Goal: Task Accomplishment & Management: Complete application form

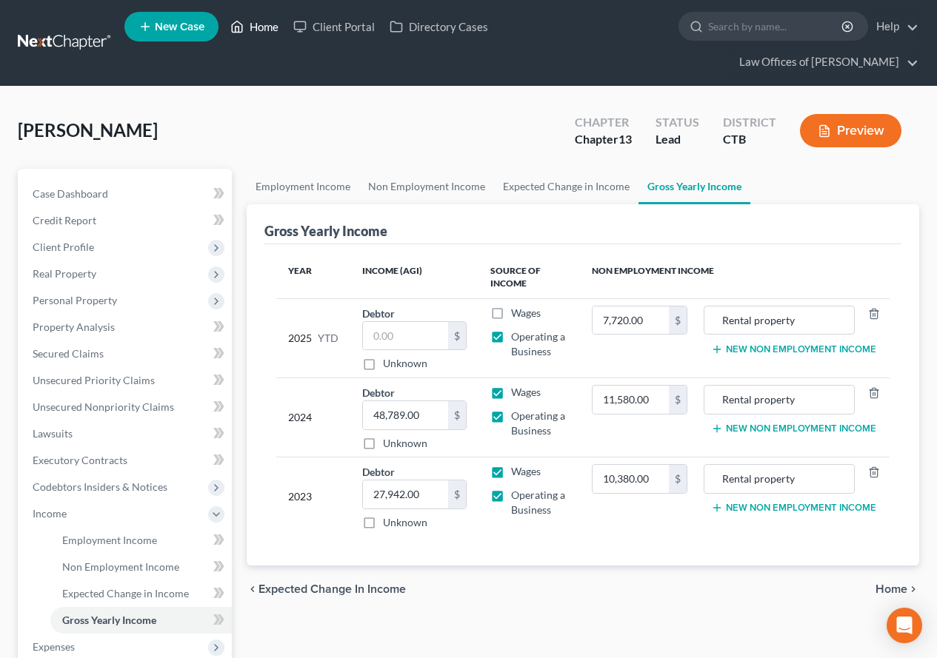
click at [256, 33] on link "Home" at bounding box center [254, 26] width 63 height 27
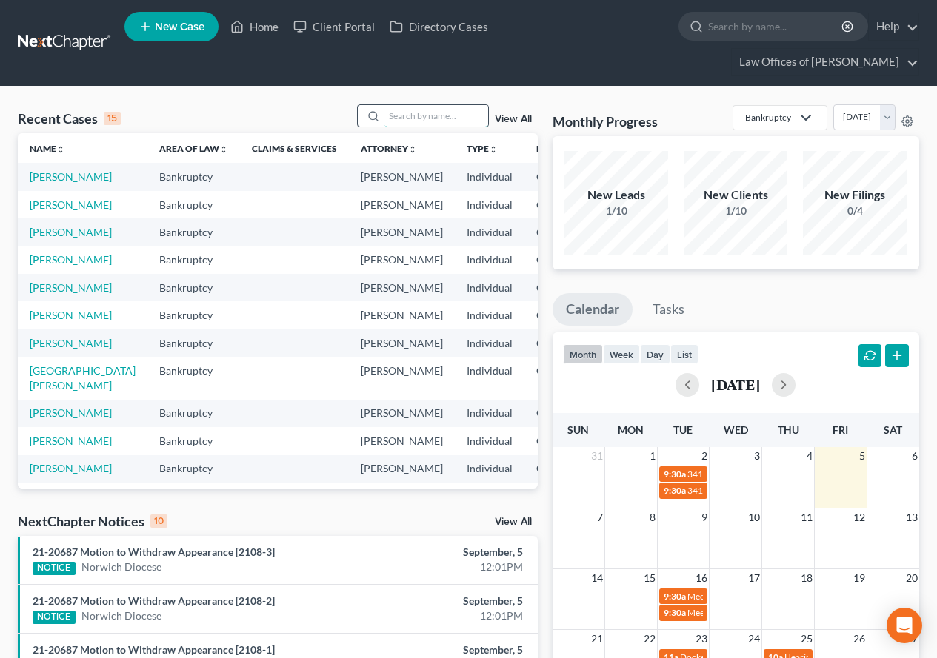
click at [401, 113] on input "search" at bounding box center [436, 115] width 104 height 21
type input "[PERSON_NAME]"
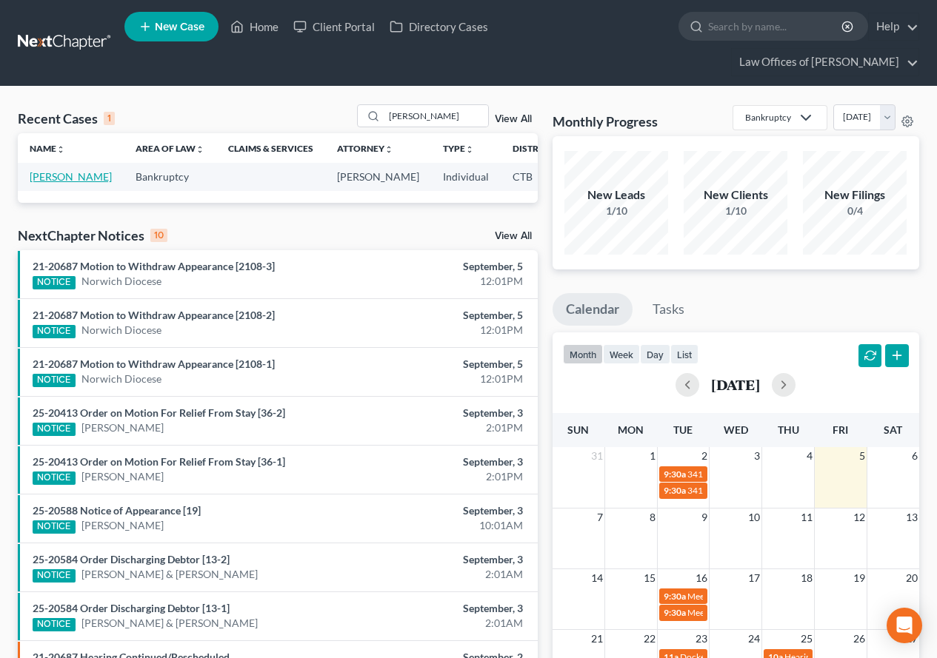
click at [44, 183] on link "[PERSON_NAME]" at bounding box center [71, 176] width 82 height 13
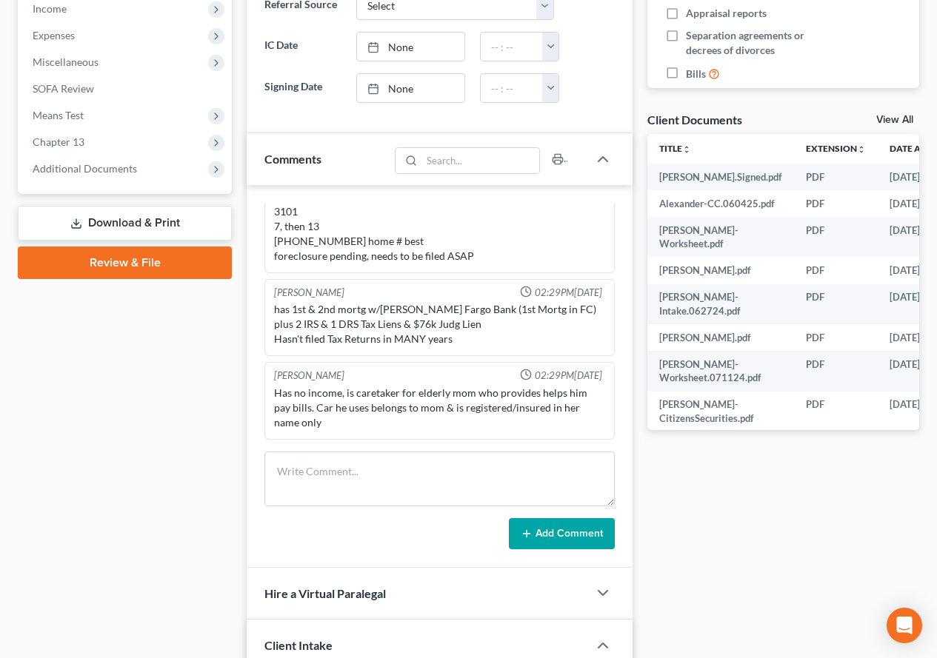
scroll to position [370, 0]
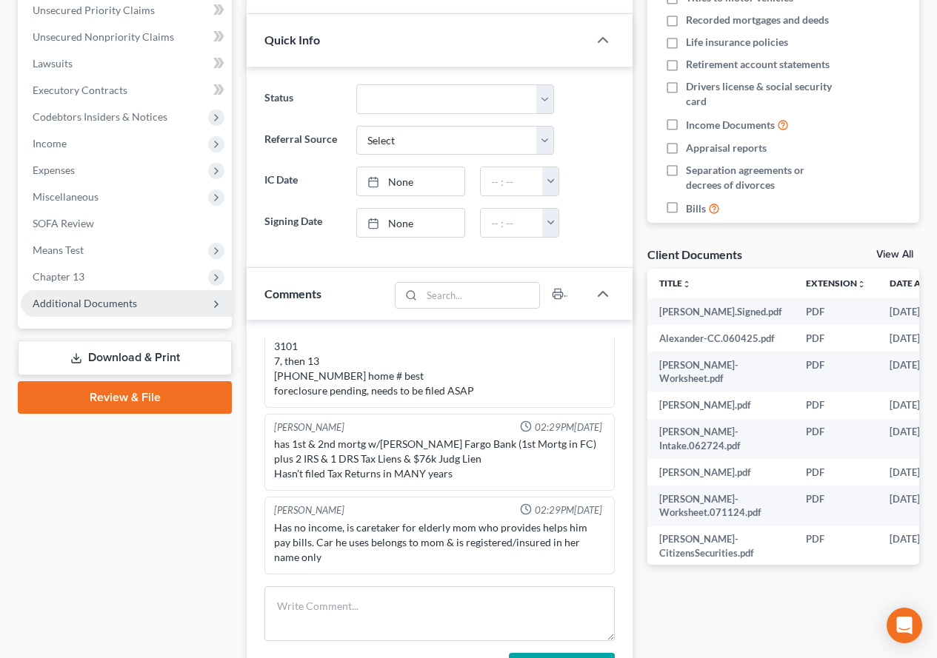
click at [79, 304] on span "Additional Documents" at bounding box center [85, 303] width 104 height 13
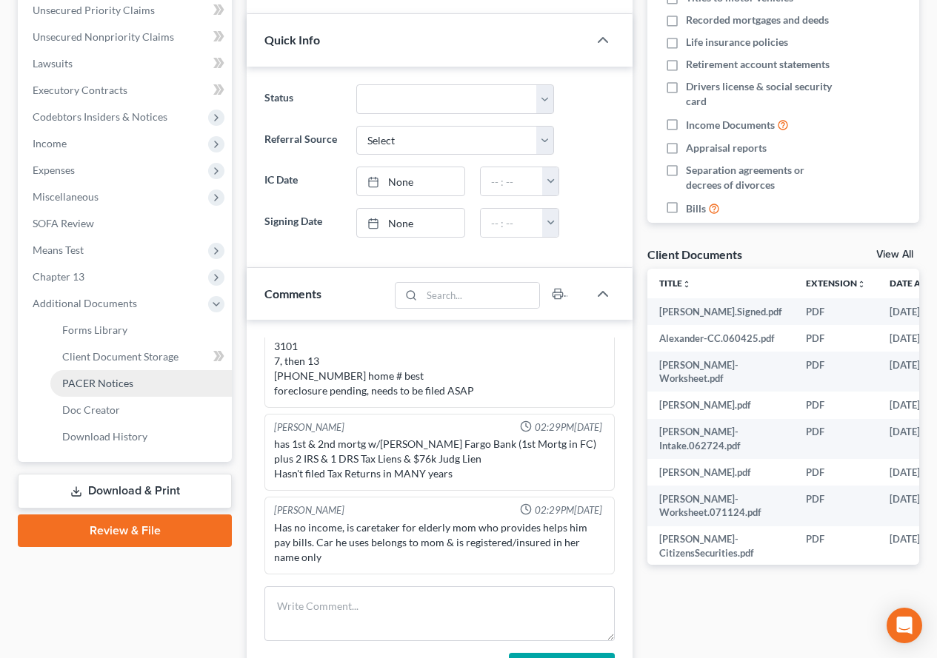
click at [90, 383] on span "PACER Notices" at bounding box center [97, 383] width 71 height 13
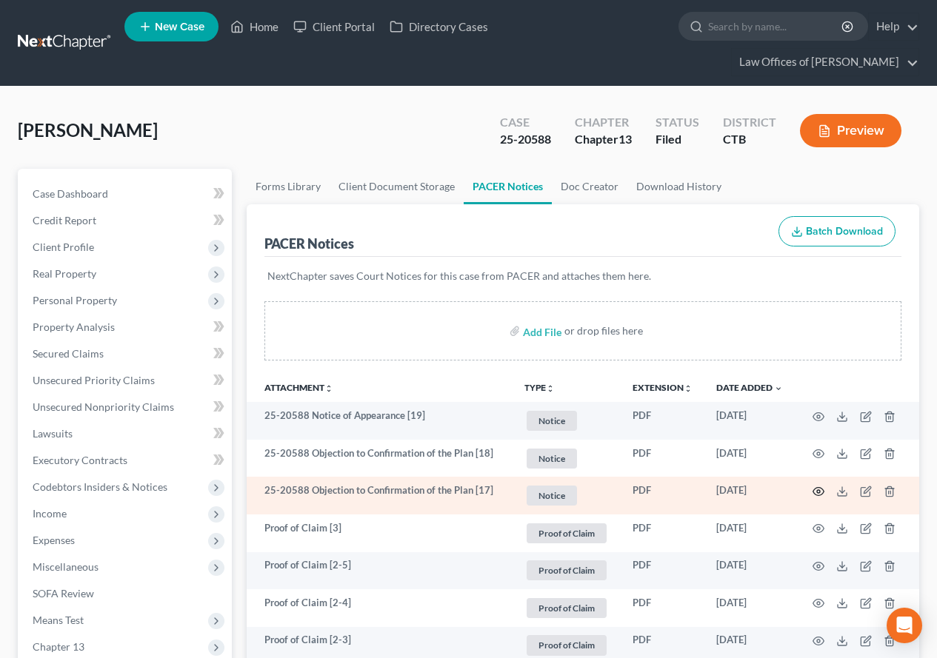
click at [815, 487] on icon "button" at bounding box center [818, 492] width 12 height 12
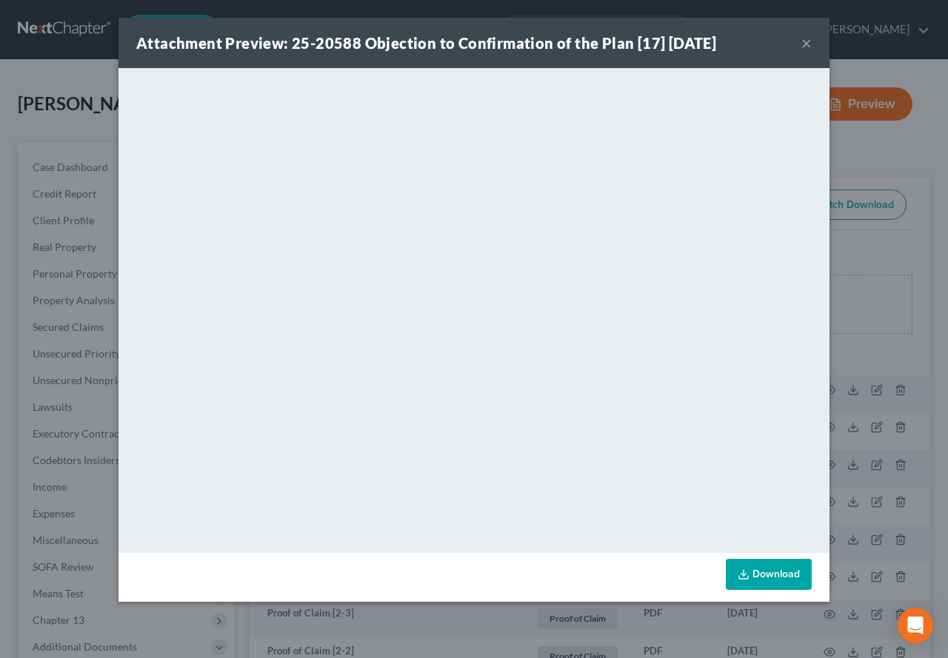
click at [804, 48] on button "×" at bounding box center [806, 43] width 10 height 18
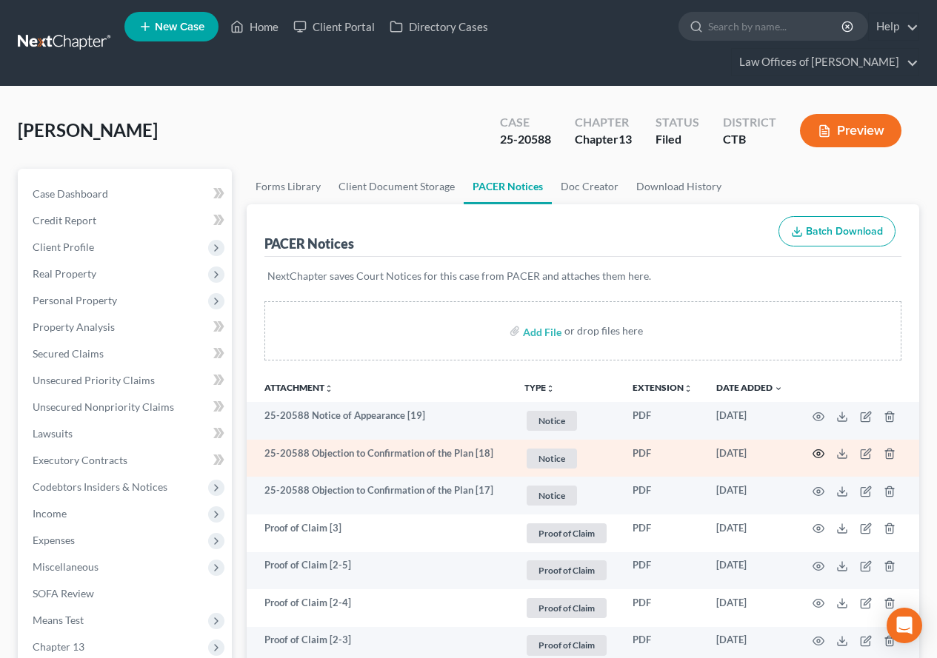
click at [816, 456] on icon "button" at bounding box center [818, 454] width 12 height 12
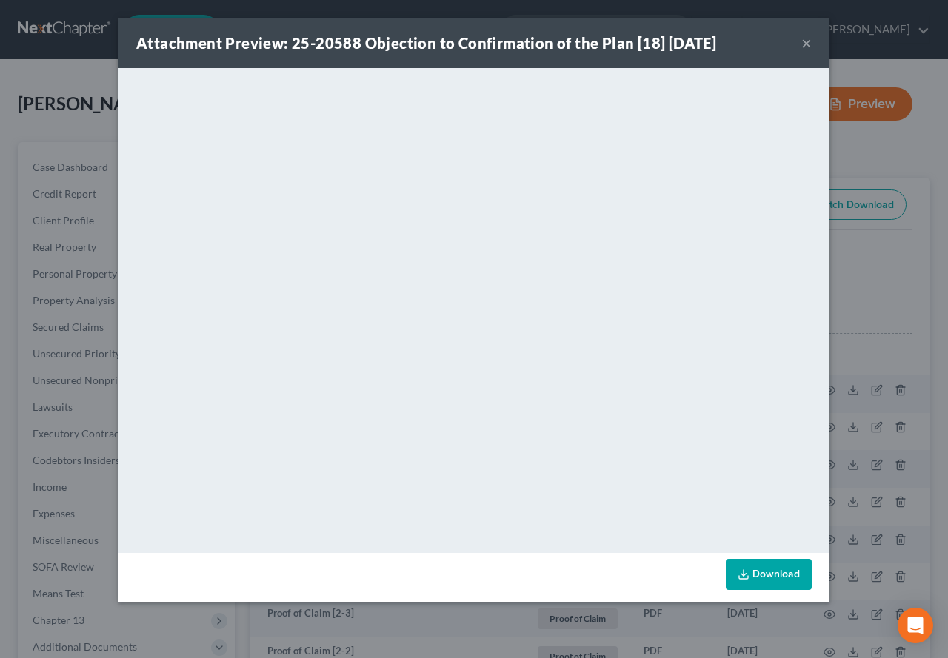
click at [806, 42] on button "×" at bounding box center [806, 43] width 10 height 18
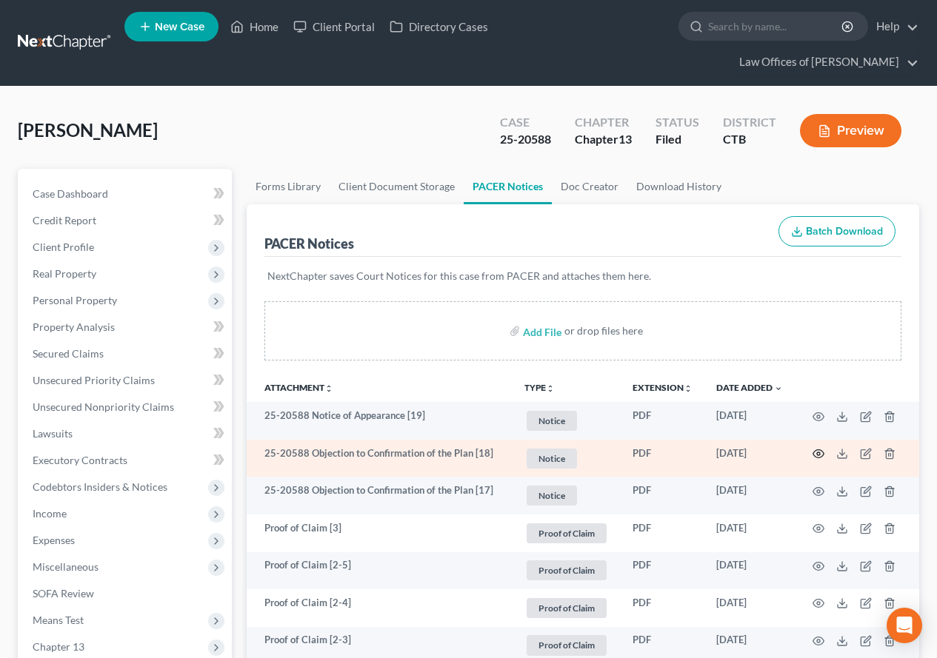
click at [815, 456] on icon "button" at bounding box center [818, 454] width 11 height 8
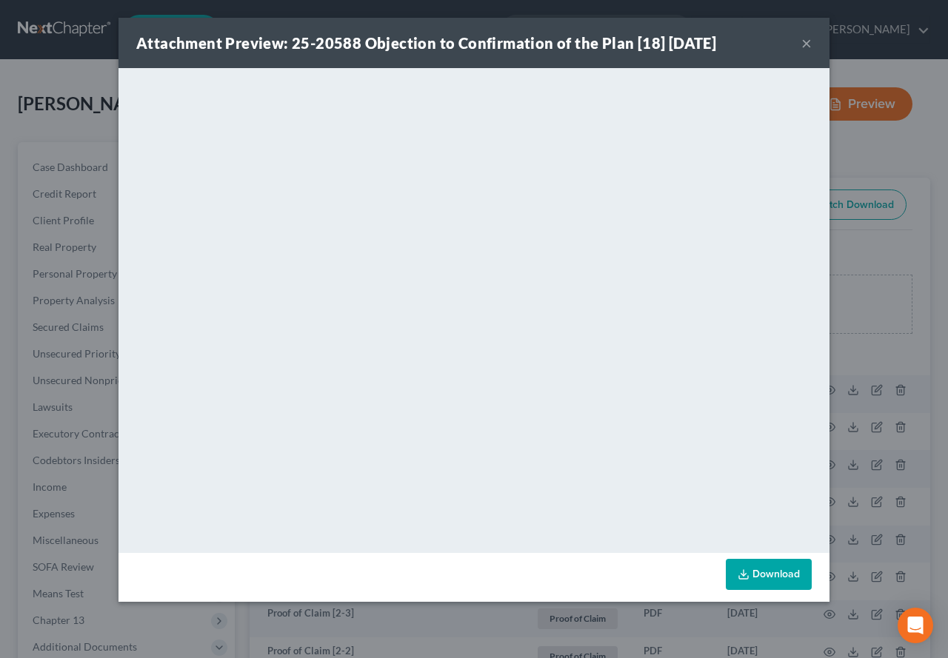
click at [802, 41] on button "×" at bounding box center [806, 43] width 10 height 18
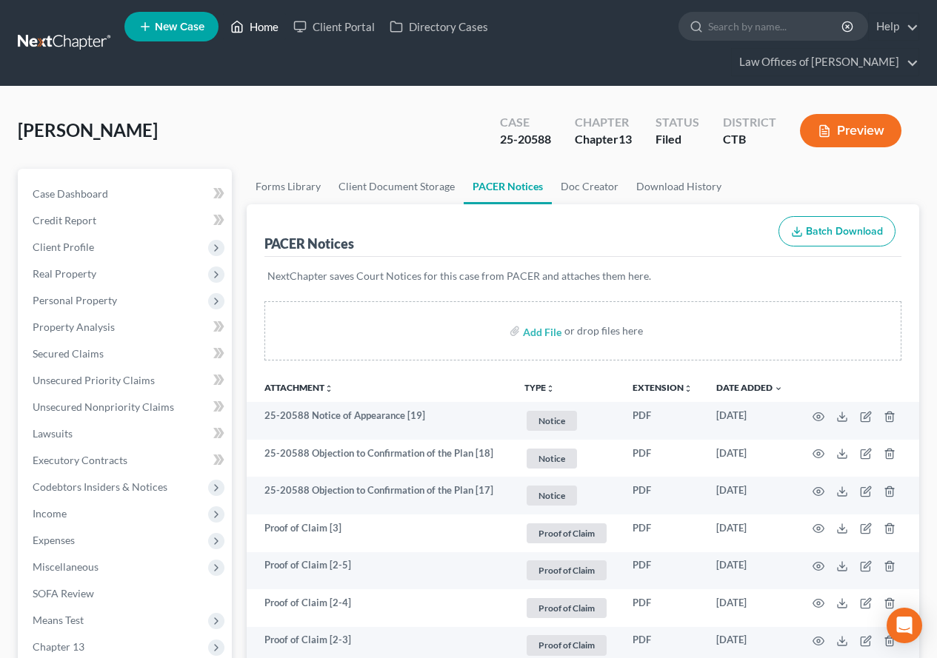
click at [261, 27] on link "Home" at bounding box center [254, 26] width 63 height 27
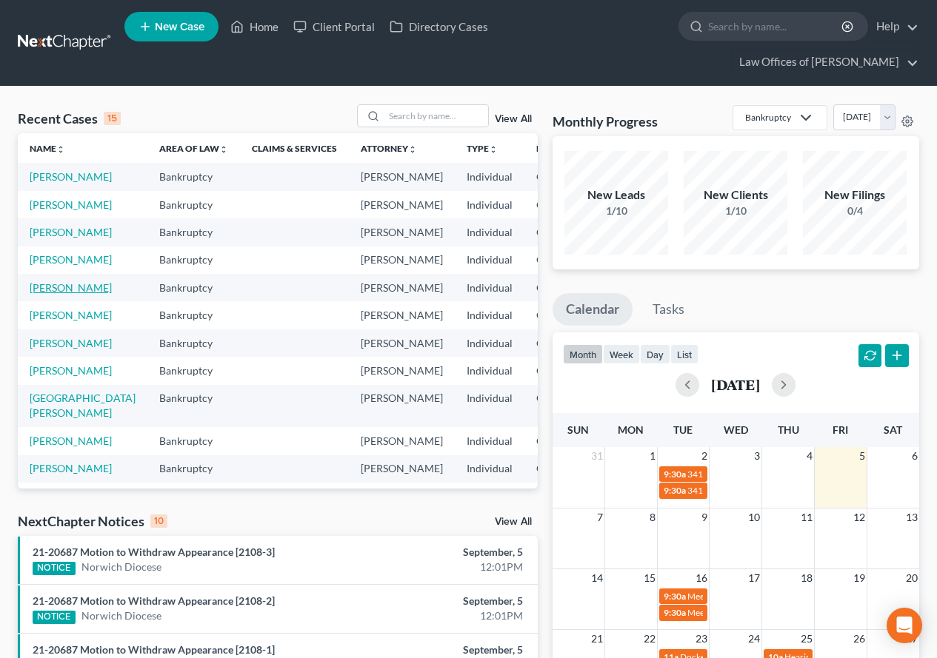
click at [47, 294] on link "[PERSON_NAME]" at bounding box center [71, 287] width 82 height 13
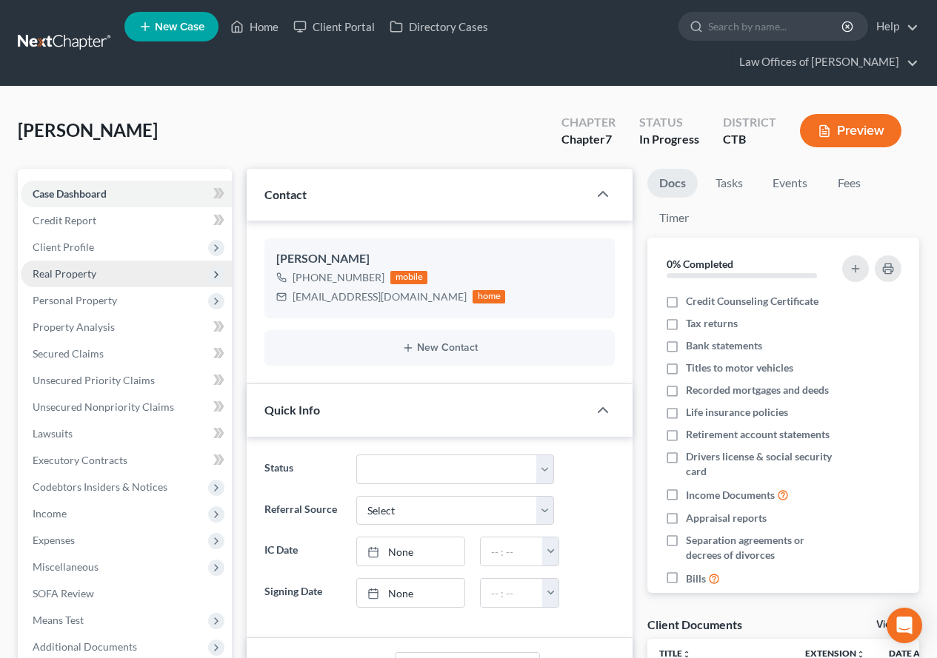
click at [73, 276] on span "Real Property" at bounding box center [65, 273] width 64 height 13
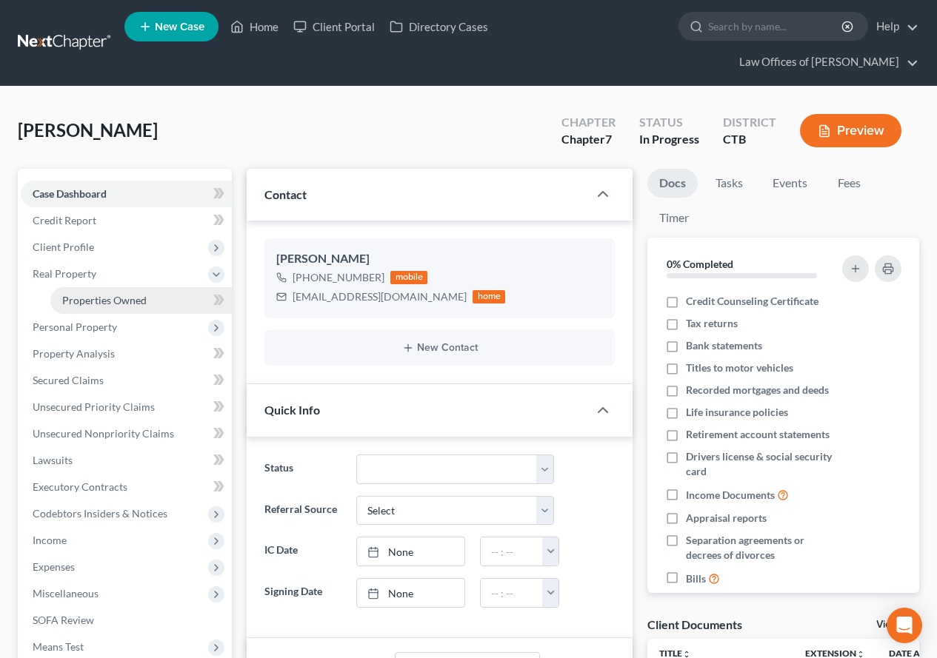
click at [90, 307] on link "Properties Owned" at bounding box center [140, 300] width 181 height 27
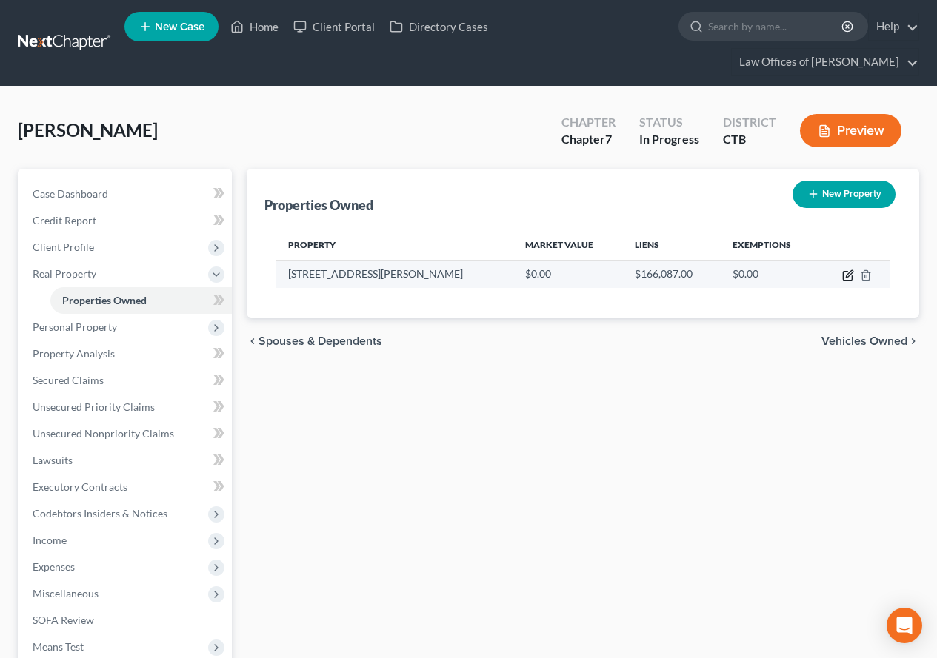
click at [843, 275] on icon "button" at bounding box center [847, 276] width 9 height 9
select select "6"
select select "5"
select select "3"
select select "0"
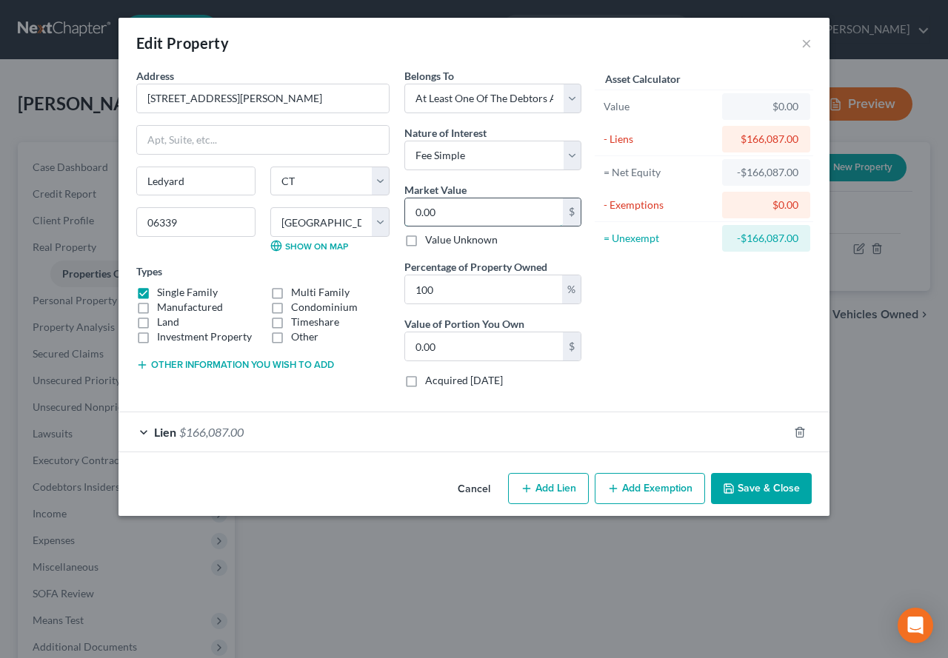
click at [481, 214] on input "0.00" at bounding box center [484, 212] width 158 height 28
type input "2"
type input "2.00"
type input "29"
type input "29.00"
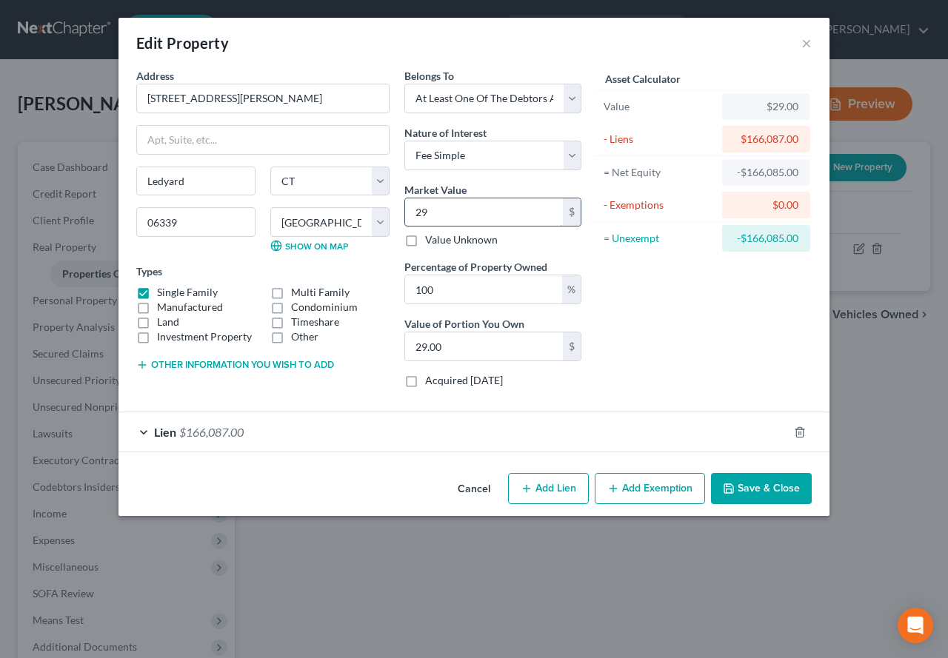
type input "298"
type input "298.00"
type input "2980"
type input "2,980.00"
type input "2,9800"
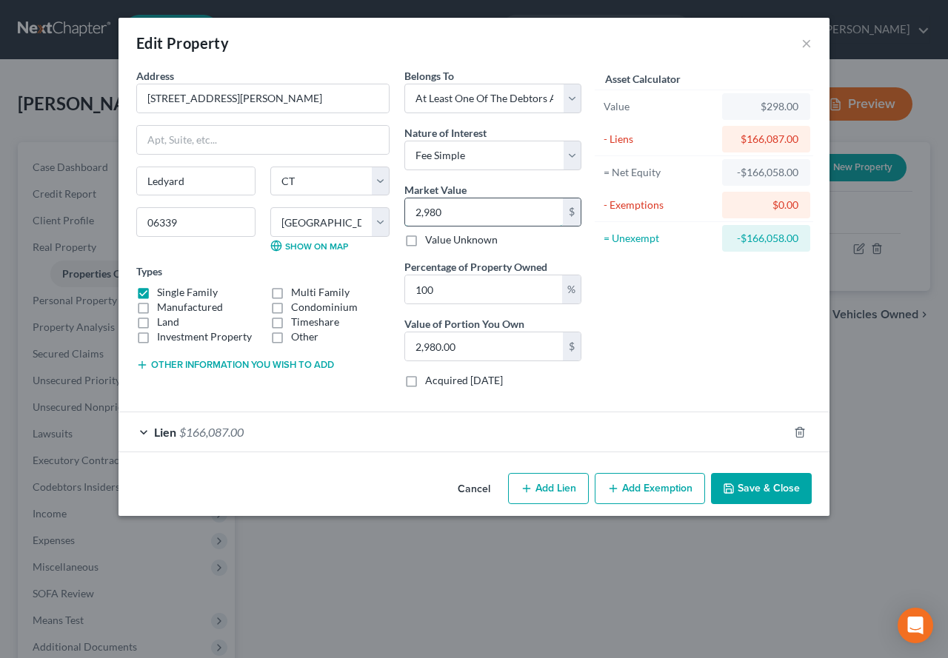
type input "29,800.00"
type input "29,8000"
type input "298,000.00"
drag, startPoint x: 465, startPoint y: 293, endPoint x: 401, endPoint y: 288, distance: 64.6
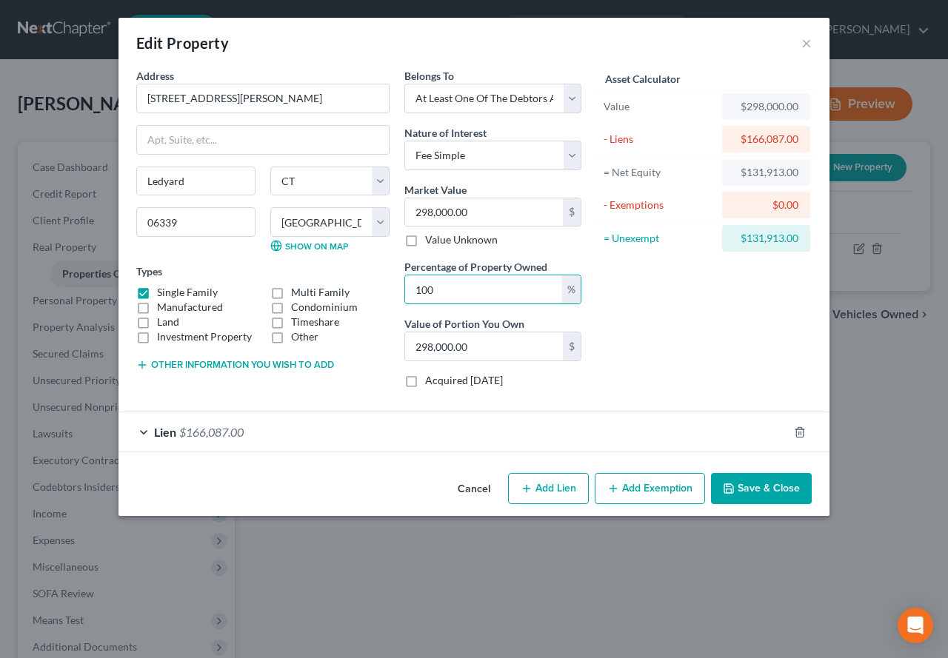
click at [401, 288] on div "Belongs To * Select Debtor 1 Only Debtor 2 Only Debtor 1 And Debtor 2 Only At L…" at bounding box center [493, 234] width 192 height 332
type input "5"
type input "14,900.00"
type input "50"
type input "149,000.00"
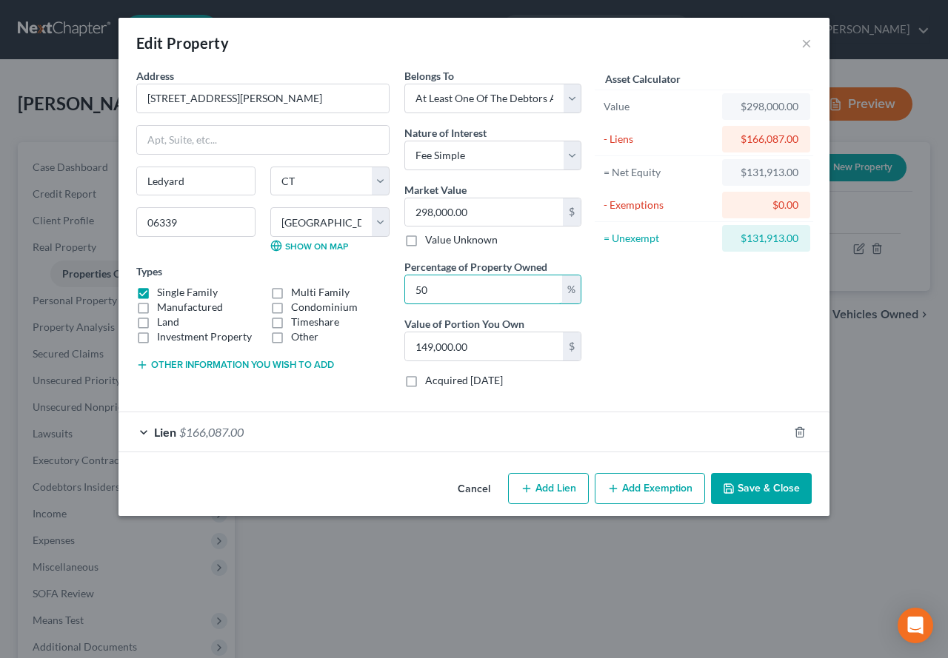
type input "50"
click at [739, 301] on div "Asset Calculator Value $298,000.00 - Liens $166,087.00 = Net Equity $131,913.00…" at bounding box center [704, 234] width 230 height 332
click at [651, 492] on button "Add Exemption" at bounding box center [650, 488] width 110 height 31
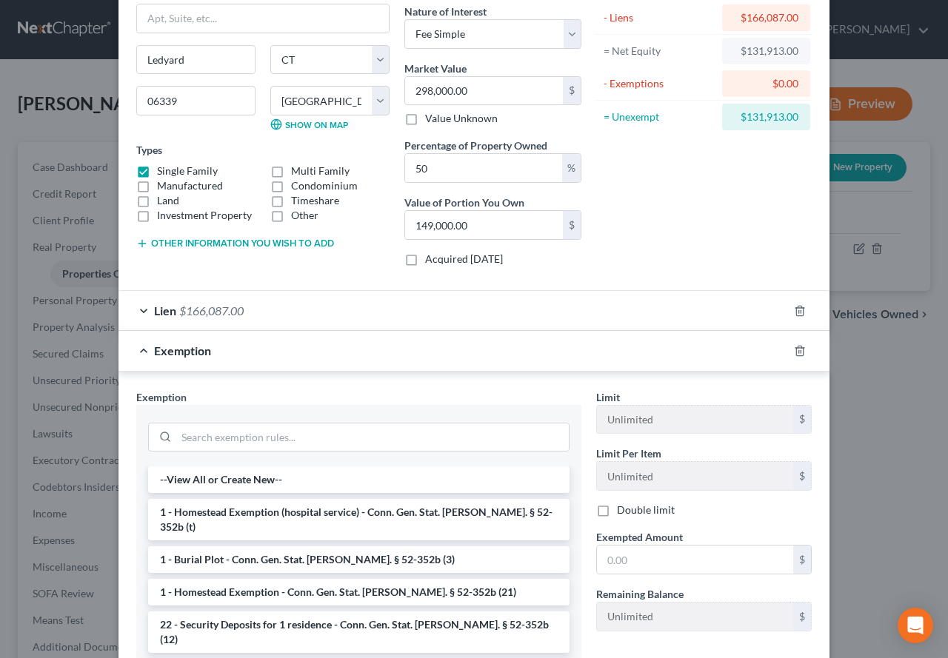
scroll to position [148, 0]
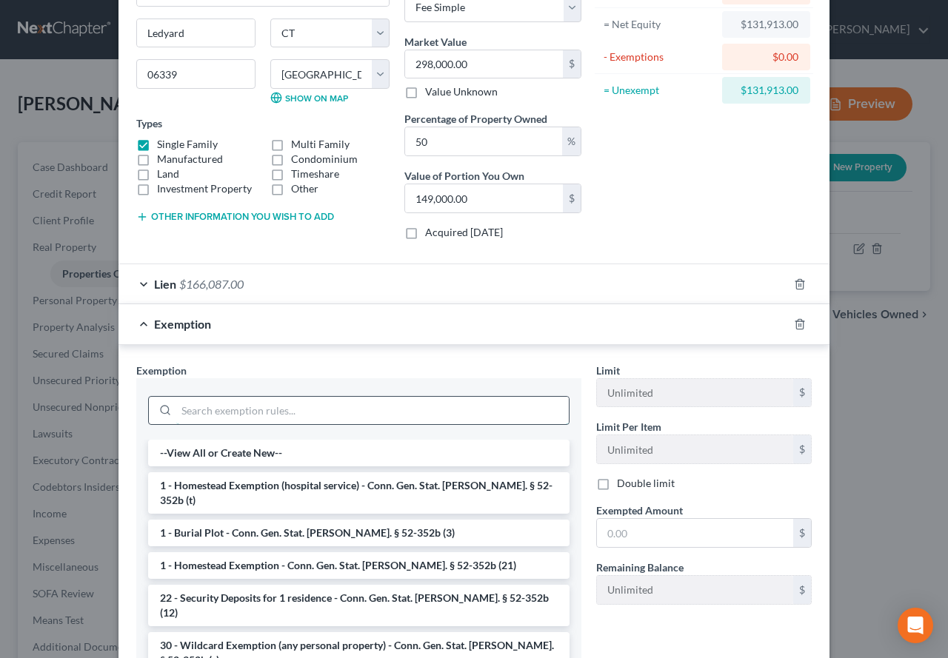
click at [342, 409] on input "search" at bounding box center [372, 411] width 393 height 28
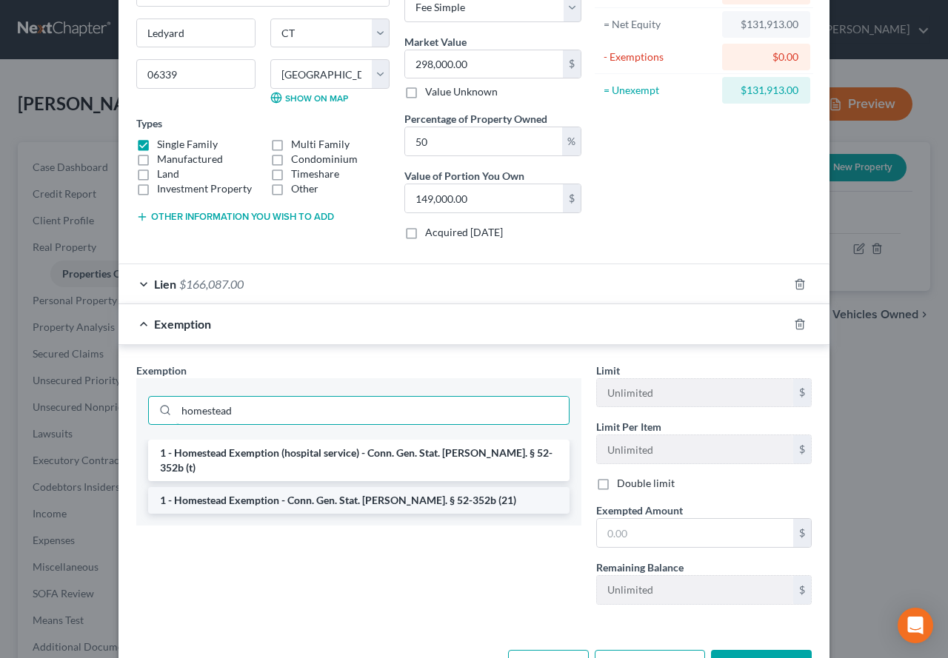
type input "homestead"
click at [313, 487] on li "1 - Homestead Exemption - Conn. Gen. Stat. [PERSON_NAME]. § 52-352b (21)" at bounding box center [358, 500] width 421 height 27
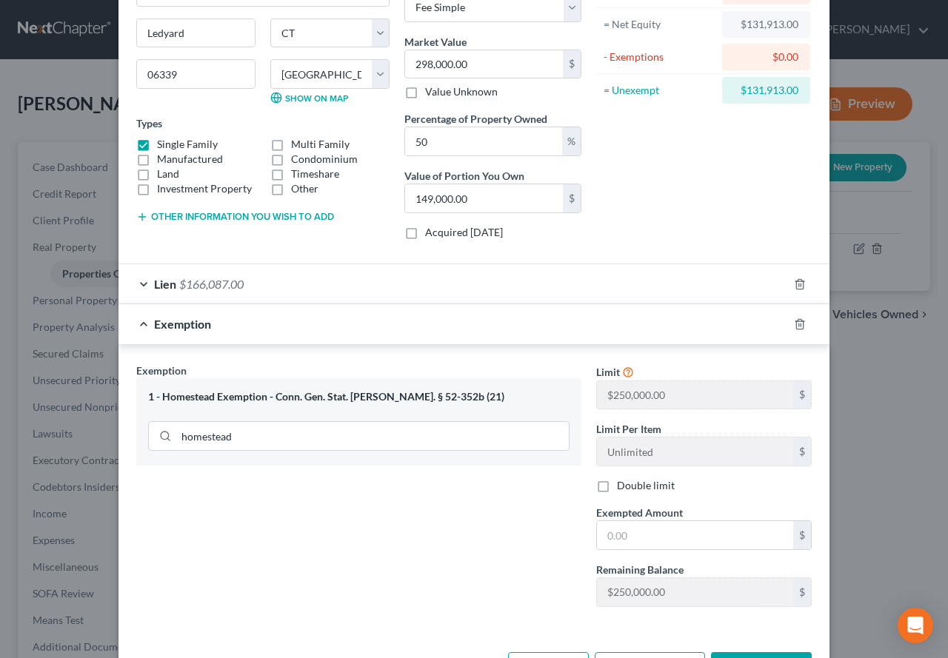
scroll to position [74, 0]
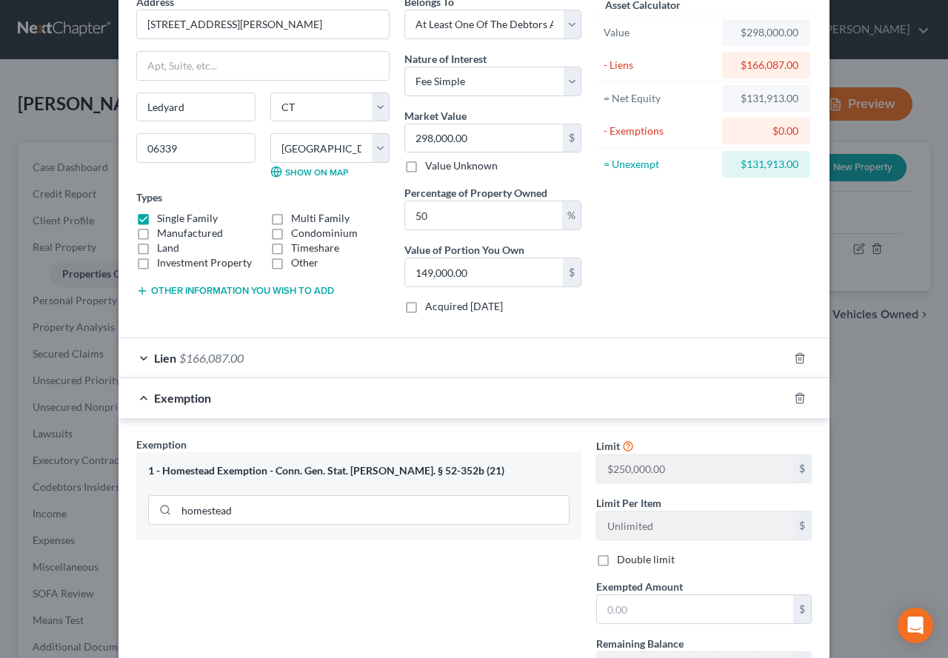
click at [617, 564] on label "Double limit" at bounding box center [646, 559] width 58 height 15
click at [623, 562] on input "Double limit" at bounding box center [628, 557] width 10 height 10
click at [617, 560] on label "Double limit" at bounding box center [646, 559] width 58 height 15
click at [623, 560] on input "Double limit" at bounding box center [628, 557] width 10 height 10
checkbox input "false"
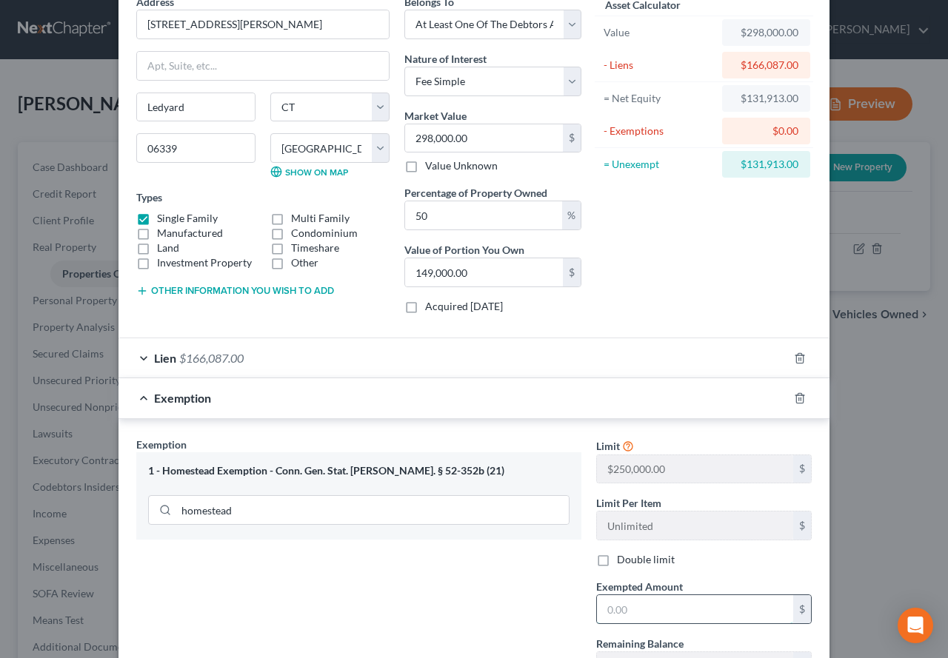
click at [629, 618] on input "text" at bounding box center [695, 609] width 196 height 28
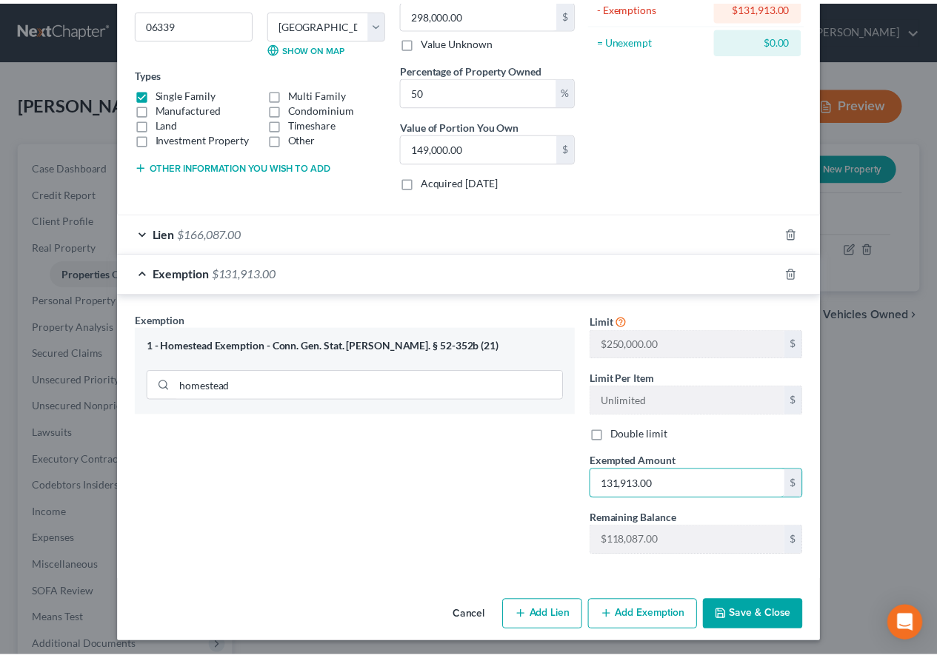
scroll to position [202, 0]
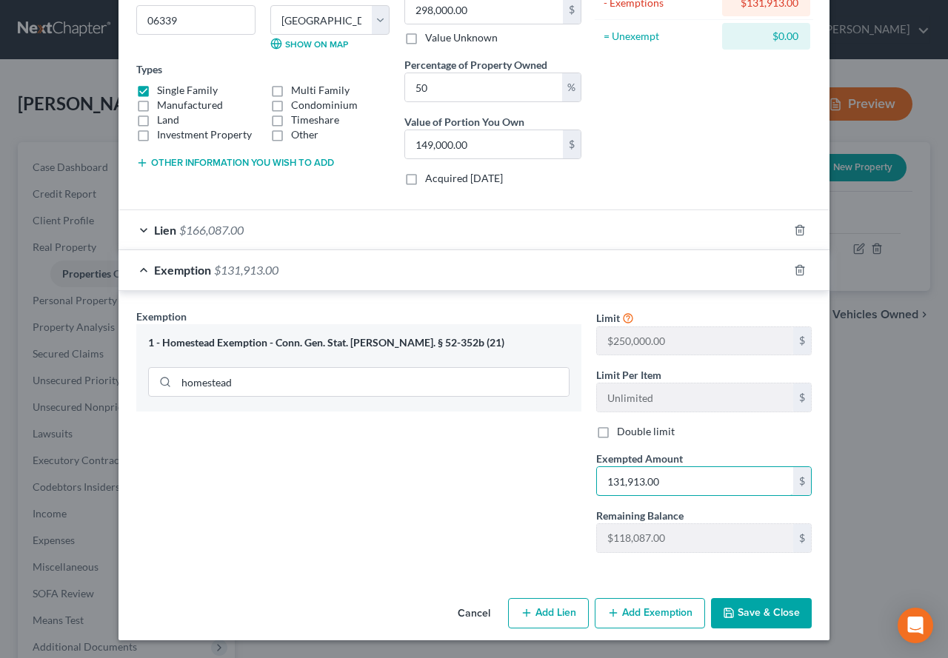
type input "131,913.00"
click at [744, 610] on button "Save & Close" at bounding box center [761, 613] width 101 height 31
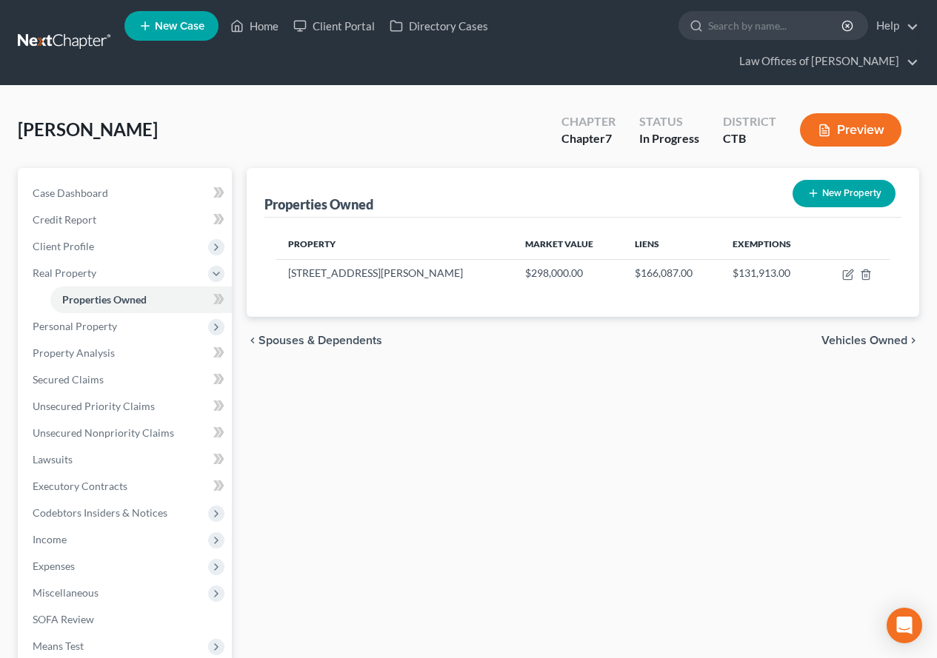
scroll to position [0, 0]
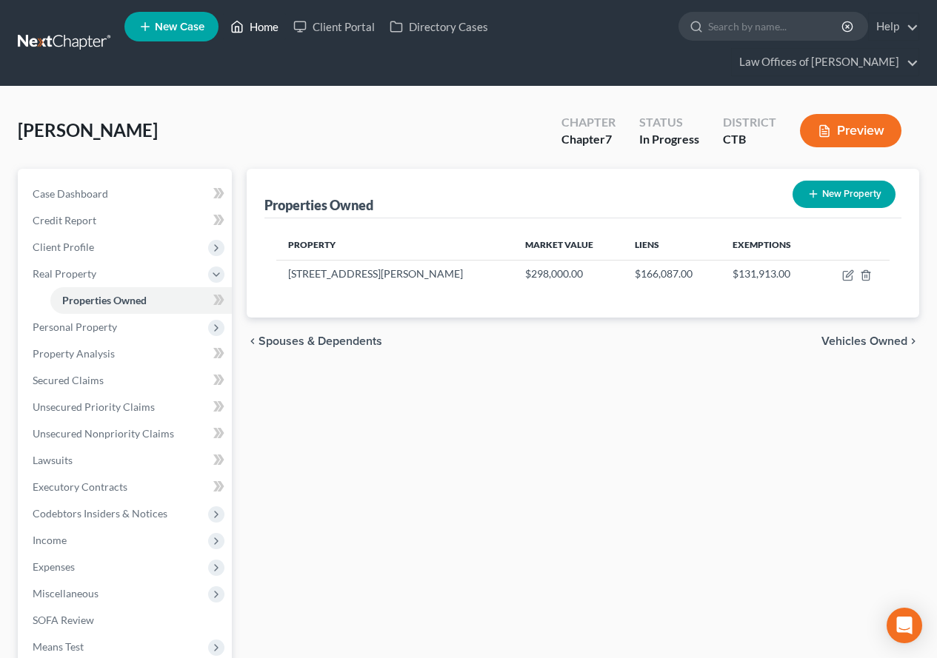
click at [260, 24] on link "Home" at bounding box center [254, 26] width 63 height 27
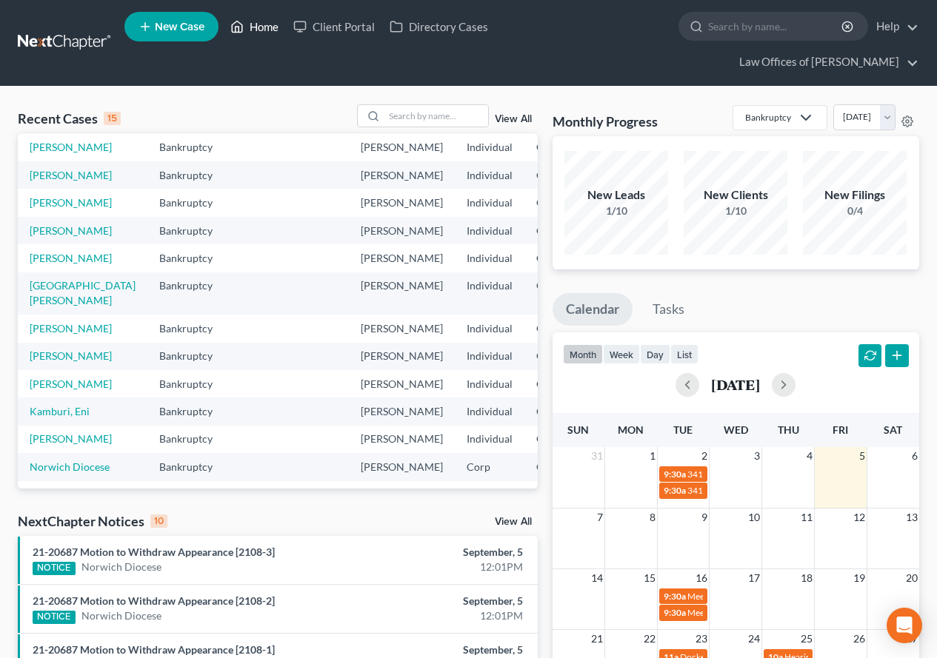
scroll to position [148, 0]
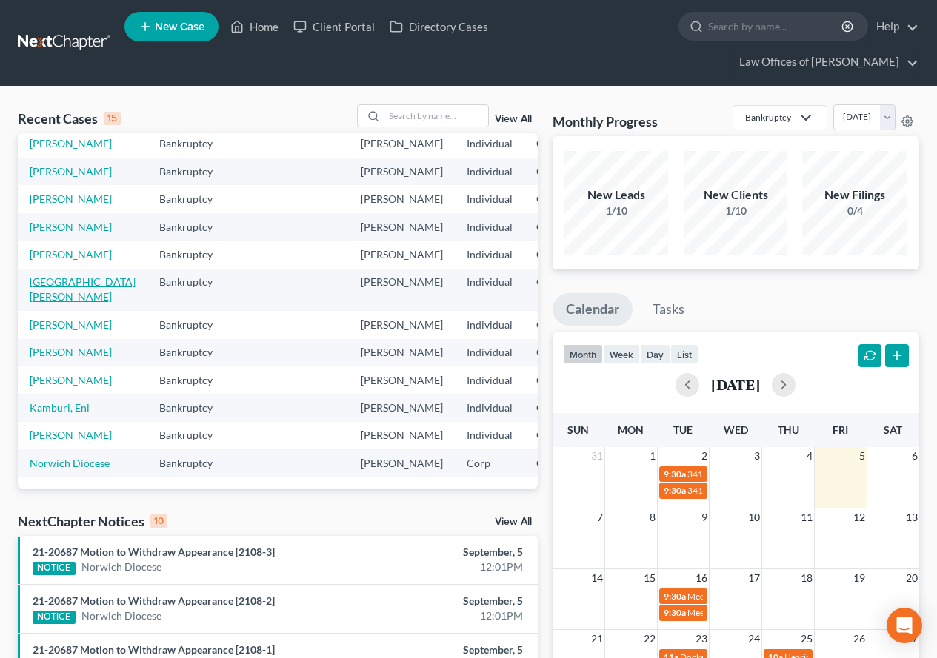
click at [33, 303] on link "[GEOGRAPHIC_DATA][PERSON_NAME]" at bounding box center [83, 288] width 106 height 27
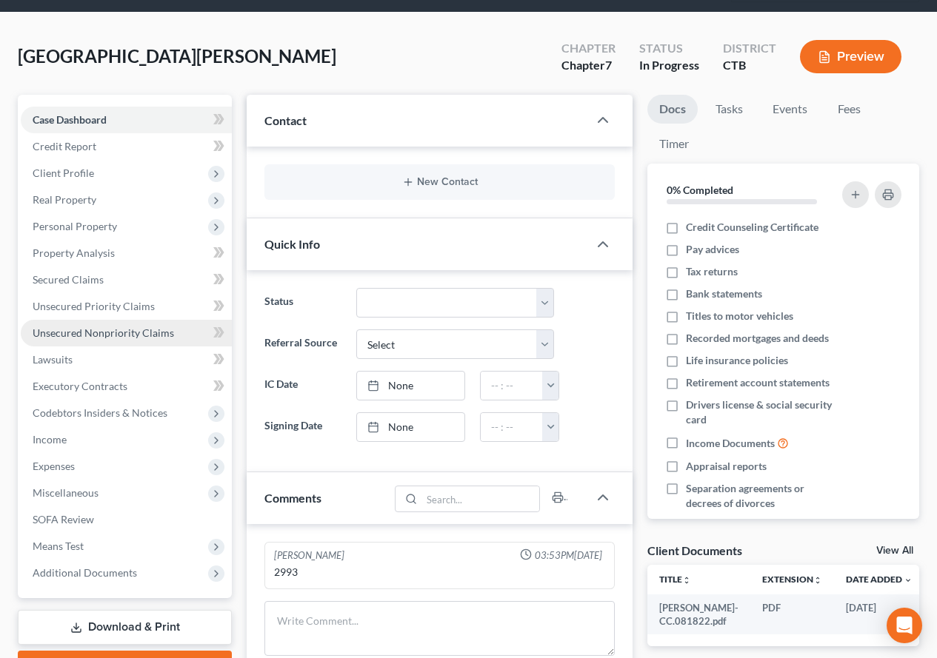
scroll to position [148, 0]
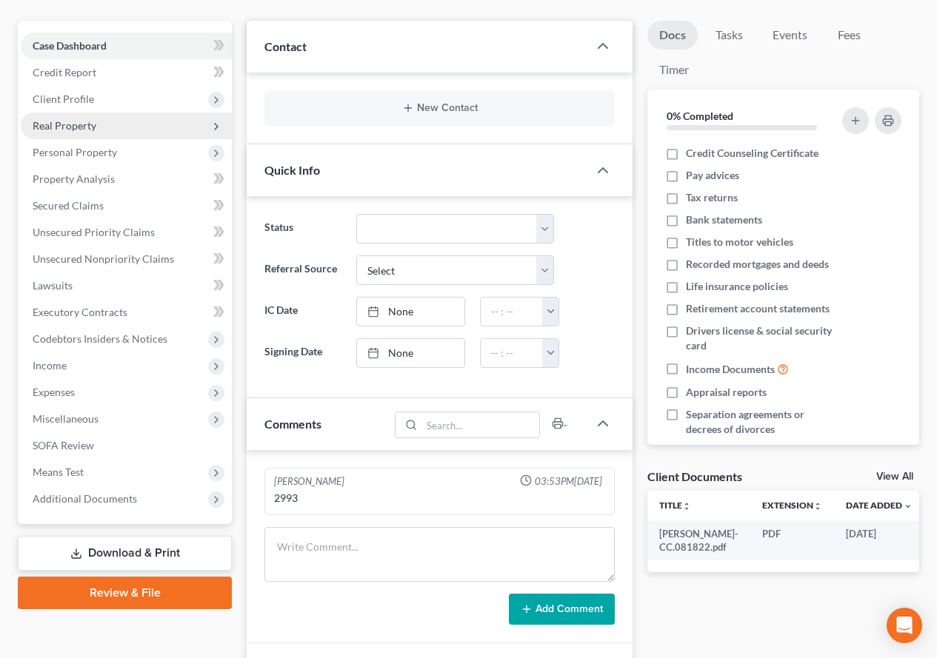
click at [79, 131] on span "Real Property" at bounding box center [65, 125] width 64 height 13
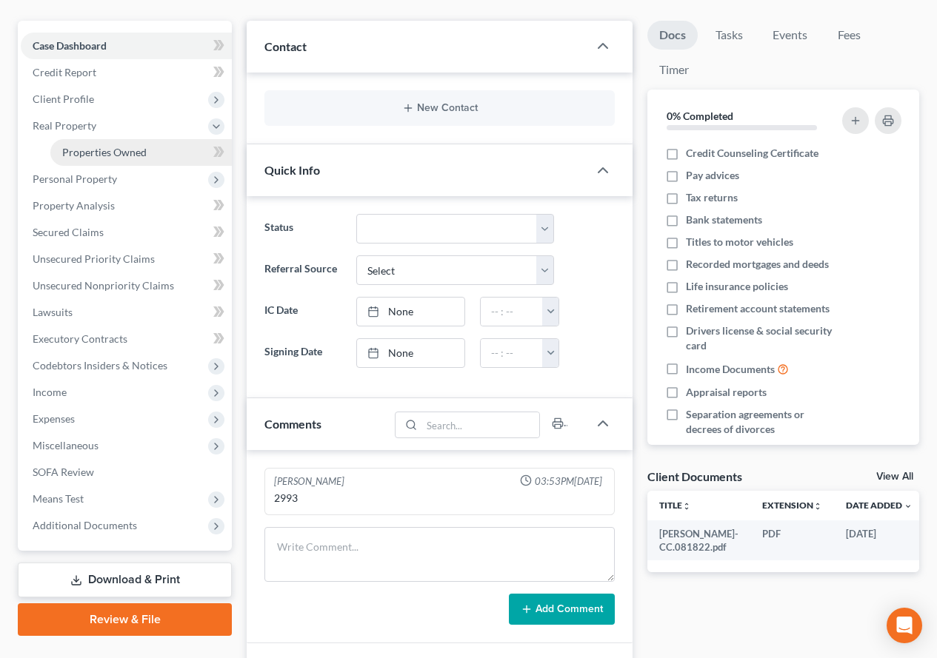
click at [90, 156] on span "Properties Owned" at bounding box center [104, 152] width 84 height 13
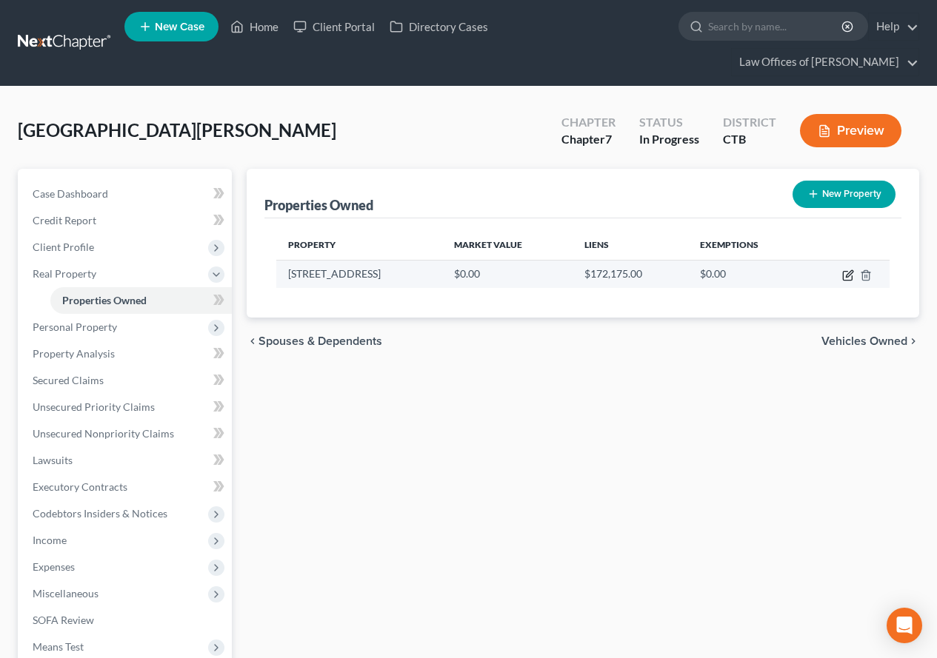
click at [843, 276] on icon "button" at bounding box center [847, 276] width 9 height 9
select select "6"
select select "5"
select select "0"
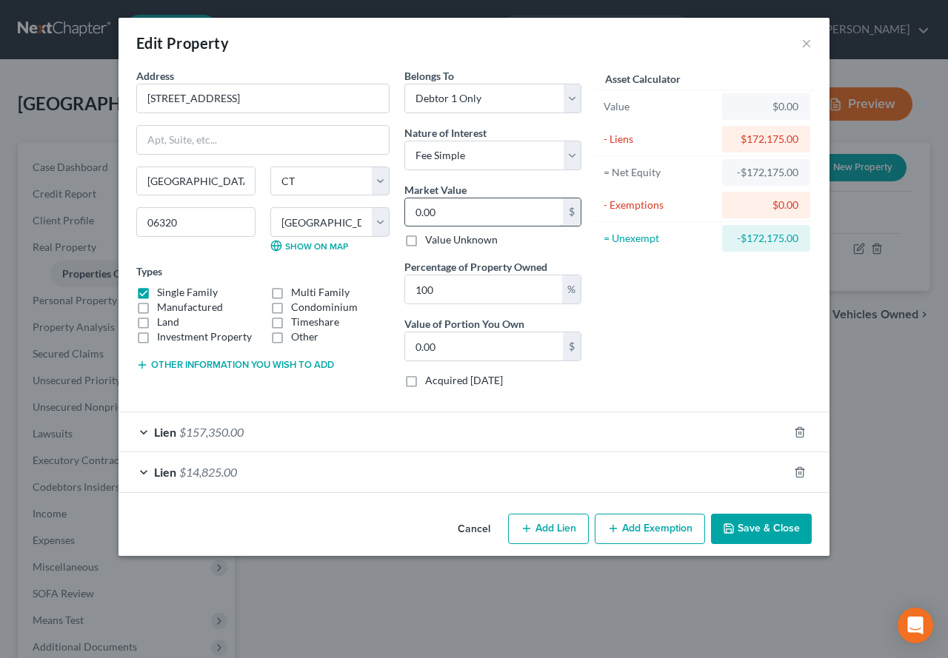
click at [440, 210] on input "0.00" at bounding box center [484, 212] width 158 height 28
type input "3"
type input "3.00"
type input "32"
type input "32.00"
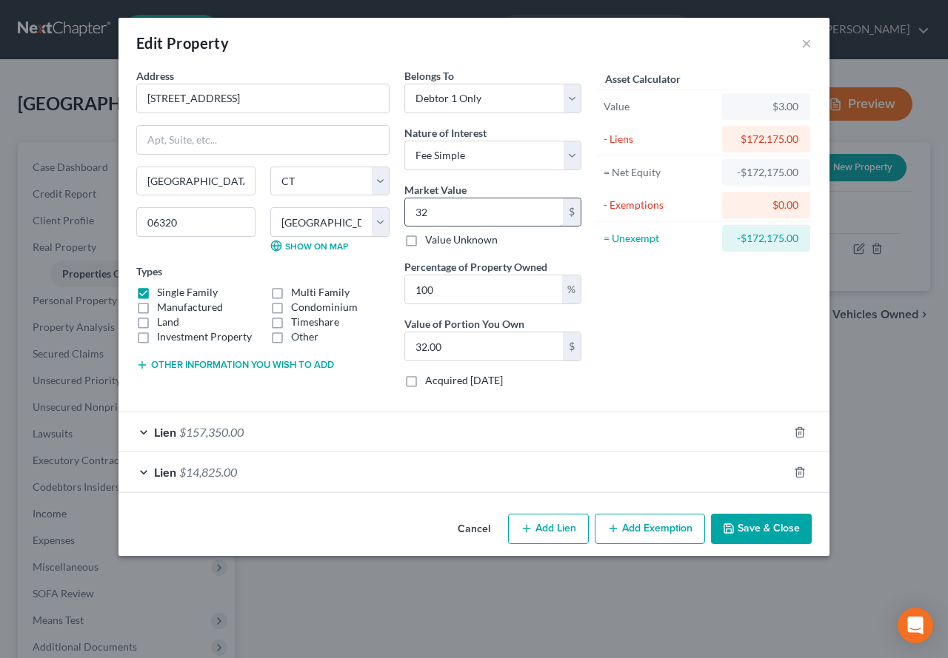
type input "326"
type input "326.00"
type input "3260"
type input "3,260.00"
type input "3,2600"
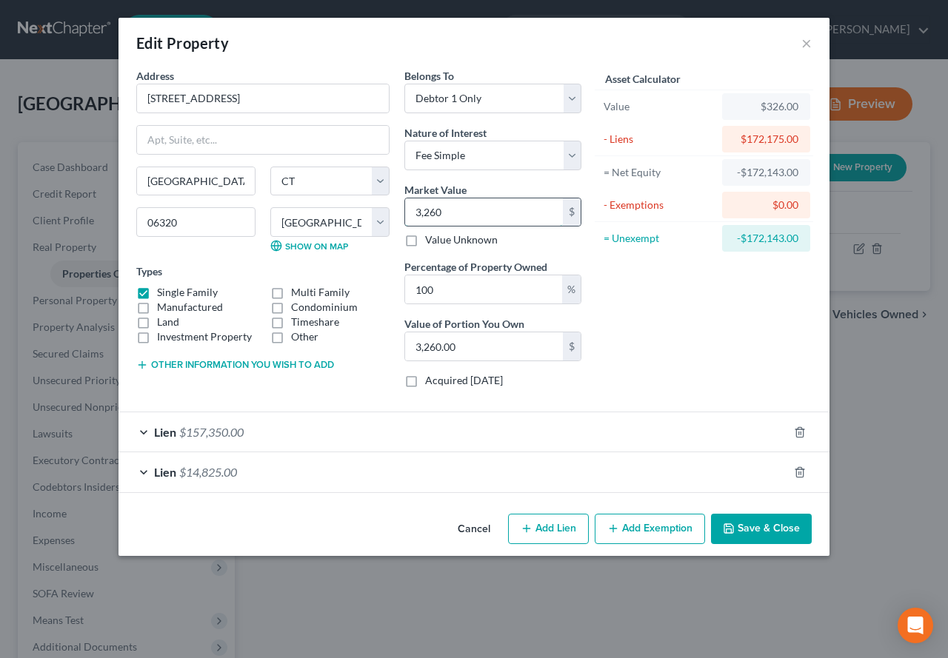
type input "32,600.00"
type input "32,6000"
type input "326,000.00"
type input "326,000"
click at [714, 276] on div "Asset Calculator Value $326,000.00 - Liens $172,175.00 = Net Equity -$139,575.0…" at bounding box center [704, 234] width 230 height 332
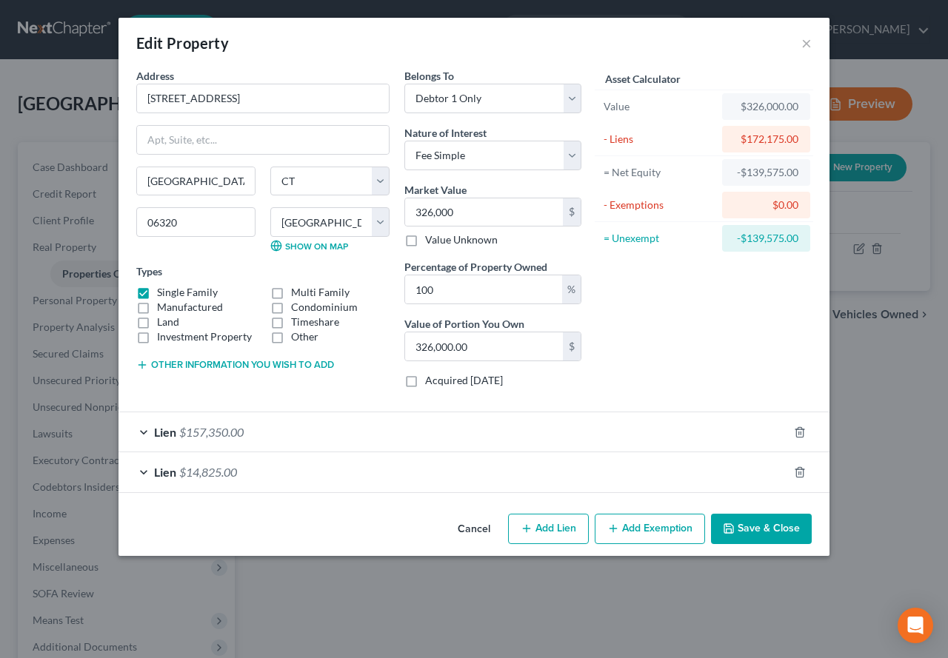
click at [661, 538] on button "Add Exemption" at bounding box center [650, 529] width 110 height 31
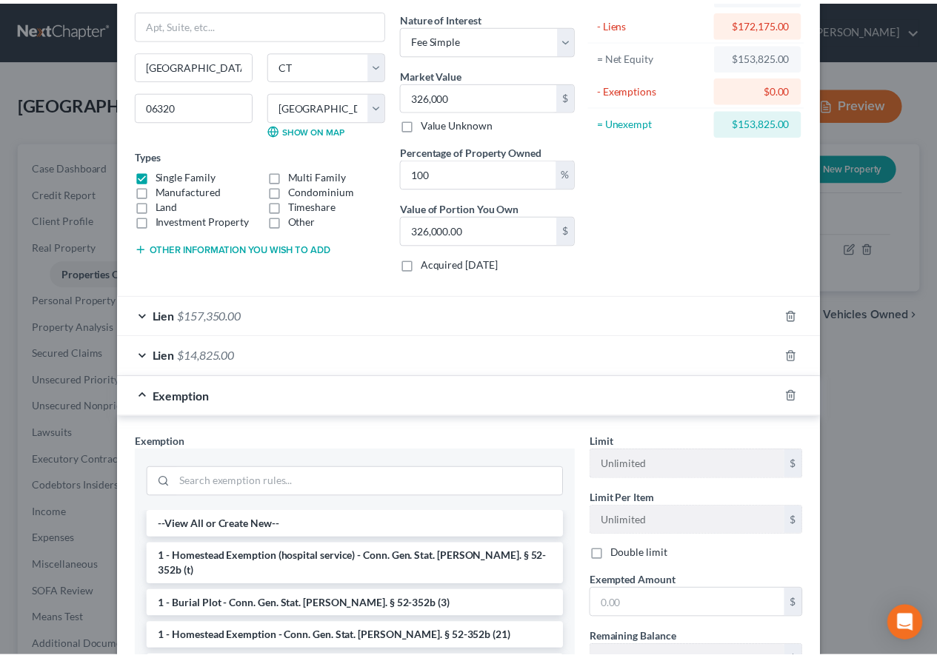
scroll to position [222, 0]
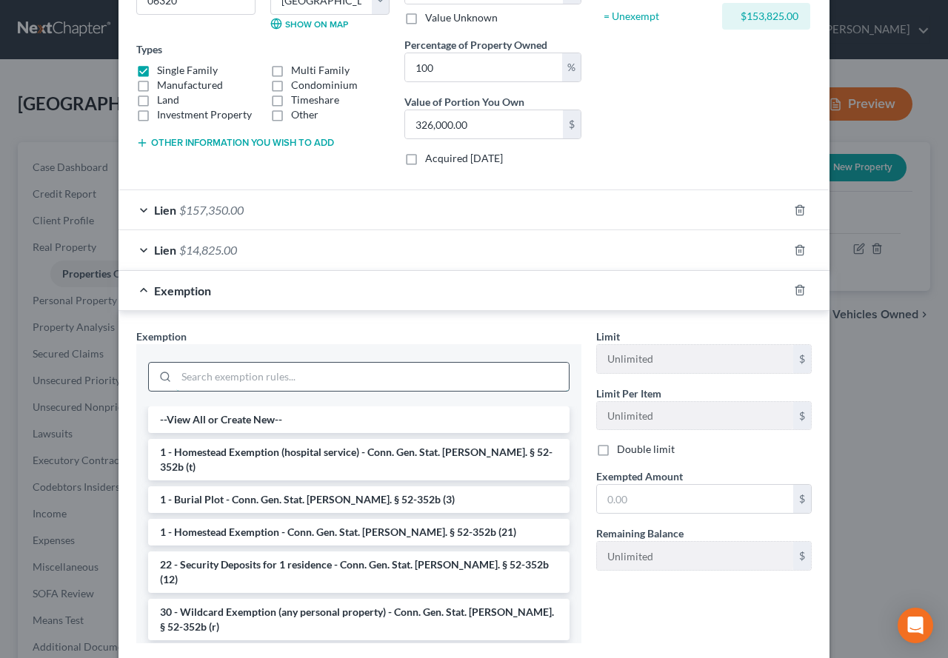
click at [239, 378] on input "search" at bounding box center [372, 377] width 393 height 28
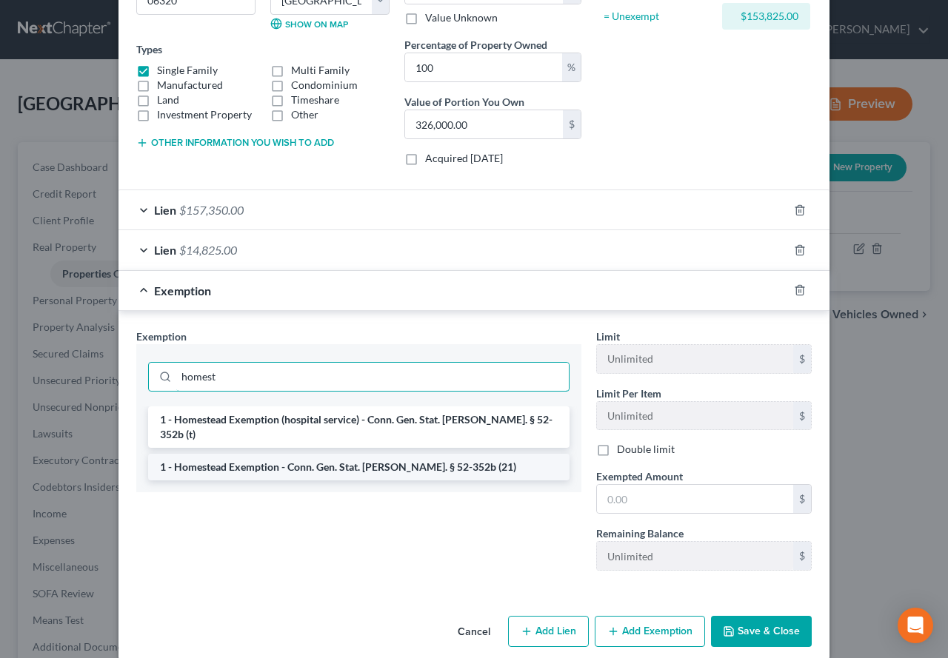
type input "homest"
click at [276, 455] on li "1 - Homestead Exemption - Conn. Gen. Stat. [PERSON_NAME]. § 52-352b (21)" at bounding box center [358, 467] width 421 height 27
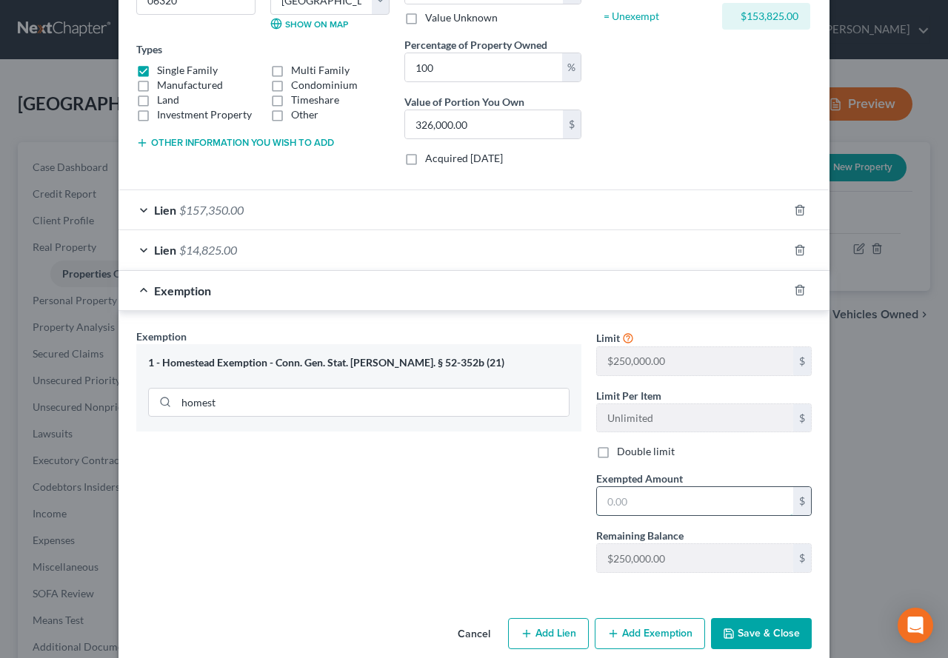
click at [672, 504] on input "text" at bounding box center [695, 501] width 196 height 28
type input "168,650.00"
click at [724, 629] on icon "button" at bounding box center [728, 633] width 9 height 9
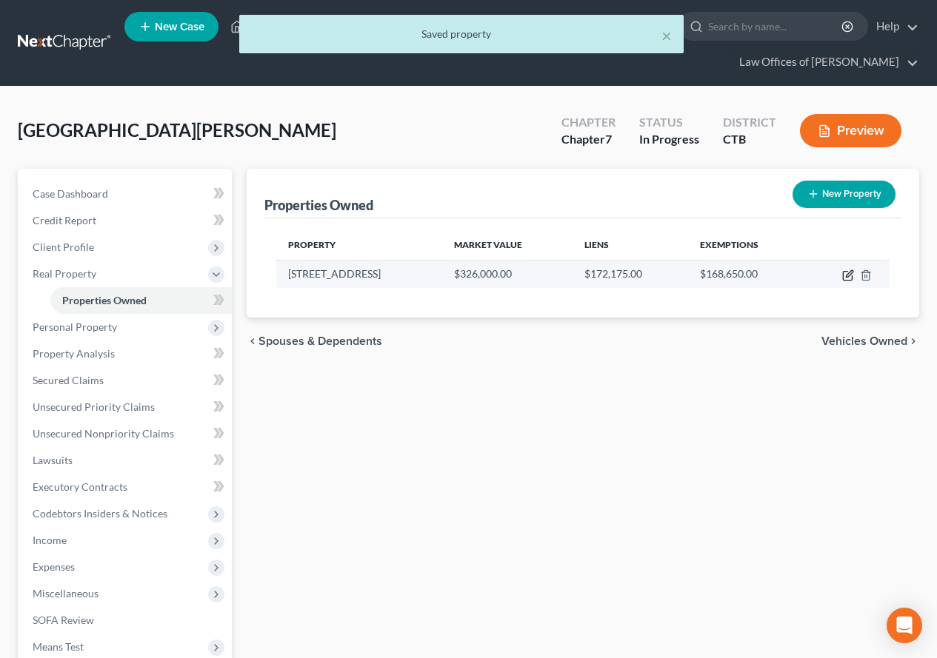
click at [844, 278] on icon "button" at bounding box center [848, 276] width 12 height 12
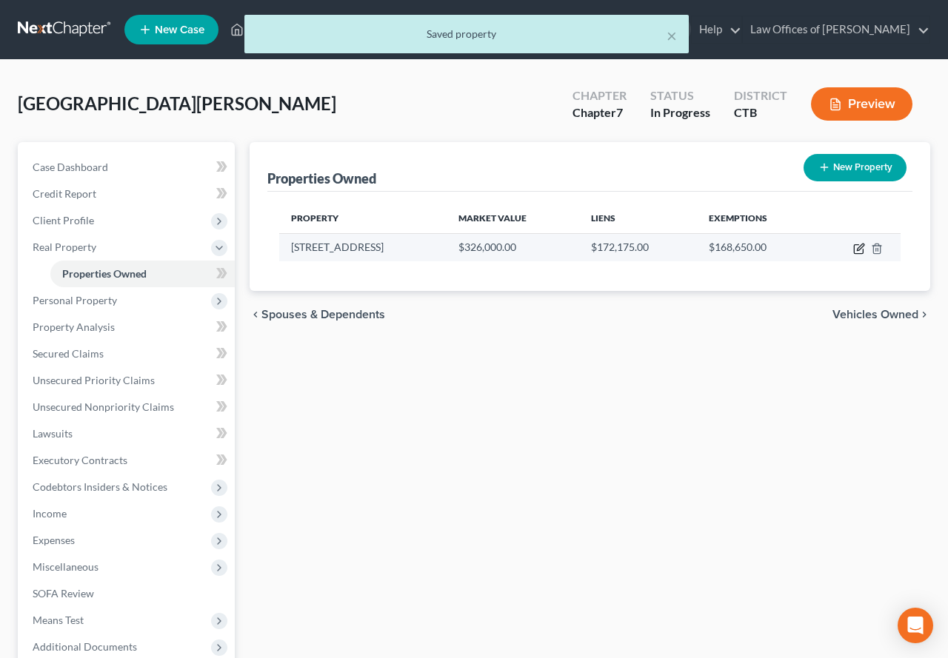
select select "6"
select select "5"
select select "0"
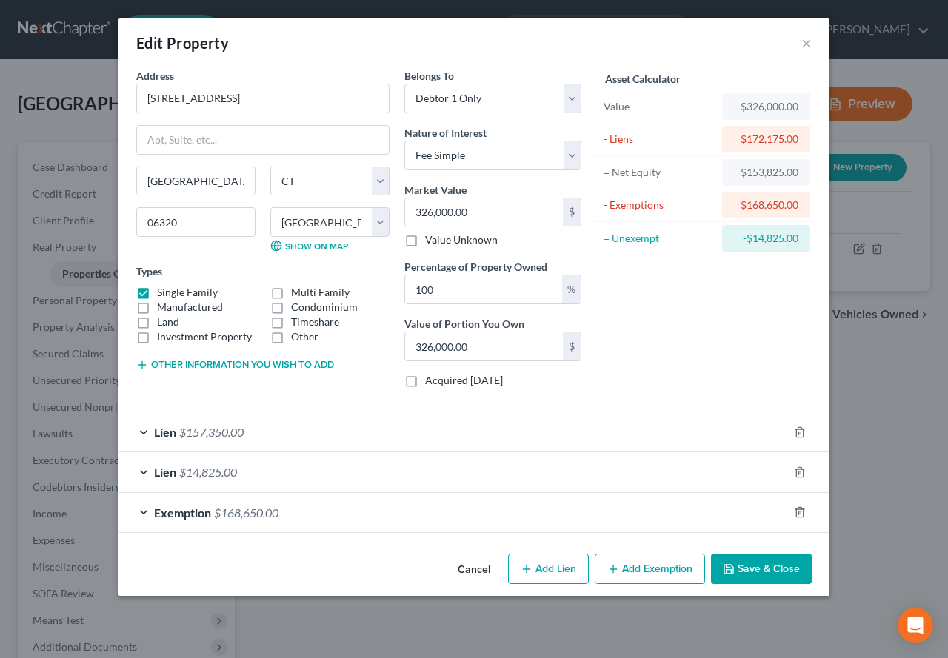
click at [738, 567] on button "Save & Close" at bounding box center [761, 569] width 101 height 31
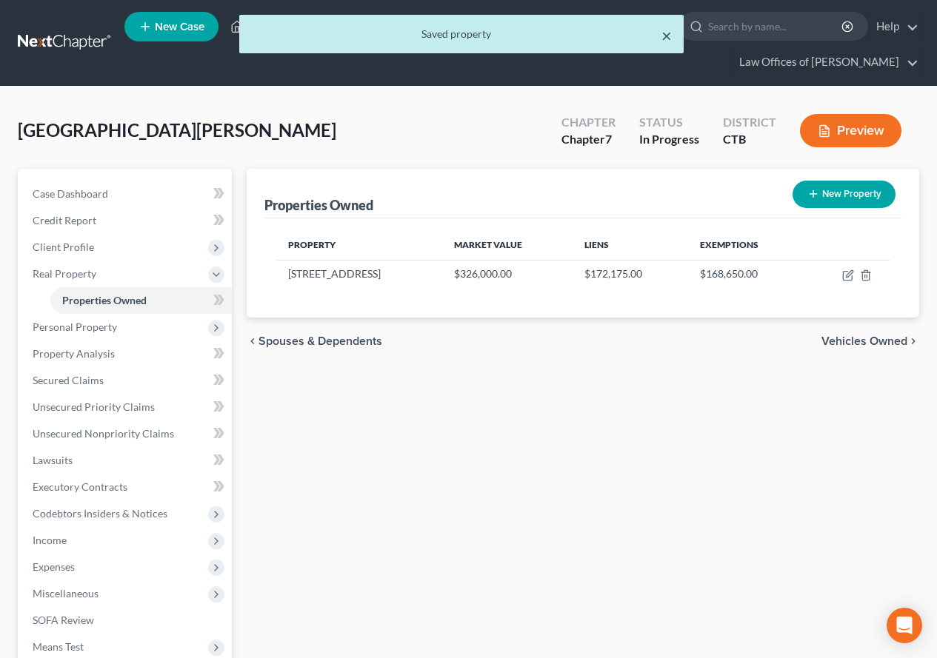
click at [661, 34] on button "×" at bounding box center [666, 36] width 10 height 18
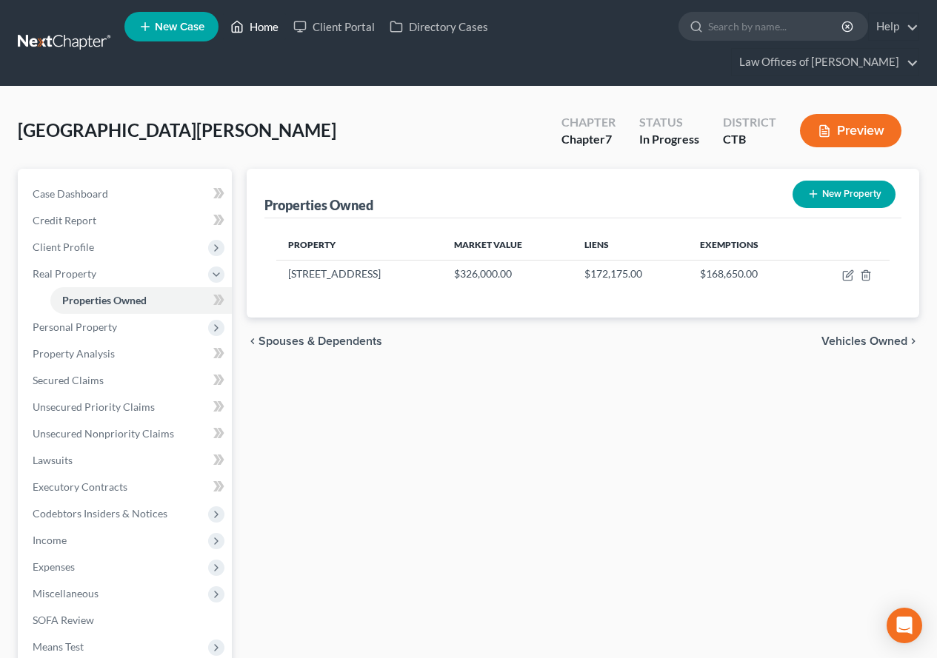
click at [248, 26] on link "Home" at bounding box center [254, 26] width 63 height 27
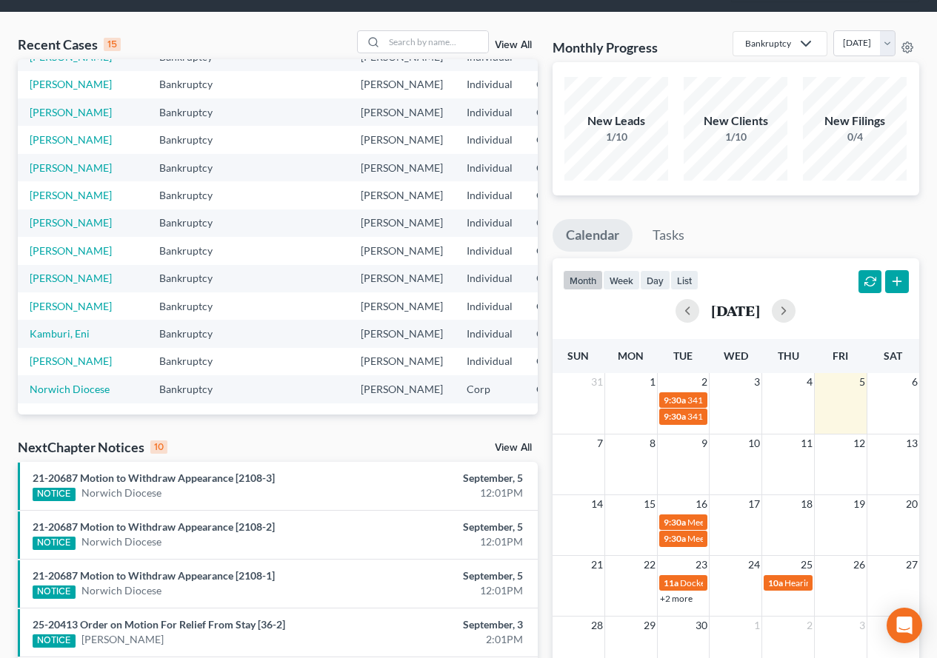
scroll to position [187, 0]
click at [423, 42] on input "search" at bounding box center [436, 41] width 104 height 21
type input "[PERSON_NAME]"
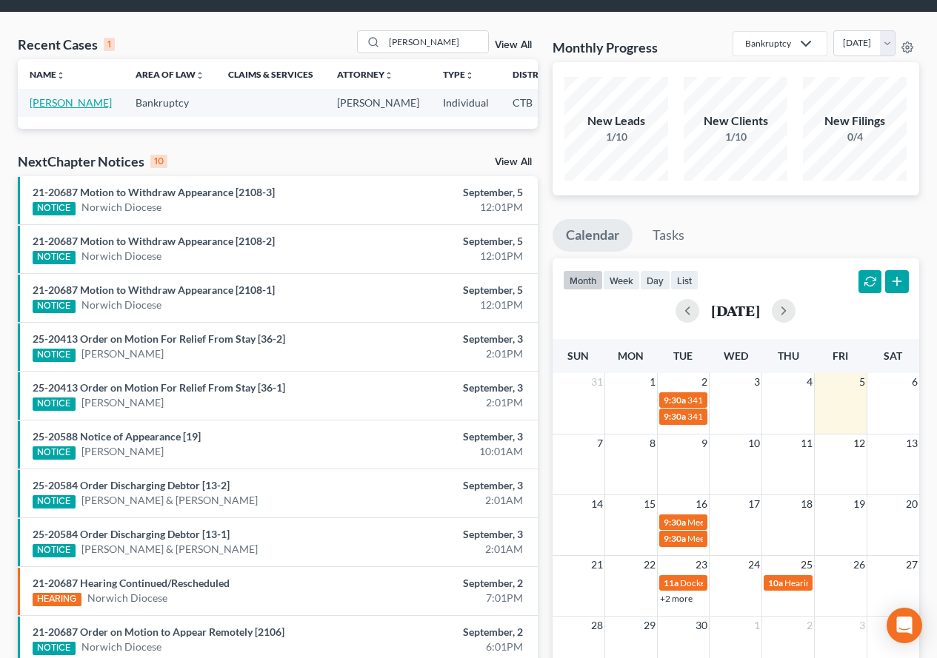
click at [36, 109] on link "[PERSON_NAME]" at bounding box center [71, 102] width 82 height 13
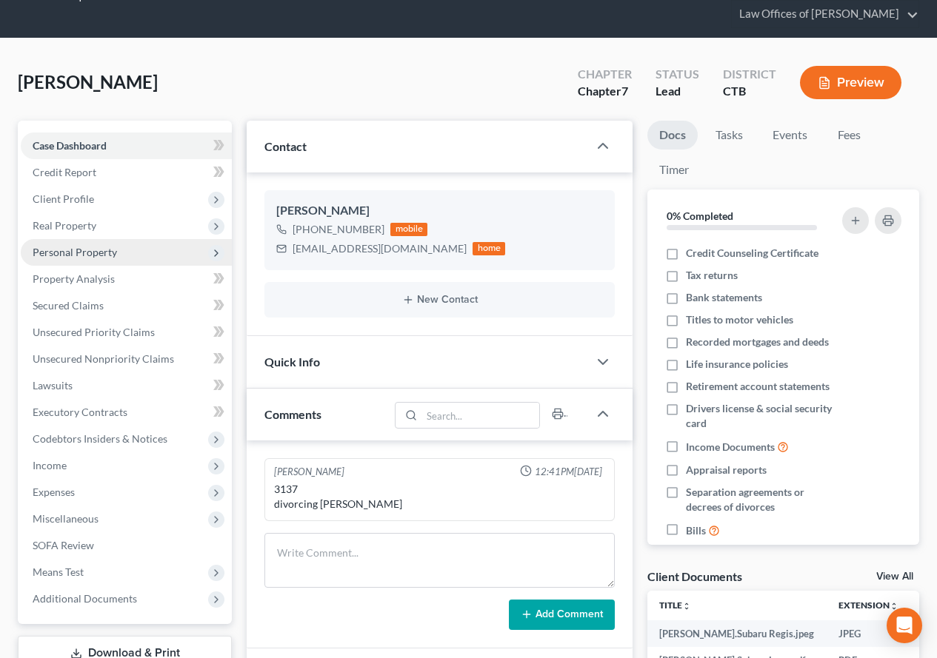
scroll to position [74, 0]
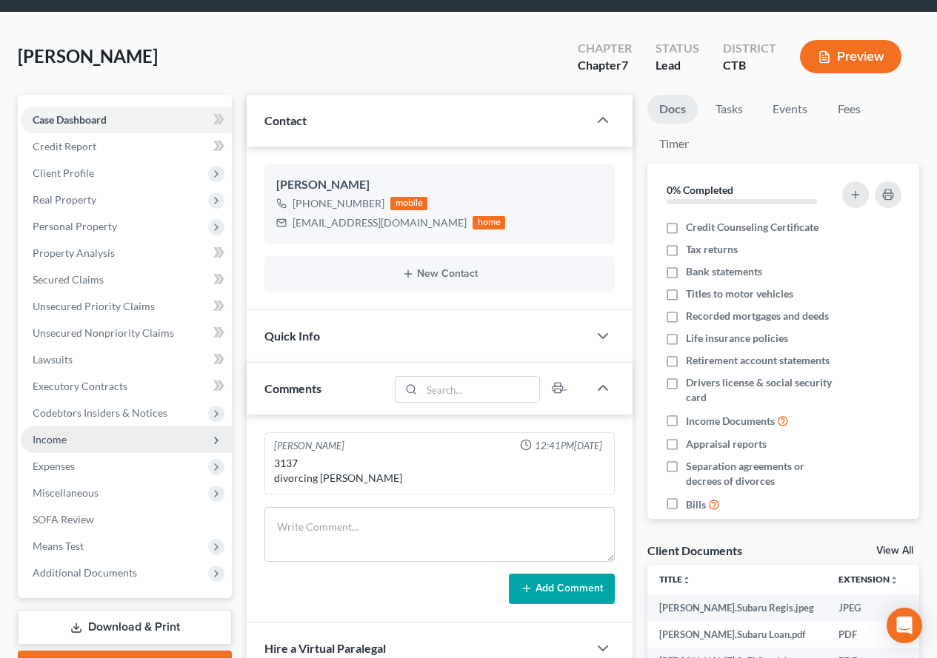
click at [47, 444] on span "Income" at bounding box center [50, 439] width 34 height 13
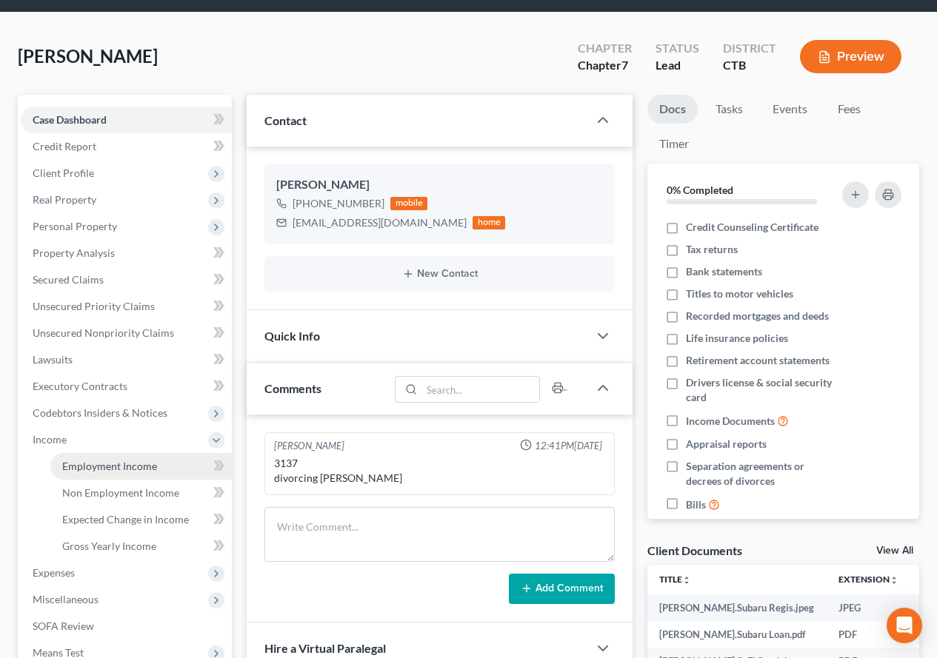
click at [104, 470] on span "Employment Income" at bounding box center [109, 466] width 95 height 13
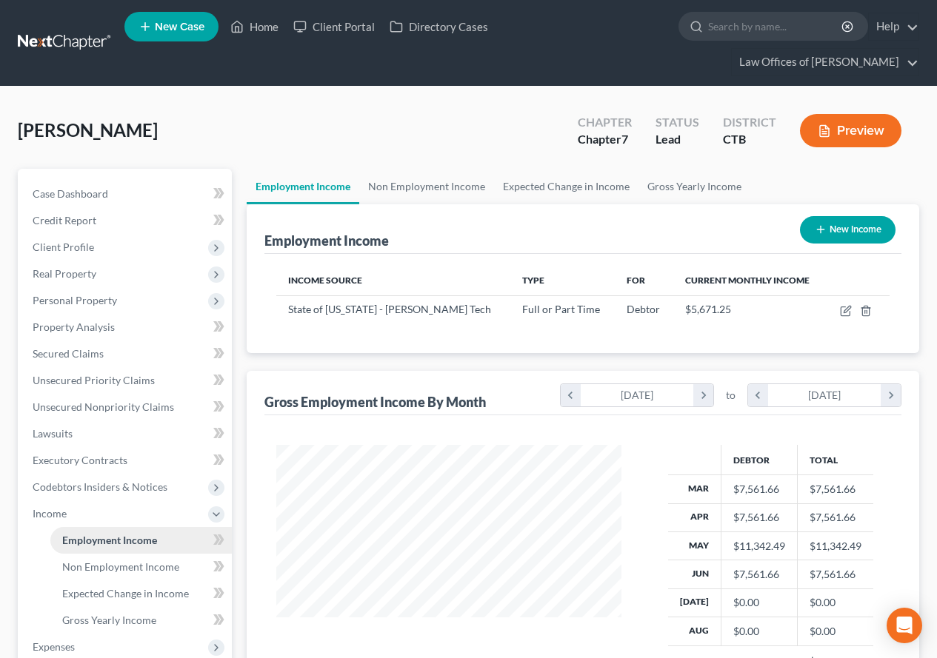
scroll to position [266, 375]
click at [344, 334] on div "Income Source Type For Current Monthly Income State of [US_STATE] - [PERSON_NAM…" at bounding box center [582, 303] width 637 height 99
click at [74, 435] on link "Lawsuits" at bounding box center [126, 434] width 211 height 27
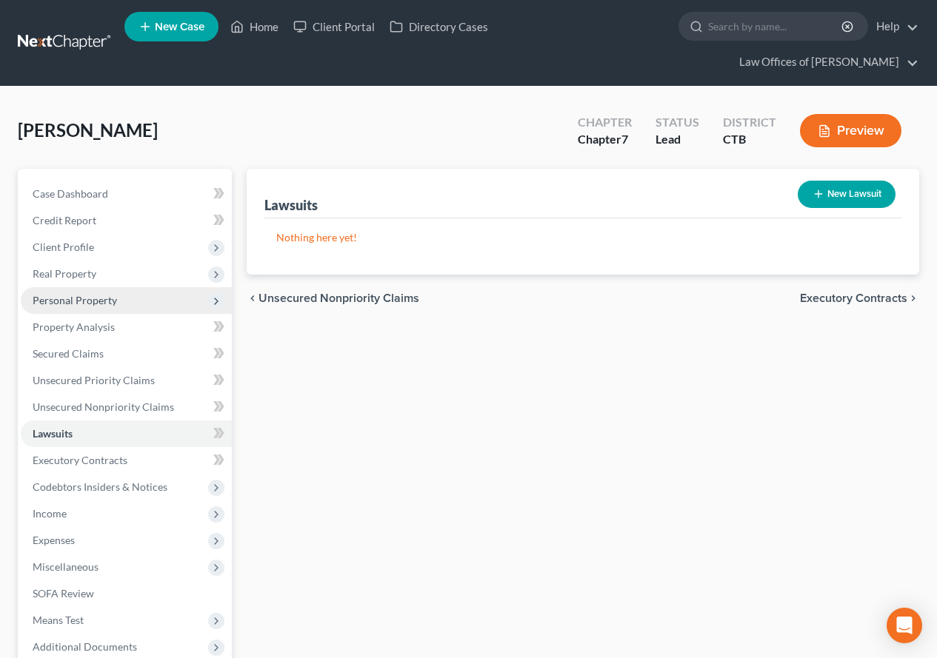
click at [63, 306] on span "Personal Property" at bounding box center [75, 300] width 84 height 13
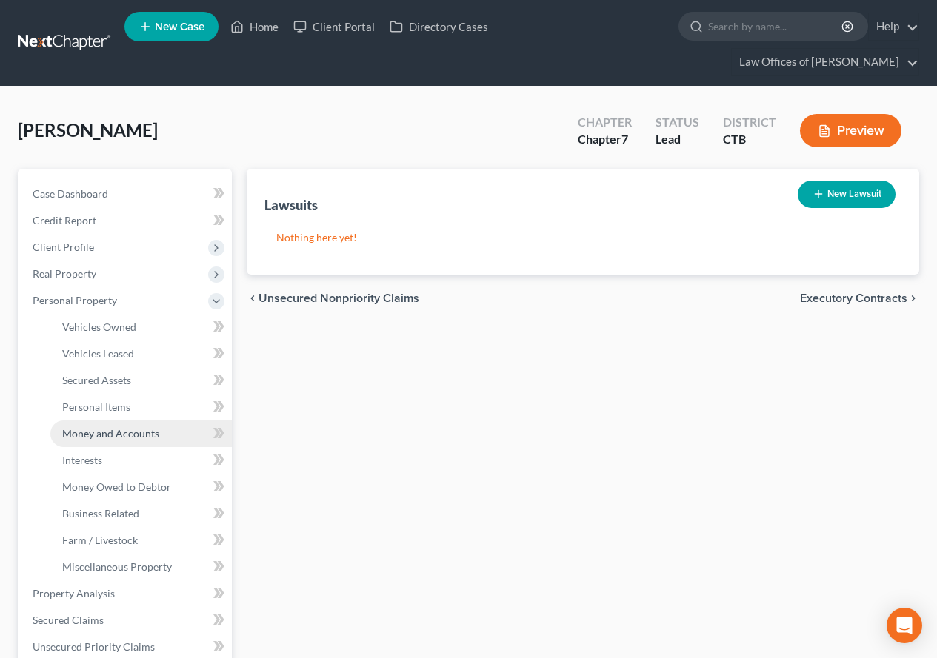
click at [110, 440] on link "Money and Accounts" at bounding box center [140, 434] width 181 height 27
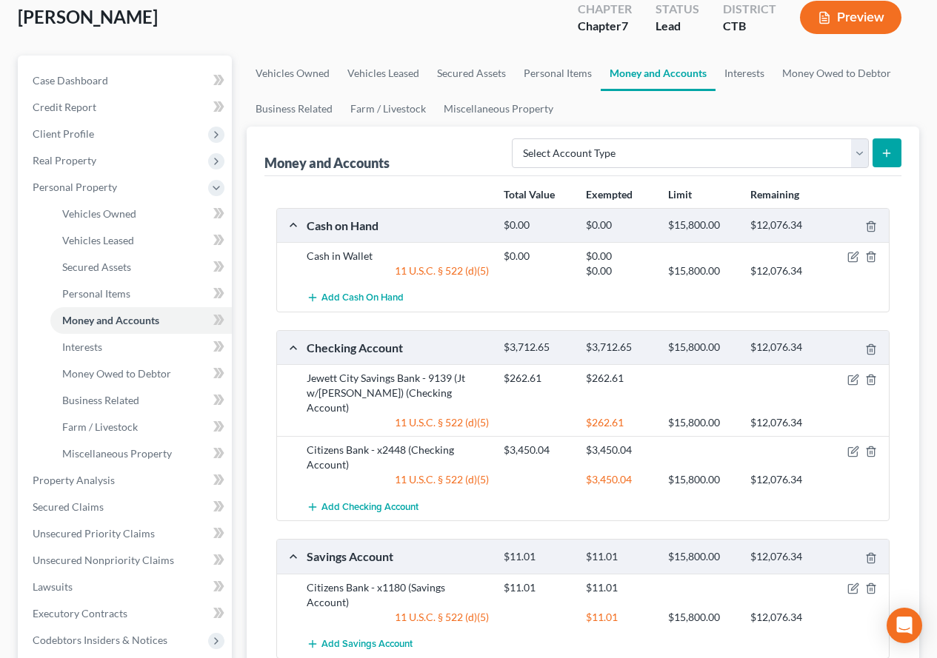
scroll to position [148, 0]
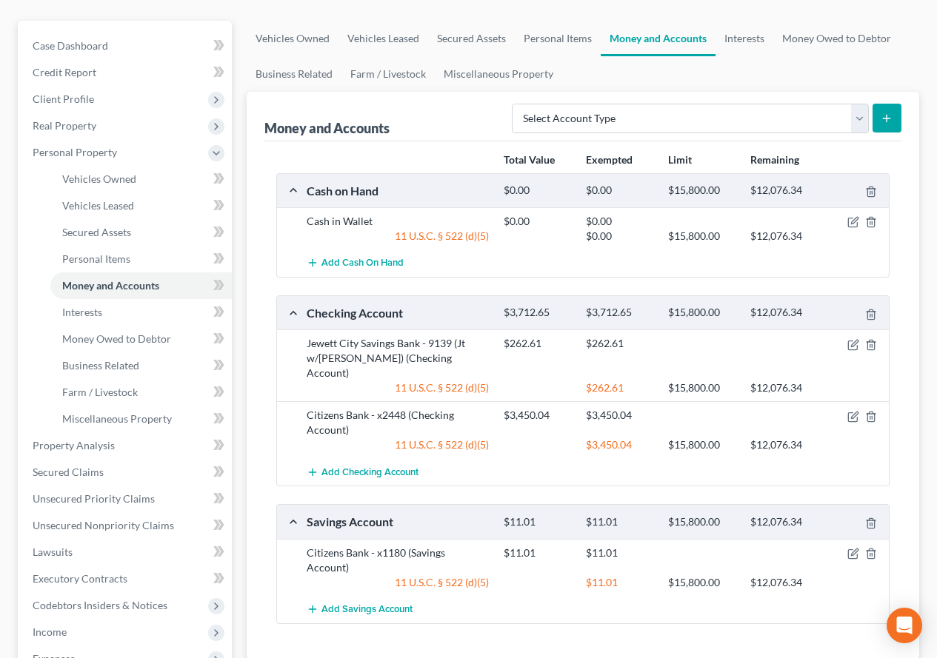
click at [553, 622] on div "Total Value Exempted Limit Remaining Cash on Hand $0.00 $0.00 $15,800.00 $12,07…" at bounding box center [582, 400] width 637 height 518
click at [355, 596] on button "Add Savings Account" at bounding box center [360, 609] width 106 height 27
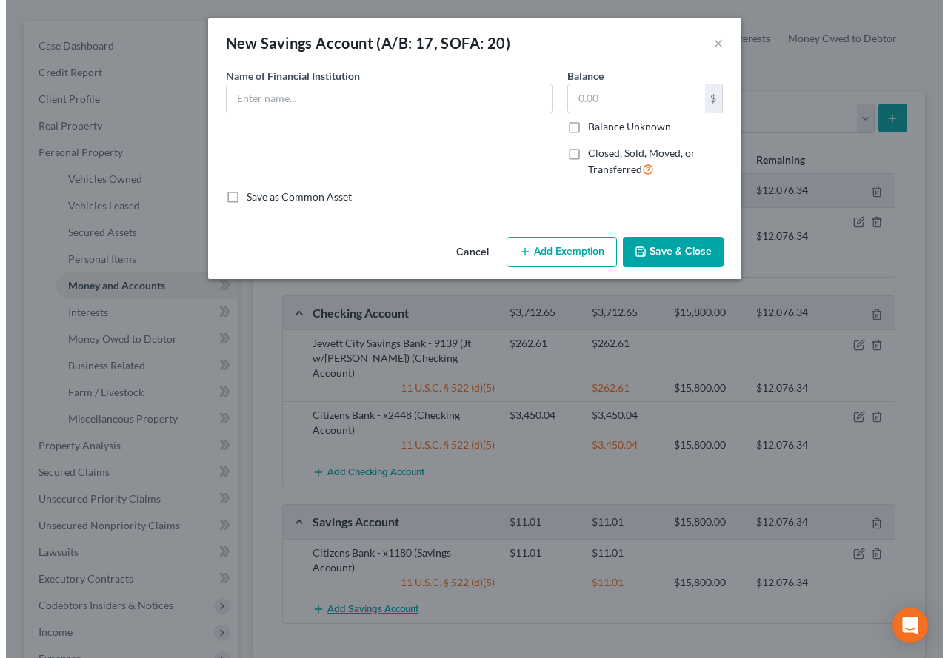
scroll to position [121, 0]
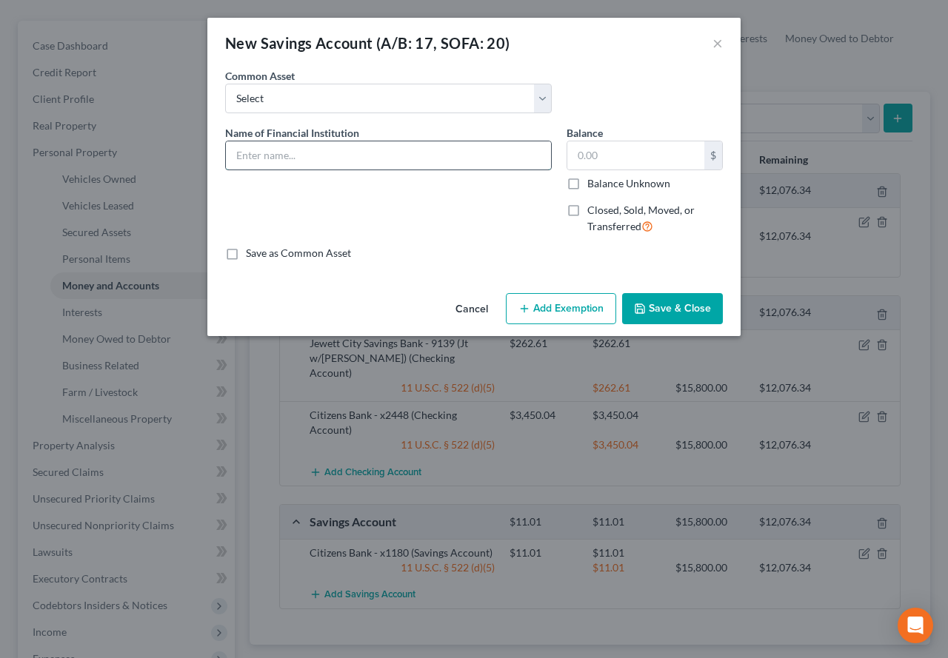
click at [394, 163] on input "text" at bounding box center [388, 155] width 325 height 28
click at [353, 156] on input "Jewett City Savings Bank x2500" at bounding box center [388, 155] width 325 height 28
type input "Jewett City Savings Bank - x2500"
click at [587, 218] on label "Closed, Sold, Moved, or Transferred" at bounding box center [655, 219] width 136 height 32
click at [593, 213] on input "Closed, Sold, Moved, or Transferred" at bounding box center [598, 208] width 10 height 10
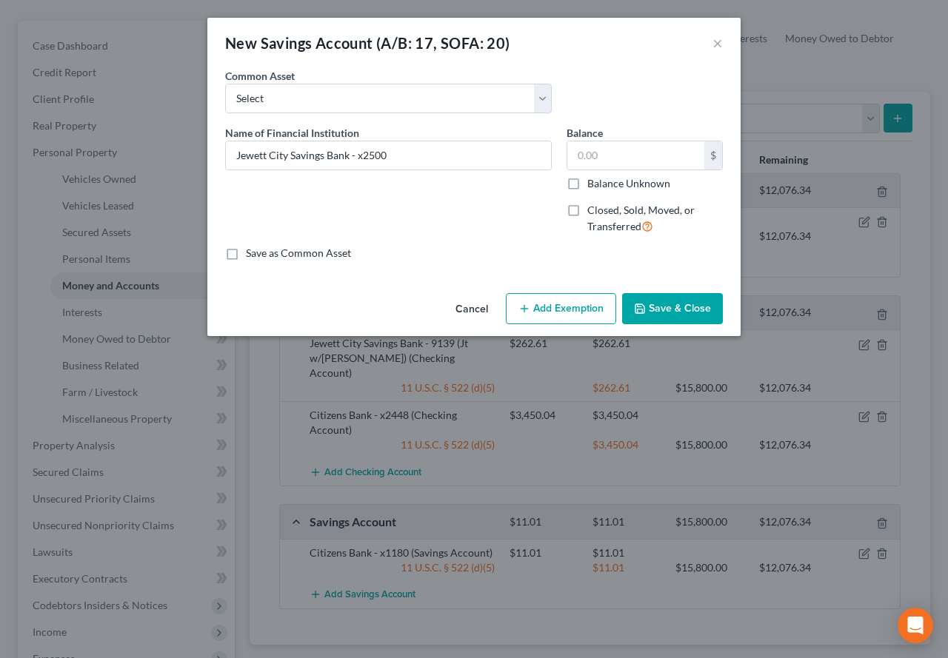
checkbox input "true"
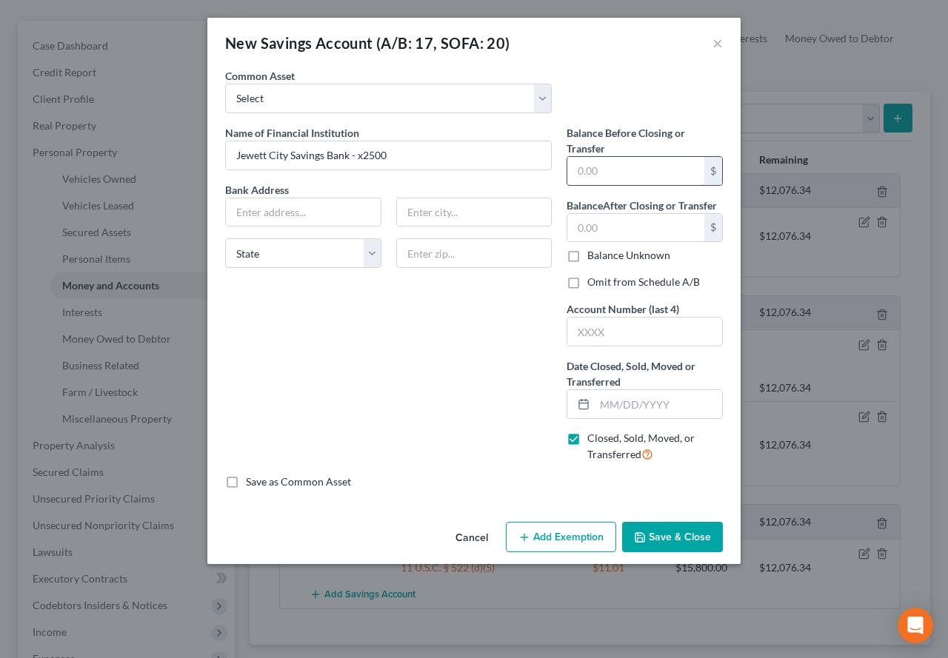
click at [601, 168] on input "text" at bounding box center [635, 171] width 137 height 28
type input "594.10"
click at [590, 235] on input "text" at bounding box center [635, 228] width 137 height 28
type input "0.00"
click at [615, 413] on input "text" at bounding box center [658, 404] width 127 height 28
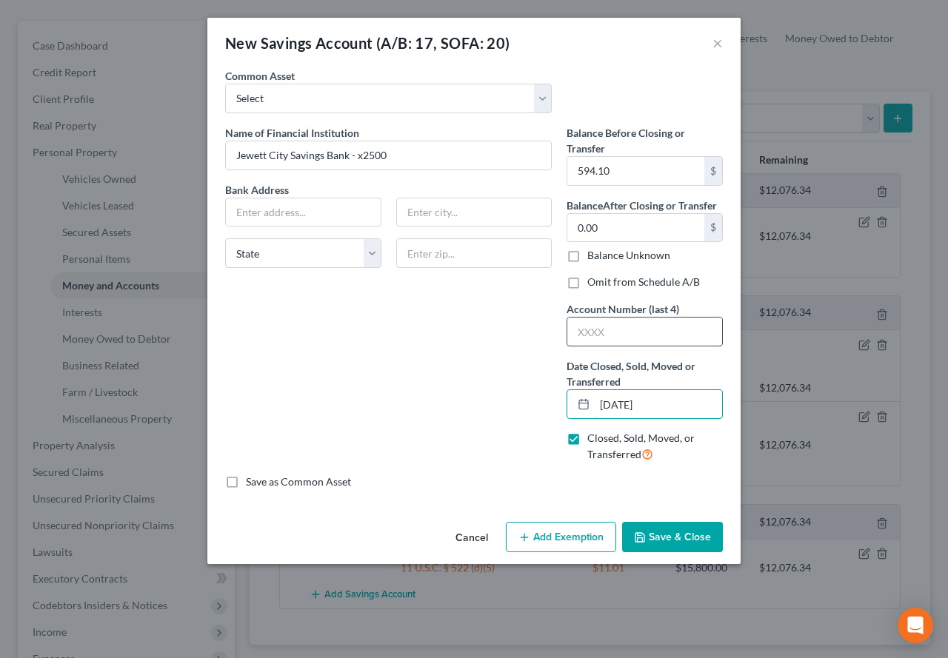
type input "[DATE]"
click at [629, 334] on input "text" at bounding box center [644, 332] width 155 height 28
type input "2500"
click at [587, 283] on label "Omit from Schedule A/B" at bounding box center [643, 282] width 113 height 15
click at [593, 283] on input "Omit from Schedule A/B" at bounding box center [598, 280] width 10 height 10
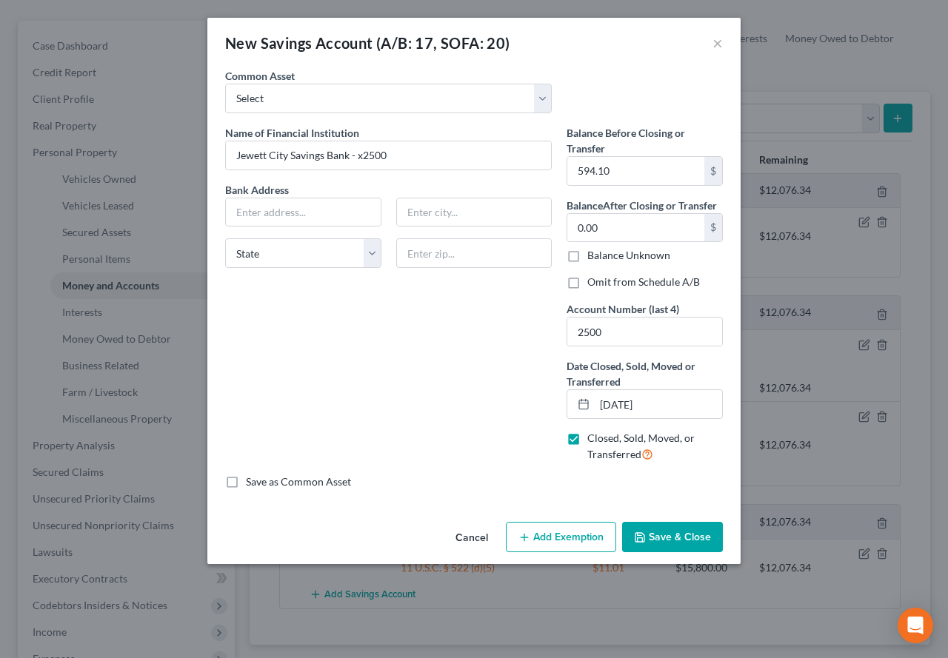
checkbox input "true"
click at [654, 535] on button "Save & Close" at bounding box center [672, 537] width 101 height 31
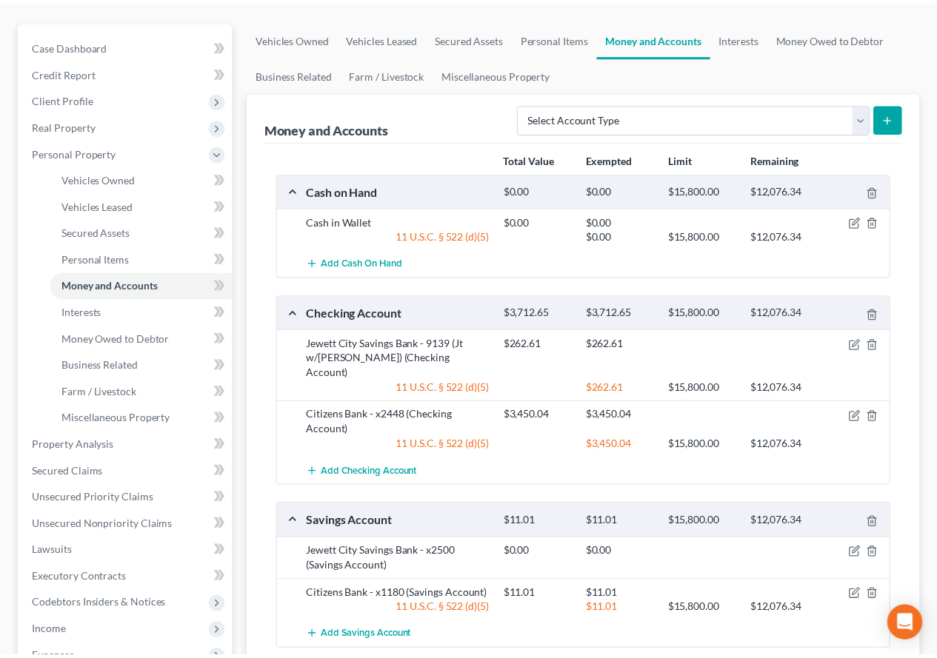
scroll to position [148, 0]
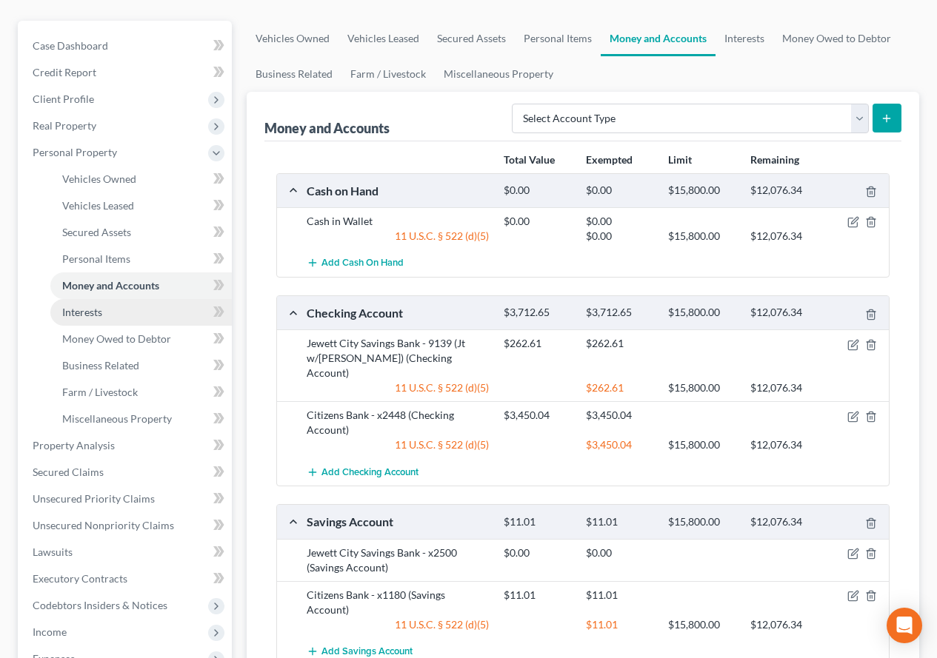
click at [87, 309] on span "Interests" at bounding box center [82, 312] width 40 height 13
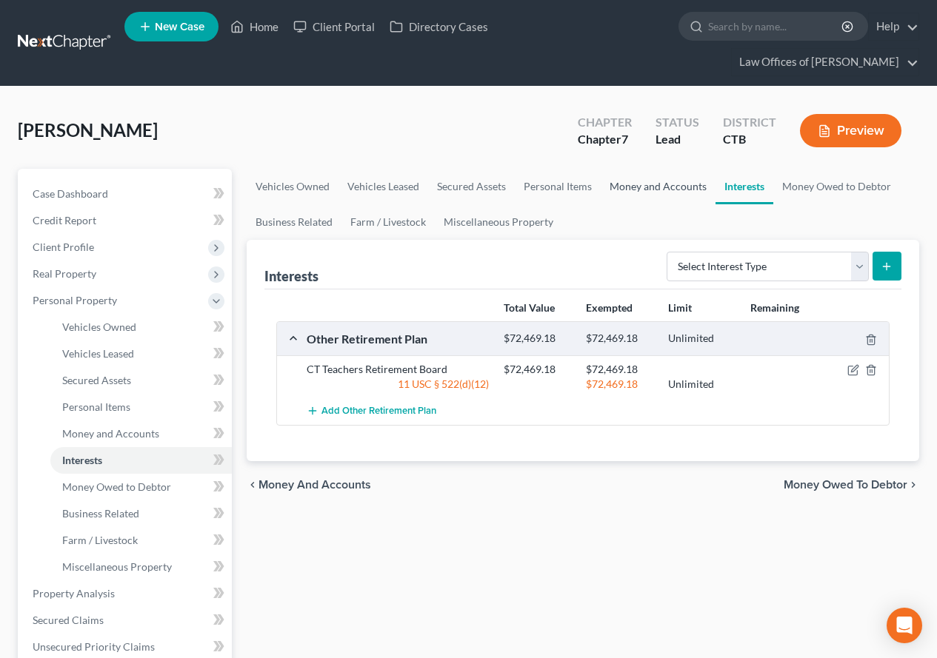
click at [633, 190] on link "Money and Accounts" at bounding box center [658, 187] width 115 height 36
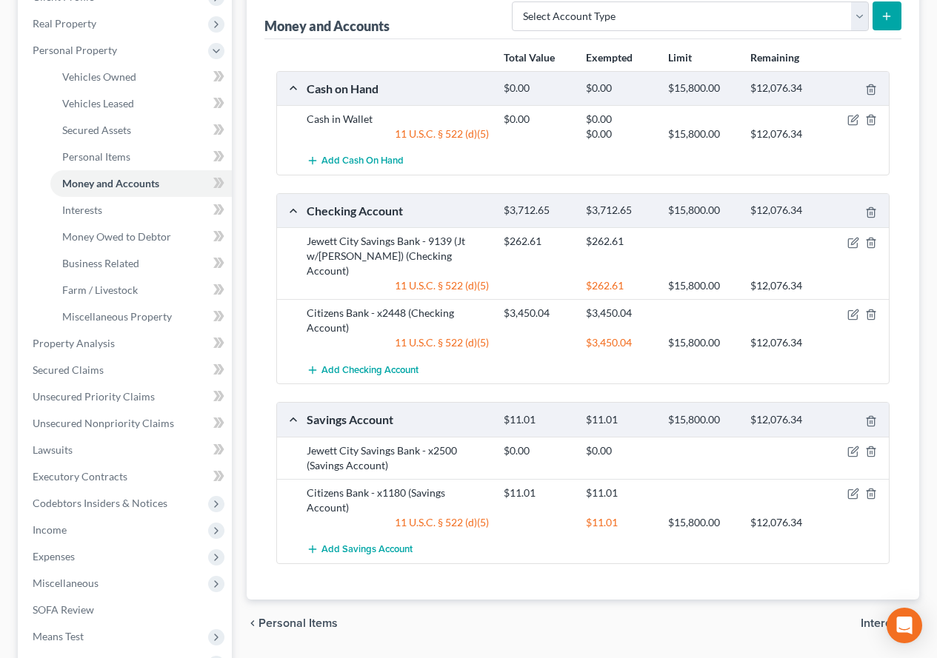
scroll to position [296, 0]
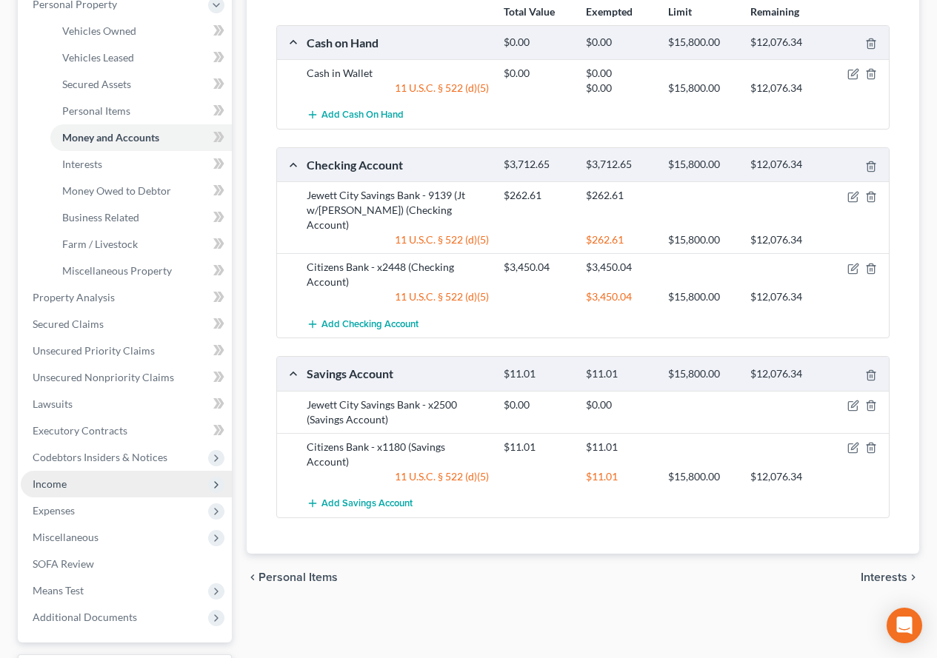
click at [42, 487] on span "Income" at bounding box center [50, 484] width 34 height 13
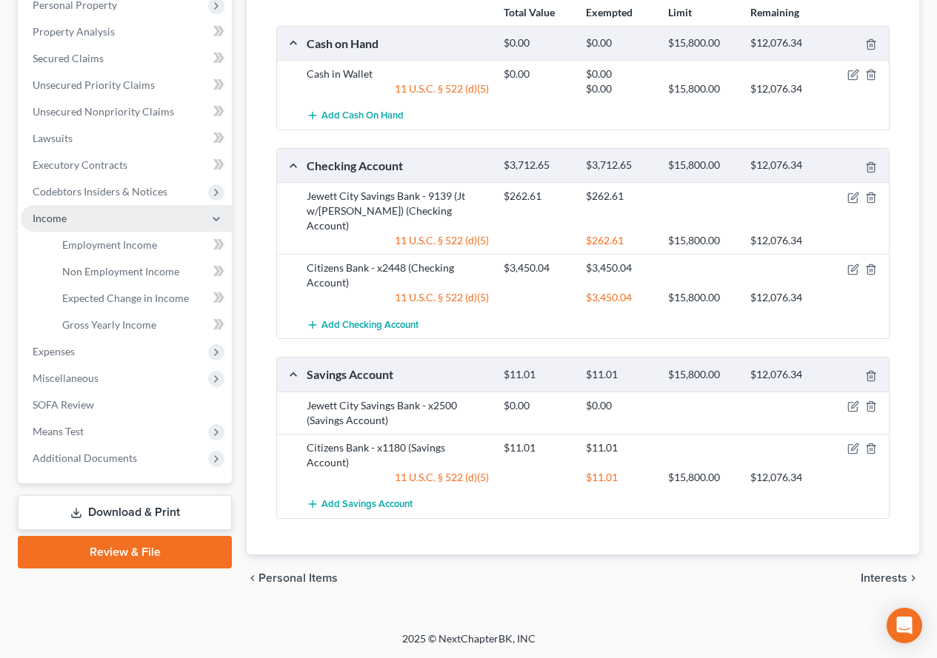
scroll to position [266, 0]
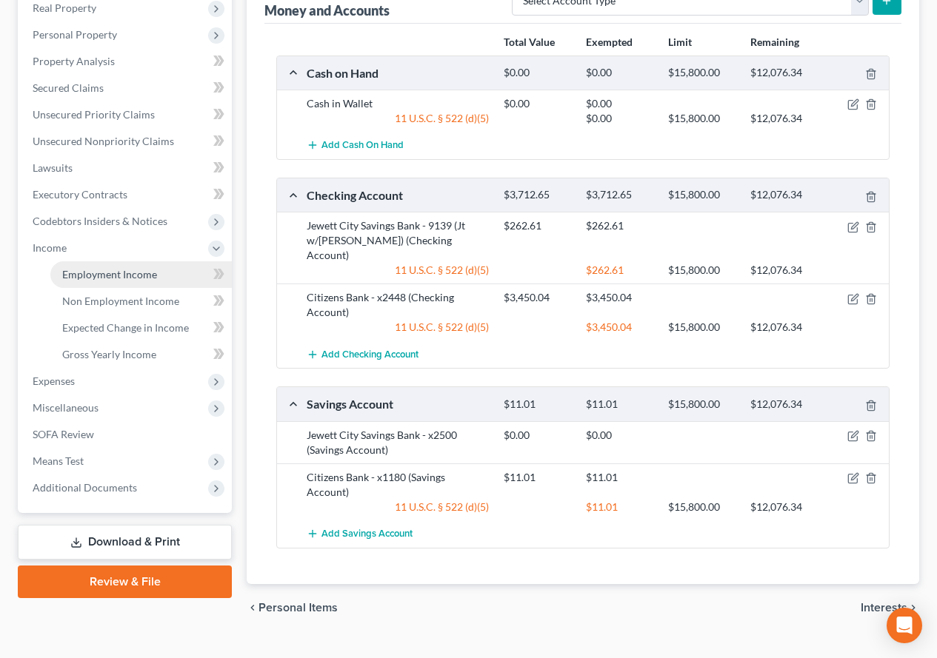
click at [71, 270] on span "Employment Income" at bounding box center [109, 274] width 95 height 13
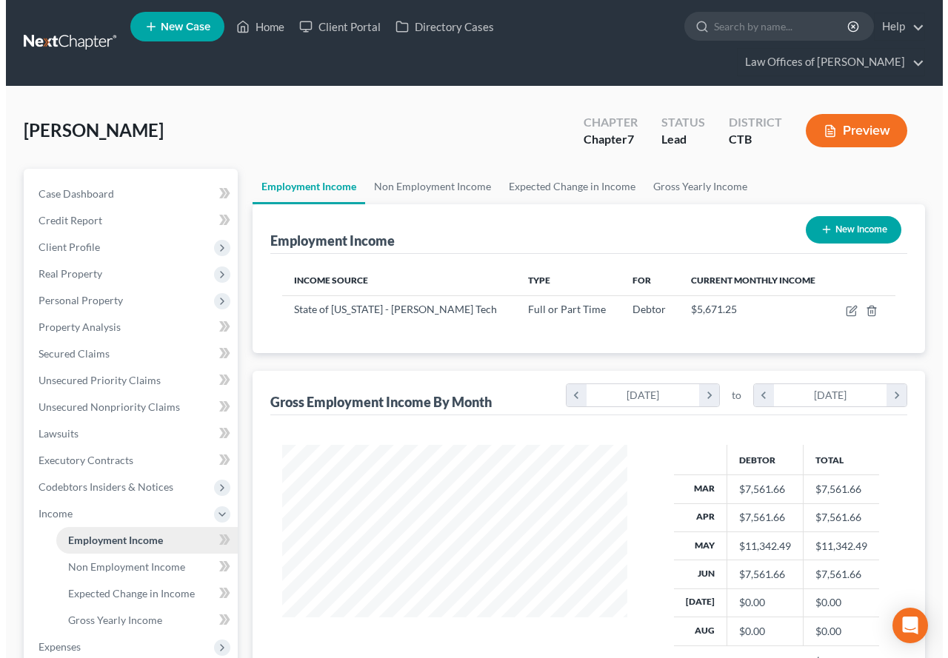
scroll to position [266, 375]
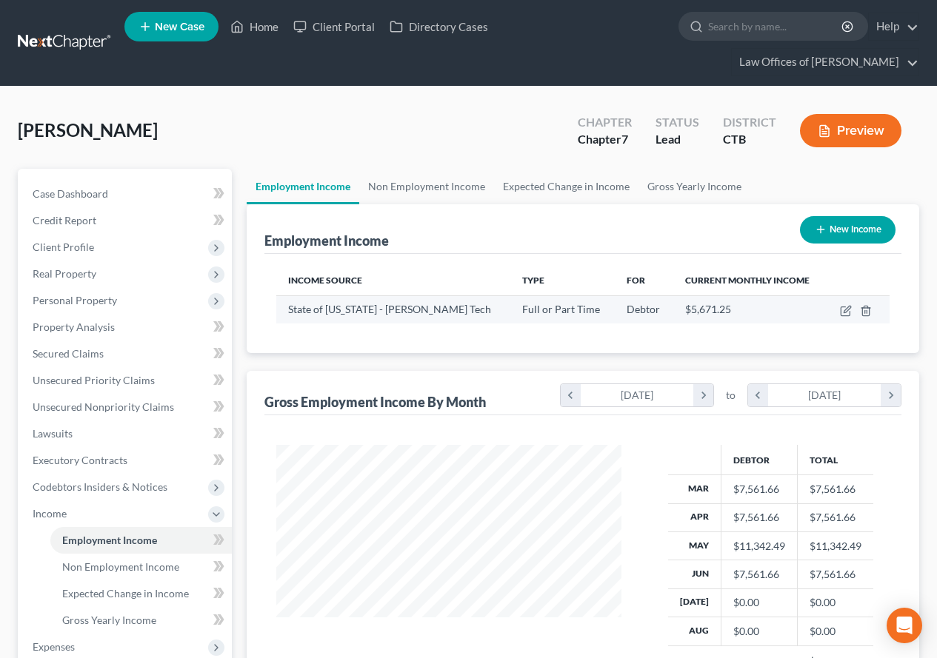
click at [838, 308] on td at bounding box center [858, 309] width 64 height 28
click at [845, 313] on icon "button" at bounding box center [846, 311] width 12 height 12
select select "0"
select select "2"
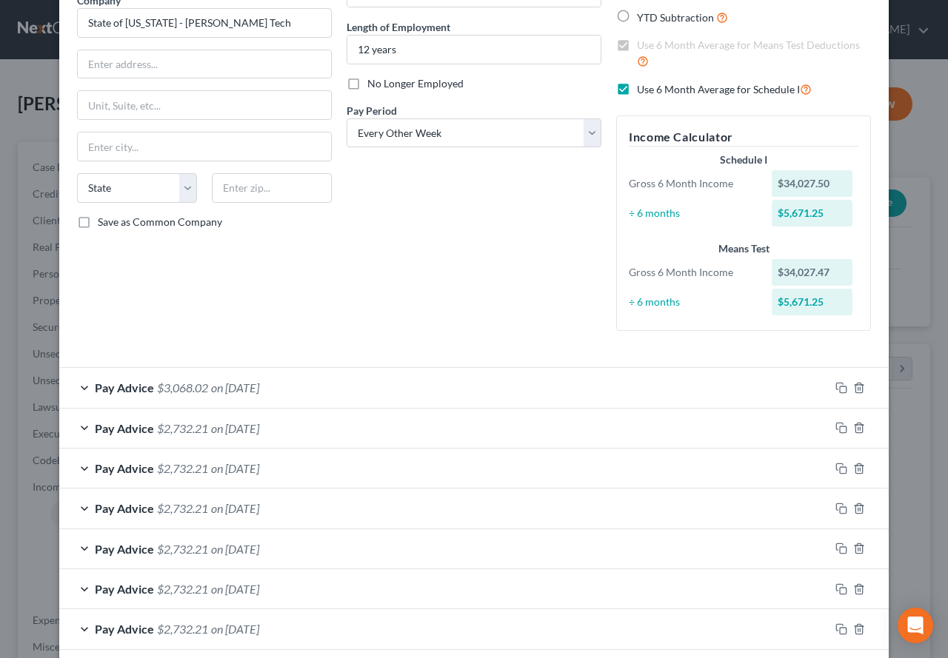
scroll to position [148, 0]
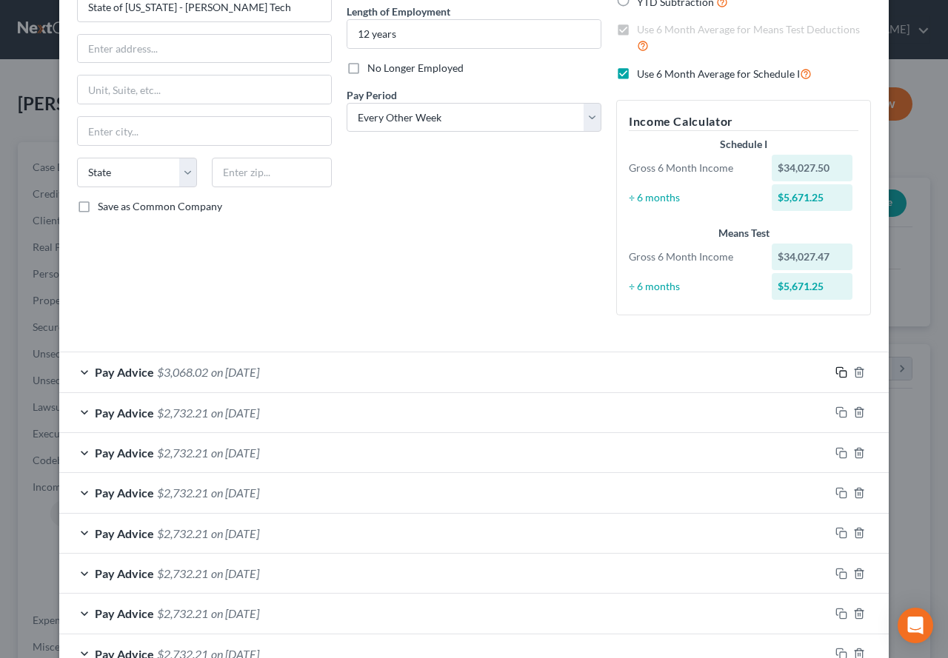
click at [835, 375] on icon "button" at bounding box center [841, 373] width 12 height 12
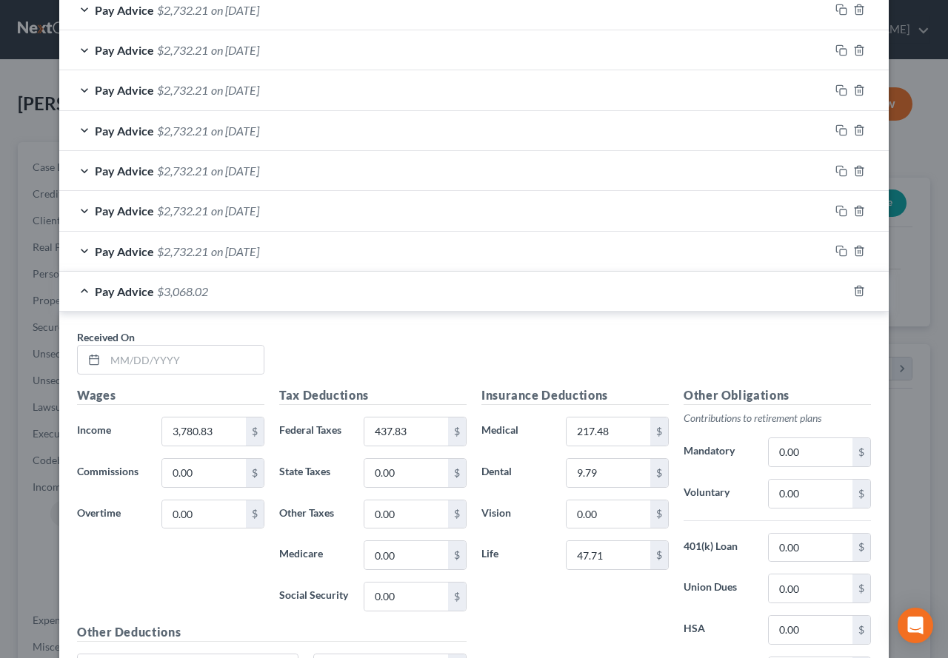
scroll to position [741, 0]
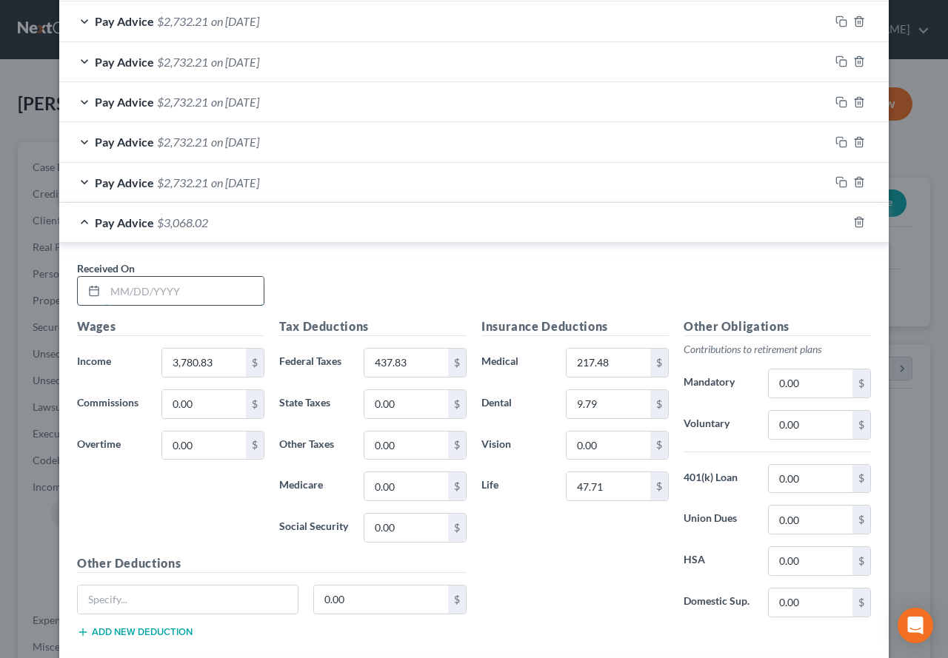
click at [178, 296] on input "text" at bounding box center [184, 291] width 158 height 28
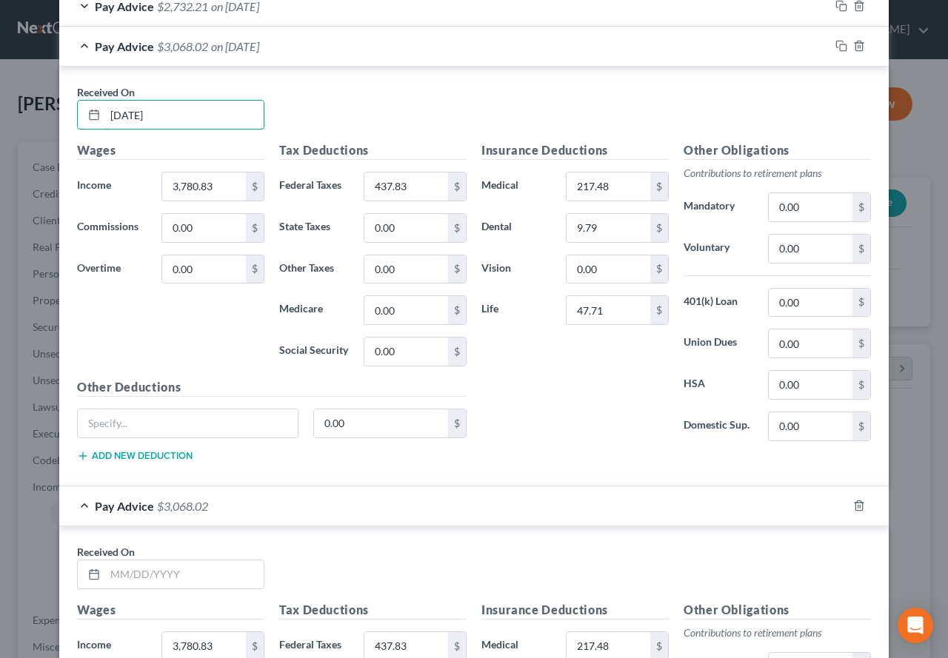
scroll to position [963, 0]
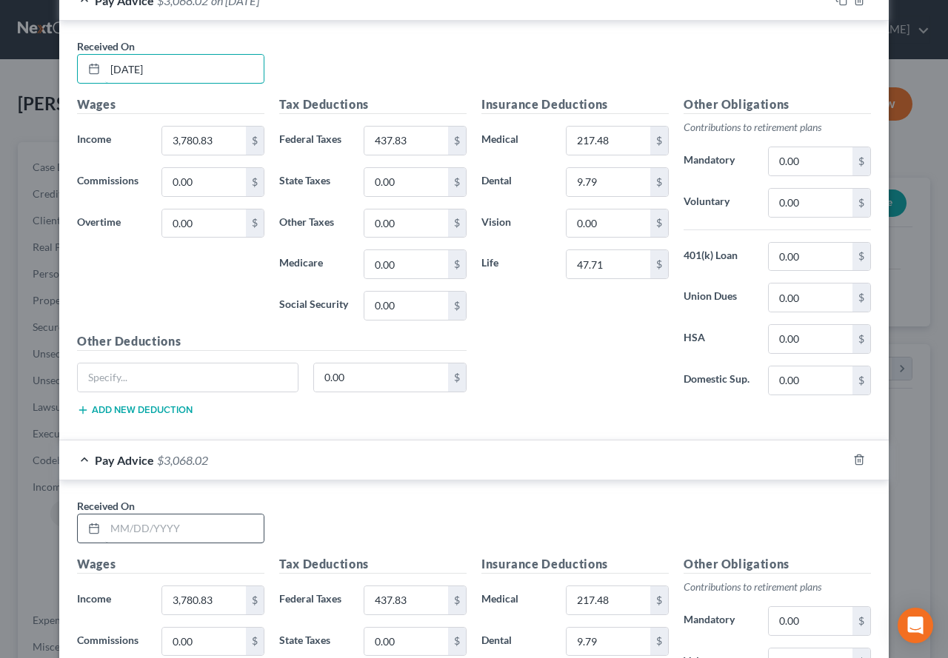
type input "[DATE]"
click at [121, 535] on input "text" at bounding box center [184, 529] width 158 height 28
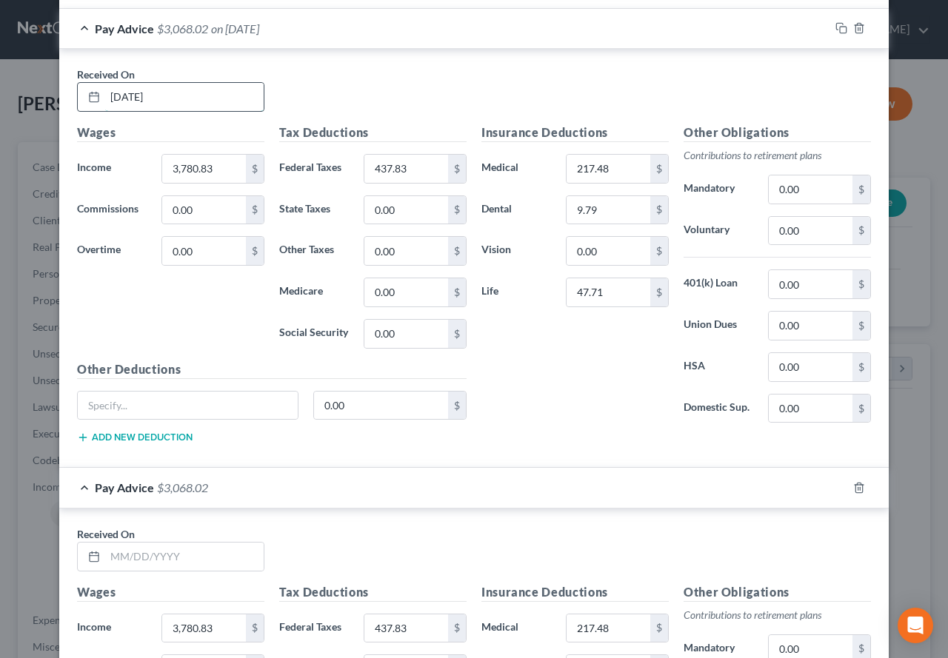
scroll to position [1407, 0]
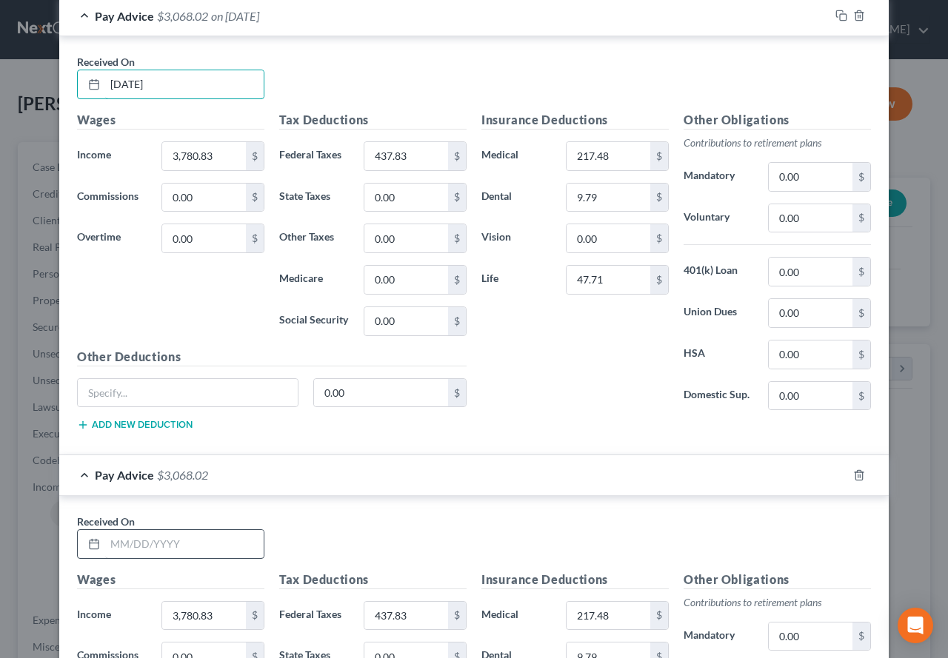
type input "[DATE]"
click at [123, 541] on input "text" at bounding box center [184, 544] width 158 height 28
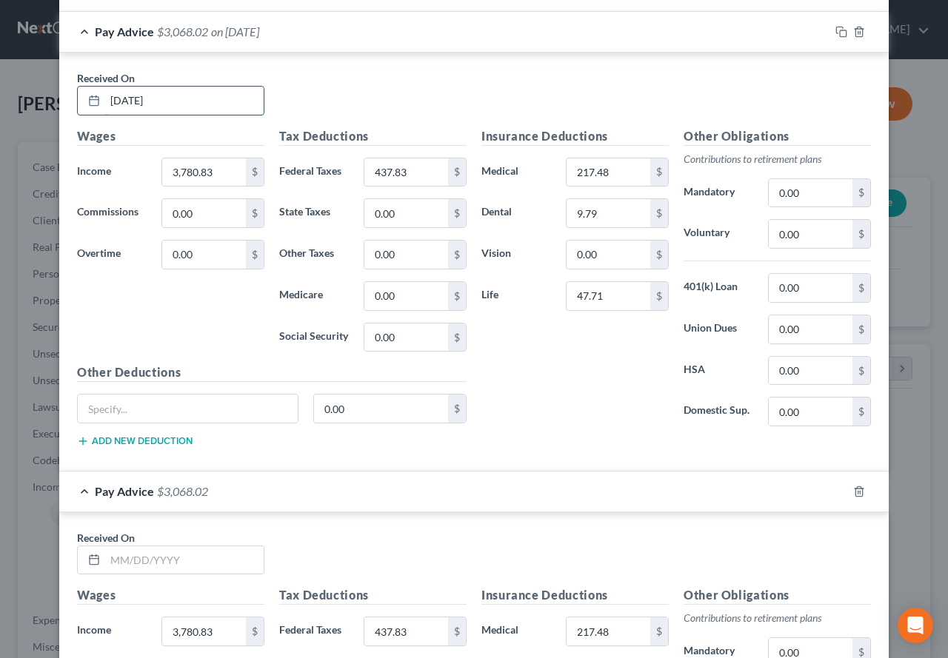
scroll to position [1851, 0]
type input "[DATE]"
click at [133, 564] on input "text" at bounding box center [184, 560] width 158 height 28
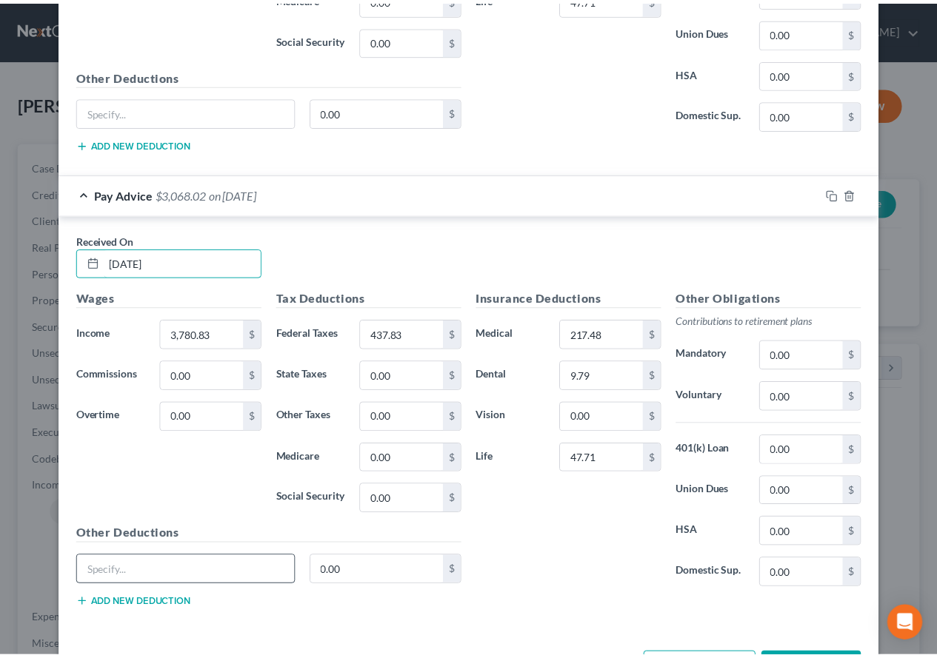
scroll to position [2205, 0]
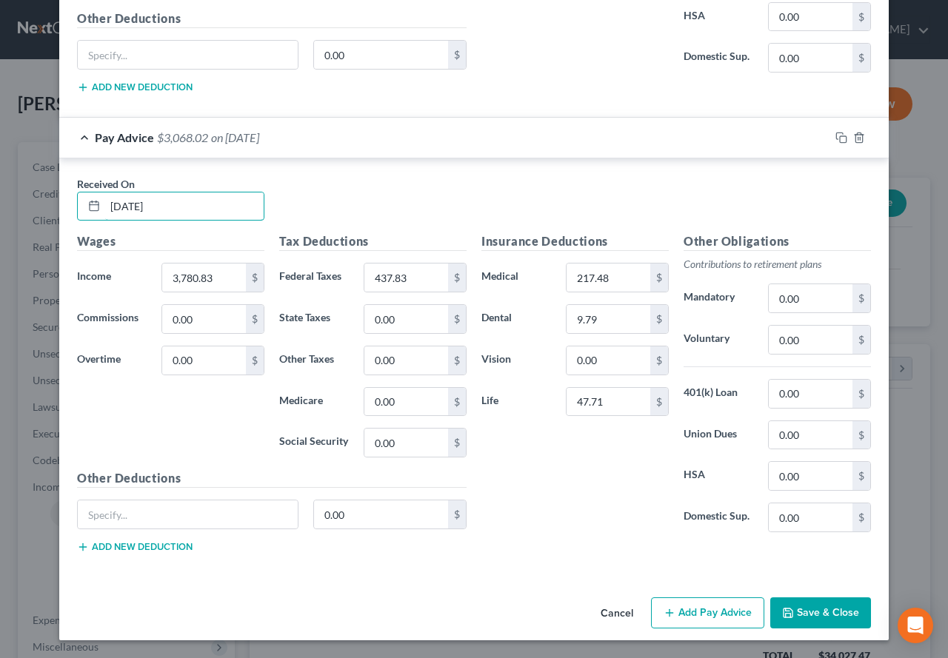
type input "[DATE]"
click at [806, 615] on button "Save & Close" at bounding box center [820, 613] width 101 height 31
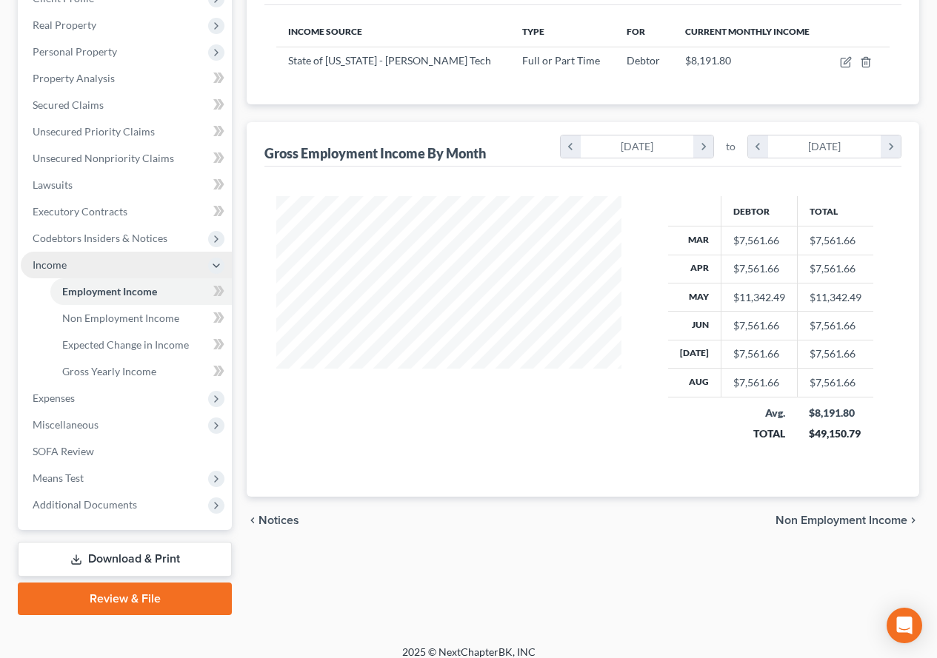
scroll to position [262, 0]
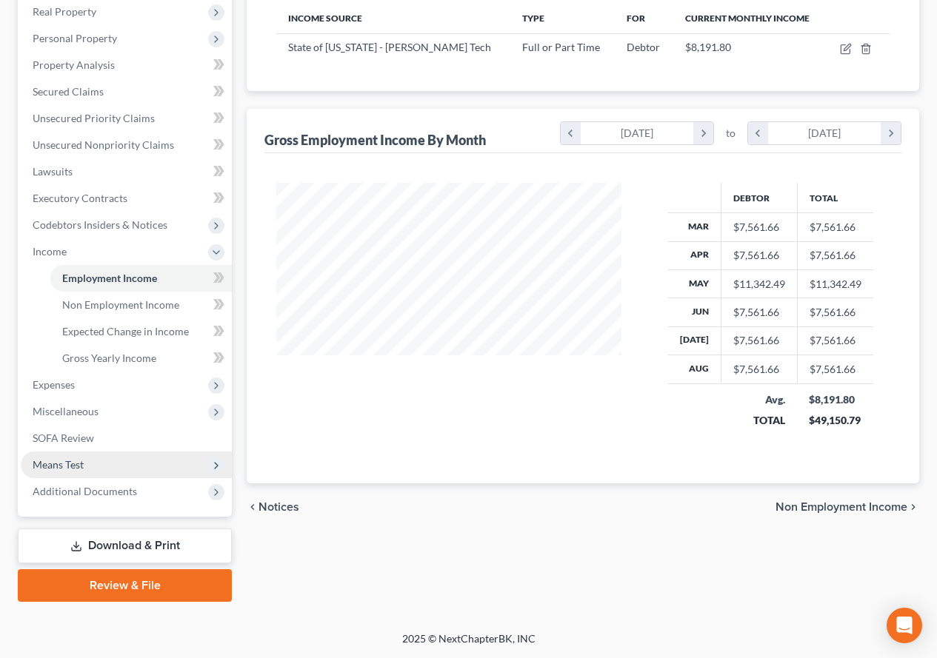
click at [47, 464] on span "Means Test" at bounding box center [58, 464] width 51 height 13
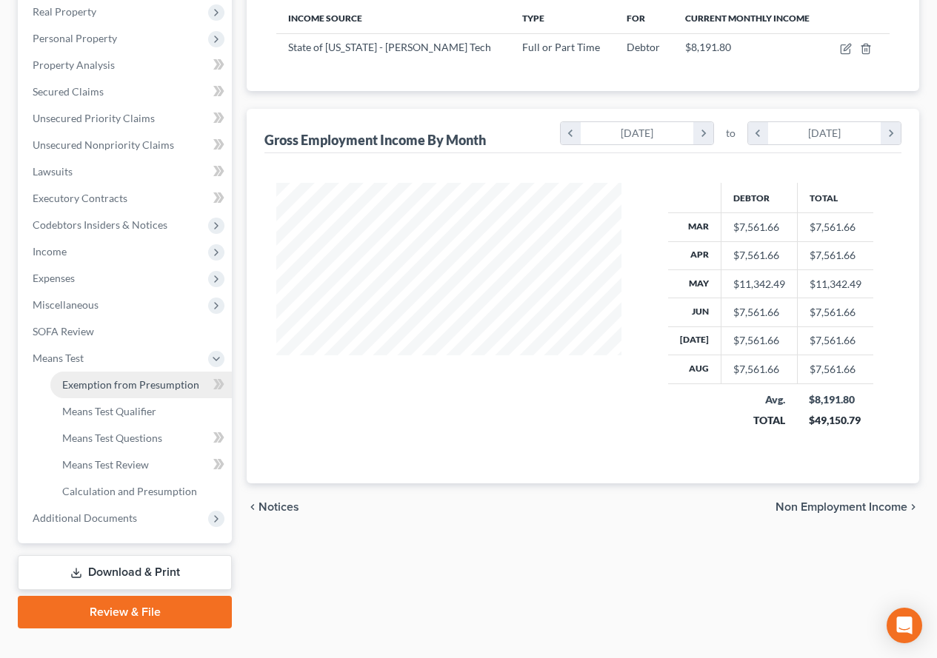
click at [139, 390] on span "Exemption from Presumption" at bounding box center [130, 384] width 137 height 13
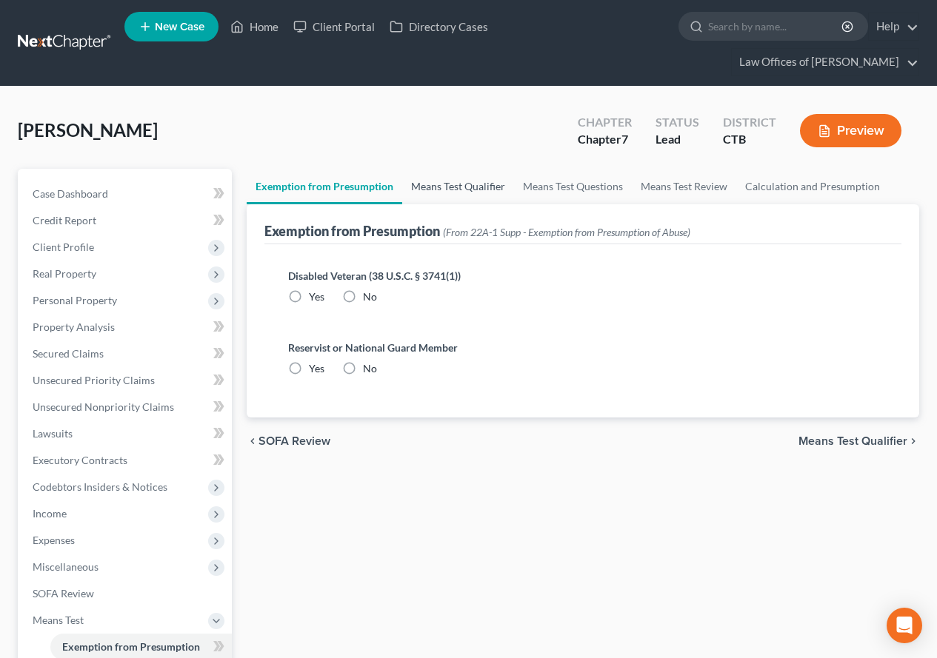
click at [461, 183] on link "Means Test Qualifier" at bounding box center [458, 187] width 112 height 36
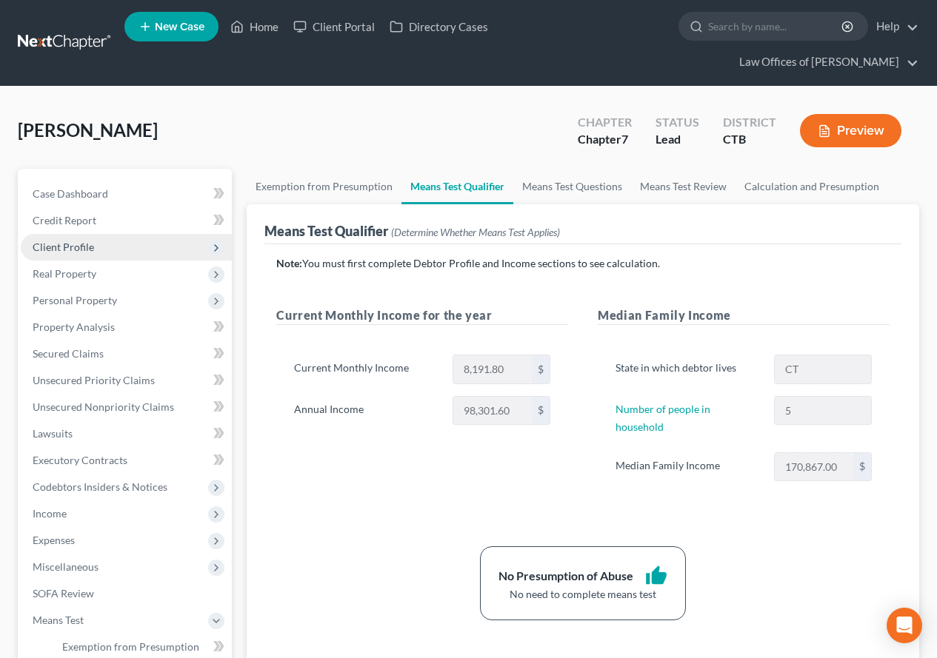
click at [87, 253] on span "Client Profile" at bounding box center [63, 247] width 61 height 13
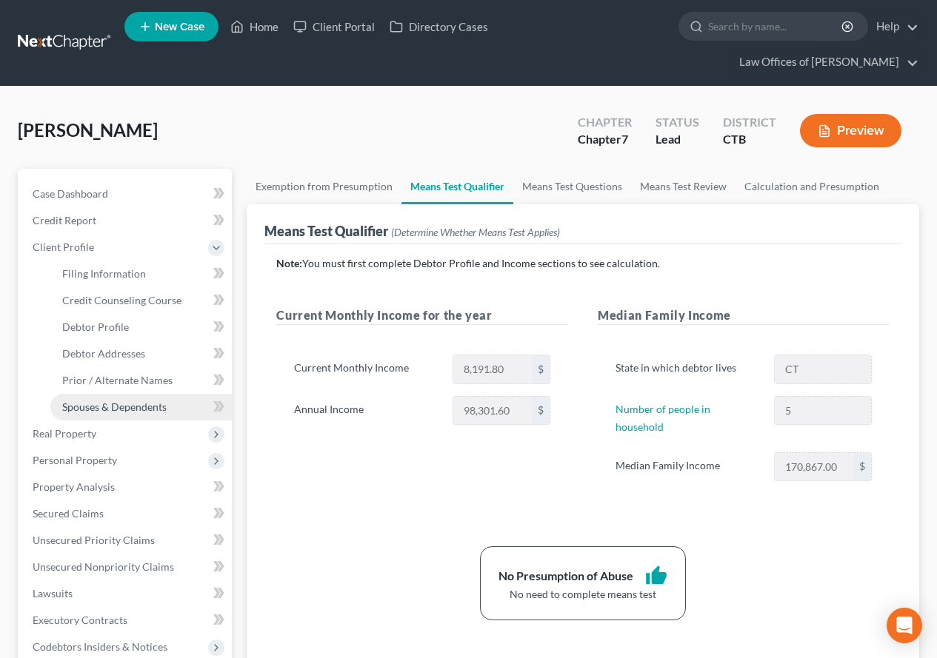
click at [126, 415] on link "Spouses & Dependents" at bounding box center [140, 407] width 181 height 27
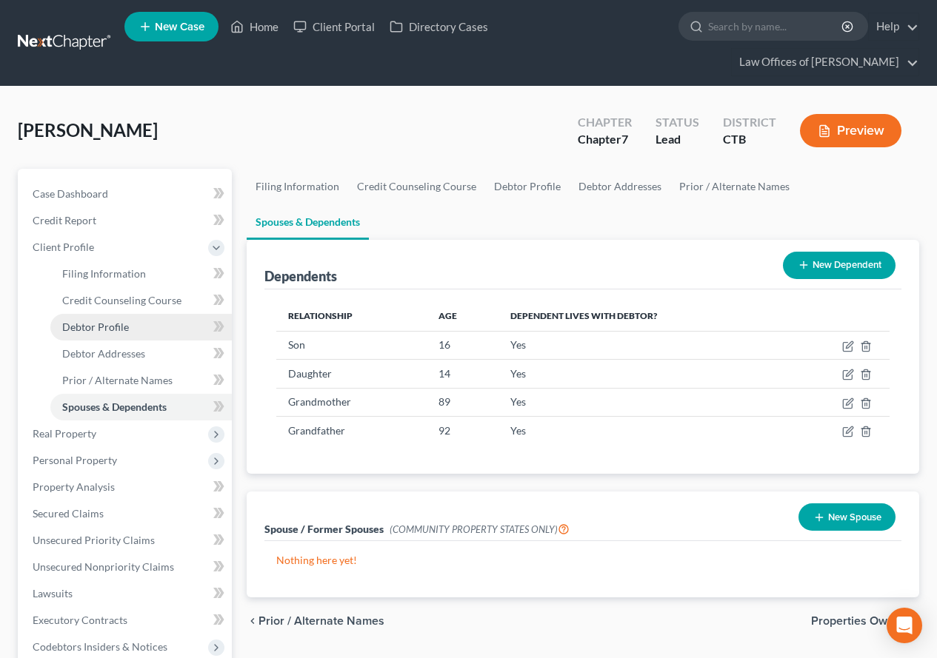
click at [67, 325] on span "Debtor Profile" at bounding box center [95, 327] width 67 height 13
select select "2"
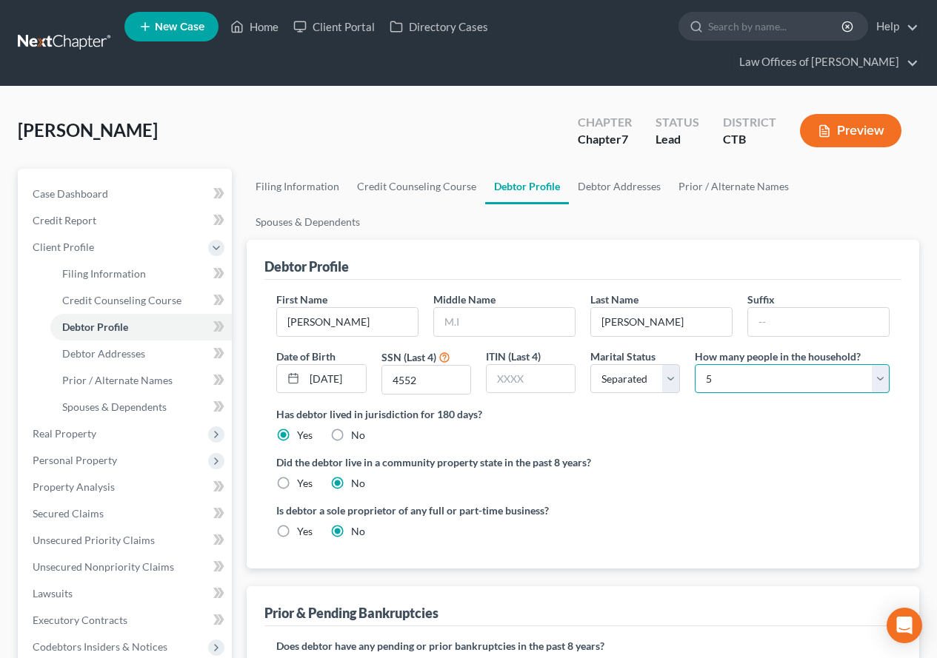
click at [718, 364] on select "Select 1 2 3 4 5 6 7 8 9 10 11 12 13 14 15 16 17 18 19 20" at bounding box center [792, 379] width 195 height 30
select select "2"
click at [695, 364] on select "Select 1 2 3 4 5 6 7 8 9 10 11 12 13 14 15 16 17 18 19 20" at bounding box center [792, 379] width 195 height 30
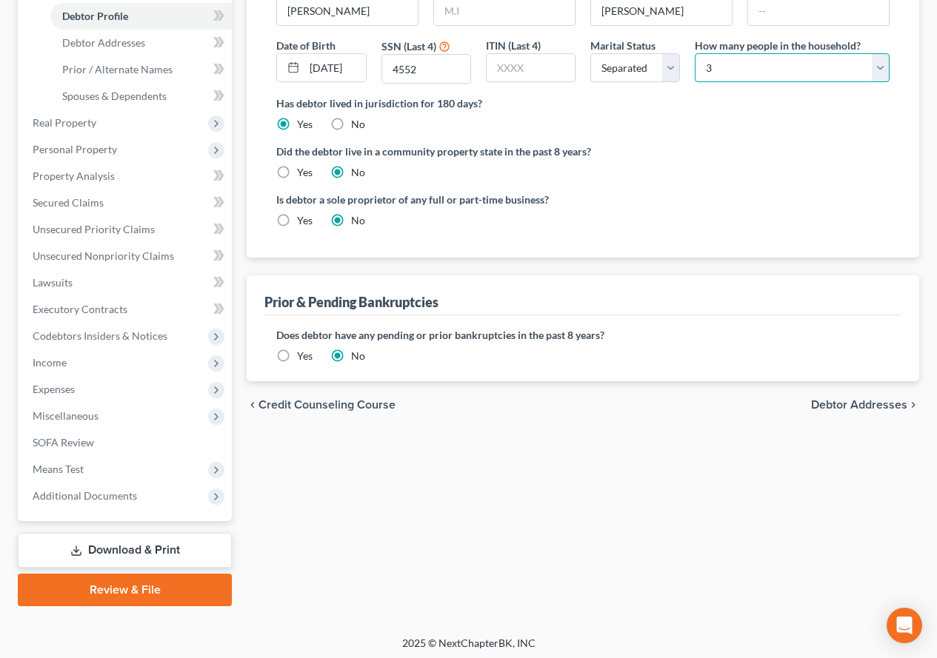
scroll to position [315, 0]
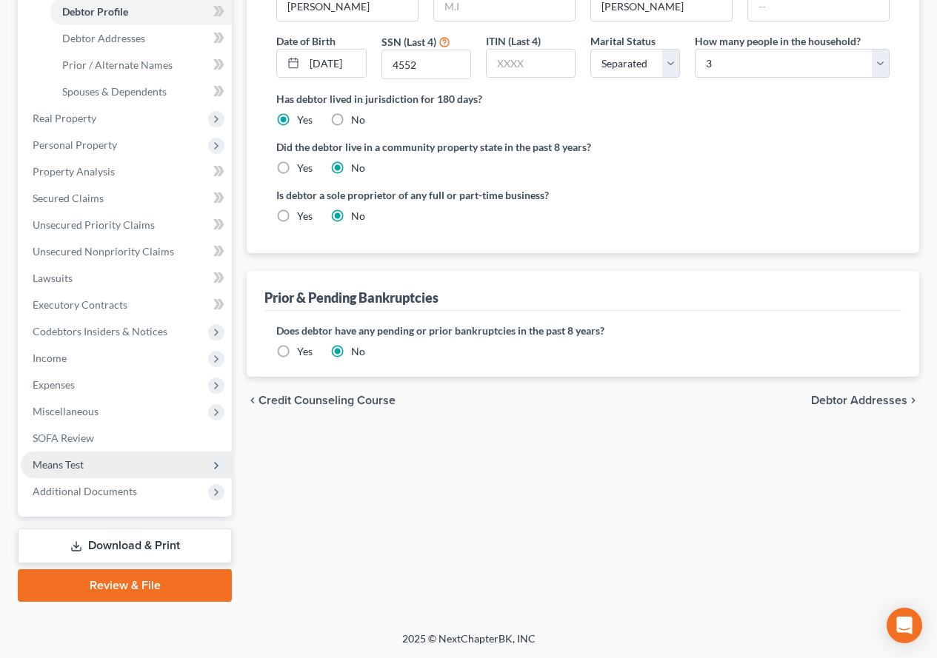
click at [50, 467] on span "Means Test" at bounding box center [58, 464] width 51 height 13
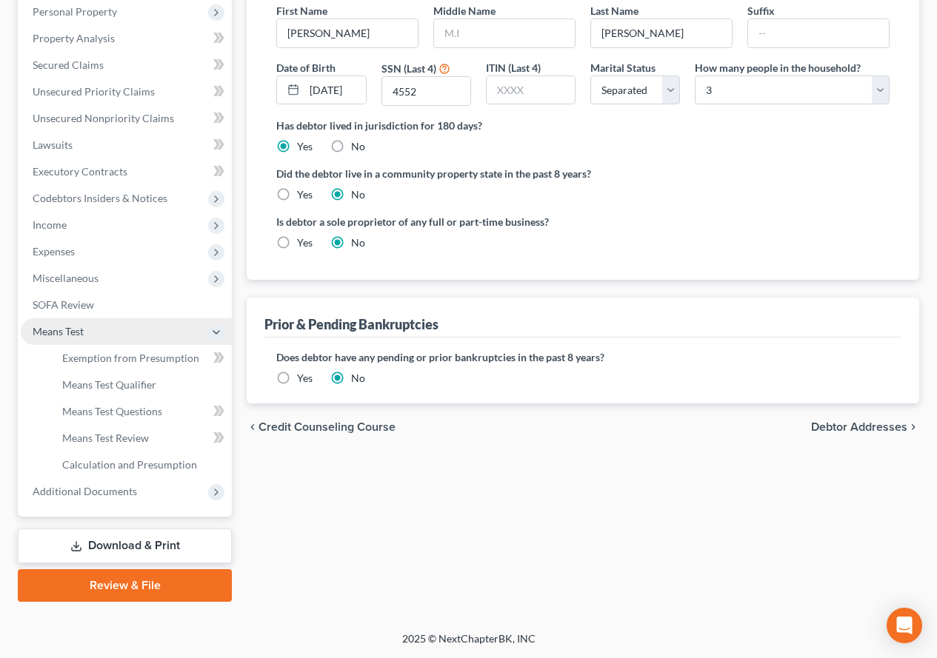
scroll to position [289, 0]
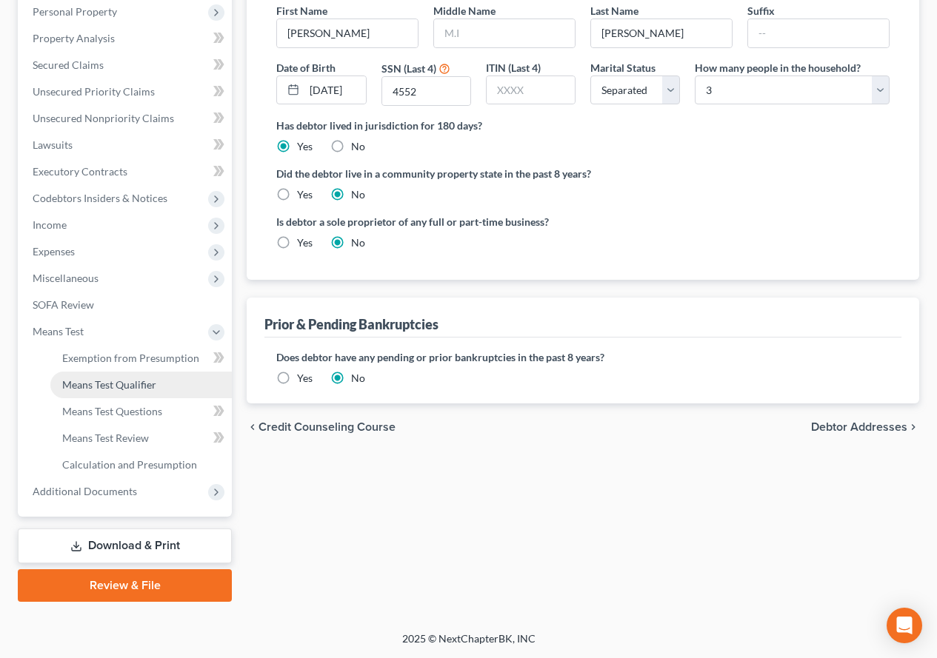
click at [96, 387] on span "Means Test Qualifier" at bounding box center [109, 384] width 94 height 13
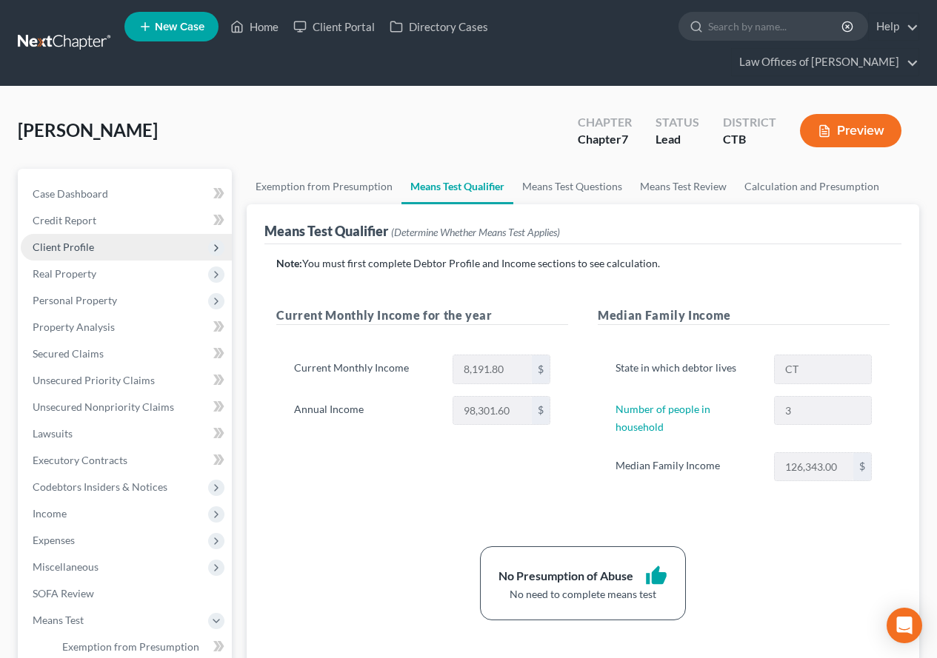
click at [56, 244] on span "Client Profile" at bounding box center [63, 247] width 61 height 13
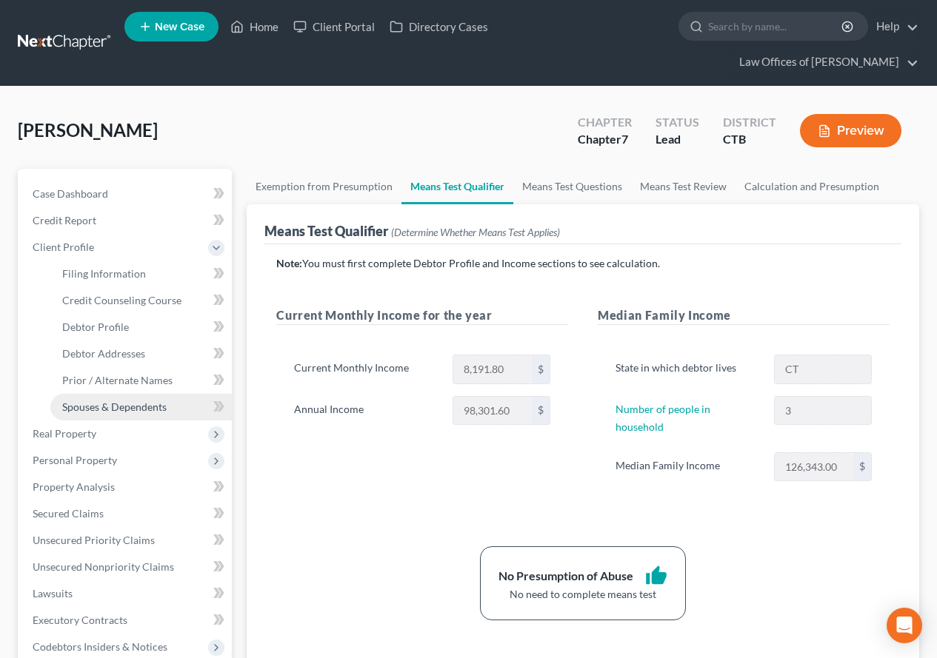
click at [123, 406] on span "Spouses & Dependents" at bounding box center [114, 407] width 104 height 13
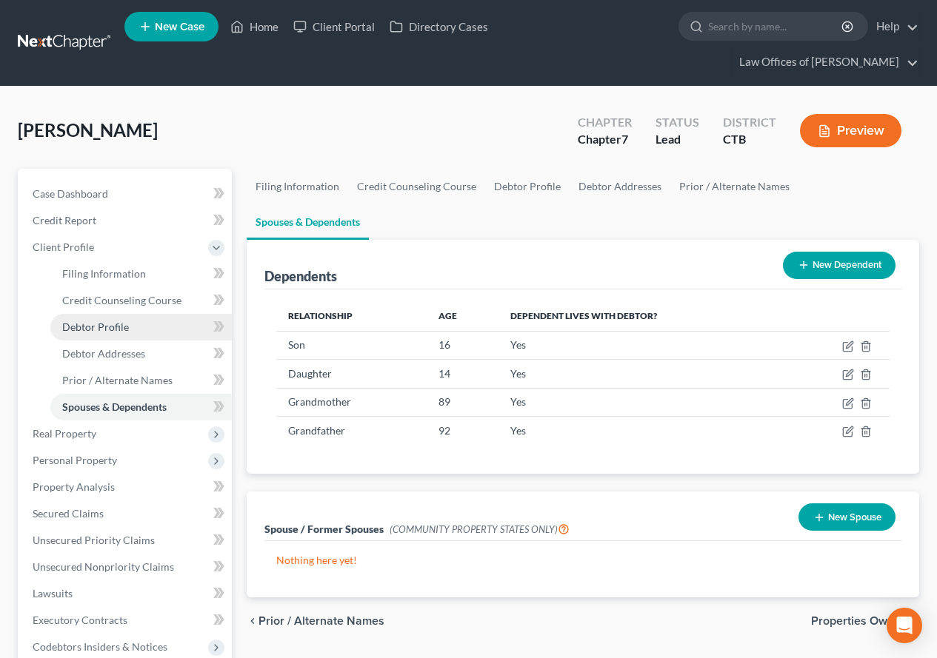
click at [108, 327] on span "Debtor Profile" at bounding box center [95, 327] width 67 height 13
select select "2"
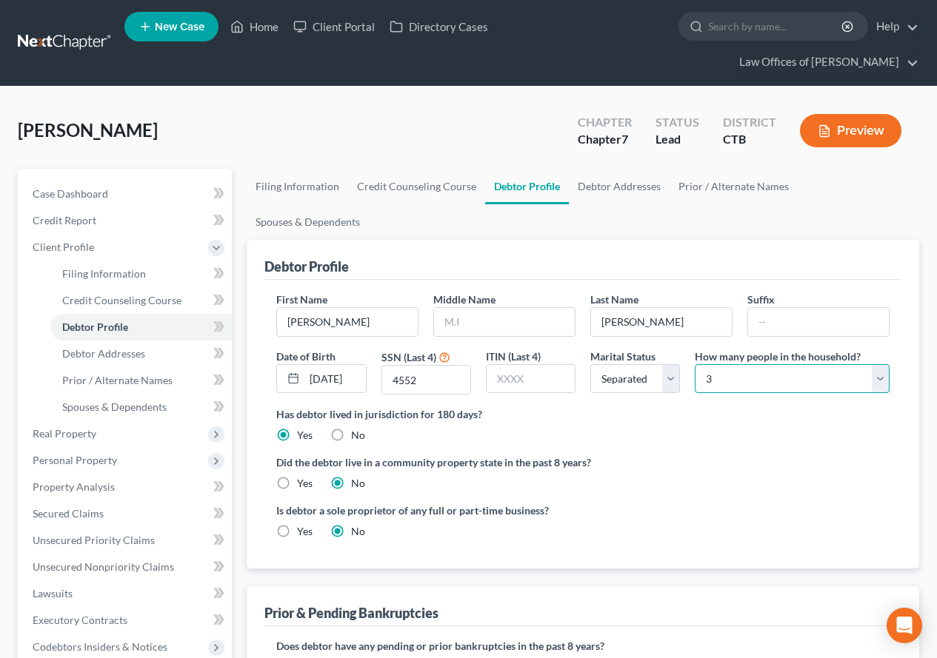
click at [881, 364] on select "Select 1 2 3 4 5 6 7 8 9 10 11 12 13 14 15 16 17 18 19 20" at bounding box center [792, 379] width 195 height 30
select select "4"
click at [695, 364] on select "Select 1 2 3 4 5 6 7 8 9 10 11 12 13 14 15 16 17 18 19 20" at bounding box center [792, 379] width 195 height 30
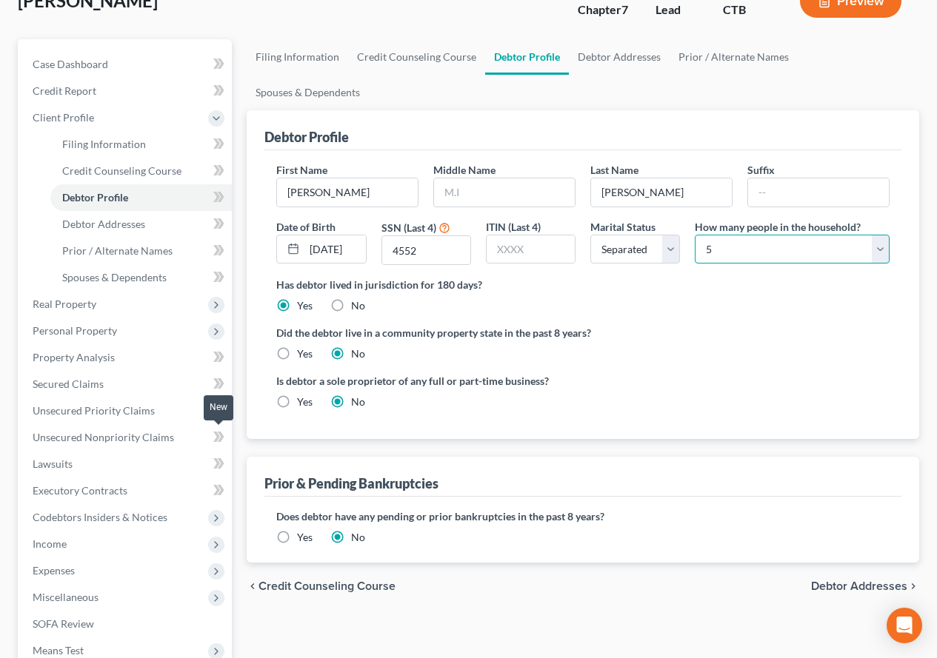
scroll to position [148, 0]
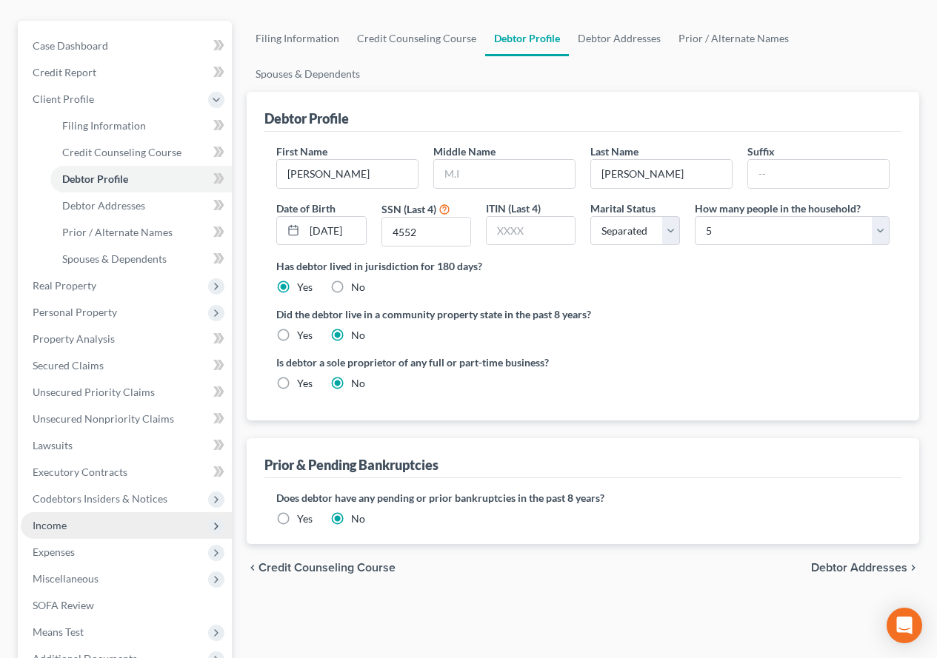
click at [64, 520] on span "Income" at bounding box center [50, 525] width 34 height 13
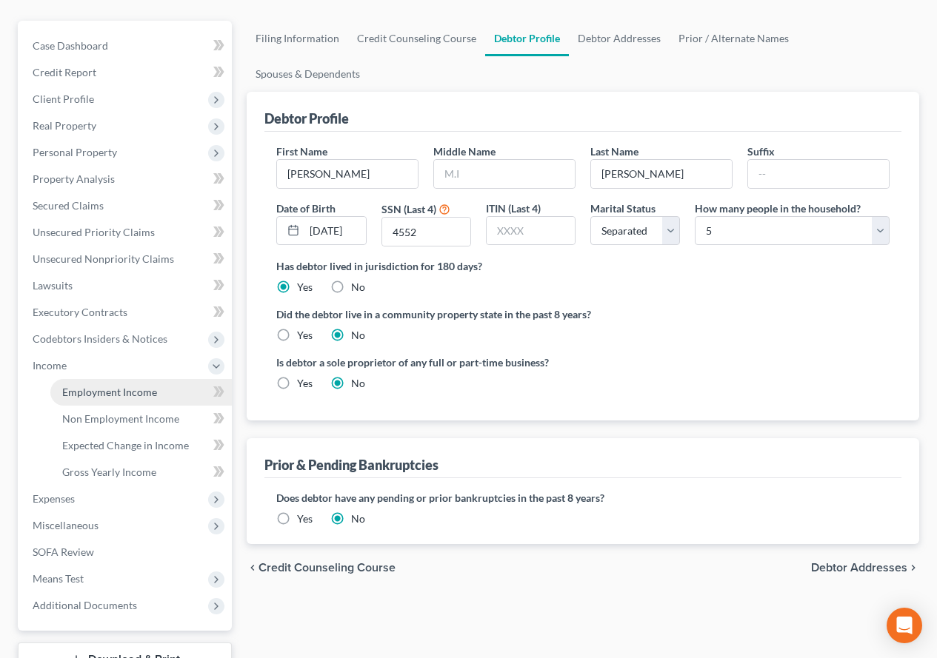
click at [92, 389] on span "Employment Income" at bounding box center [109, 392] width 95 height 13
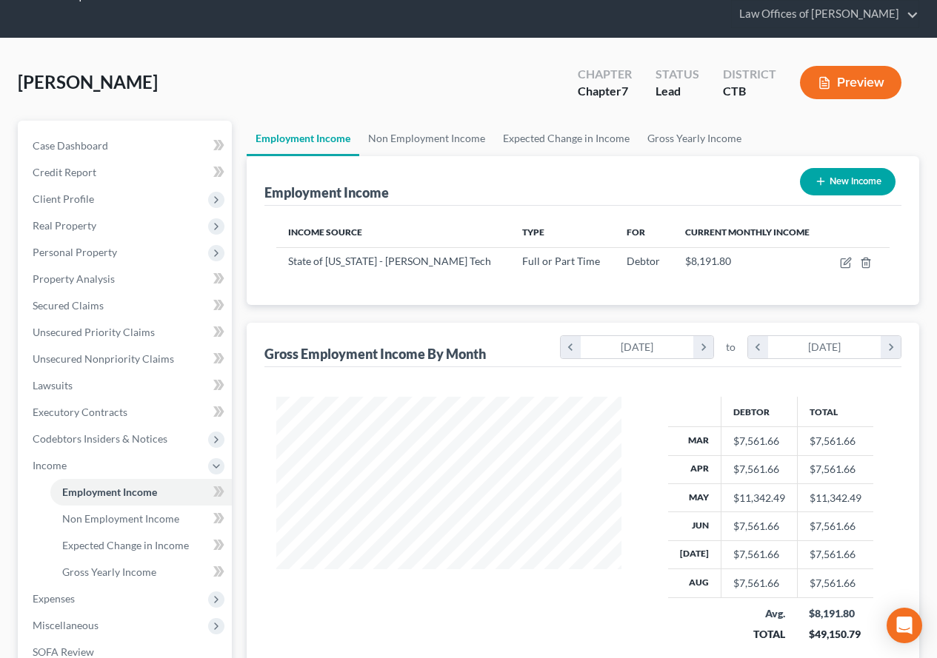
scroll to position [74, 0]
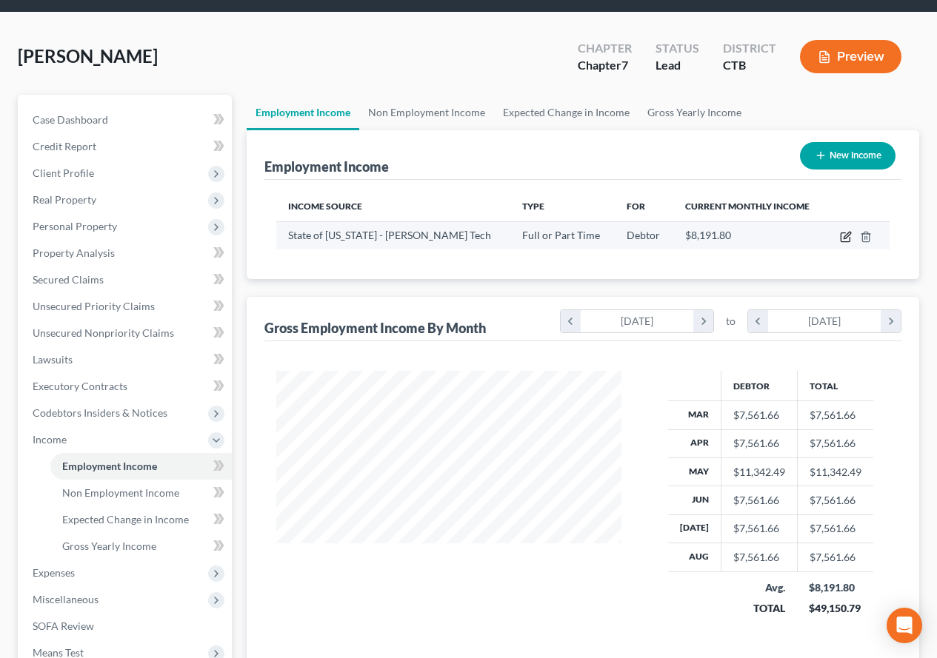
click at [840, 237] on icon "button" at bounding box center [846, 237] width 12 height 12
select select "0"
select select "2"
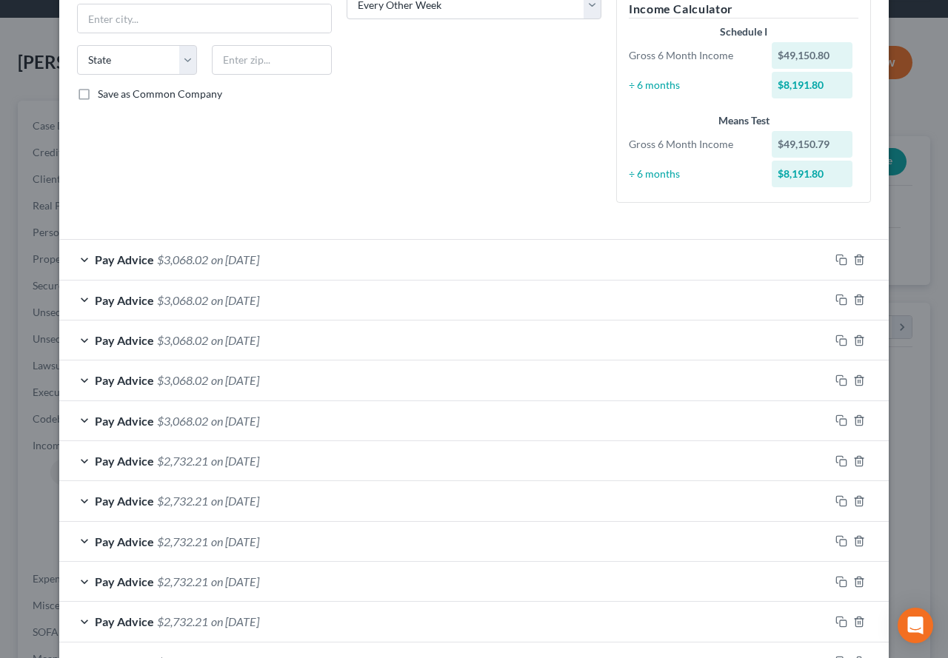
scroll to position [370, 0]
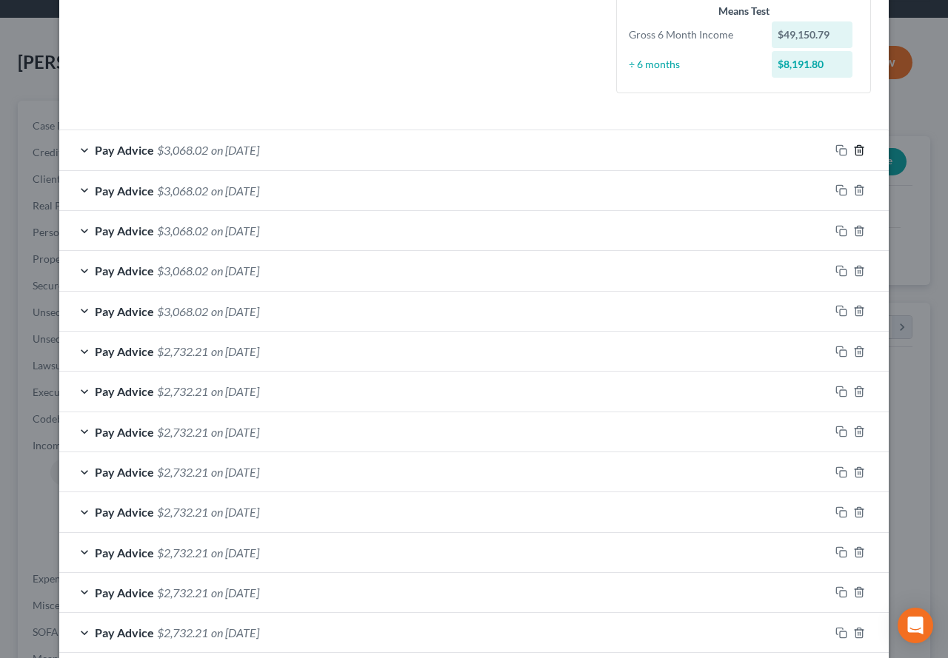
click at [856, 148] on icon "button" at bounding box center [859, 150] width 12 height 12
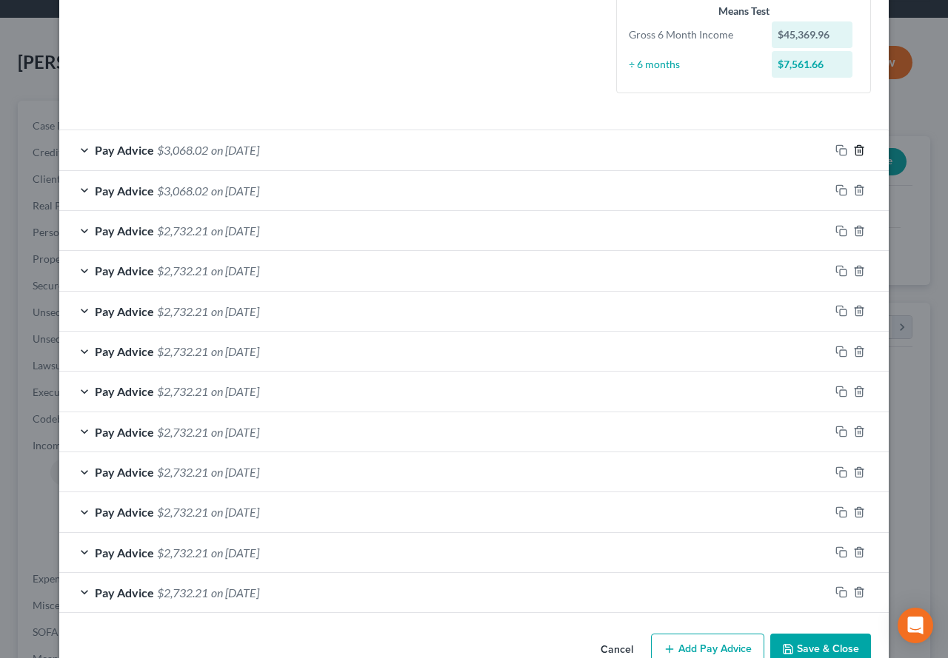
click at [856, 148] on icon "button" at bounding box center [859, 150] width 12 height 12
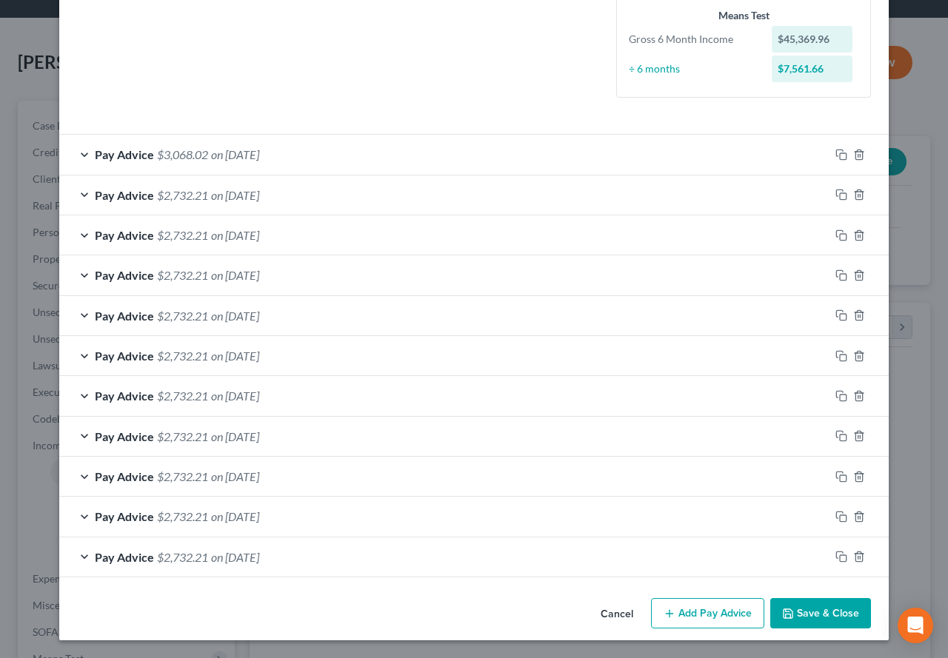
scroll to position [366, 0]
click at [812, 618] on button "Save & Close" at bounding box center [820, 613] width 101 height 31
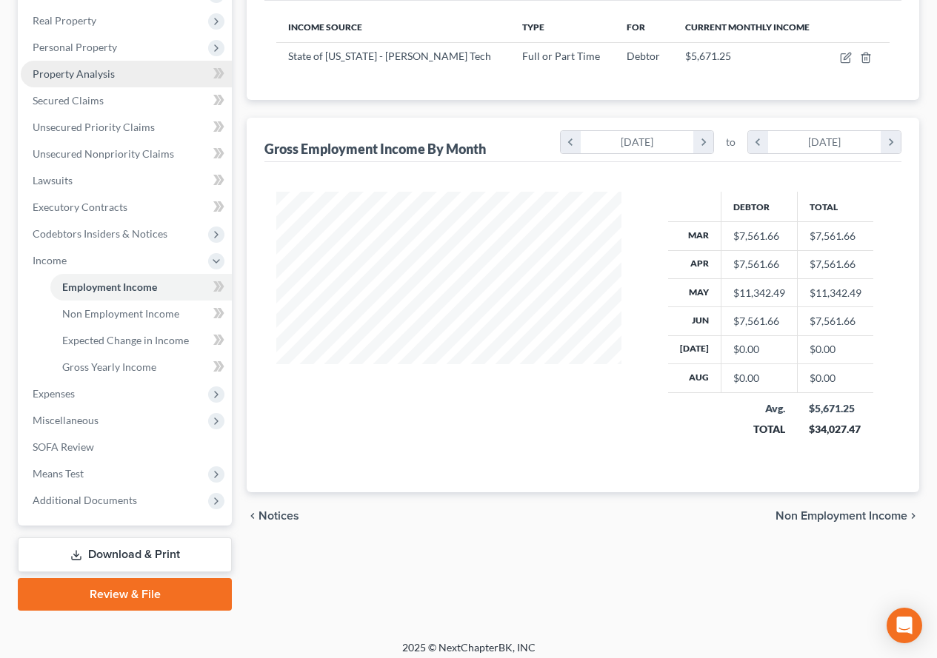
scroll to position [262, 0]
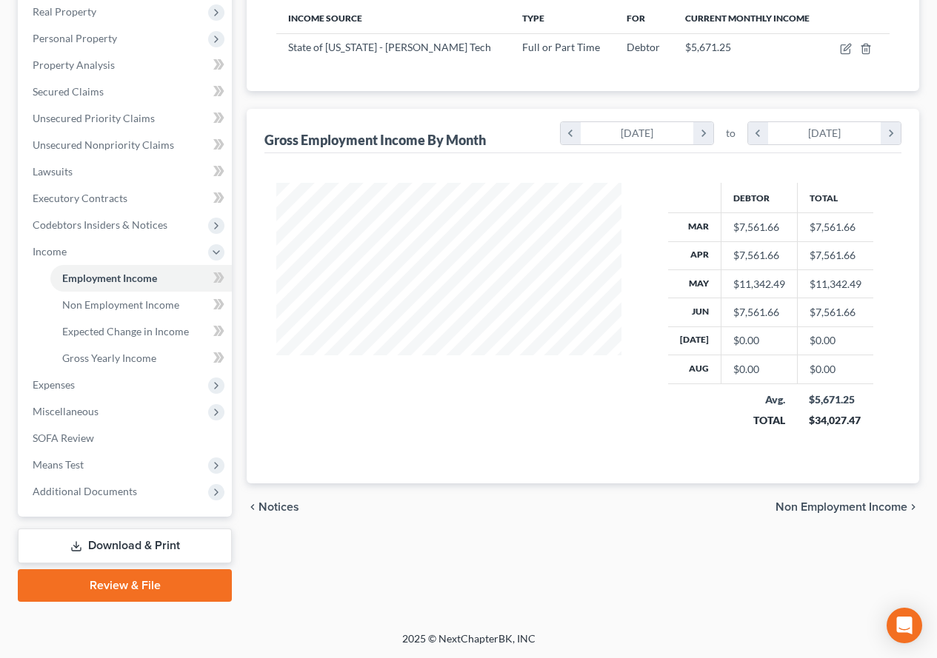
click at [132, 544] on link "Download & Print" at bounding box center [125, 546] width 214 height 35
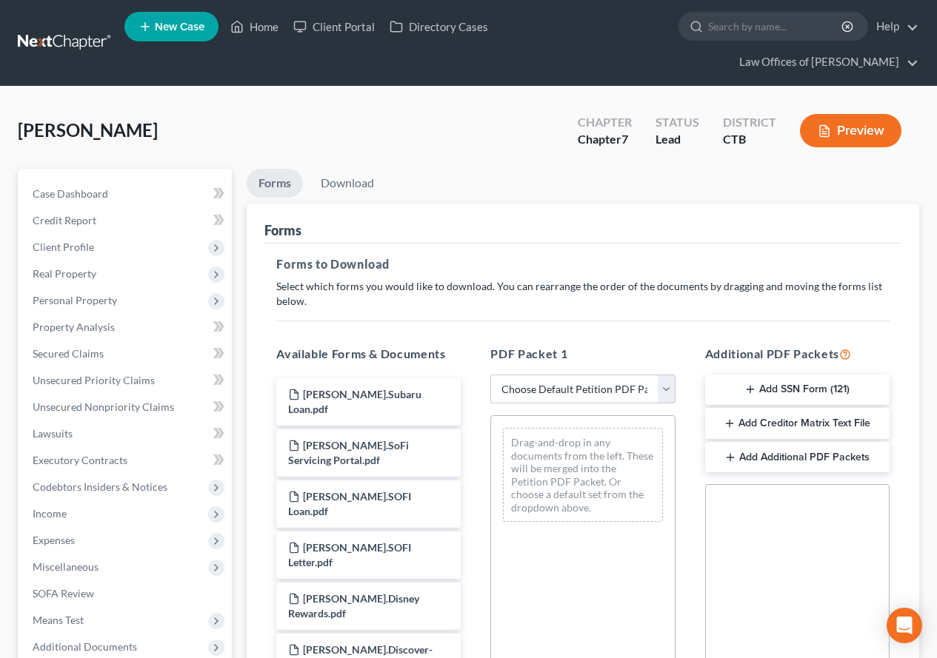
click at [669, 393] on select "Choose Default Petition PDF Packet Complete Bankruptcy Petition (all forms and …" at bounding box center [582, 390] width 184 height 30
select select "0"
click at [490, 375] on select "Choose Default Petition PDF Packet Complete Bankruptcy Petition (all forms and …" at bounding box center [582, 390] width 184 height 30
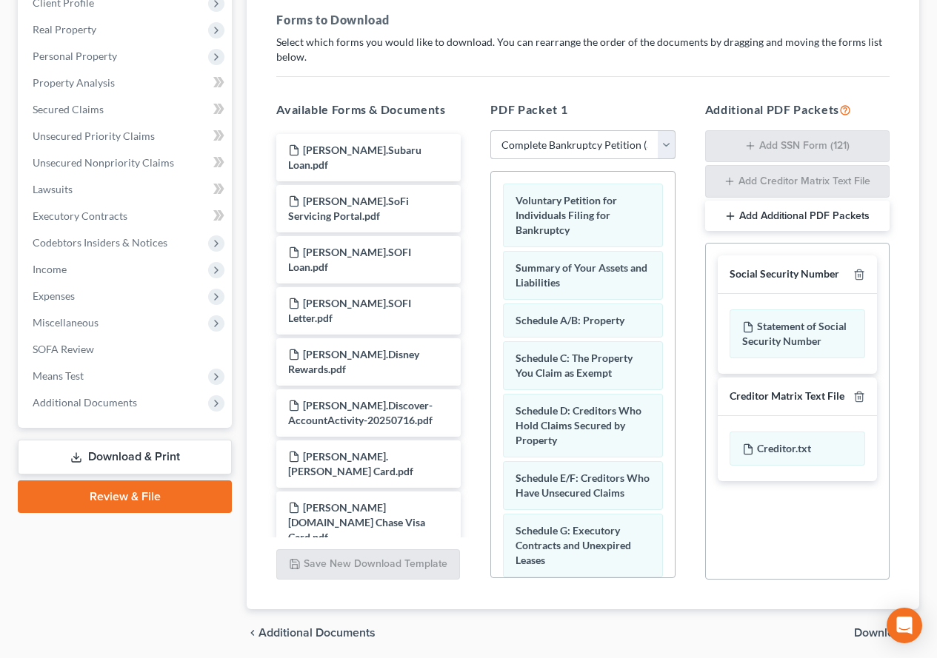
scroll to position [299, 0]
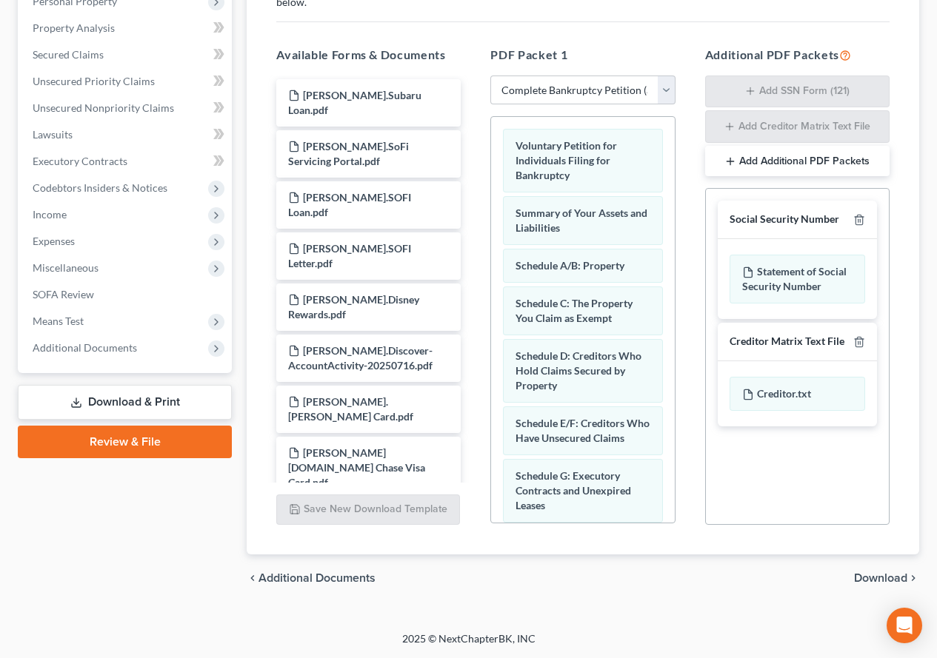
click at [877, 582] on span "Download" at bounding box center [880, 578] width 53 height 12
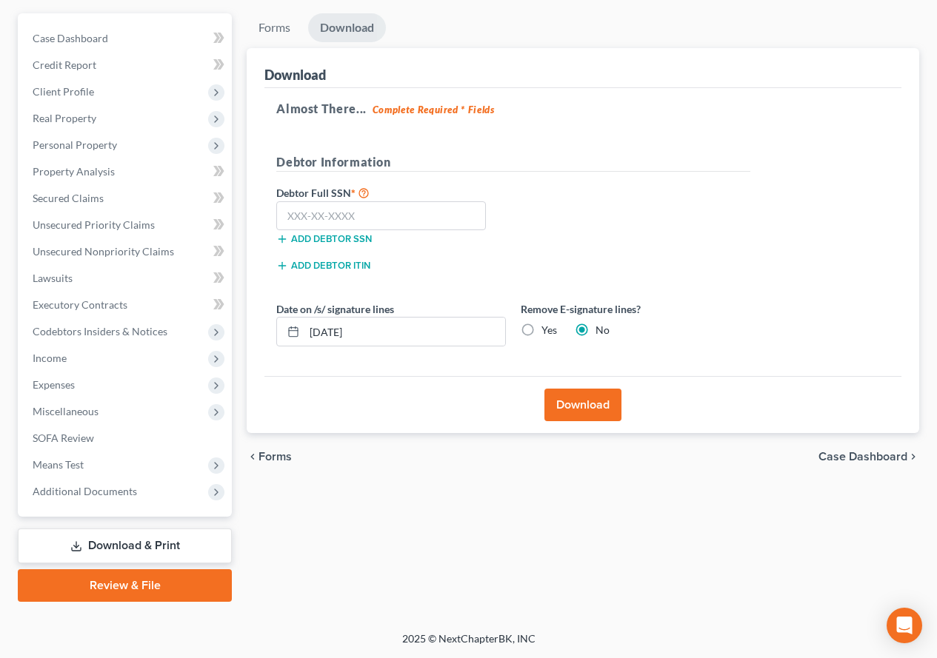
click at [541, 328] on label "Yes" at bounding box center [549, 330] width 16 height 15
click at [547, 328] on input "Yes" at bounding box center [552, 328] width 10 height 10
radio input "true"
radio input "false"
drag, startPoint x: 369, startPoint y: 334, endPoint x: 303, endPoint y: 324, distance: 66.6
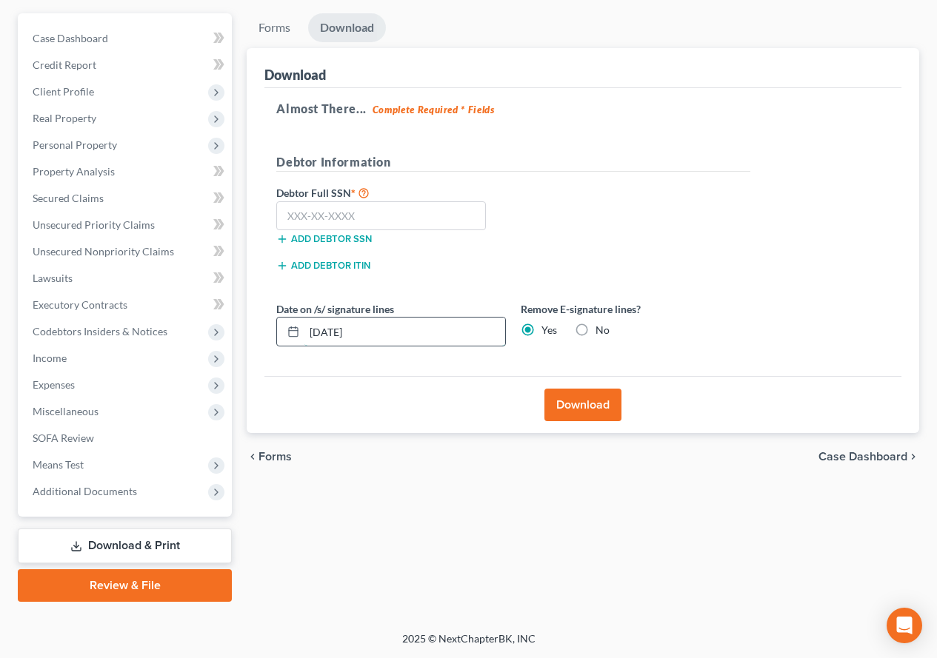
click at [303, 324] on div "[DATE]" at bounding box center [391, 332] width 230 height 30
paste input "018-74-4552"
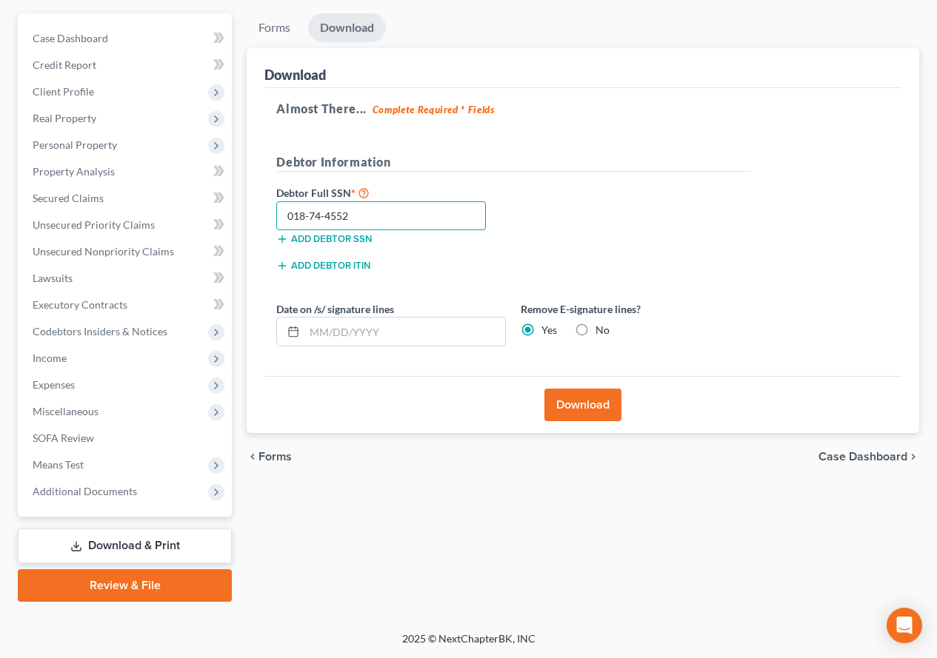
type input "018-74-4552"
click at [387, 415] on div "Download" at bounding box center [582, 404] width 637 height 57
click at [590, 415] on button "Download" at bounding box center [582, 405] width 77 height 33
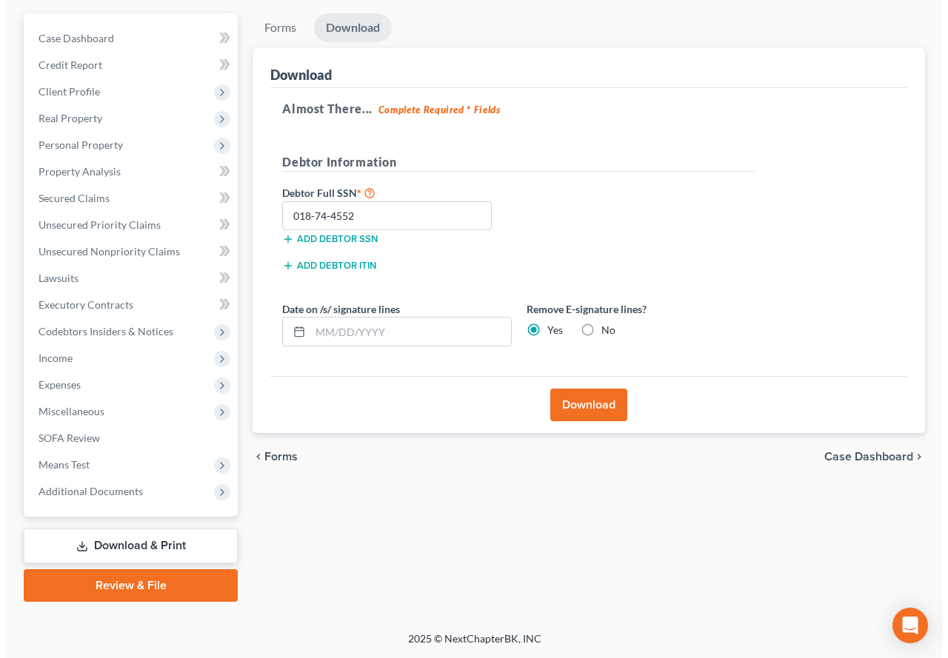
scroll to position [129, 0]
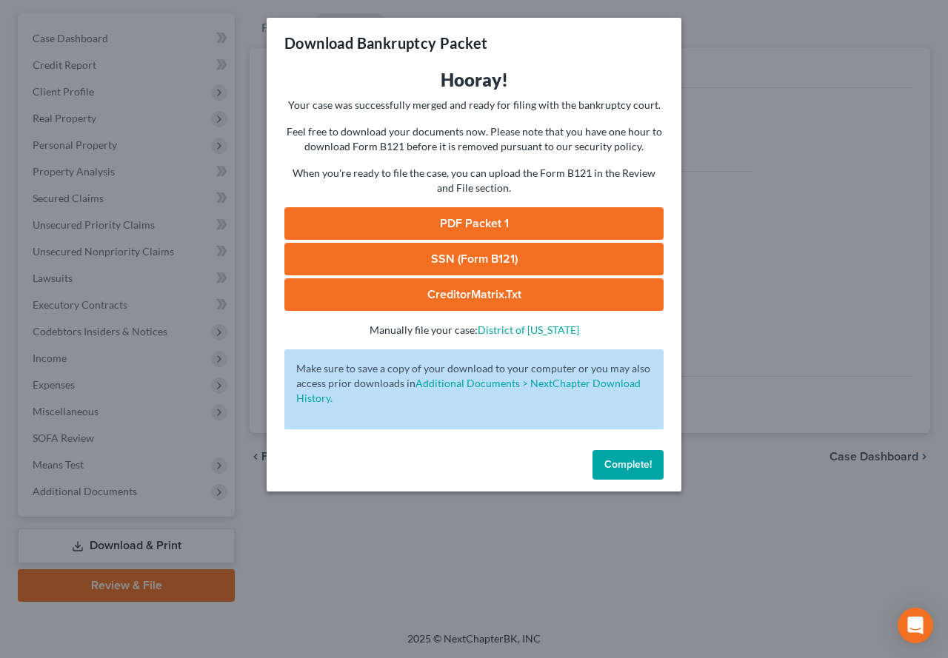
click at [450, 295] on link "CreditorMatrix.txt" at bounding box center [473, 294] width 379 height 33
click at [443, 262] on link "SSN (Form B121)" at bounding box center [473, 259] width 379 height 33
click at [743, 106] on div "Download Bankruptcy Packet Hooray! Your case was successfully merged and ready …" at bounding box center [474, 329] width 948 height 658
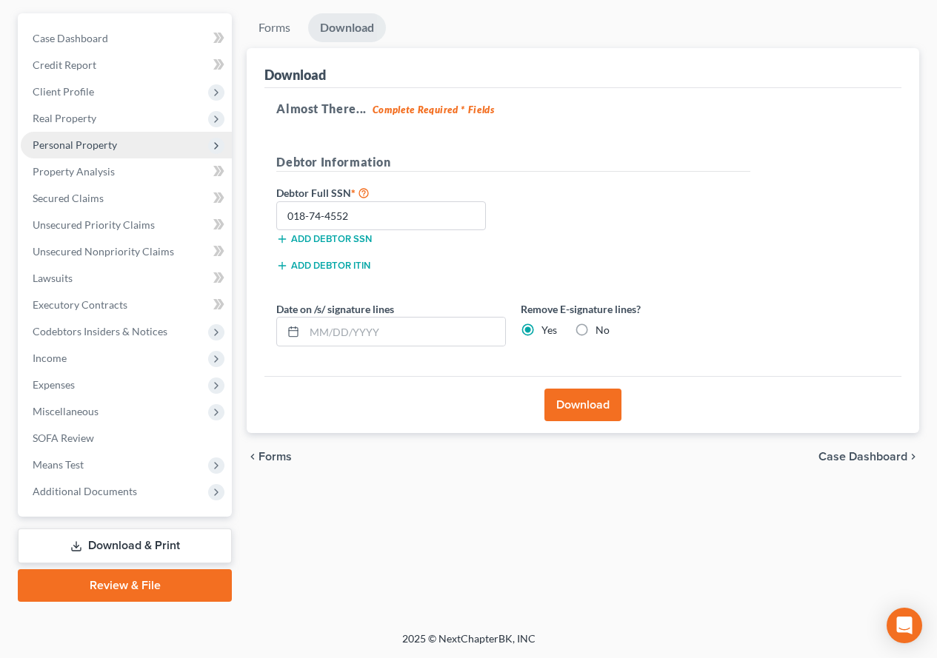
scroll to position [7, 0]
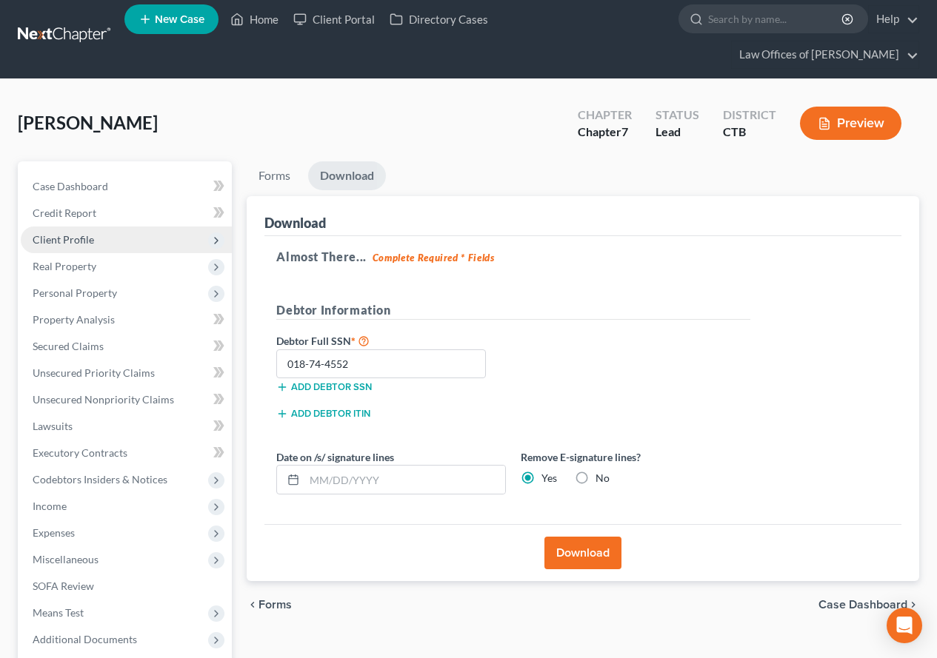
click at [67, 240] on span "Client Profile" at bounding box center [63, 239] width 61 height 13
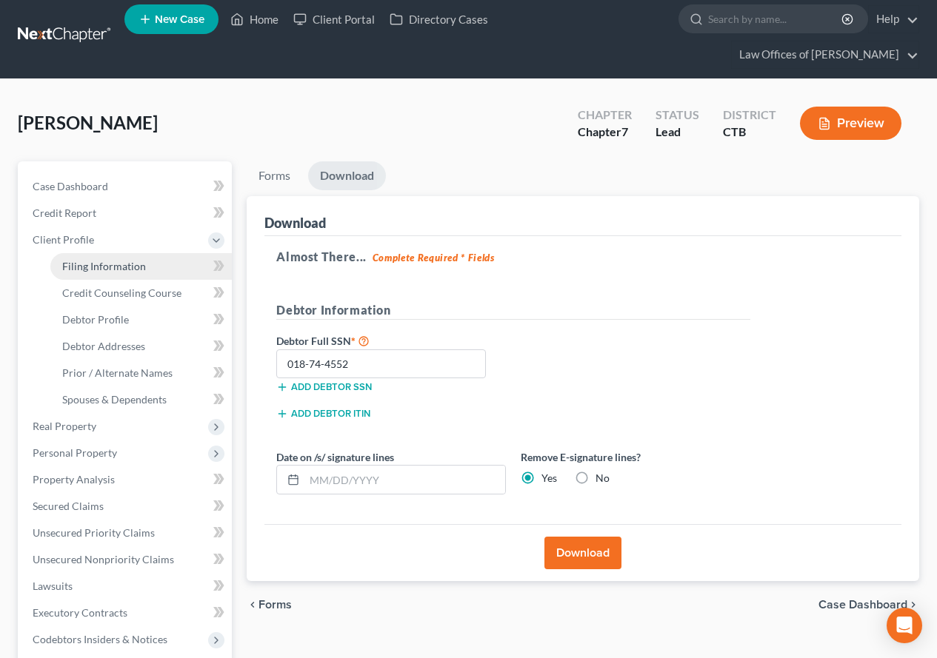
click at [98, 270] on span "Filing Information" at bounding box center [104, 266] width 84 height 13
select select "1"
select select "0"
select select "12"
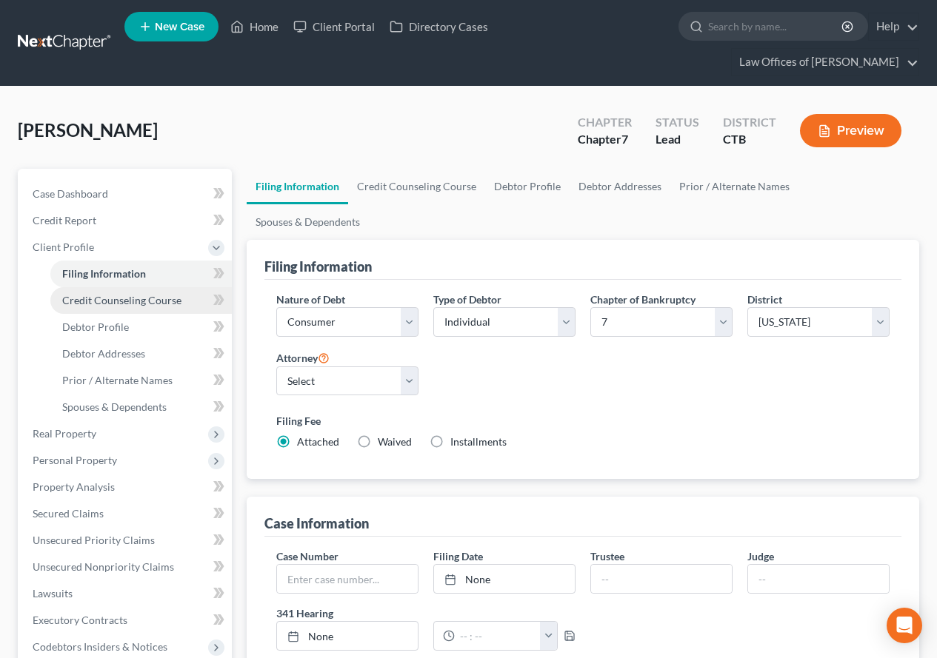
click at [102, 300] on span "Credit Counseling Course" at bounding box center [121, 300] width 119 height 13
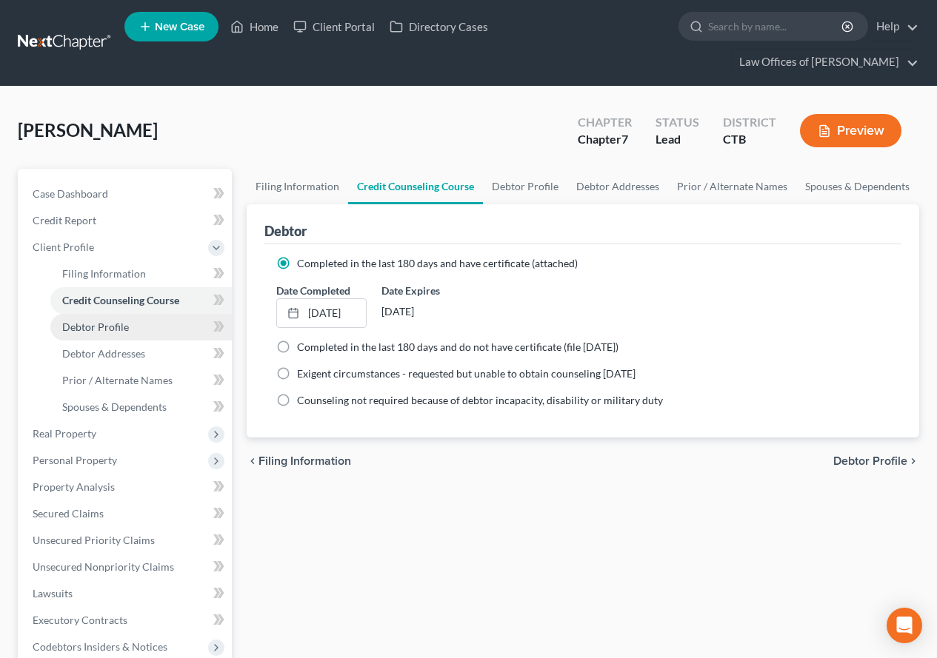
click at [102, 327] on span "Debtor Profile" at bounding box center [95, 327] width 67 height 13
select select "2"
select select "4"
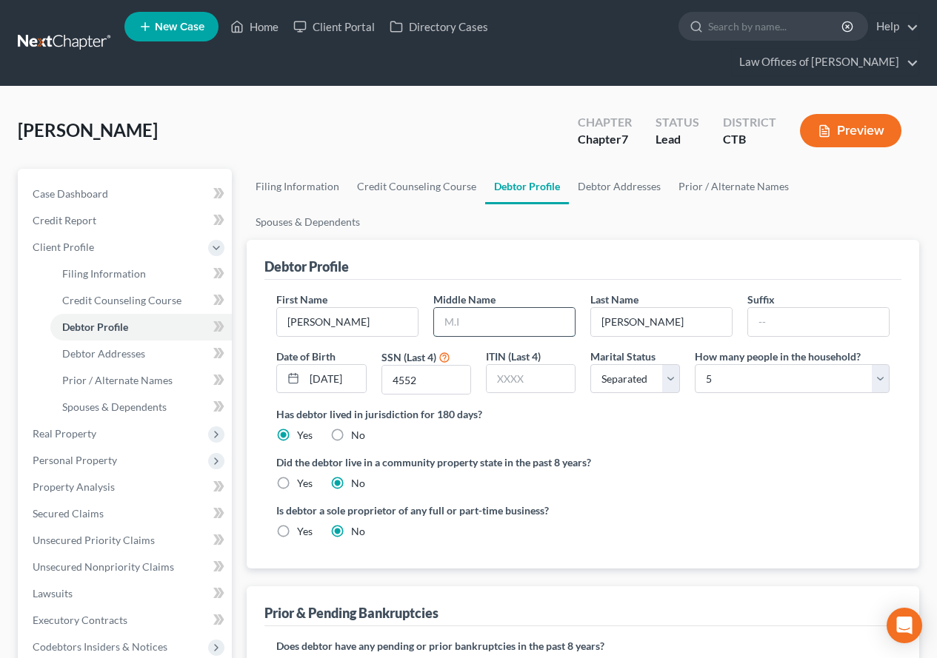
click at [467, 308] on input "text" at bounding box center [504, 322] width 141 height 28
type input "[PERSON_NAME]"
click at [701, 503] on div "Is debtor a sole proprietor of any full or part-time business? Yes No" at bounding box center [583, 527] width 628 height 48
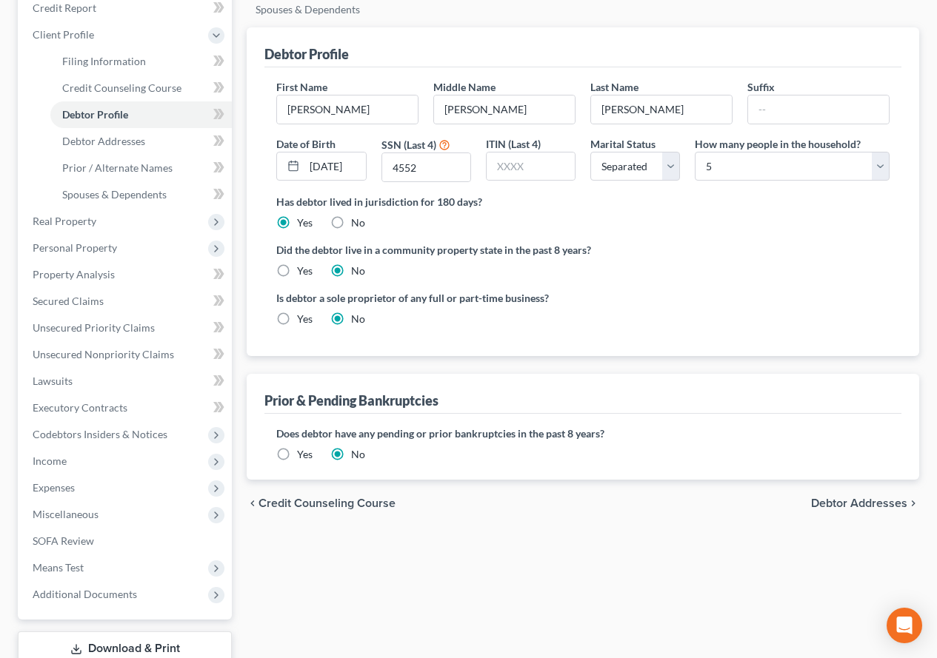
scroll to position [222, 0]
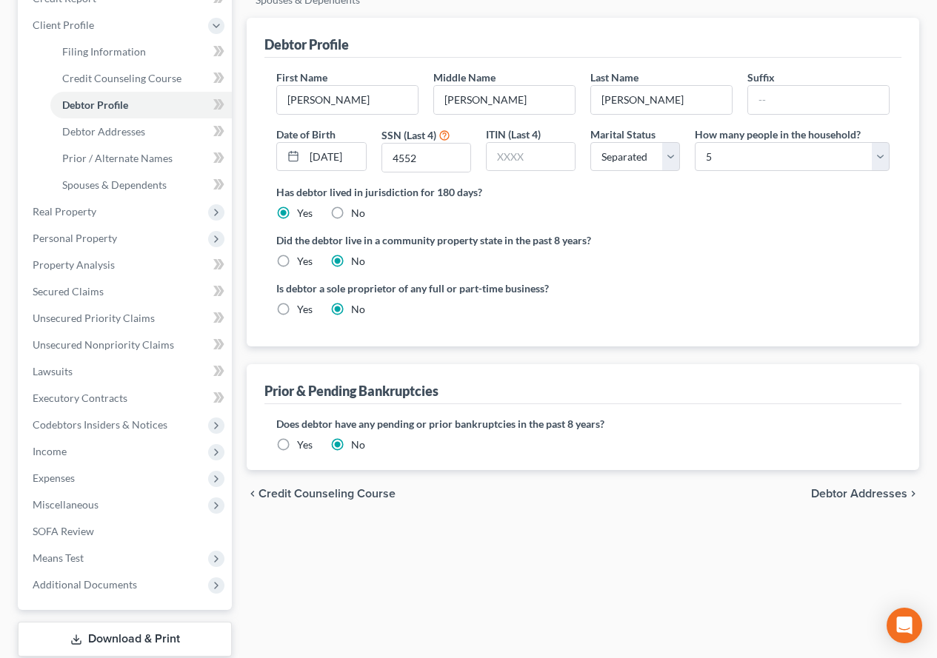
click at [843, 488] on span "Debtor Addresses" at bounding box center [859, 494] width 96 height 12
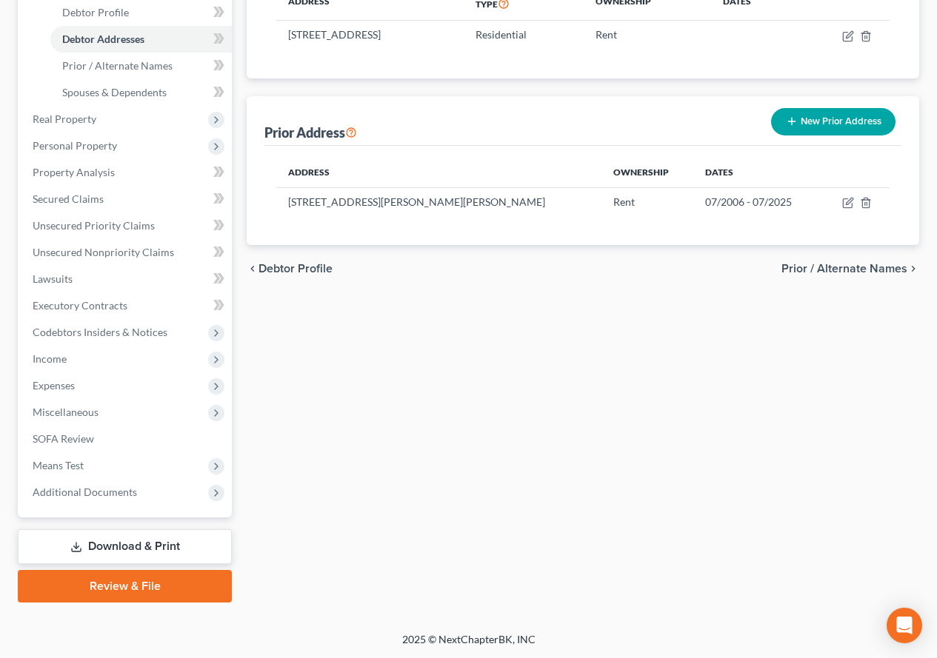
scroll to position [315, 0]
click at [118, 549] on link "Download & Print" at bounding box center [125, 546] width 214 height 35
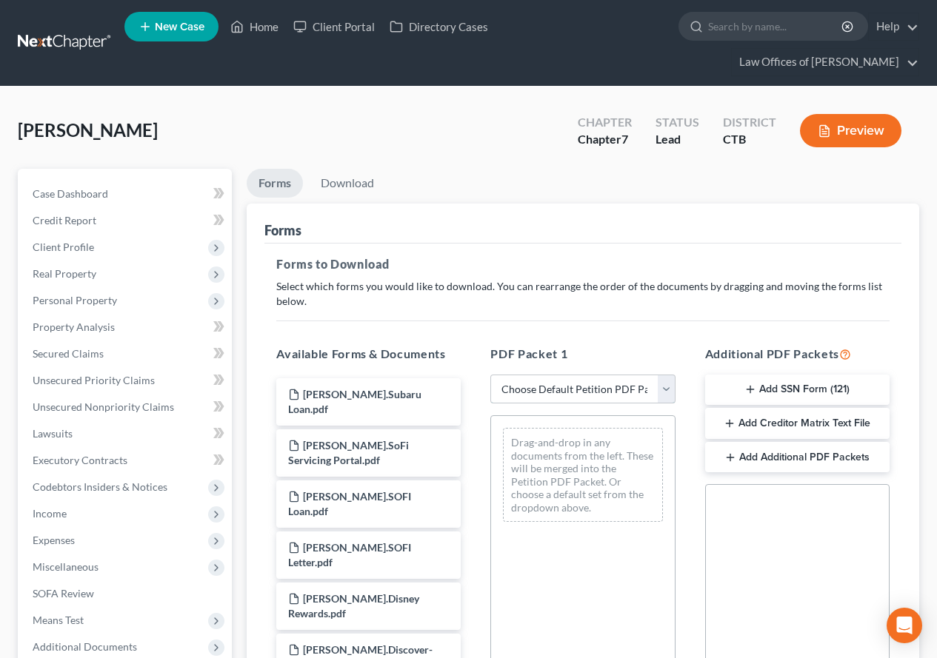
click at [668, 391] on select "Choose Default Petition PDF Packet Complete Bankruptcy Petition (all forms and …" at bounding box center [582, 390] width 184 height 30
select select "0"
click at [490, 375] on select "Choose Default Petition PDF Packet Complete Bankruptcy Petition (all forms and …" at bounding box center [582, 390] width 184 height 30
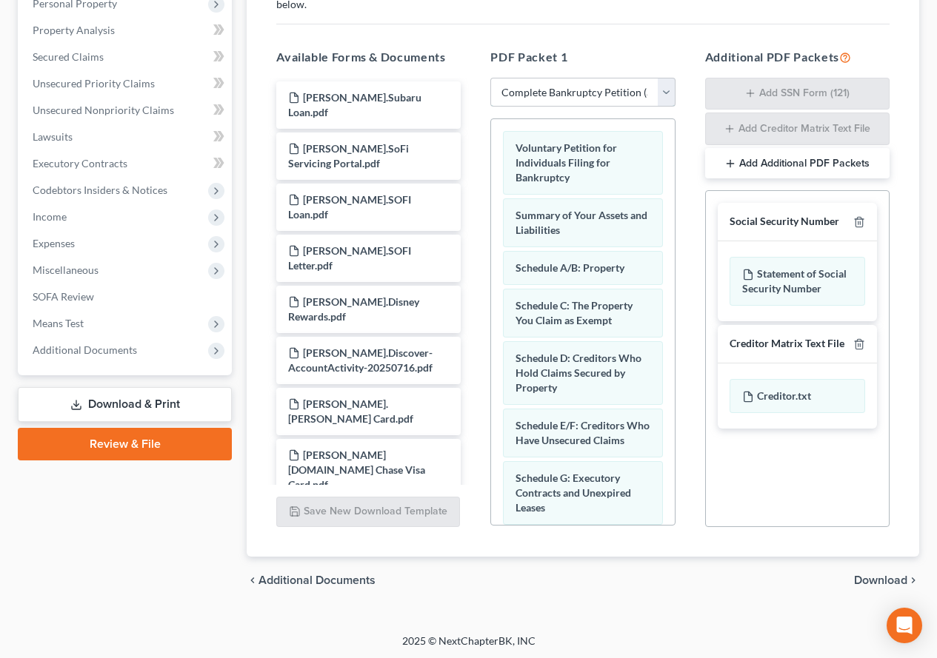
scroll to position [299, 0]
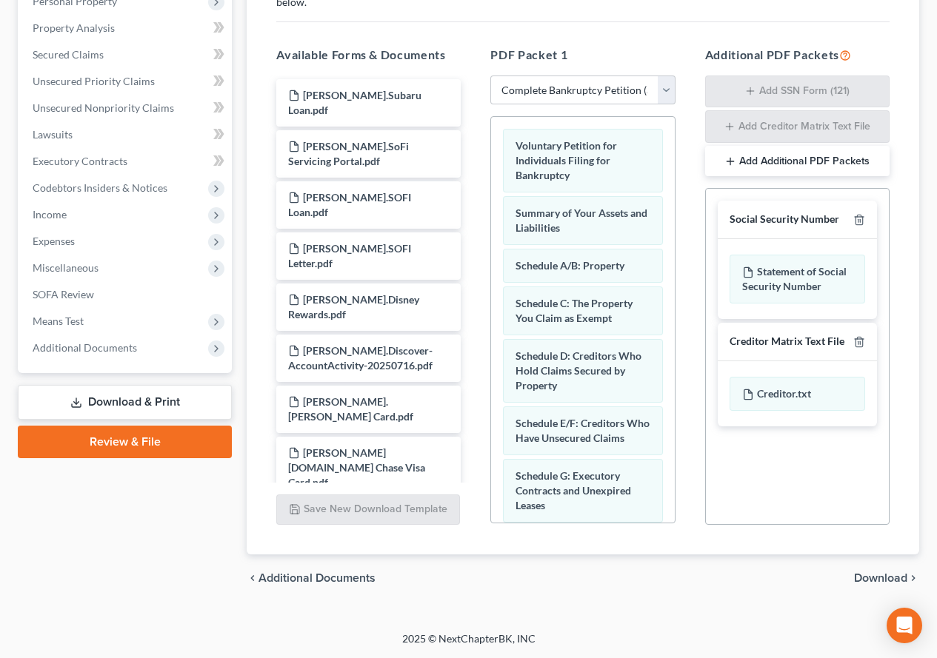
click at [884, 581] on span "Download" at bounding box center [880, 578] width 53 height 12
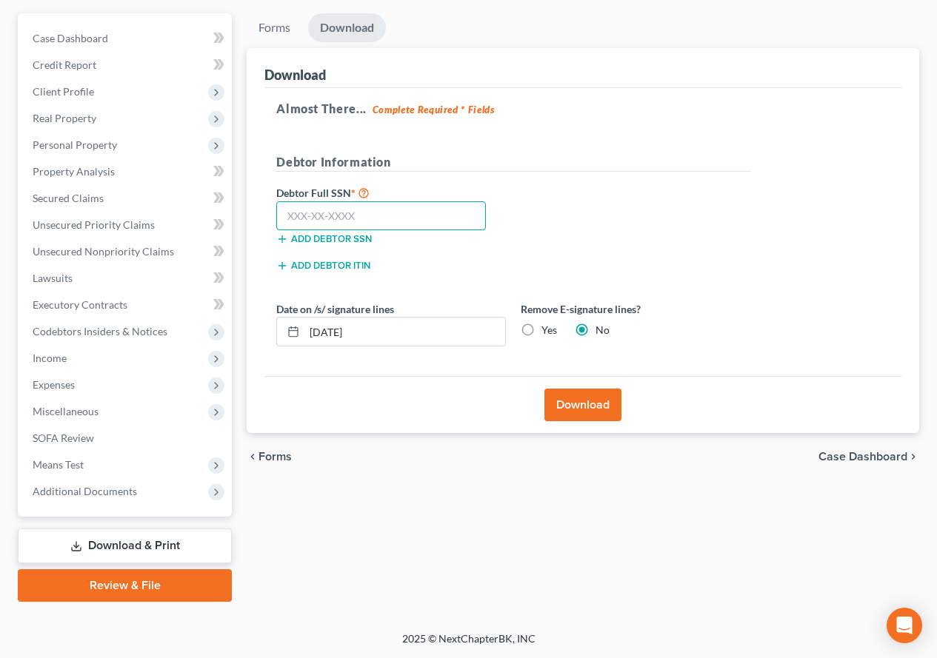
paste input "018-74-4552"
type input "018-74-4552"
drag, startPoint x: 370, startPoint y: 333, endPoint x: 303, endPoint y: 328, distance: 66.9
click at [303, 328] on div "[DATE]" at bounding box center [391, 332] width 230 height 30
click at [541, 332] on label "Yes" at bounding box center [549, 330] width 16 height 15
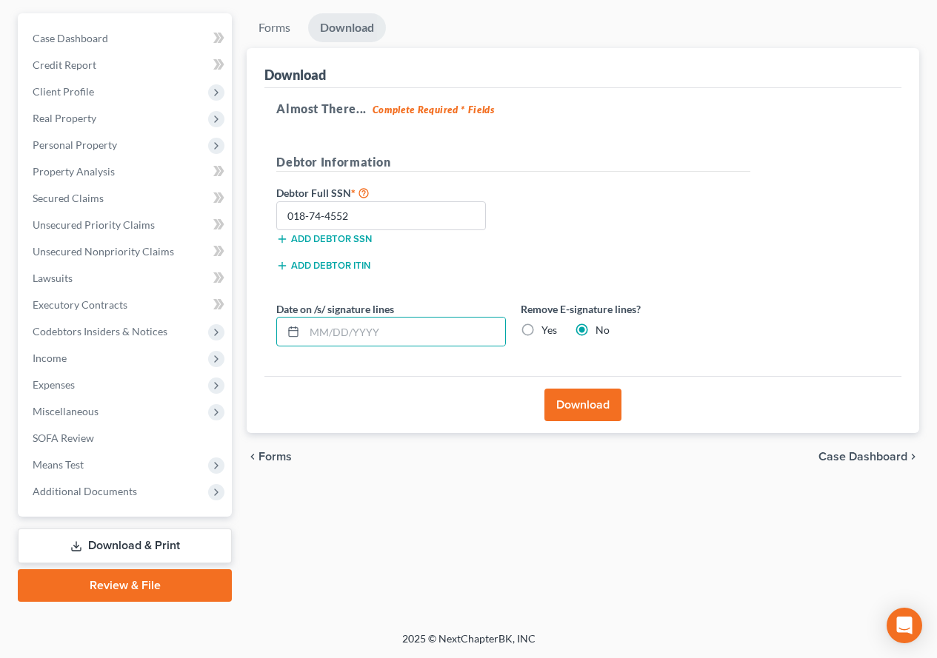
click at [547, 332] on input "Yes" at bounding box center [552, 328] width 10 height 10
radio input "true"
radio input "false"
click at [588, 407] on button "Download" at bounding box center [582, 405] width 77 height 33
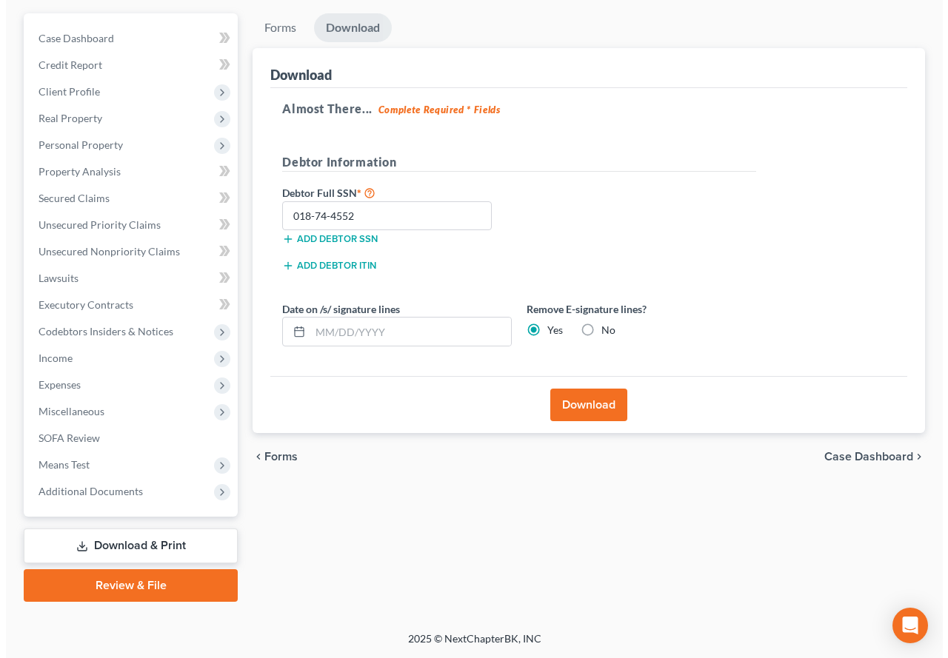
scroll to position [129, 0]
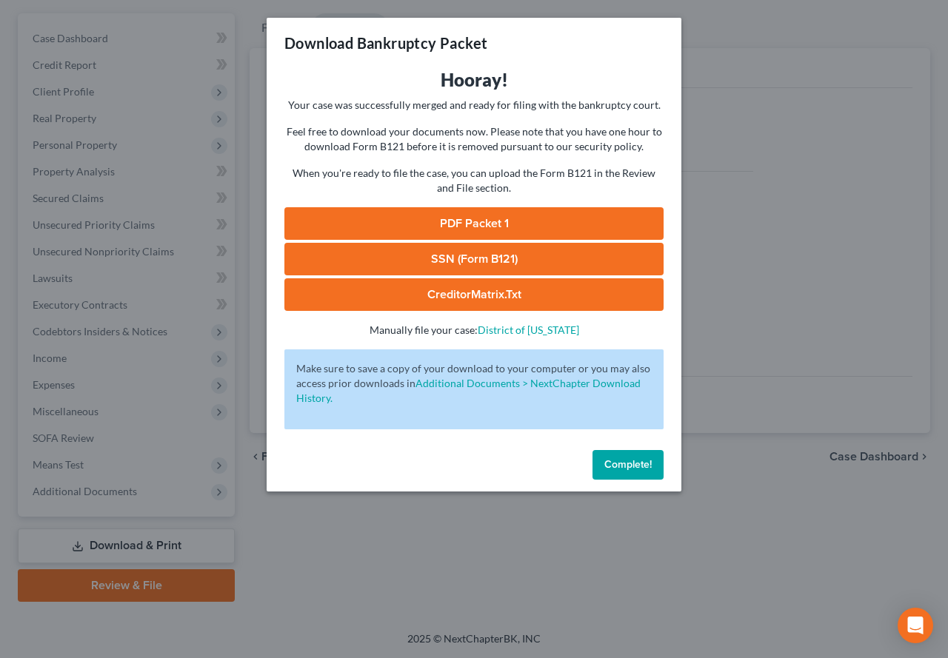
click at [507, 258] on link "SSN (Form B121)" at bounding box center [473, 259] width 379 height 33
click at [464, 227] on link "PDF Packet 1" at bounding box center [473, 223] width 379 height 33
click at [610, 468] on span "Complete!" at bounding box center [627, 464] width 47 height 13
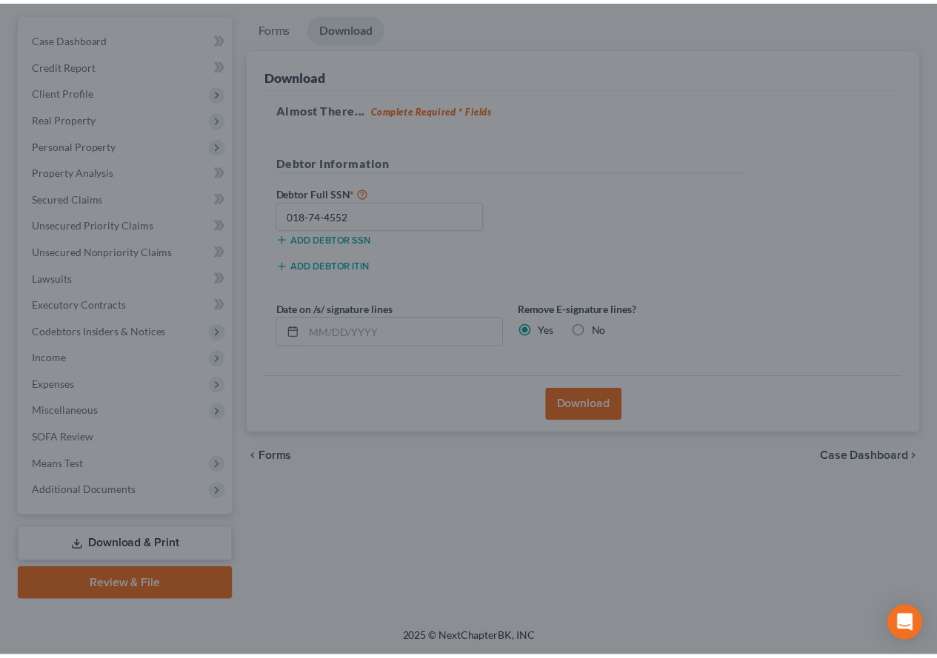
scroll to position [156, 0]
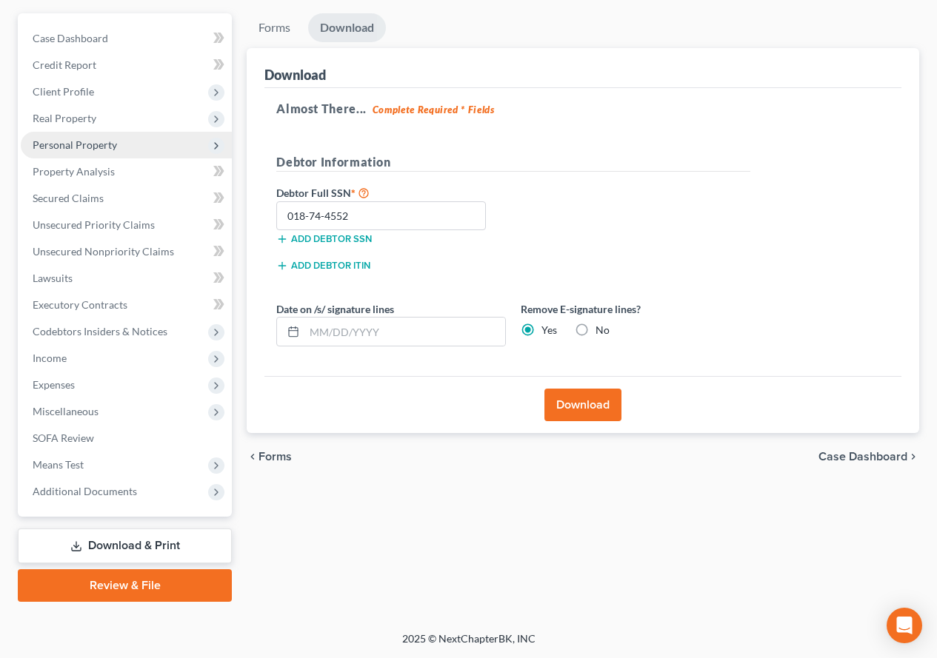
click at [59, 141] on span "Personal Property" at bounding box center [75, 144] width 84 height 13
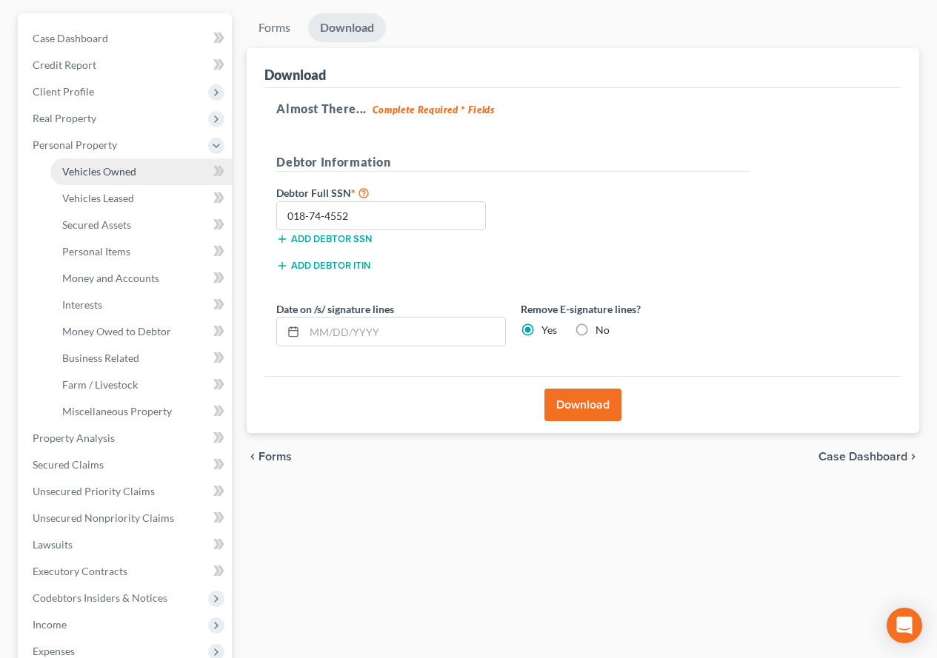
click at [81, 175] on span "Vehicles Owned" at bounding box center [99, 171] width 74 height 13
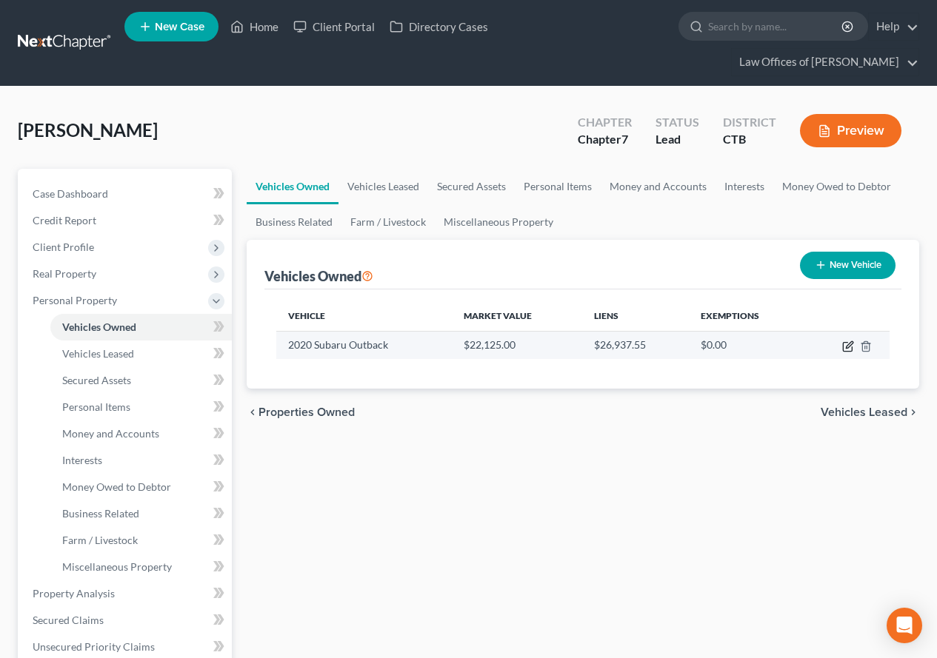
click at [843, 350] on icon "button" at bounding box center [847, 347] width 9 height 9
select select "0"
select select "6"
select select "2"
select select "0"
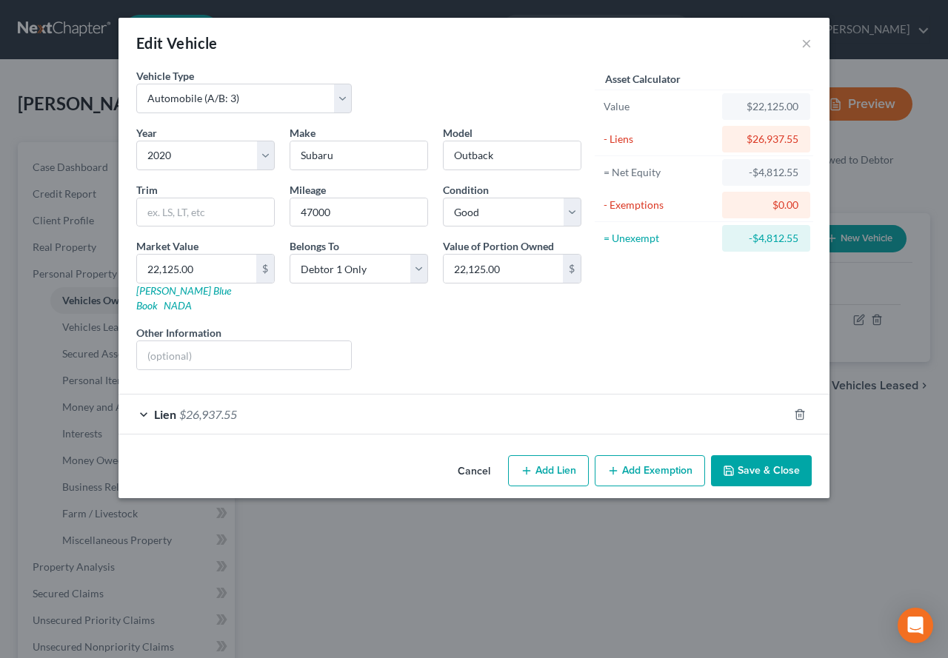
click at [146, 400] on div "Lien $26,937.55" at bounding box center [452, 414] width 669 height 39
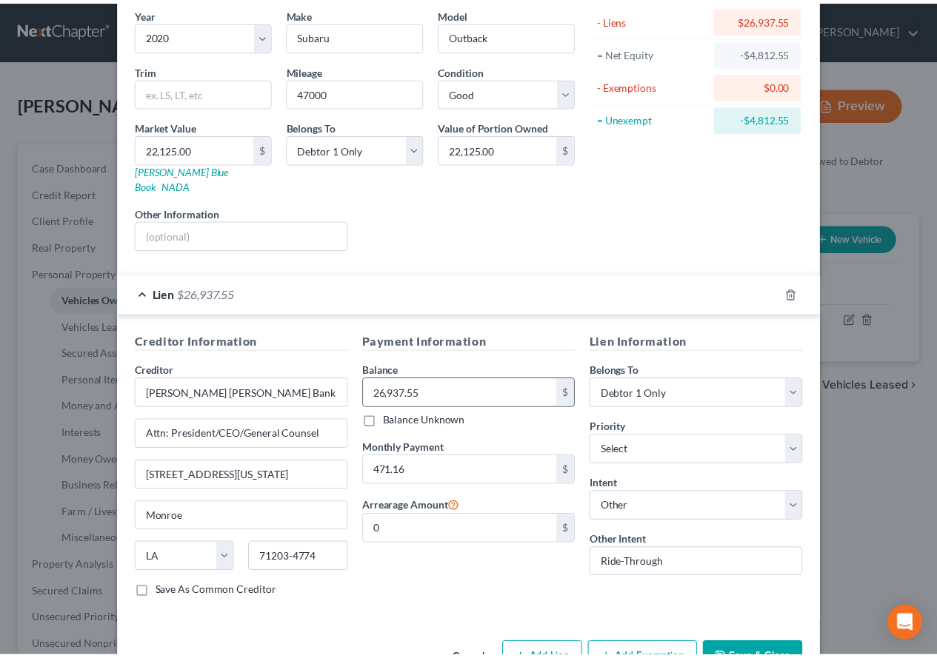
scroll to position [152, 0]
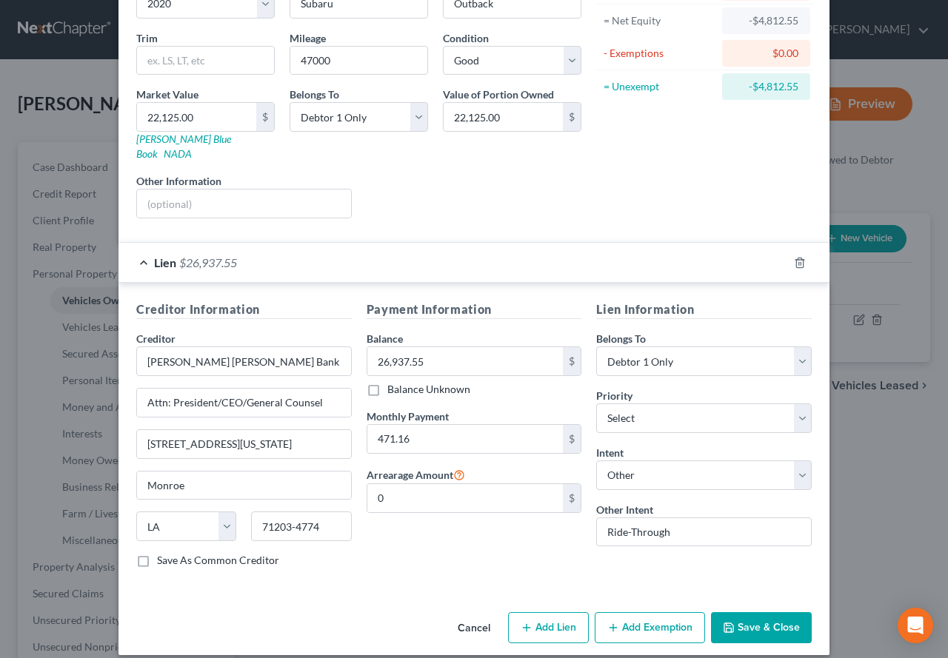
click at [744, 621] on button "Save & Close" at bounding box center [761, 627] width 101 height 31
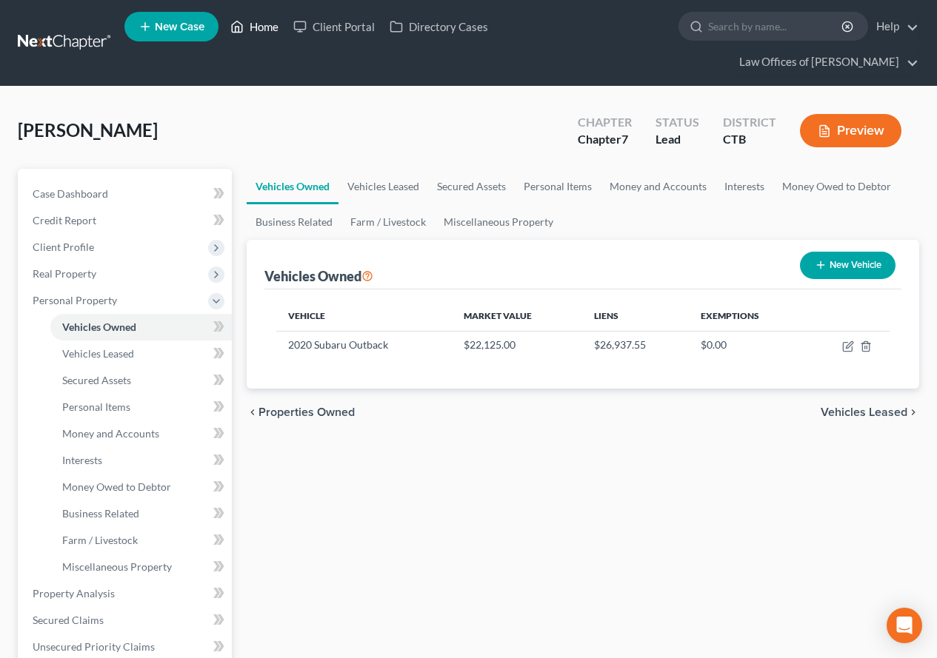
click at [267, 27] on link "Home" at bounding box center [254, 26] width 63 height 27
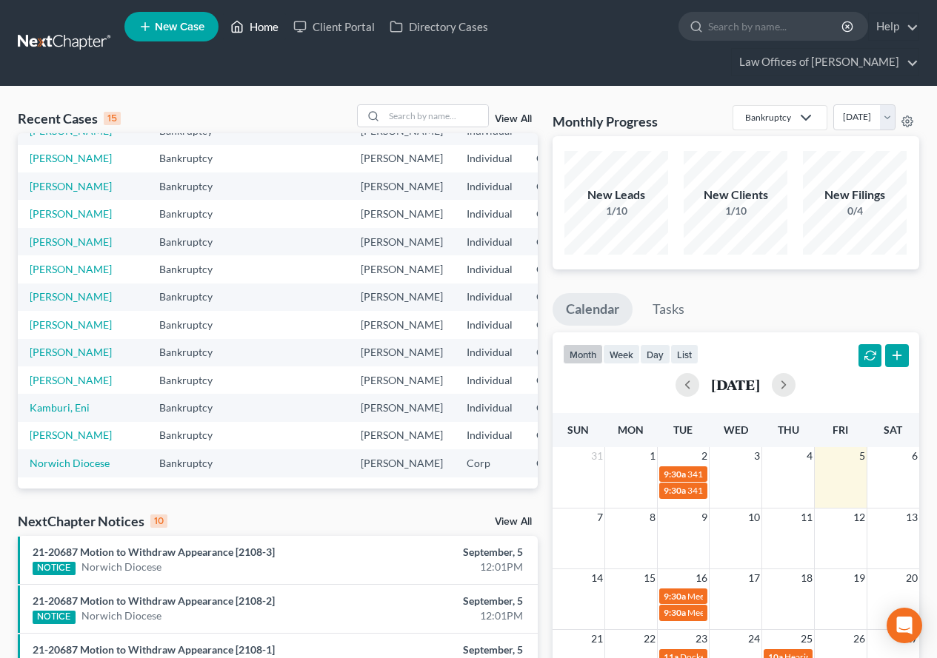
scroll to position [148, 0]
click at [42, 275] on link "[PERSON_NAME]" at bounding box center [71, 269] width 82 height 13
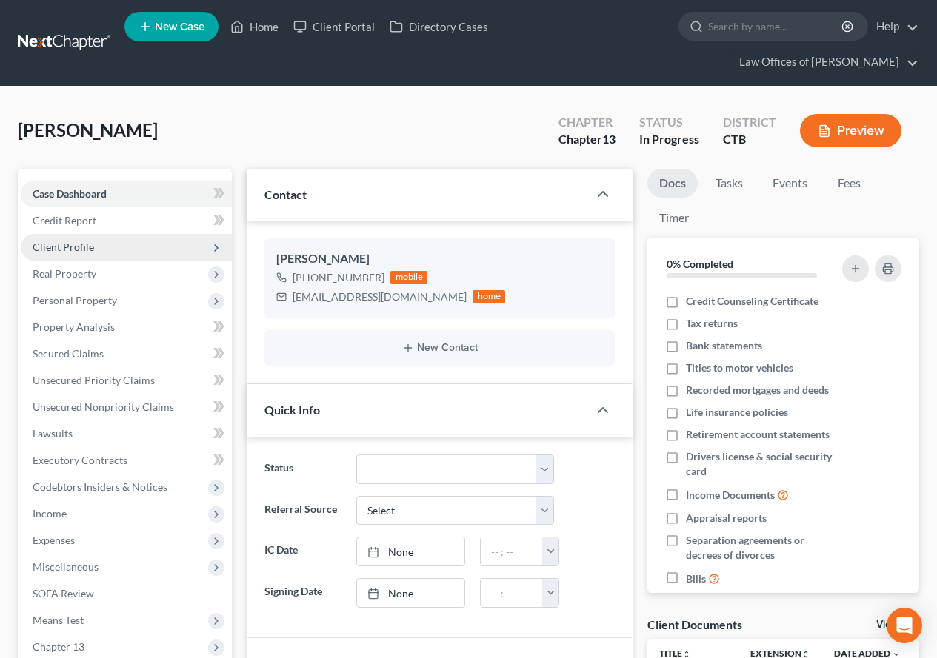
click at [70, 250] on span "Client Profile" at bounding box center [63, 247] width 61 height 13
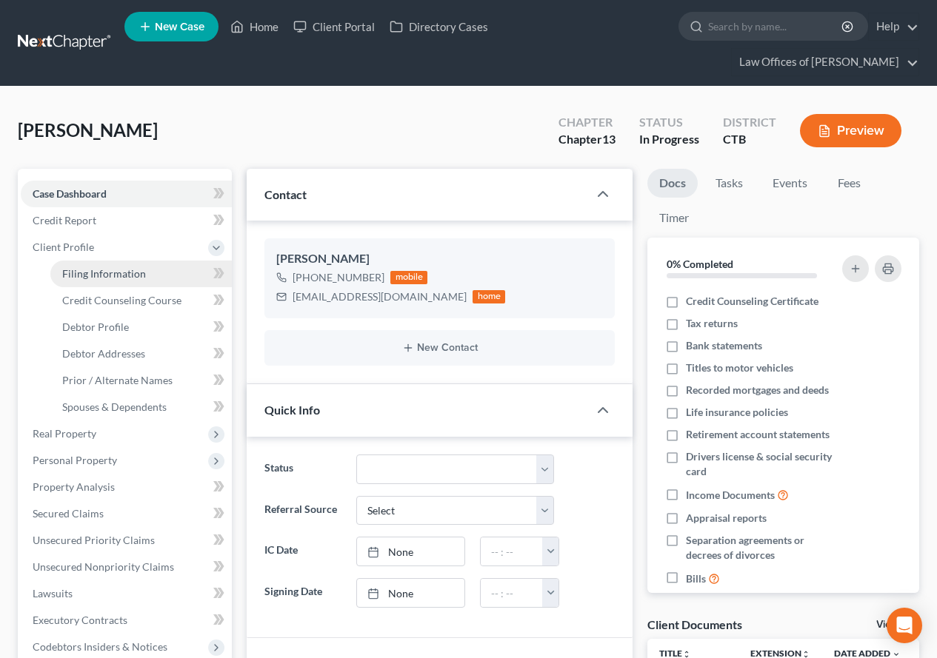
click at [76, 269] on span "Filing Information" at bounding box center [104, 273] width 84 height 13
select select "1"
select select "0"
select select "3"
select select "12"
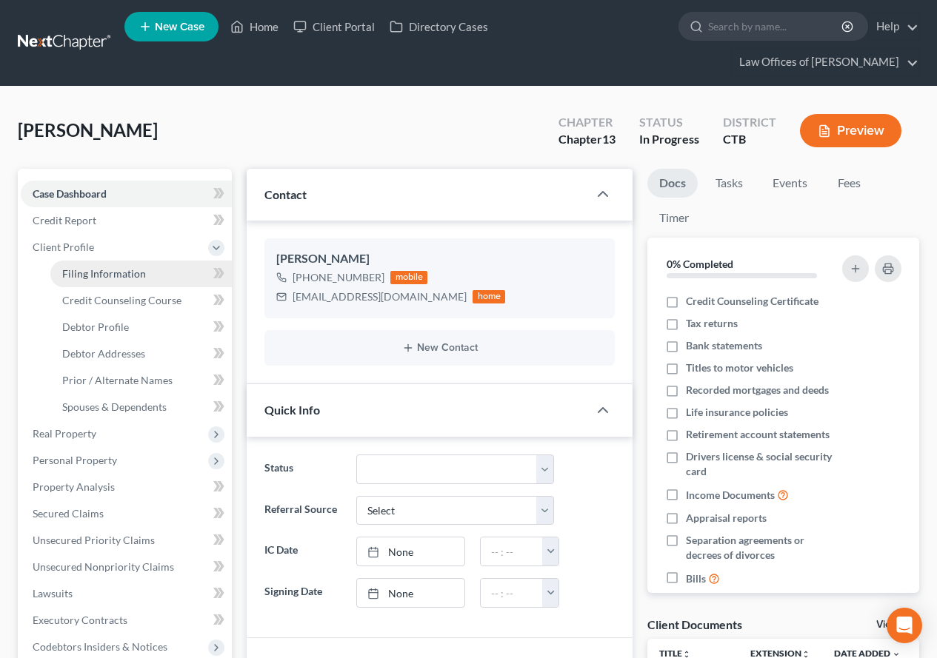
select select "0"
select select "6"
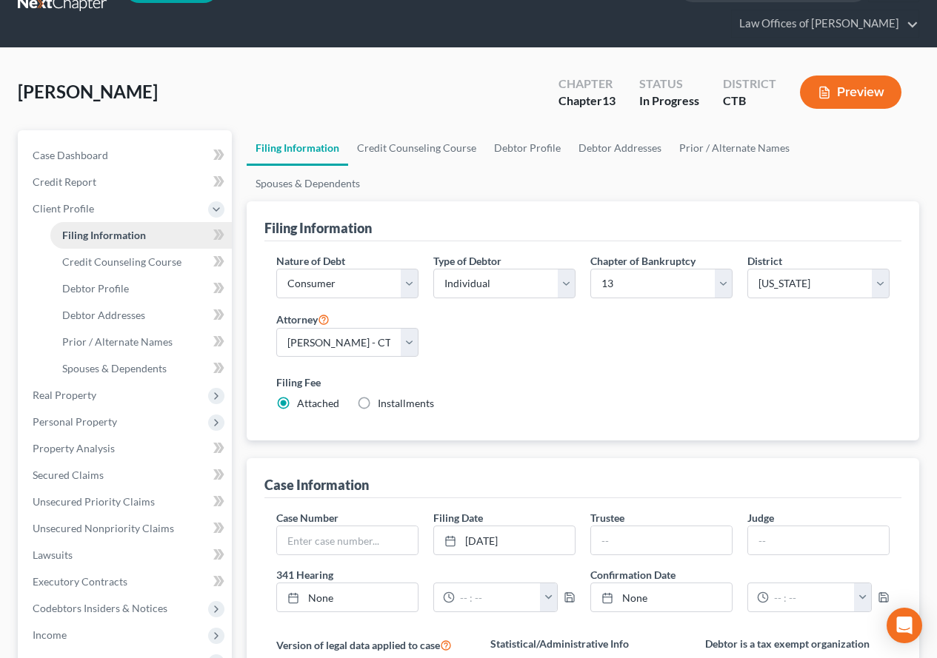
scroll to position [74, 0]
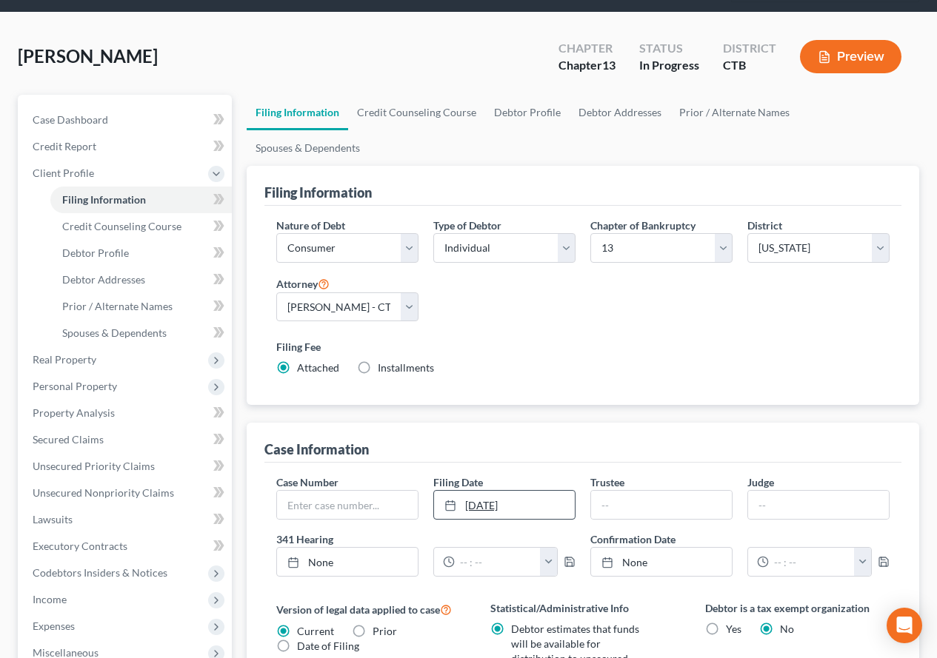
click at [525, 491] on link "[DATE]" at bounding box center [504, 505] width 141 height 28
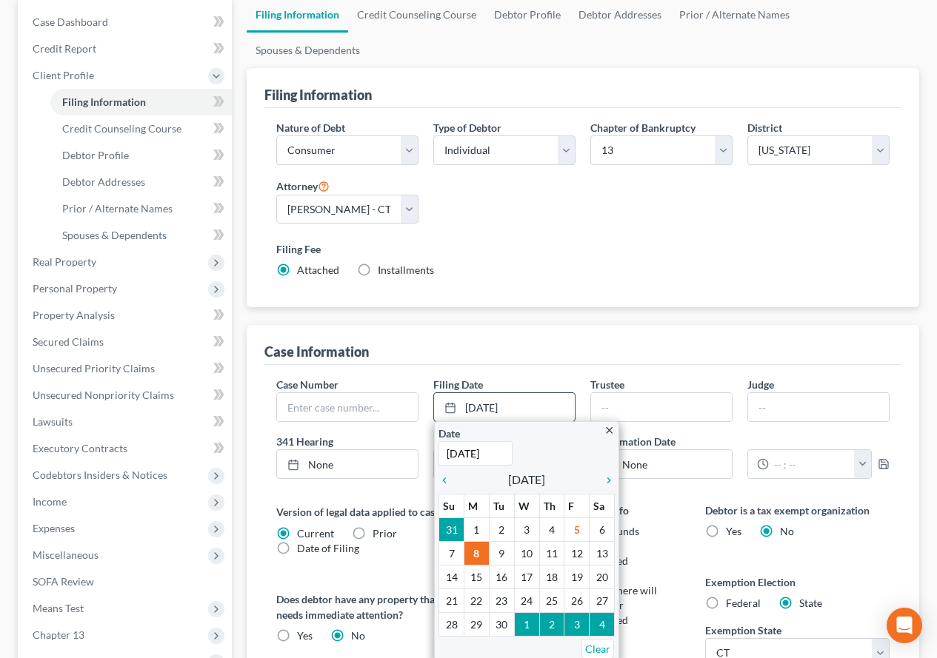
scroll to position [222, 0]
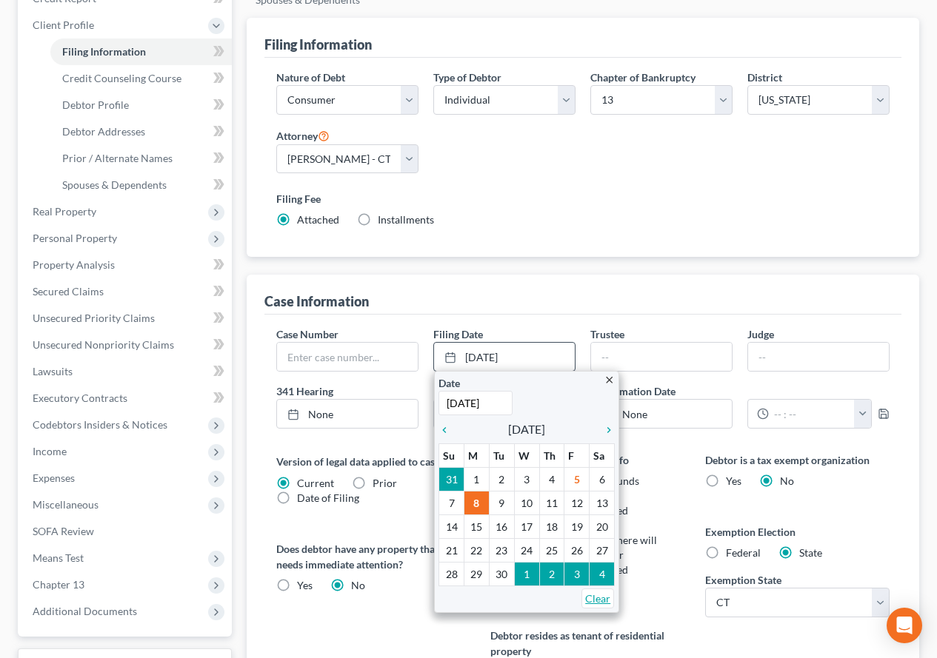
click at [592, 589] on link "Clear" at bounding box center [597, 599] width 33 height 20
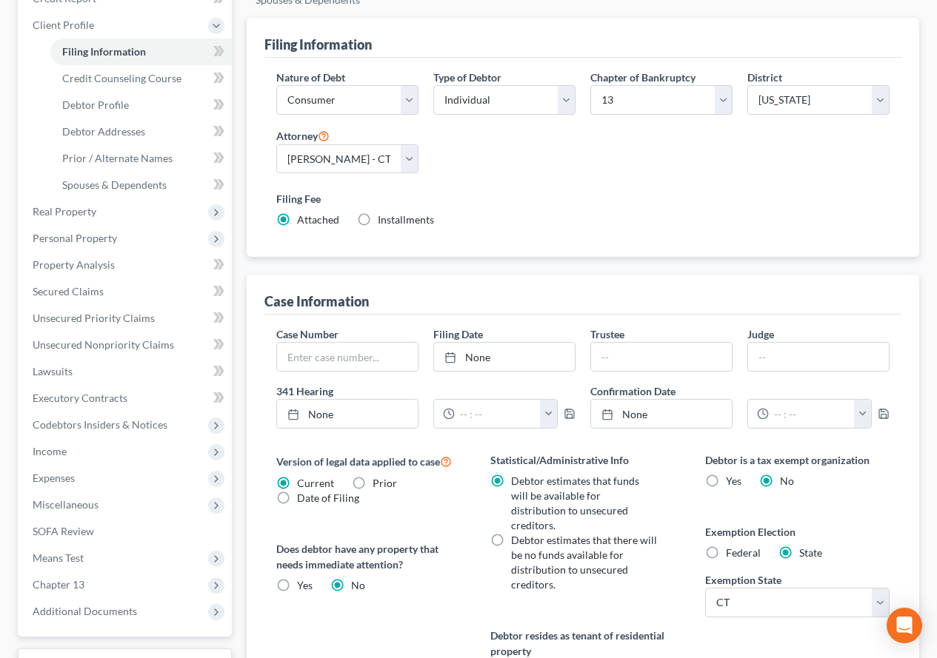
click at [504, 191] on div "Filing Fee Attached Installments Installments" at bounding box center [582, 209] width 613 height 36
click at [150, 83] on span "Credit Counseling Course" at bounding box center [121, 78] width 119 height 13
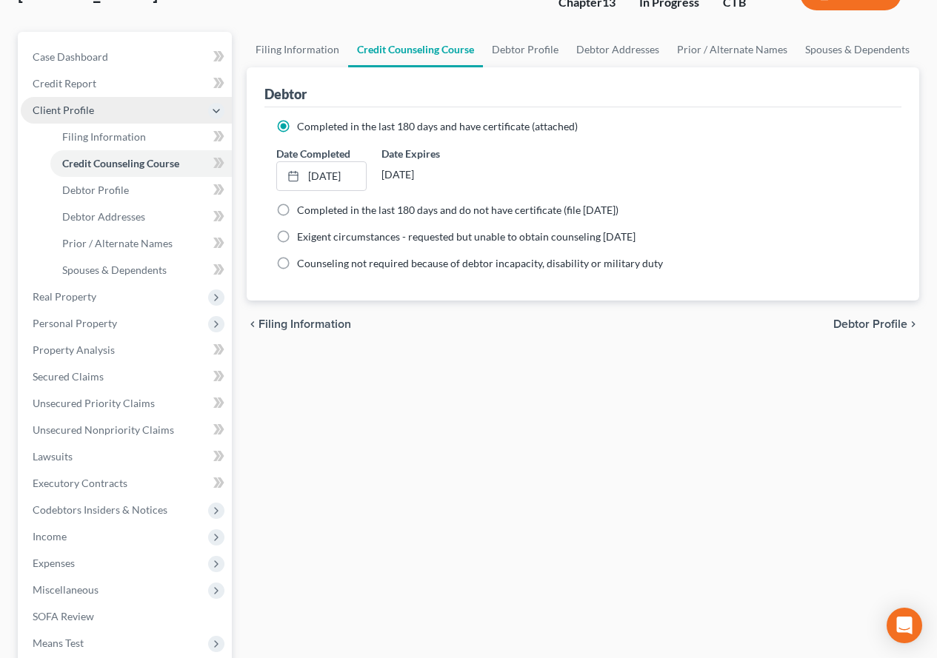
scroll to position [148, 0]
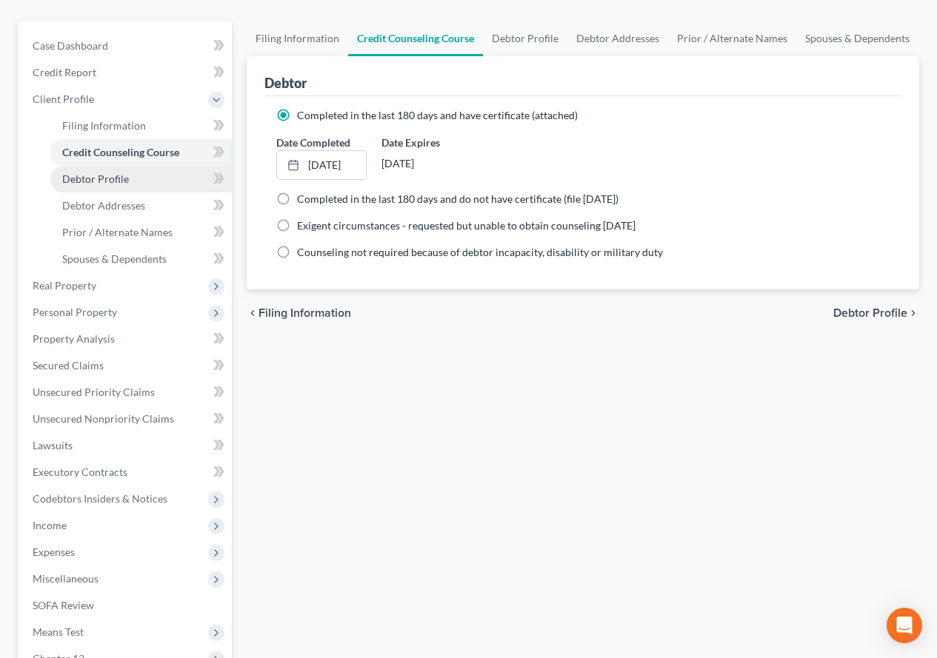
click at [79, 181] on span "Debtor Profile" at bounding box center [95, 179] width 67 height 13
select select "0"
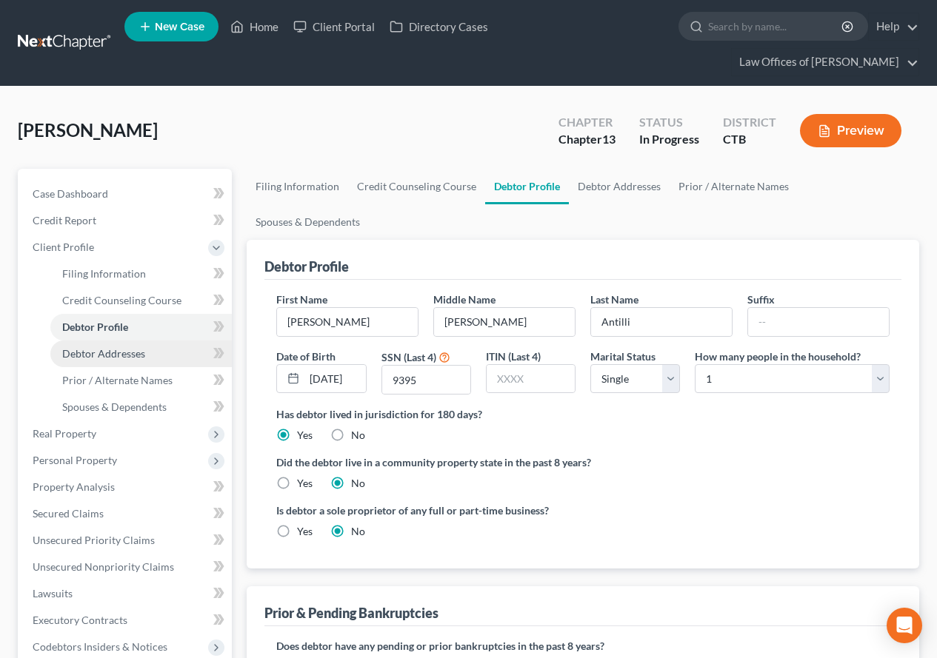
click at [89, 353] on span "Debtor Addresses" at bounding box center [103, 353] width 83 height 13
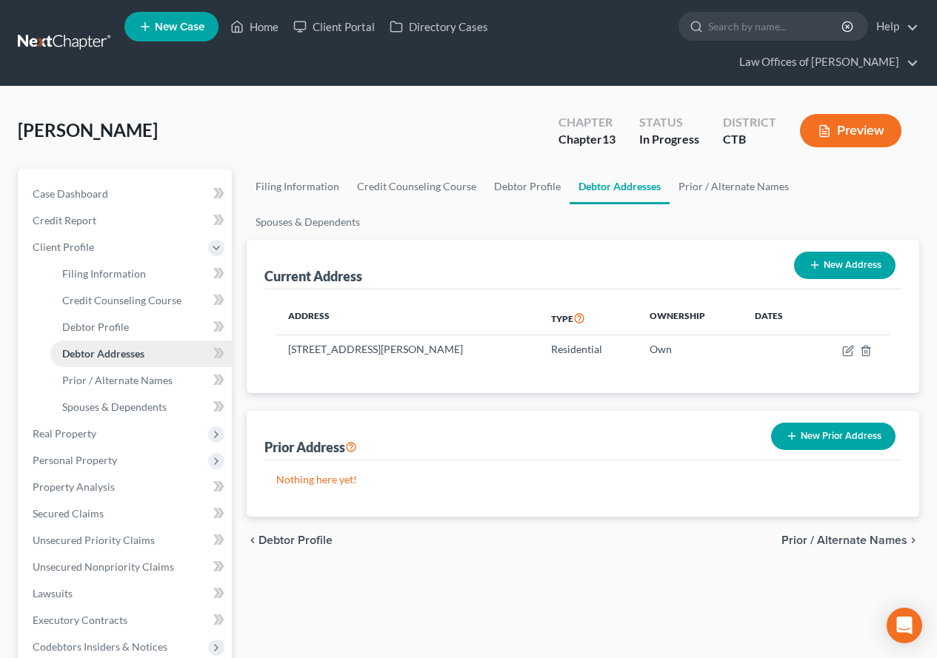
scroll to position [74, 0]
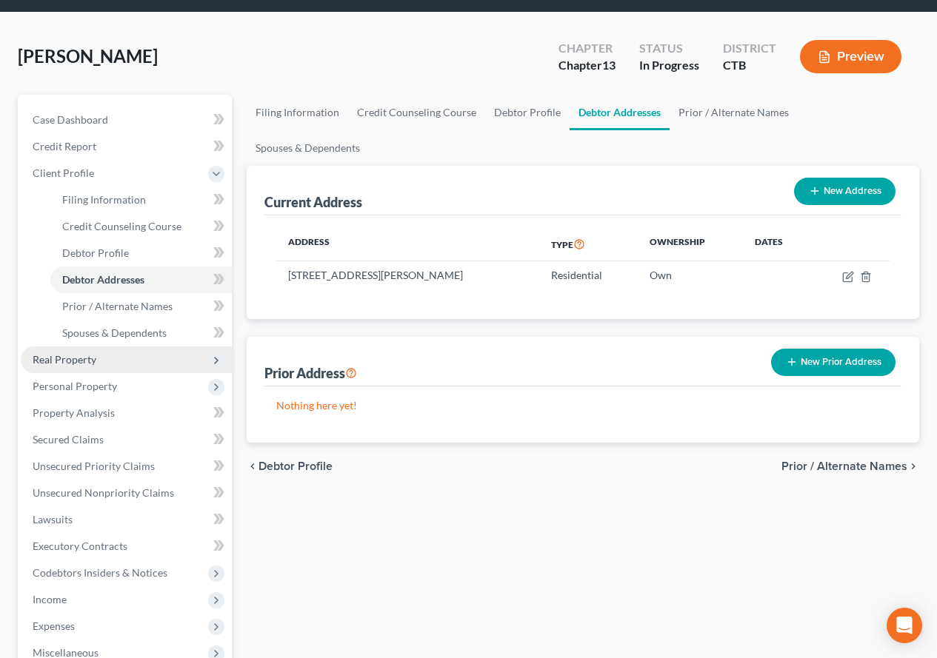
click at [73, 355] on span "Real Property" at bounding box center [65, 359] width 64 height 13
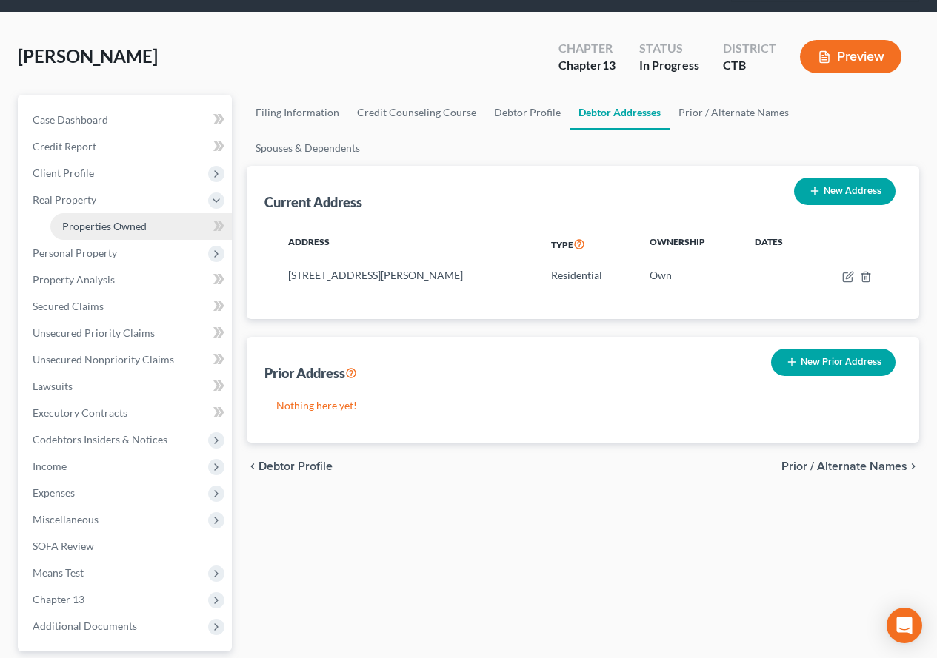
click at [102, 228] on span "Properties Owned" at bounding box center [104, 226] width 84 height 13
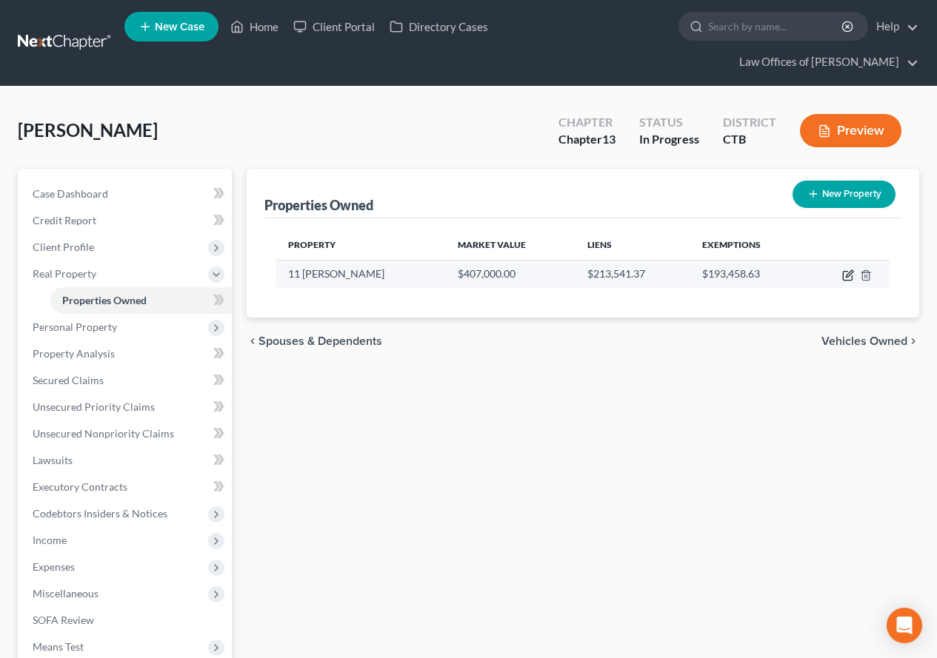
click at [847, 274] on icon "button" at bounding box center [849, 273] width 7 height 7
select select "6"
select select "5"
select select "0"
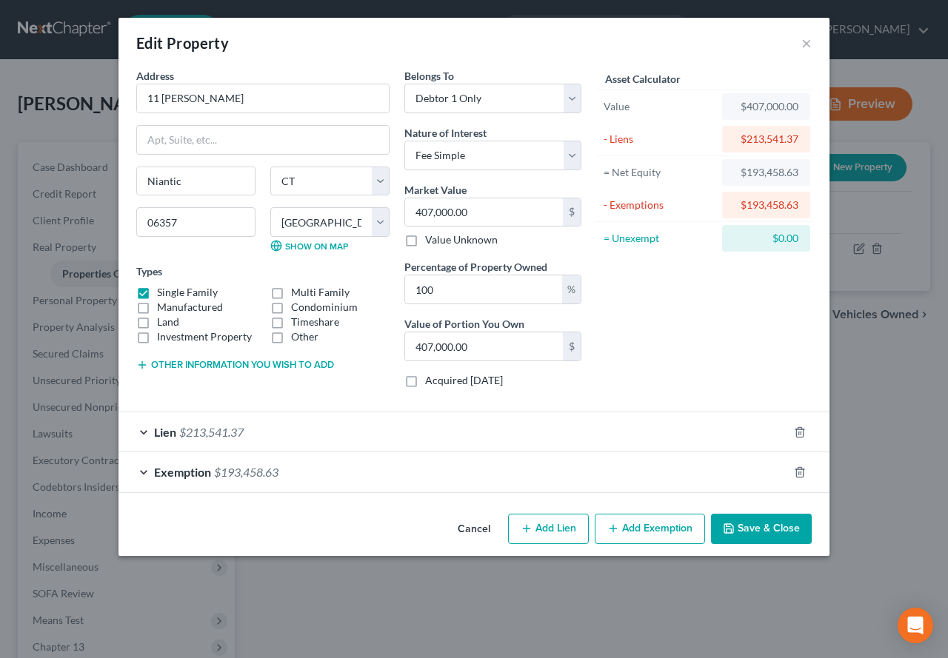
click at [755, 529] on button "Save & Close" at bounding box center [761, 529] width 101 height 31
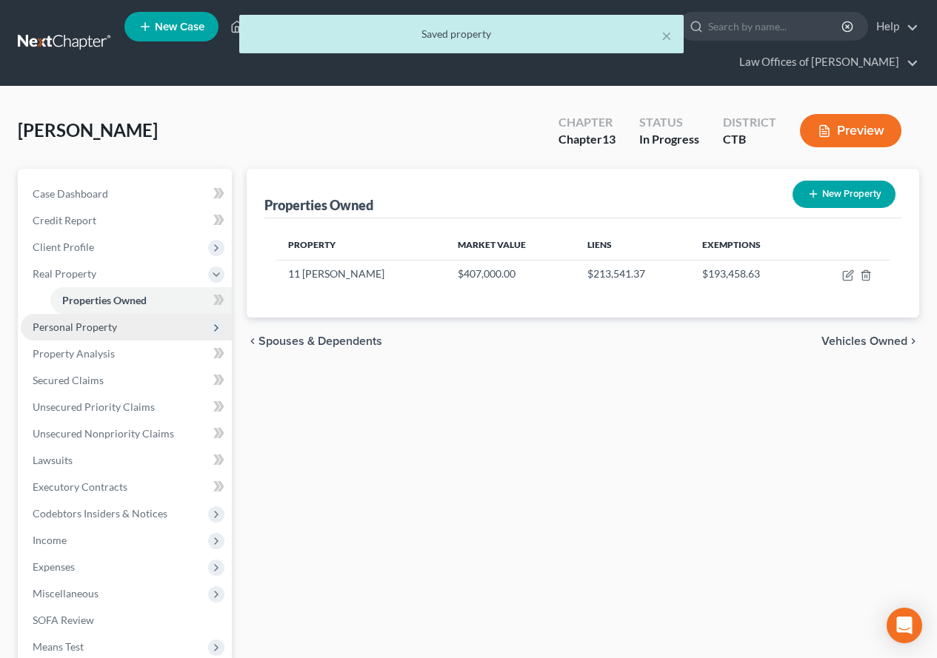
click at [86, 335] on span "Personal Property" at bounding box center [126, 327] width 211 height 27
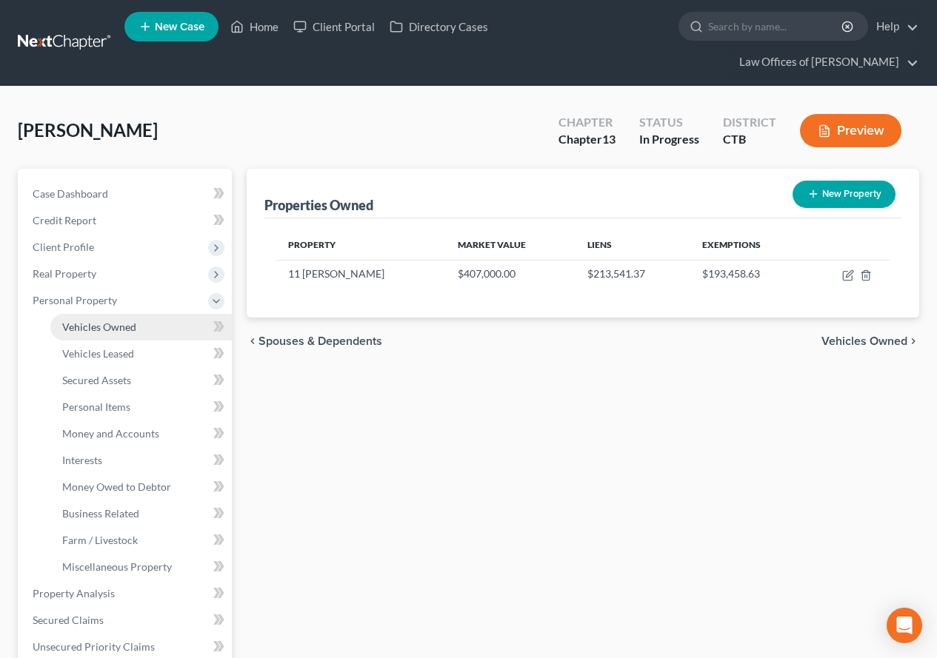
click at [87, 333] on link "Vehicles Owned" at bounding box center [140, 327] width 181 height 27
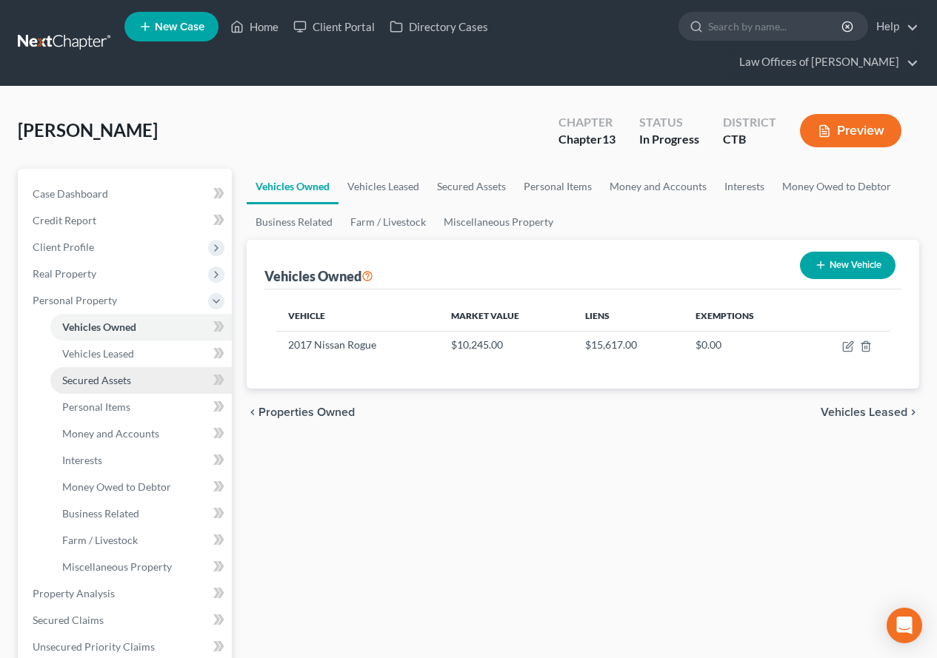
click at [102, 384] on span "Secured Assets" at bounding box center [96, 380] width 69 height 13
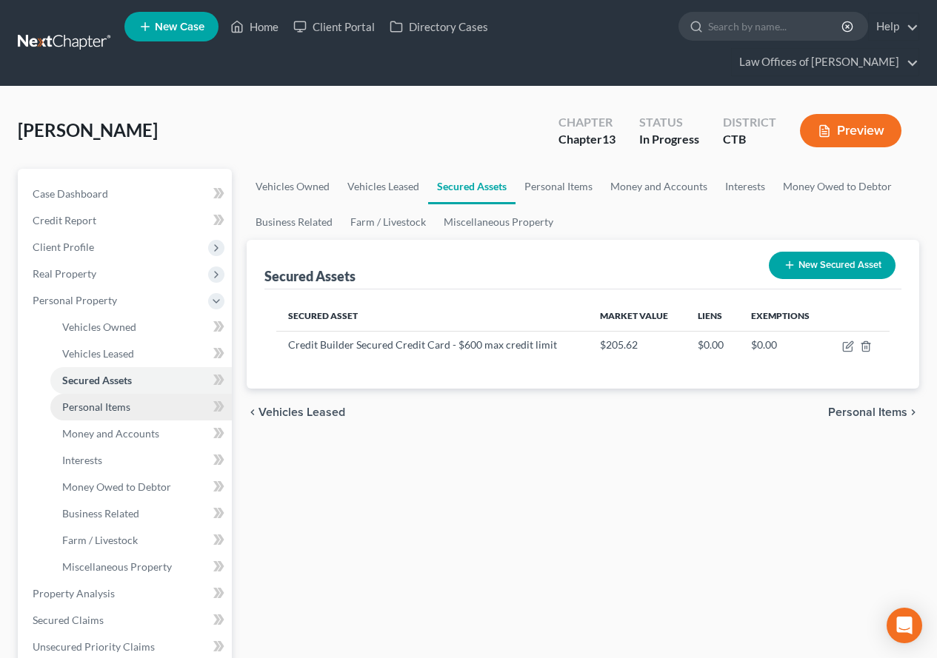
click at [105, 407] on span "Personal Items" at bounding box center [96, 407] width 68 height 13
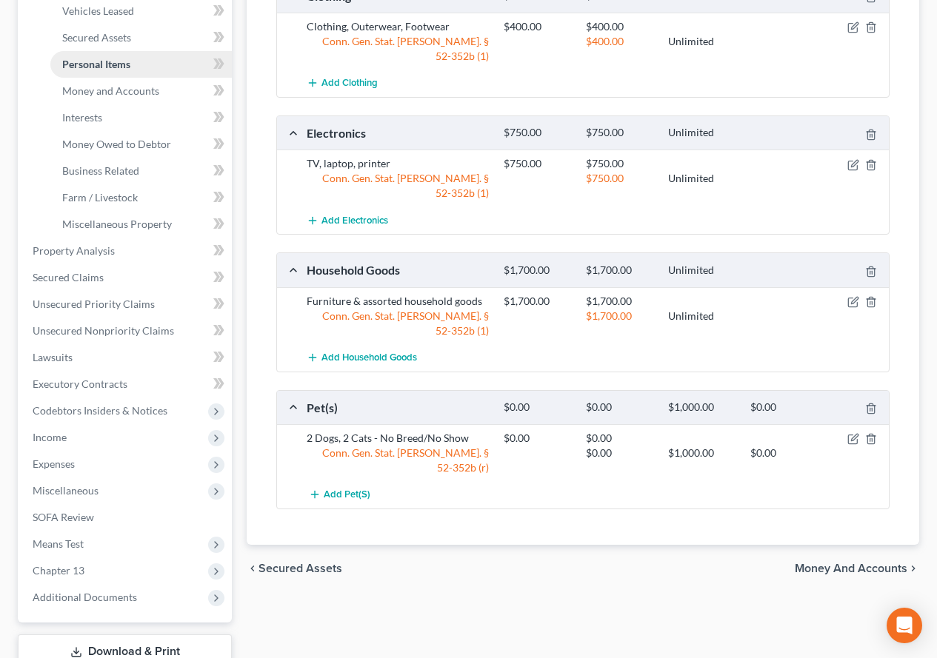
scroll to position [370, 0]
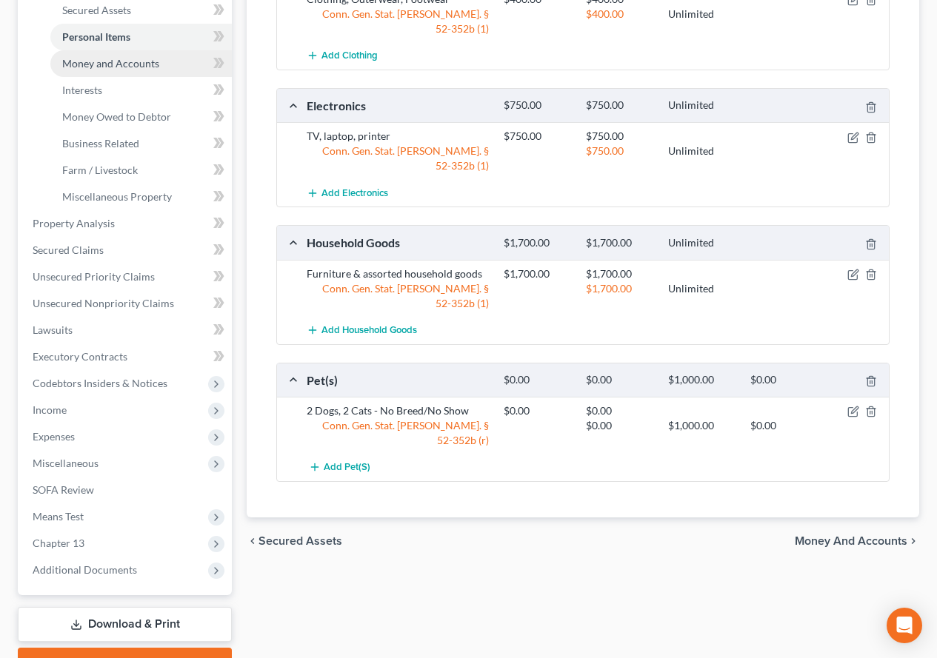
click at [115, 61] on span "Money and Accounts" at bounding box center [110, 63] width 97 height 13
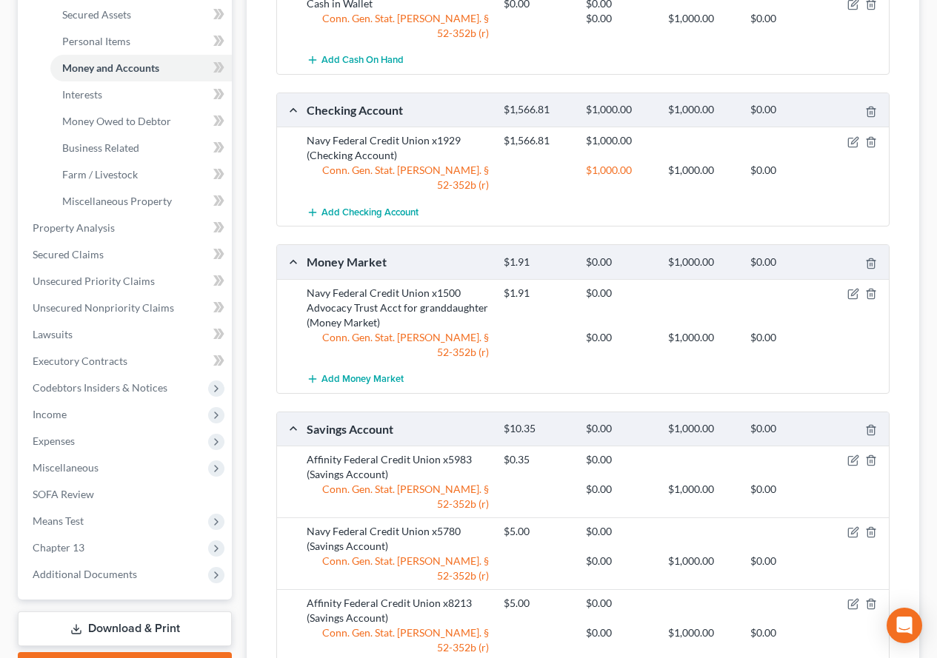
scroll to position [370, 0]
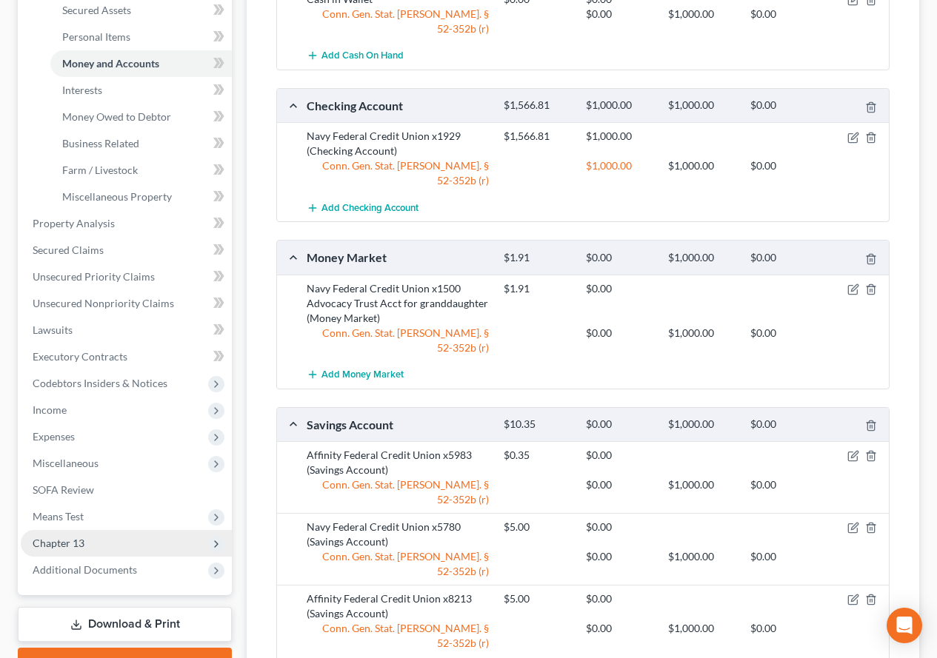
click at [62, 547] on span "Chapter 13" at bounding box center [59, 543] width 52 height 13
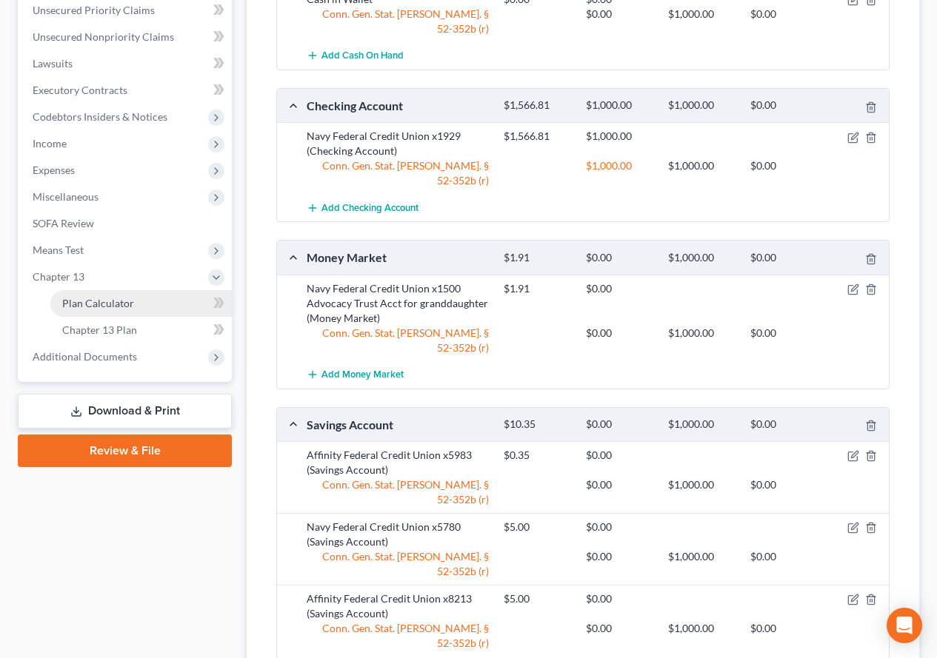
click at [115, 310] on link "Plan Calculator" at bounding box center [140, 303] width 181 height 27
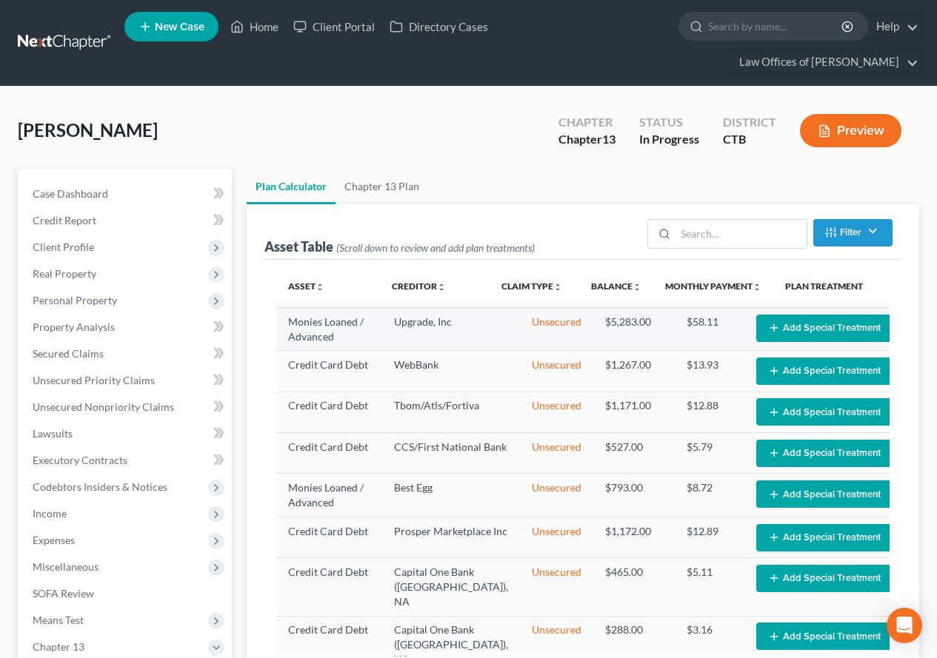
select select "59"
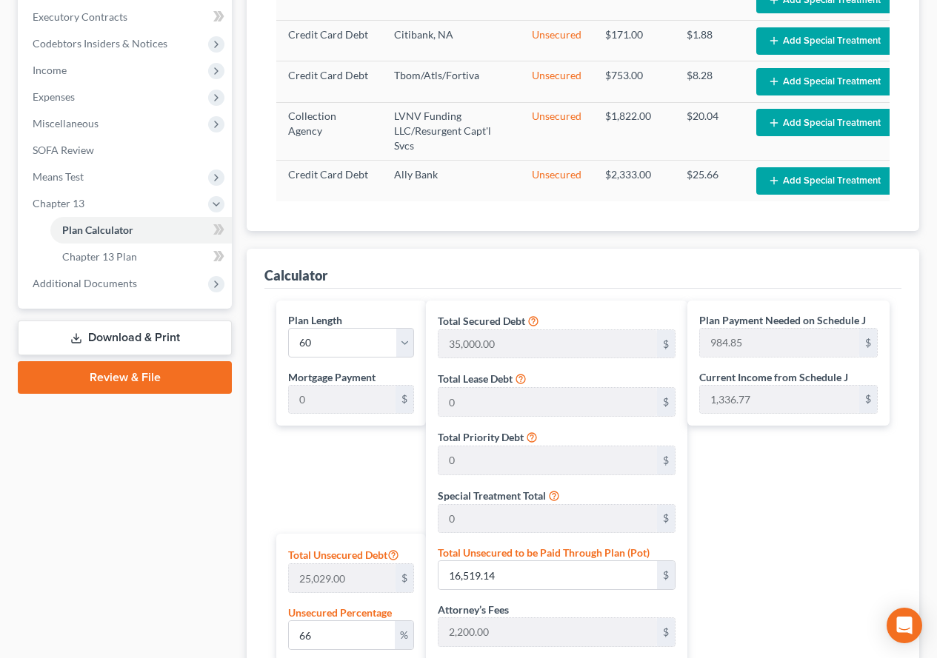
scroll to position [492, 0]
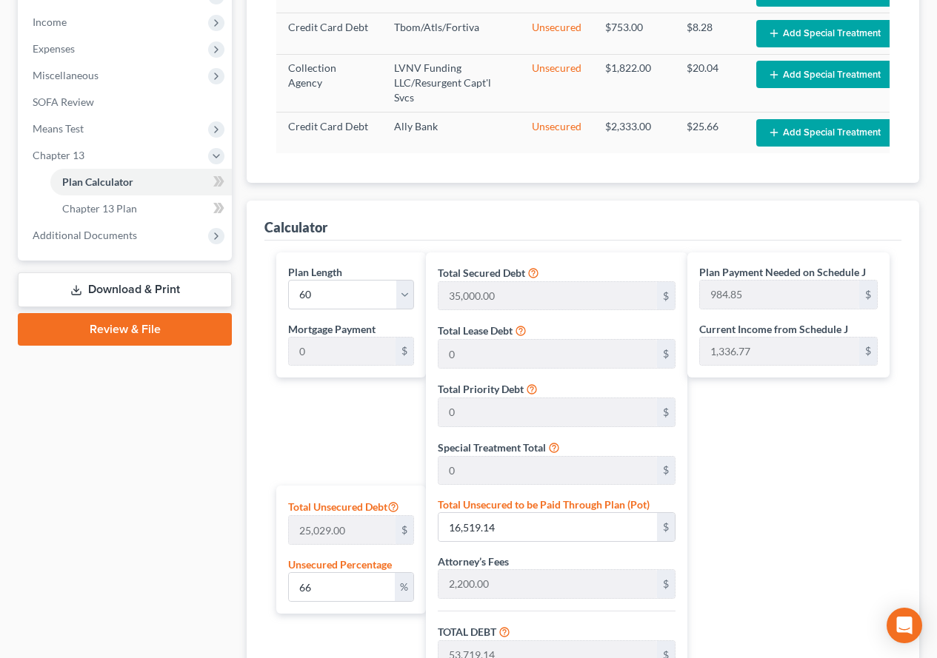
click at [164, 450] on div "Case Dashboard Payments Invoices Payments Payments Credit Report Client Profile" at bounding box center [124, 298] width 229 height 1242
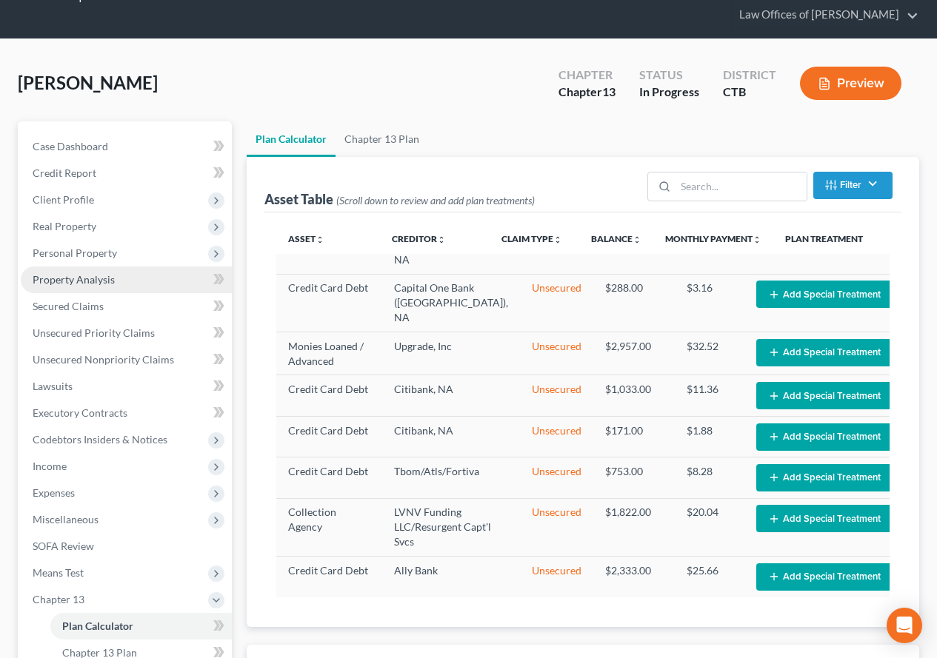
scroll to position [121, 0]
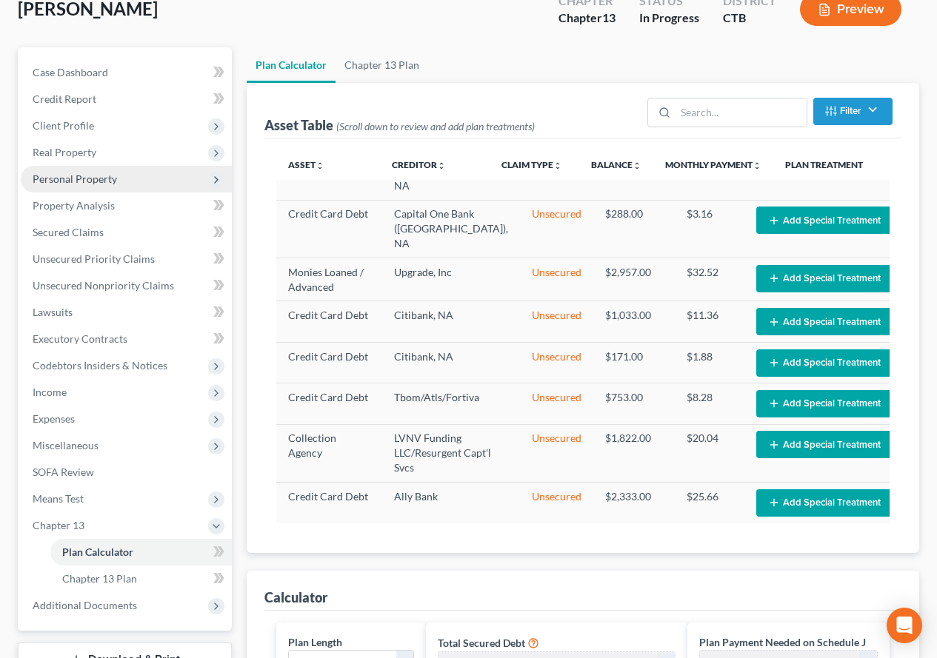
click at [95, 184] on span "Personal Property" at bounding box center [75, 179] width 84 height 13
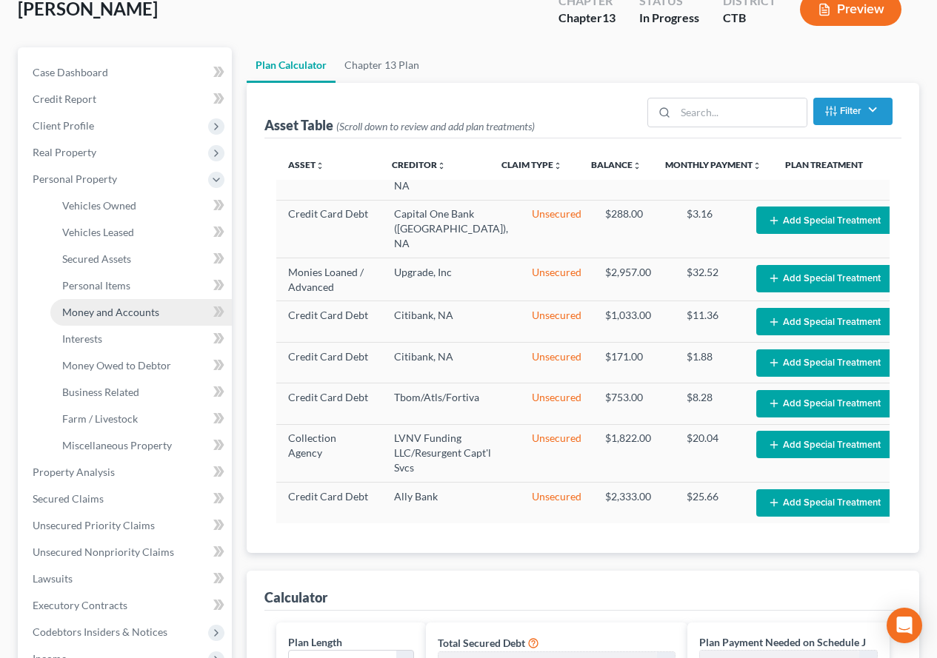
click at [96, 311] on span "Money and Accounts" at bounding box center [110, 312] width 97 height 13
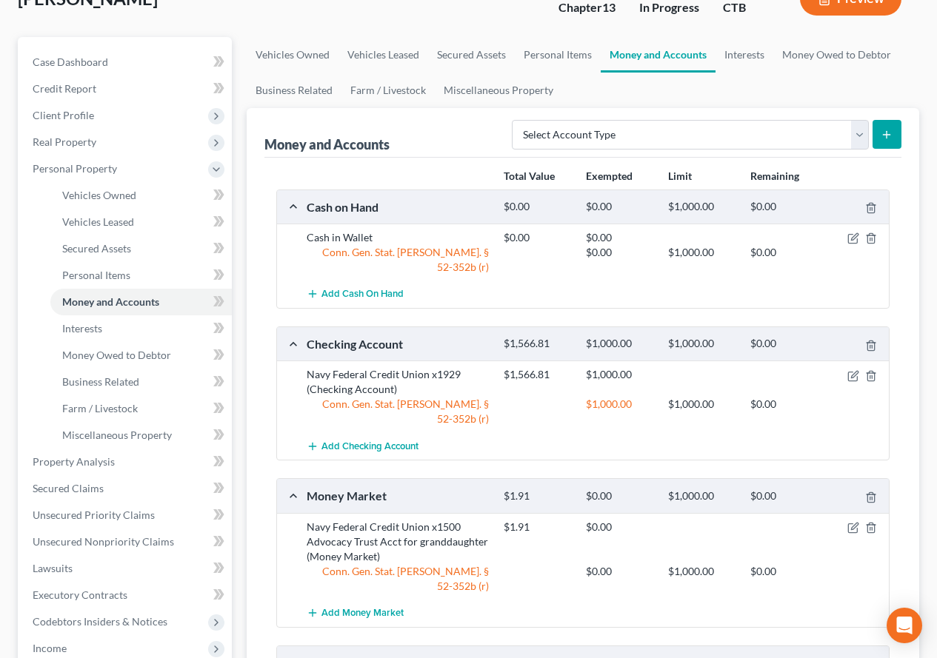
scroll to position [148, 0]
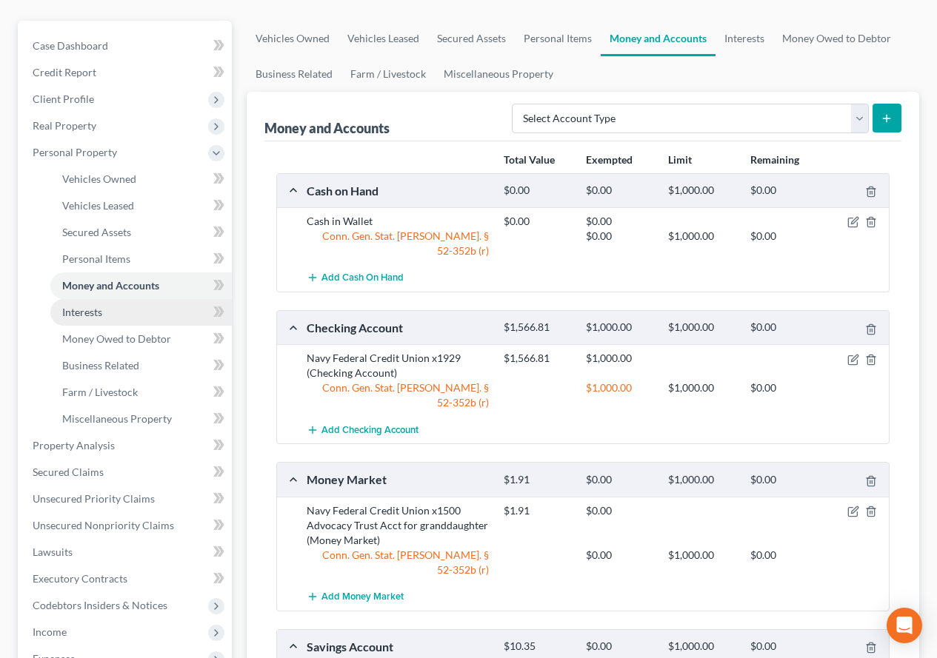
click at [90, 317] on span "Interests" at bounding box center [82, 312] width 40 height 13
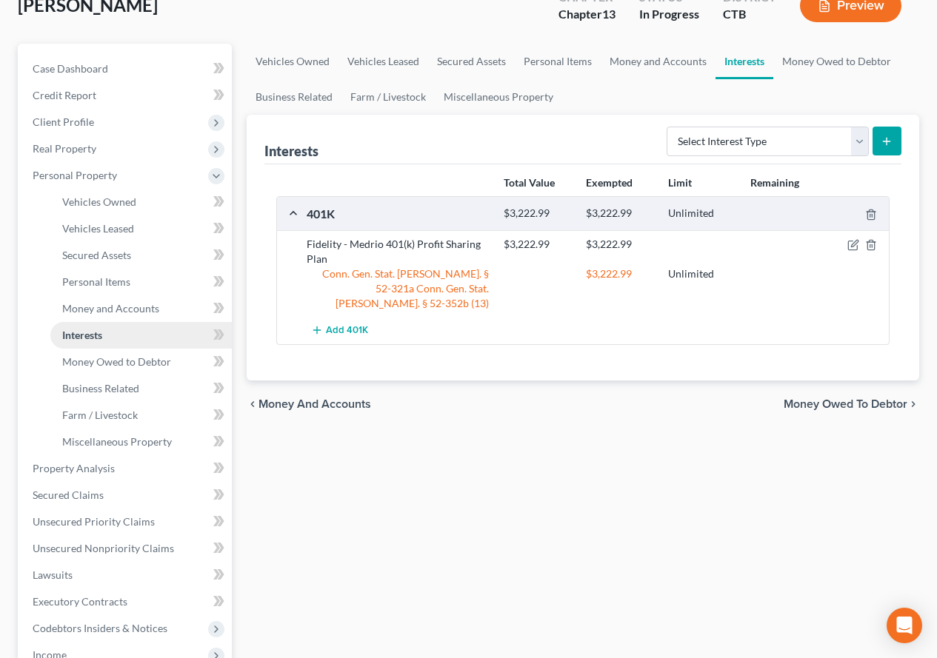
scroll to position [148, 0]
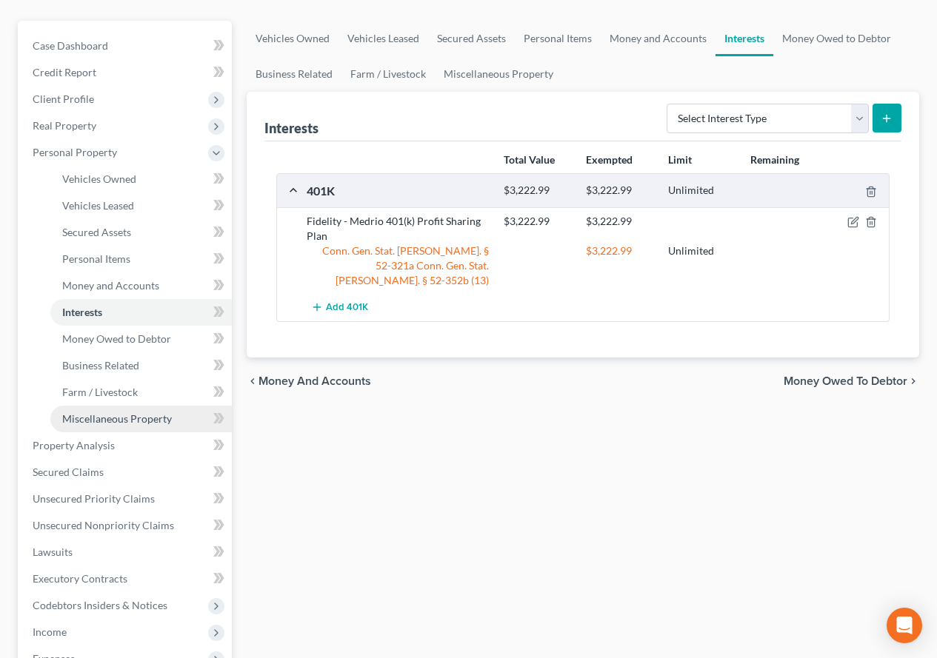
click at [146, 422] on span "Miscellaneous Property" at bounding box center [117, 419] width 110 height 13
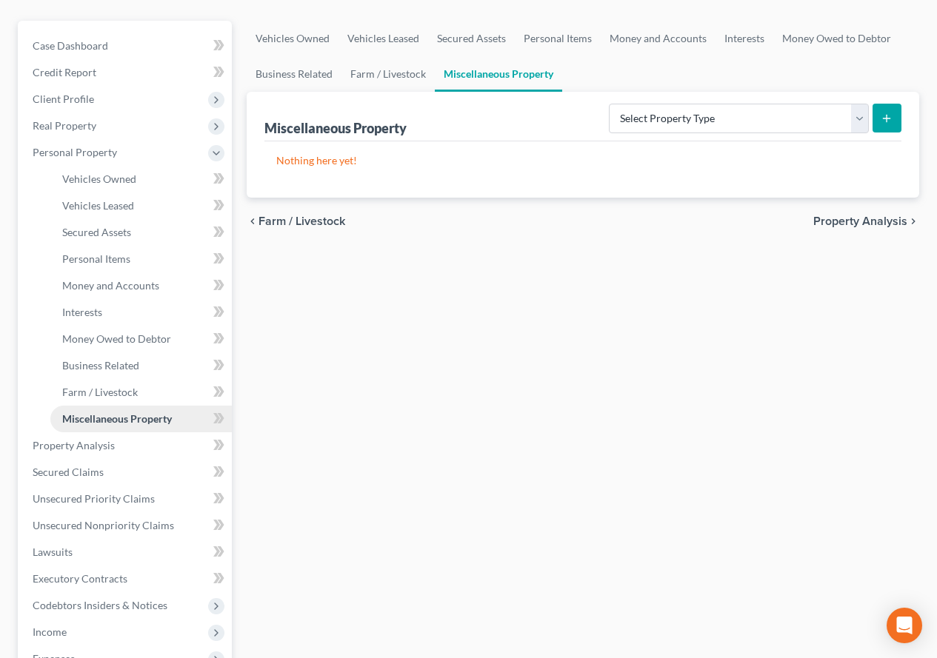
scroll to position [222, 0]
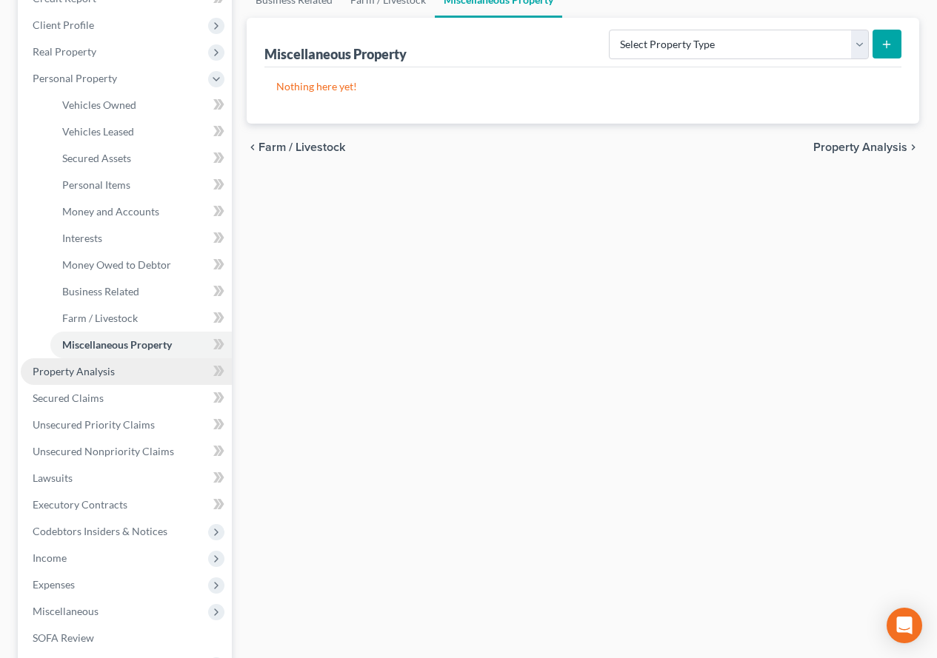
click at [78, 373] on span "Property Analysis" at bounding box center [74, 371] width 82 height 13
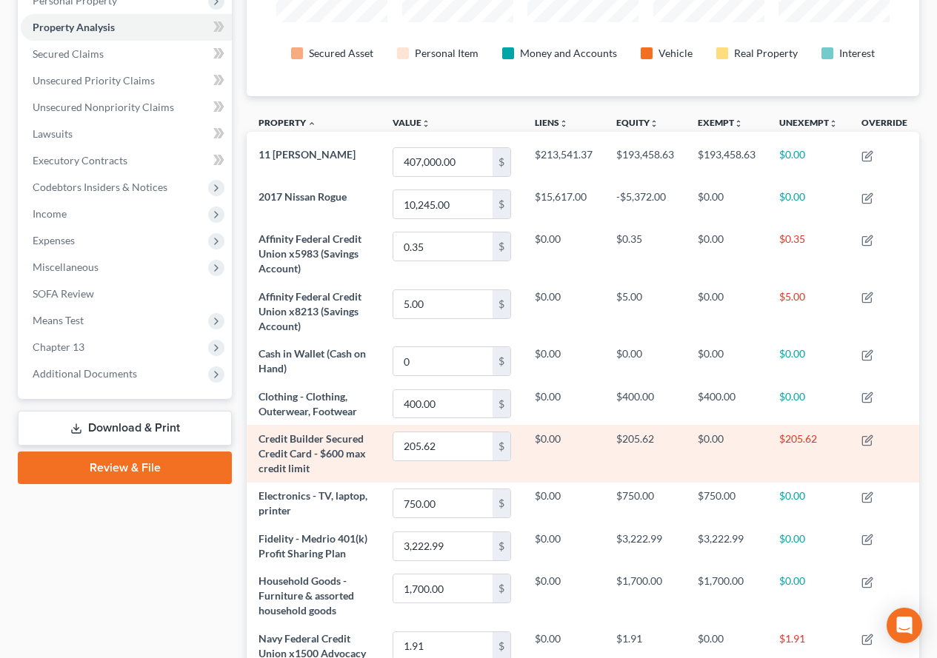
scroll to position [222, 0]
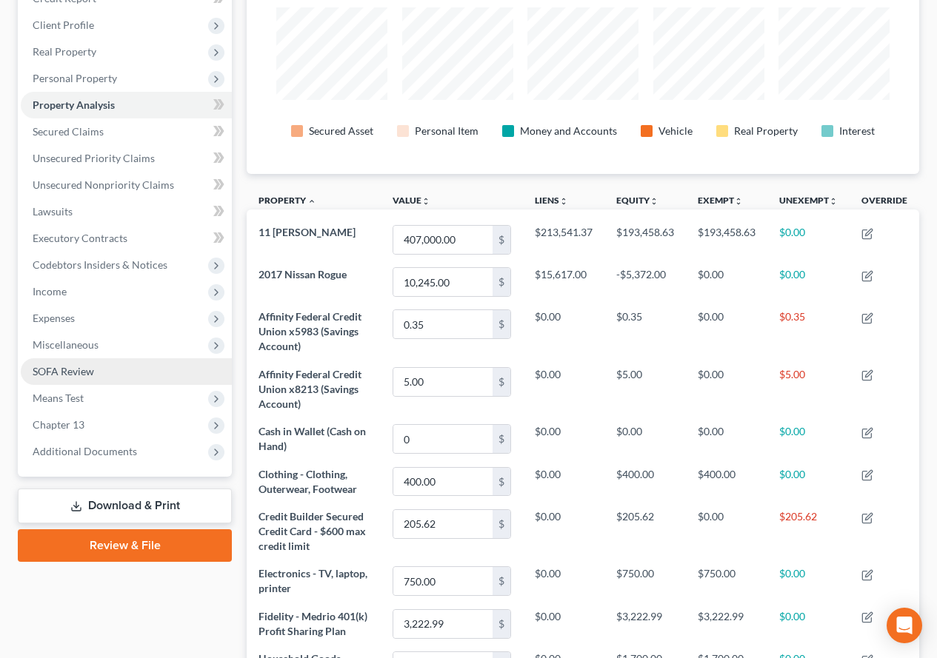
click at [68, 379] on link "SOFA Review" at bounding box center [126, 371] width 211 height 27
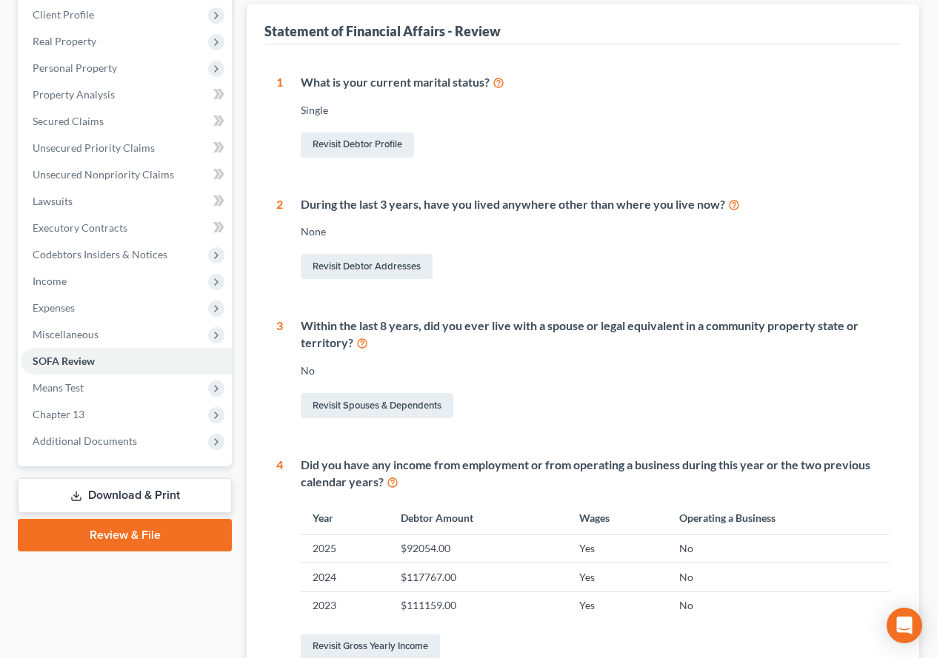
scroll to position [148, 0]
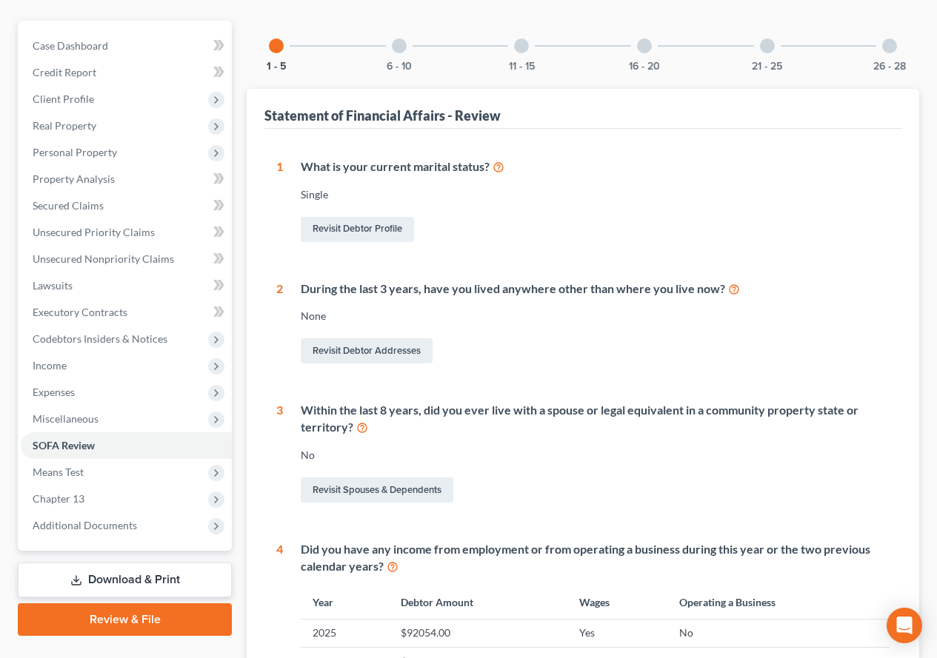
click at [396, 45] on div at bounding box center [399, 46] width 15 height 15
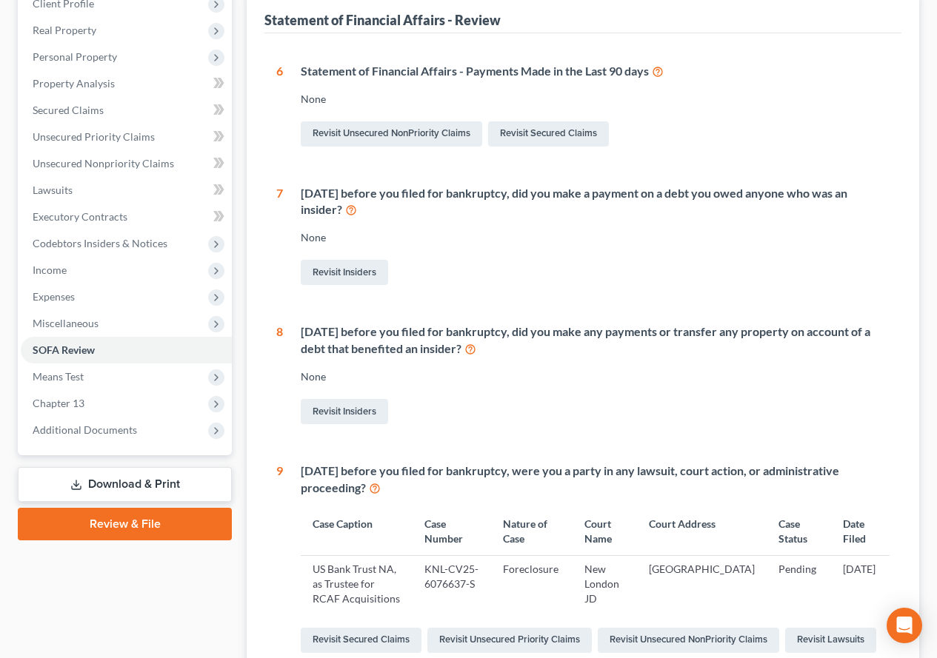
scroll to position [222, 0]
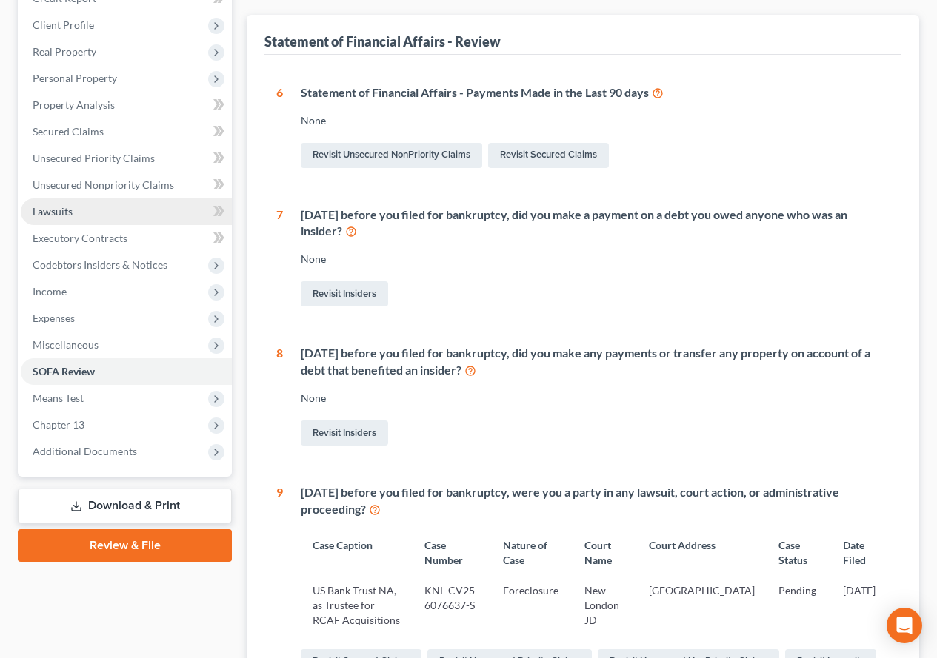
click at [61, 217] on span "Lawsuits" at bounding box center [53, 211] width 40 height 13
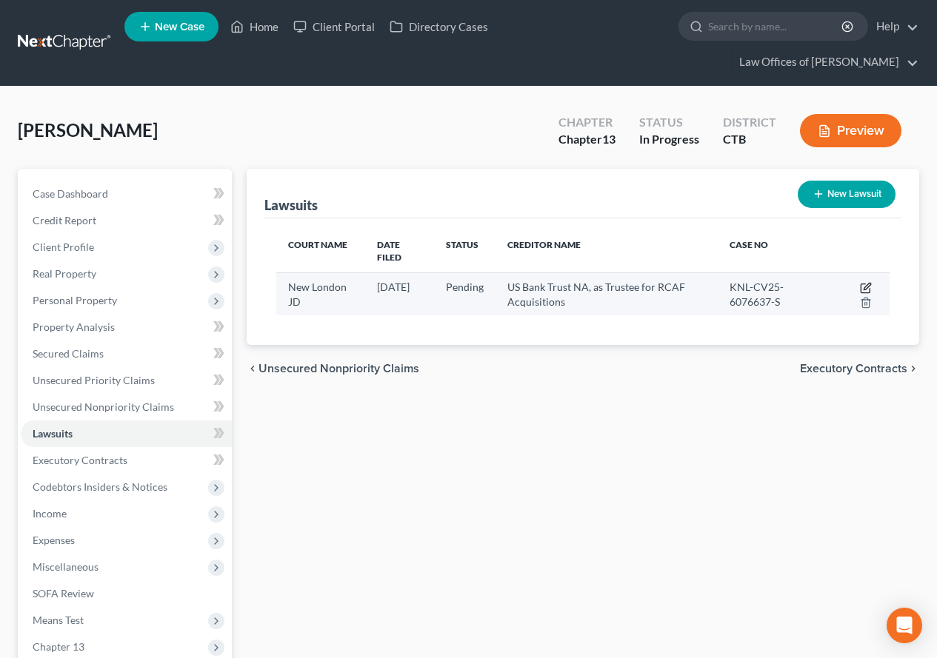
click at [864, 282] on icon "button" at bounding box center [866, 288] width 12 height 12
select select "6"
select select "0"
select select "2"
select select "45"
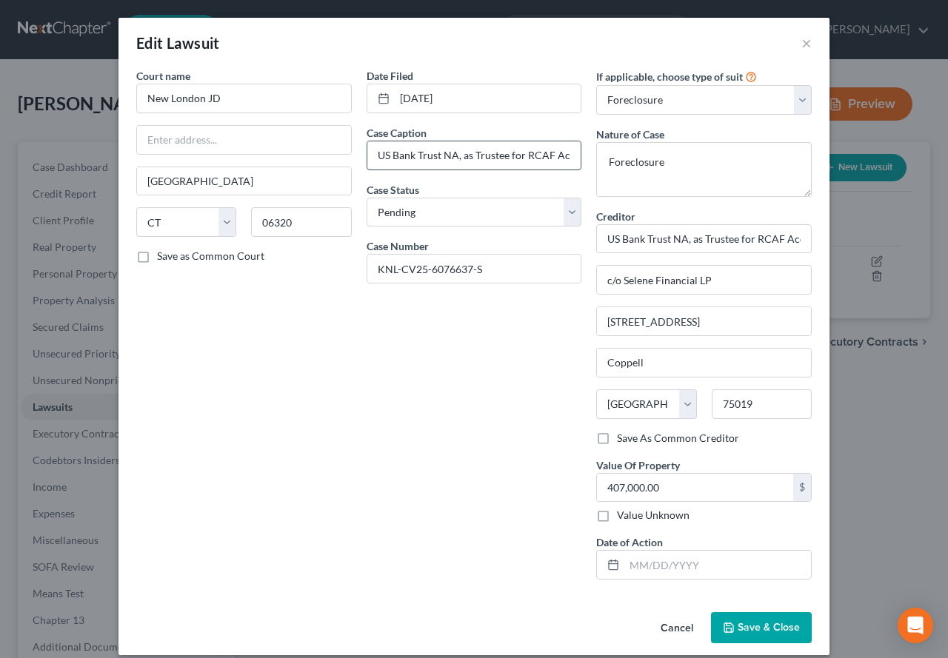
click at [559, 158] on input "US Bank Trust NA, as Trustee for RCAF Acquisitions" at bounding box center [474, 155] width 214 height 28
type input "US Bank Trust NA, as Trustee for RCAF Acquisitions v. [PERSON_NAME] et al"
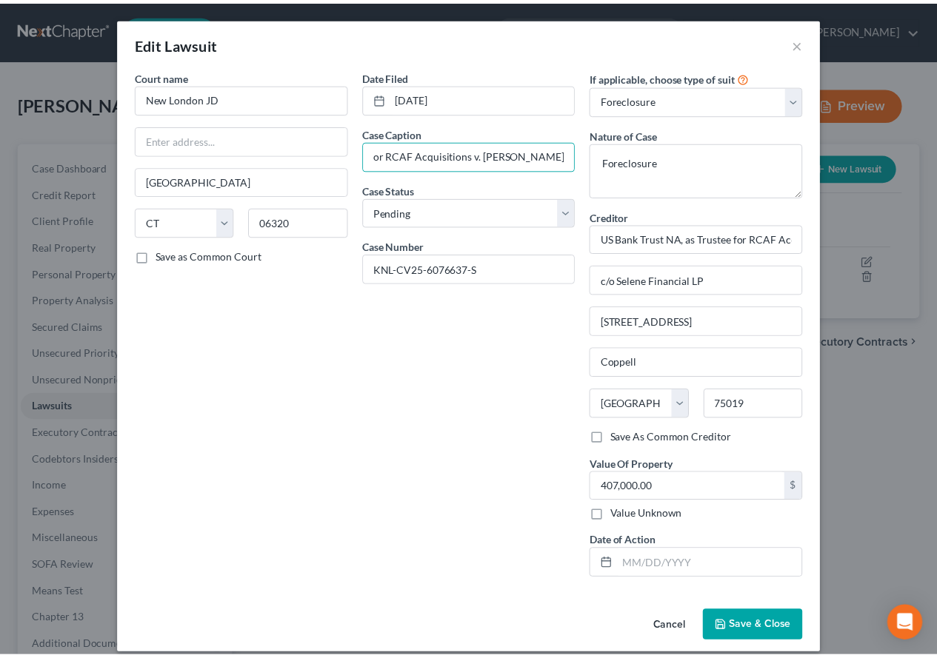
scroll to position [0, 0]
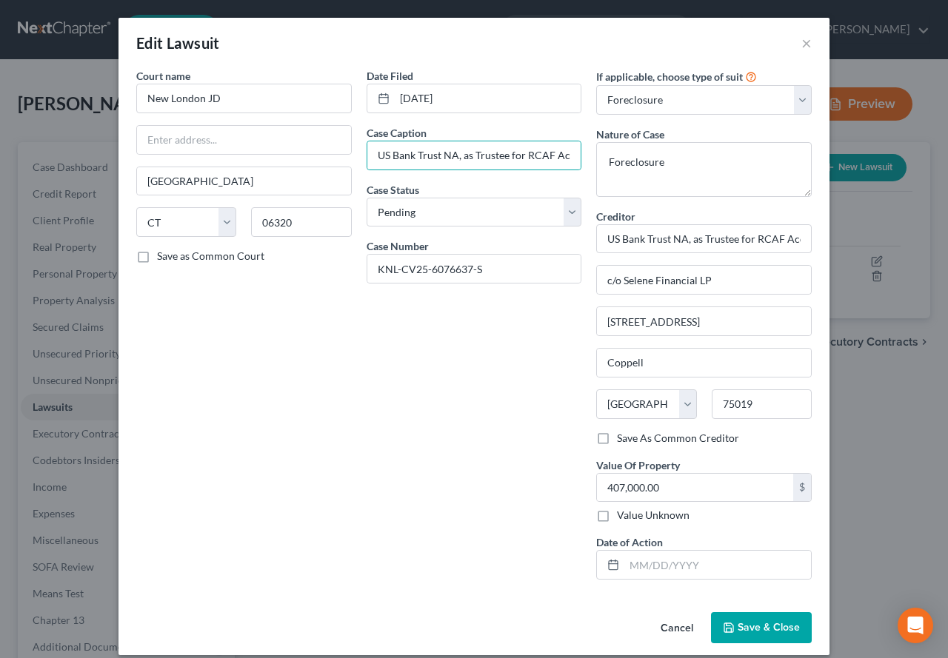
click at [738, 632] on span "Save & Close" at bounding box center [769, 627] width 62 height 13
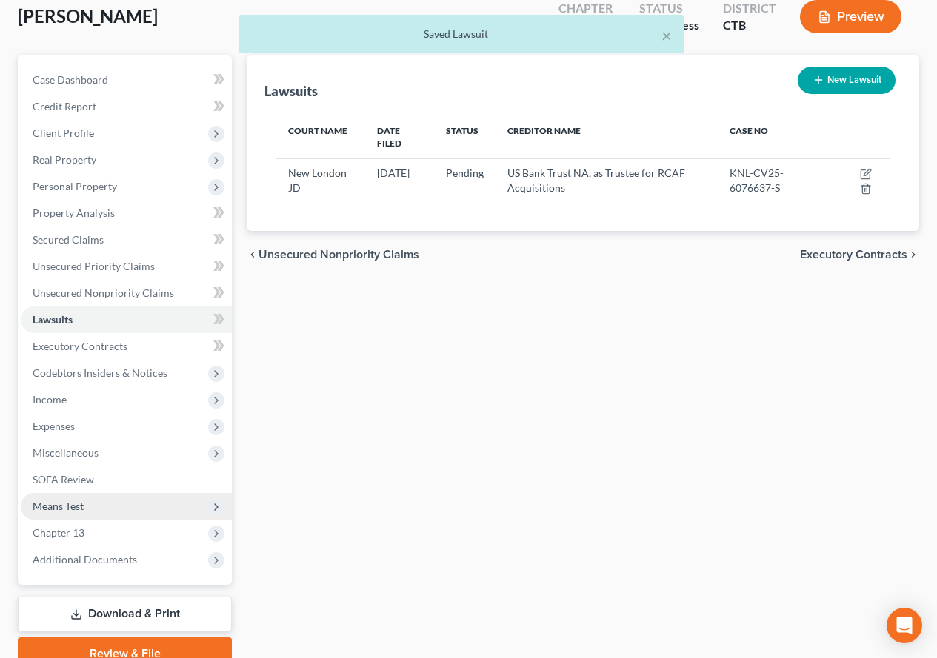
scroll to position [148, 0]
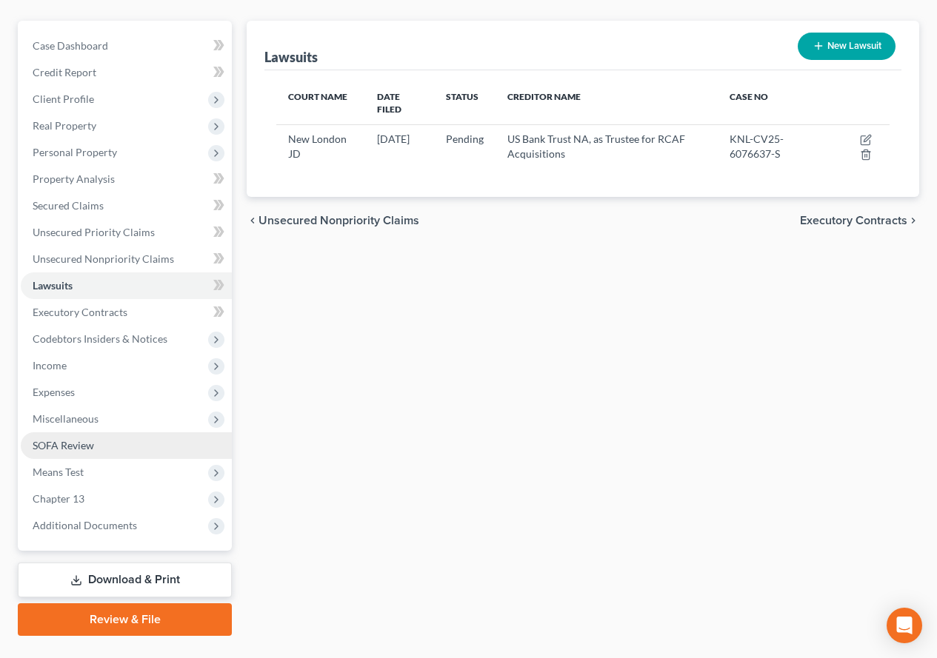
click at [49, 448] on span "SOFA Review" at bounding box center [63, 445] width 61 height 13
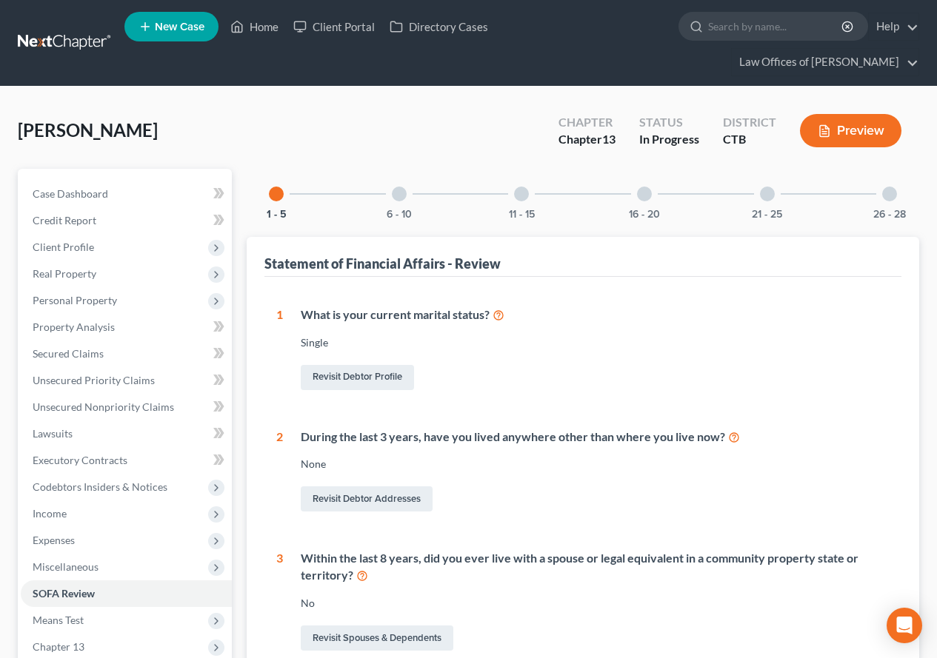
click at [398, 196] on div at bounding box center [399, 194] width 15 height 15
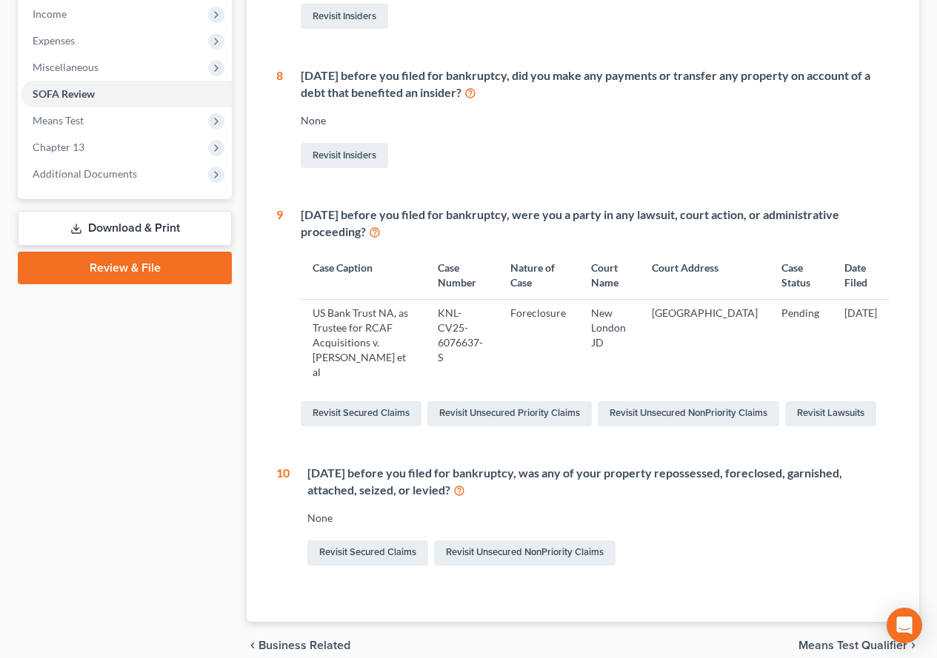
scroll to position [552, 0]
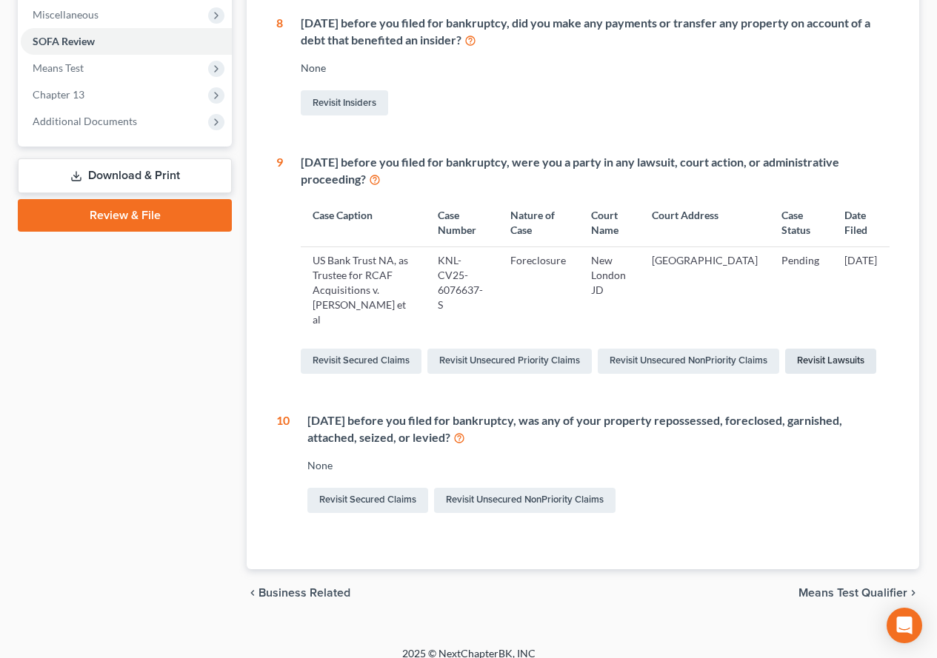
click at [852, 349] on link "Revisit Lawsuits" at bounding box center [830, 361] width 91 height 25
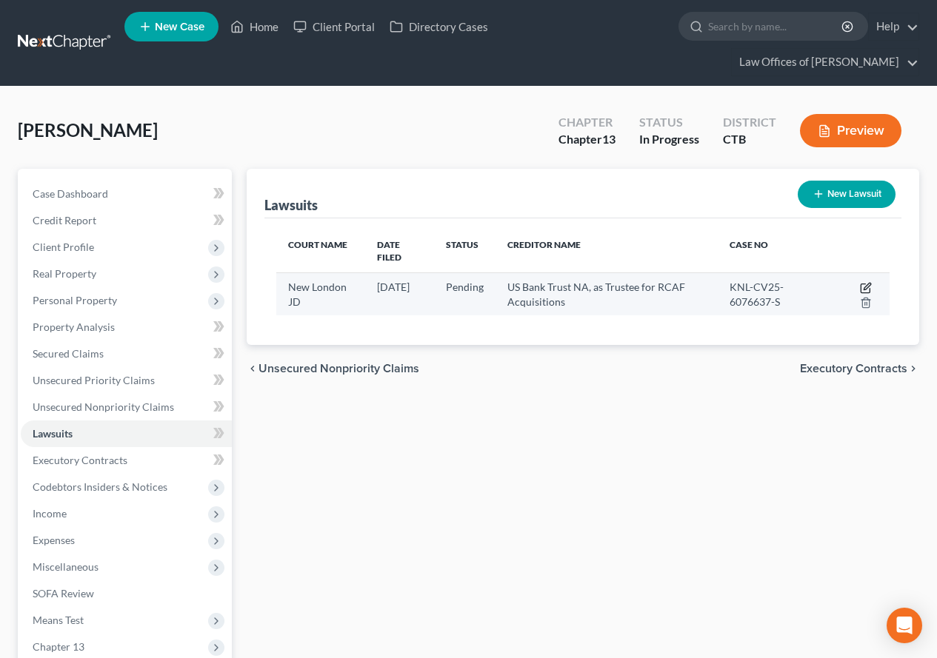
click at [862, 282] on icon "button" at bounding box center [866, 288] width 12 height 12
select select "6"
select select "0"
select select "2"
select select "45"
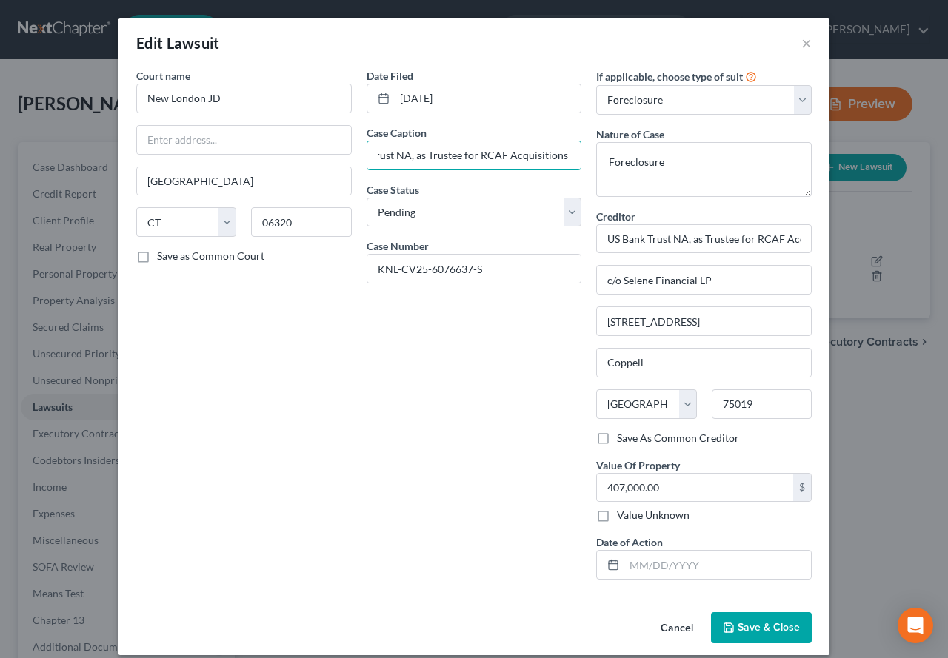
scroll to position [0, 138]
drag, startPoint x: 372, startPoint y: 158, endPoint x: 578, endPoint y: 164, distance: 206.0
click at [578, 164] on div "Date Filed 07/24/2025 Case Caption US Bank Trust NA, as Trustee for RCAF Acquis…" at bounding box center [474, 330] width 230 height 524
paste input "U.S. BANK TRUST NATIONAL ASSOCIATION, NOT IN ITS I v. ANTILLI, PATRICIA A."
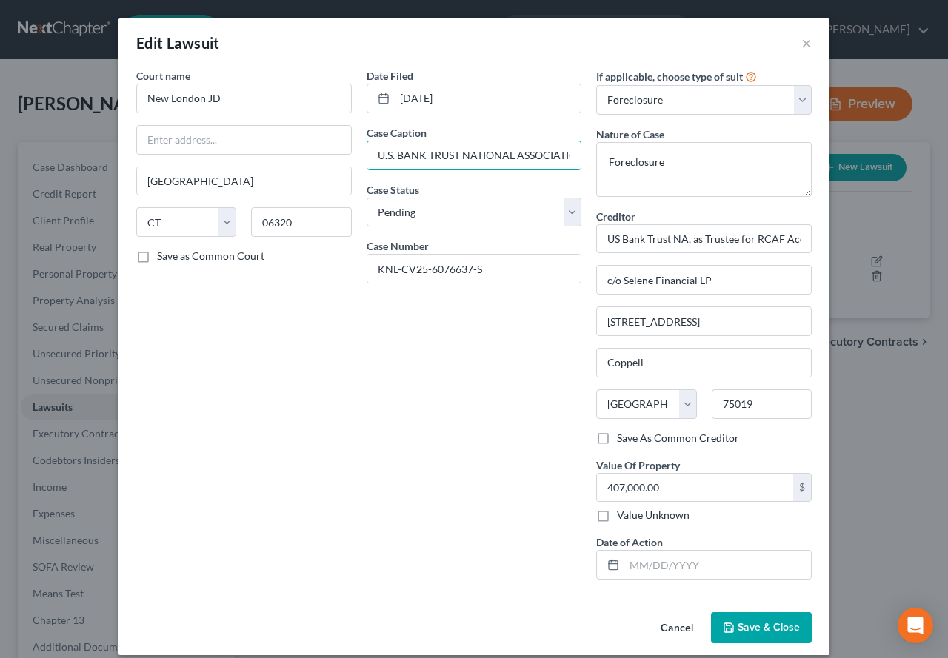
click at [438, 450] on div "Date Filed 07/24/2025 Case Caption U.S. BANK TRUST NATIONAL ASSOCIATION, NOT IN…" at bounding box center [474, 330] width 230 height 524
drag, startPoint x: 464, startPoint y: 157, endPoint x: 505, endPoint y: 158, distance: 41.5
click at [505, 158] on input "U.S. BANK TRUST NATIONAL ASSOCIATION, NOT IN ITS I v. ANTILLI, PATRICIA A." at bounding box center [474, 155] width 214 height 28
drag, startPoint x: 471, startPoint y: 158, endPoint x: 528, endPoint y: 158, distance: 57.0
click at [528, 158] on input "U.S. BANK TRUST NASSOCIATION, NOT IN ITS I v. ANTILLI, PATRICIA A." at bounding box center [474, 155] width 214 height 28
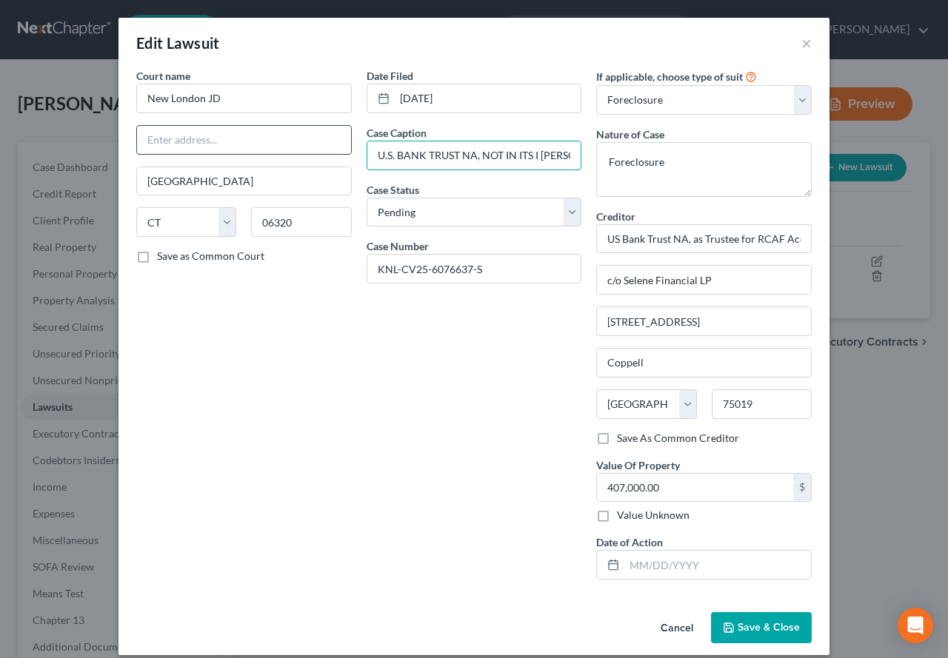
drag, startPoint x: 532, startPoint y: 155, endPoint x: 337, endPoint y: 151, distance: 194.8
click at [337, 151] on div "Court name * New London JD New London State AL AK AR AZ CA CO CT DE DC FL GA GU…" at bounding box center [474, 330] width 690 height 524
paste input "TIONAL ASSOCIATION, NOT IN ITS INDIVIDUAL CAPACITY BUT SOLELY AS OWNER TRUSTEE …"
type input "U.S. BANK TRUST NATIONAL ASSOCIATION, NOT IN ITS INDIVIDUAL CAPACITY BUT SOLELY…"
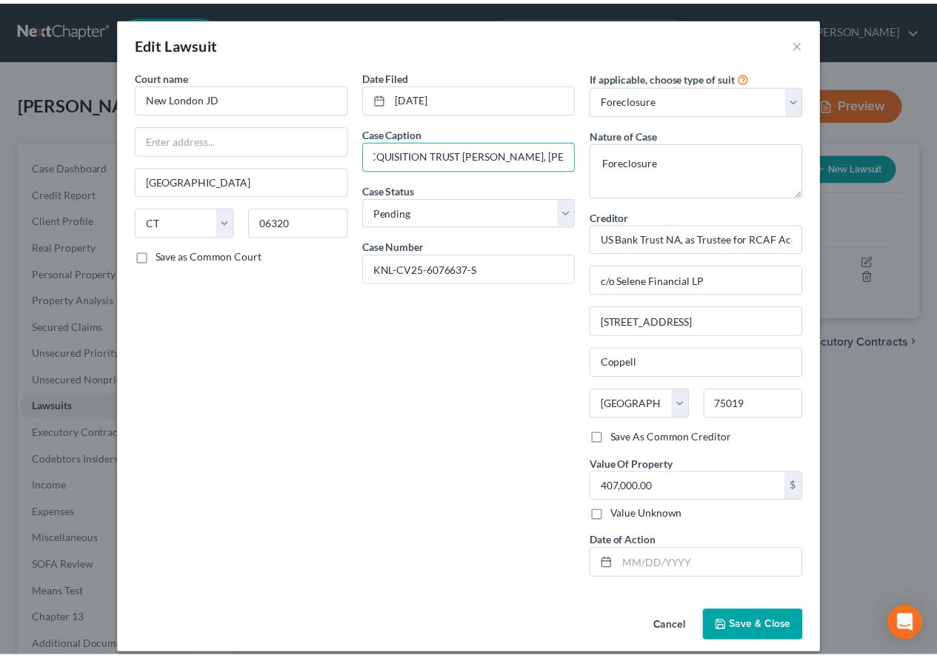
scroll to position [0, 0]
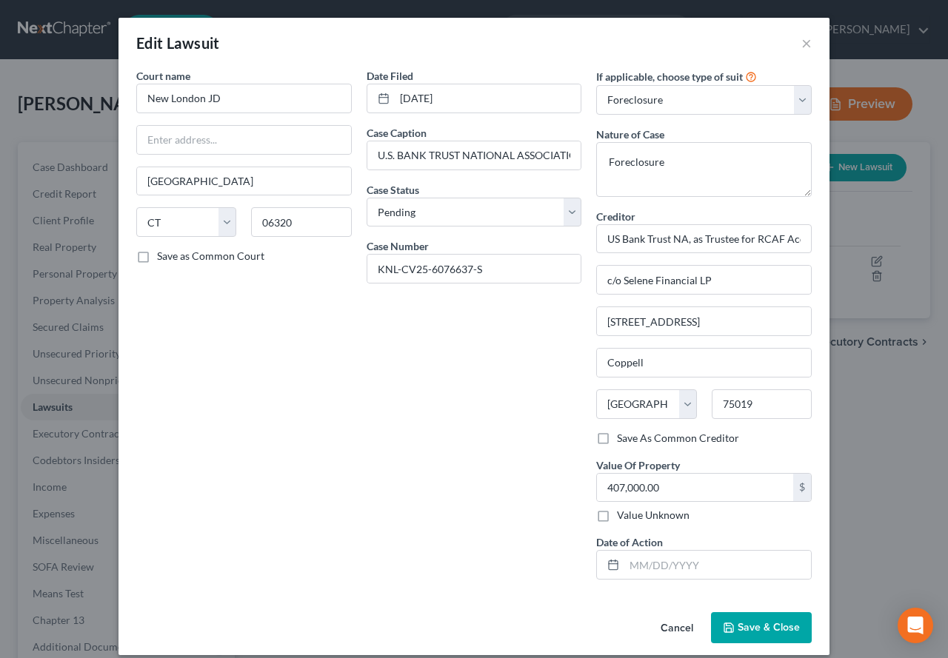
click at [374, 464] on div "Date Filed 07/24/2025 Case Caption U.S. BANK TRUST NATIONAL ASSOCIATION, NOT IN…" at bounding box center [474, 330] width 230 height 524
click at [764, 634] on span "Save & Close" at bounding box center [769, 627] width 62 height 13
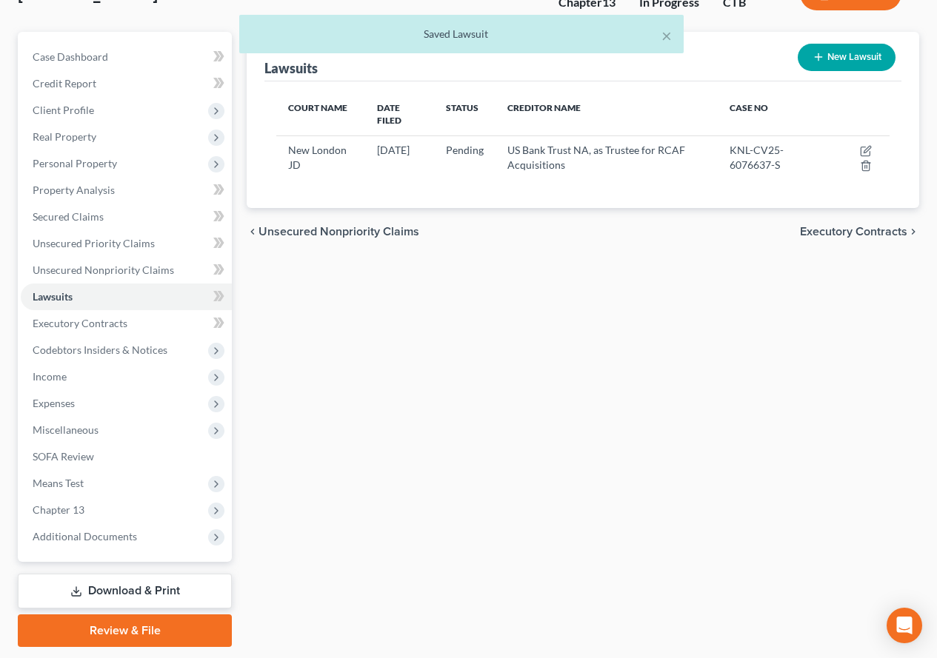
scroll to position [148, 0]
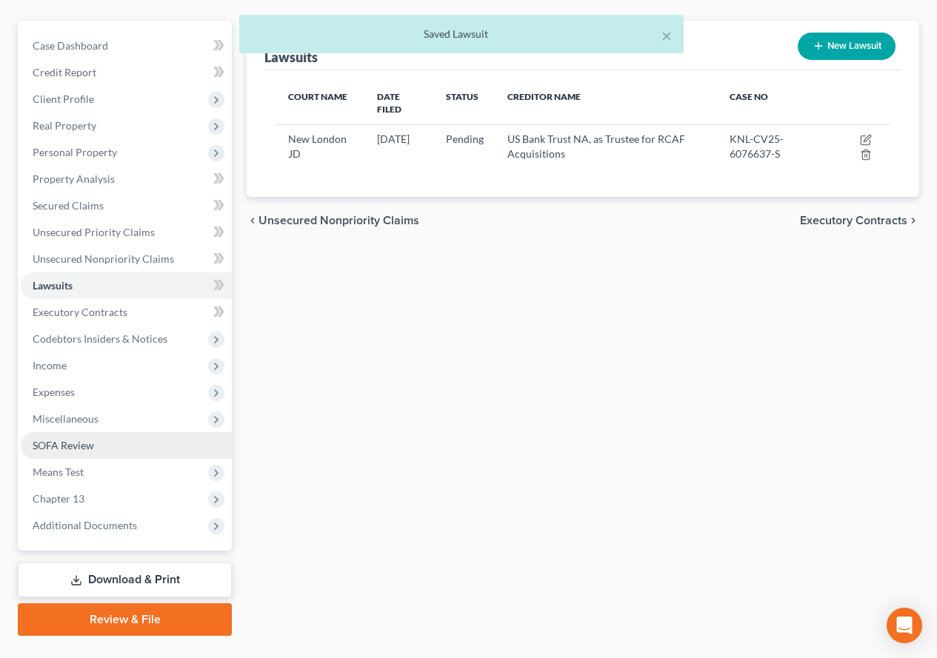
click at [65, 446] on span "SOFA Review" at bounding box center [63, 445] width 61 height 13
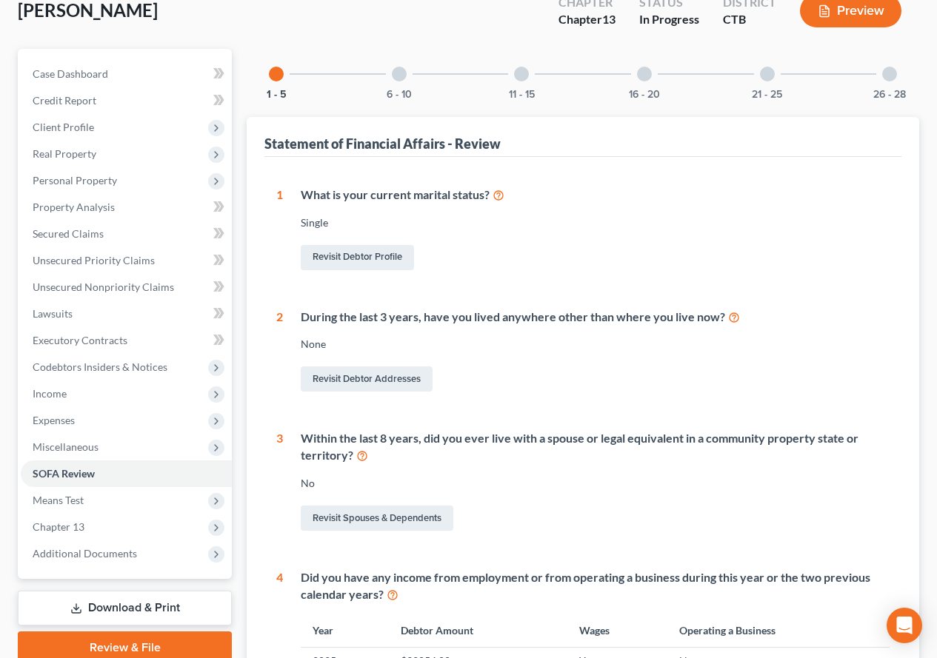
scroll to position [100, 0]
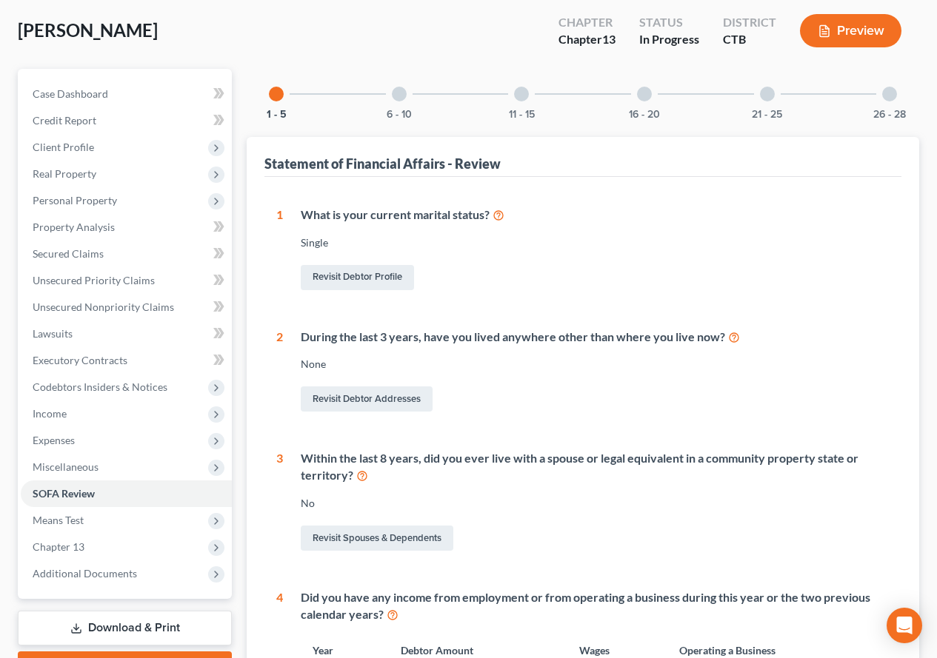
click at [399, 91] on div at bounding box center [399, 94] width 15 height 15
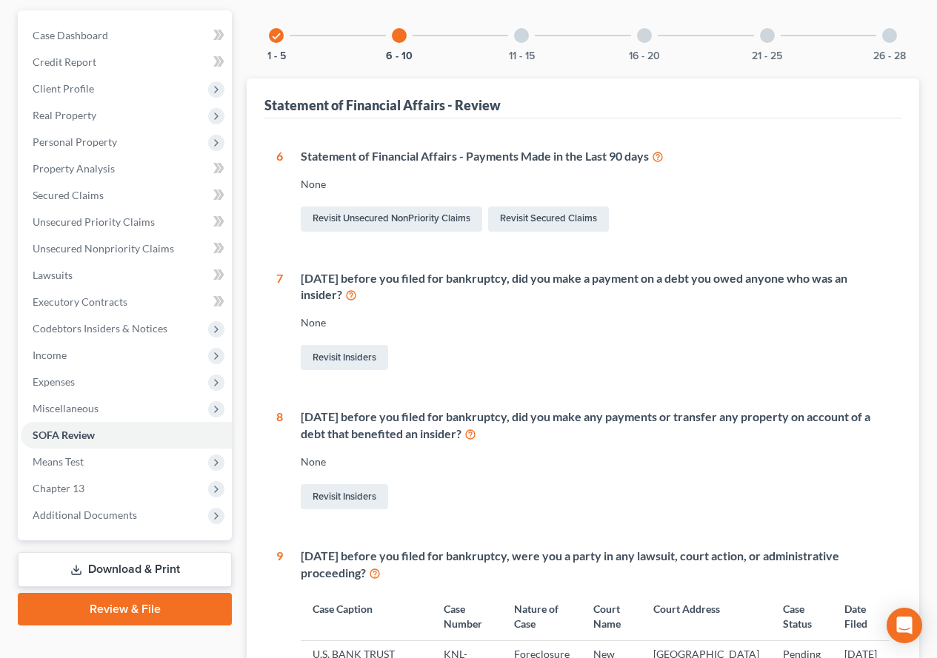
scroll to position [26, 0]
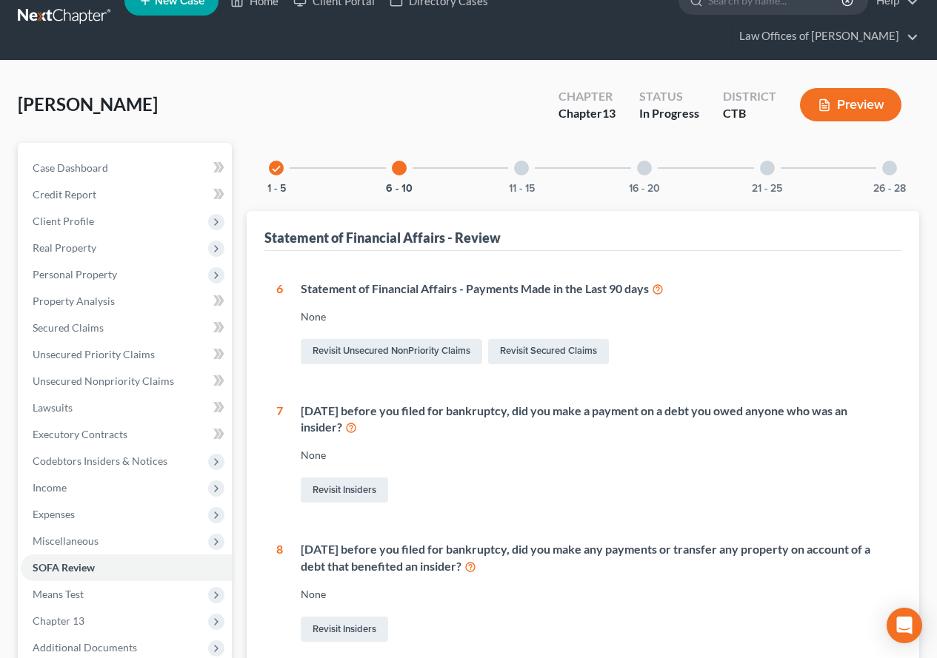
click at [520, 166] on div at bounding box center [521, 168] width 15 height 15
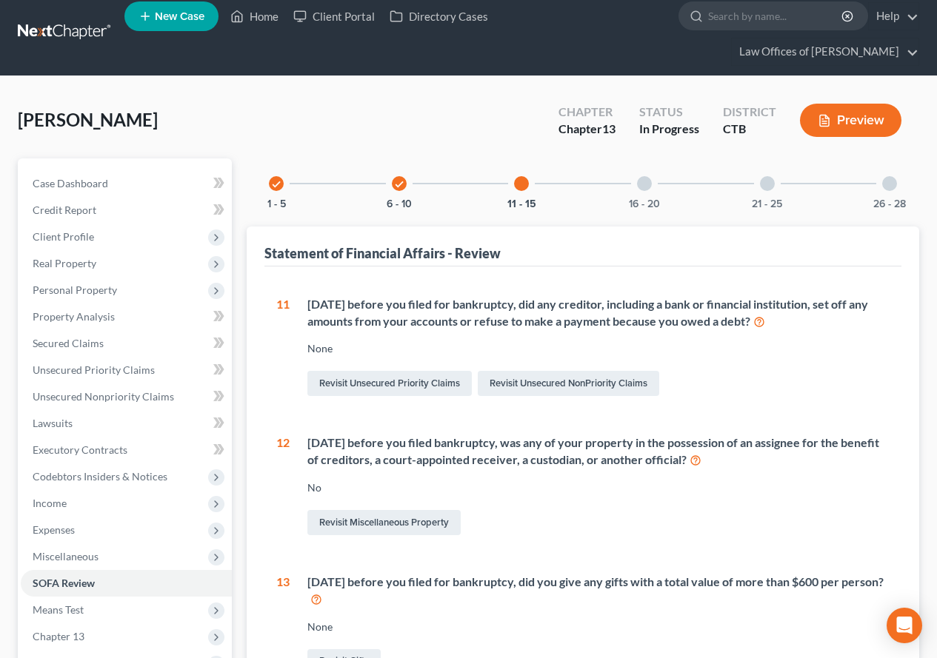
scroll to position [0, 0]
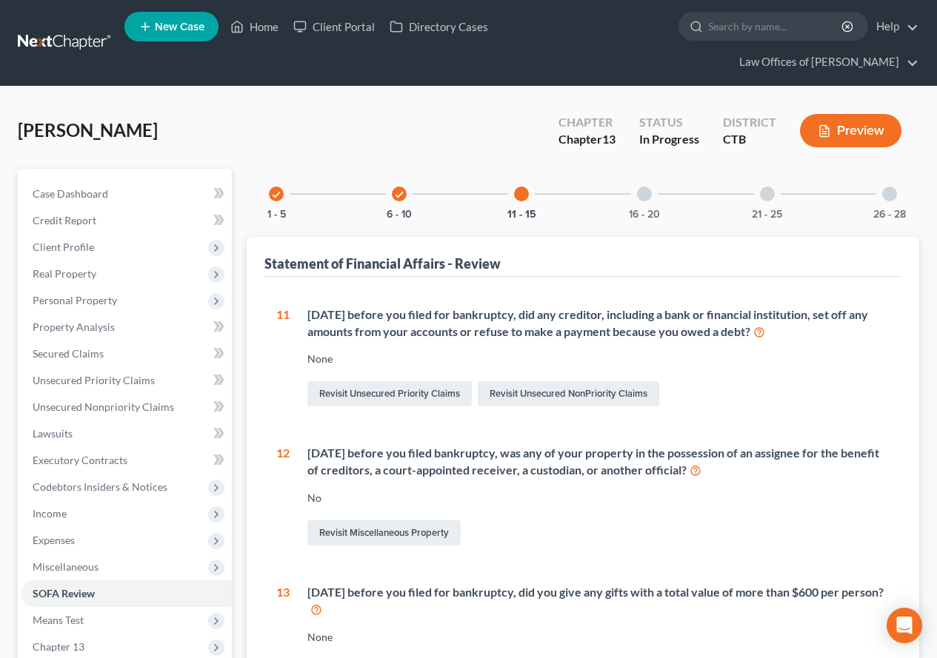
click at [646, 198] on div at bounding box center [644, 194] width 15 height 15
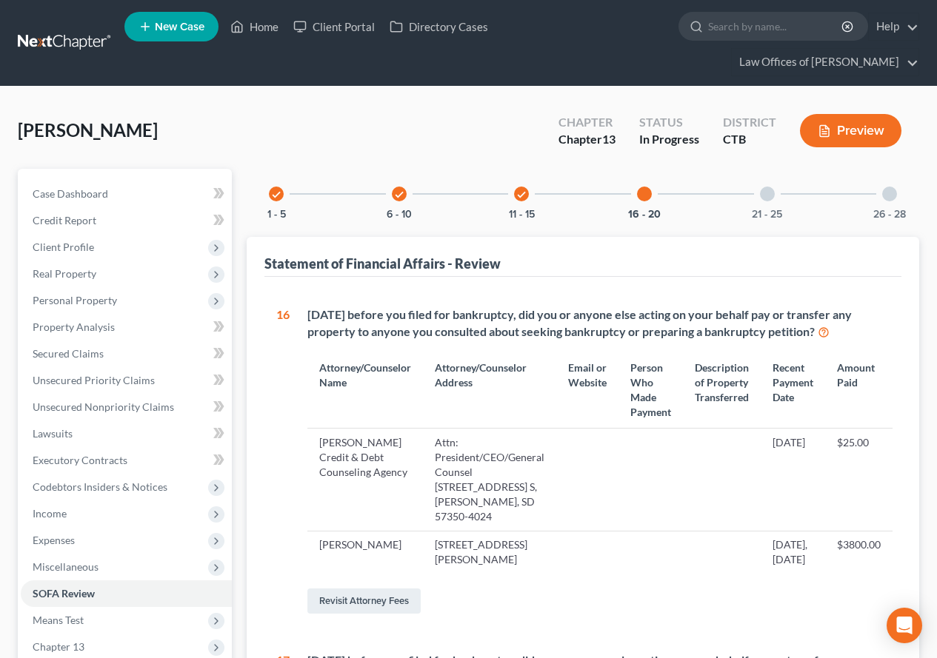
click at [768, 192] on div at bounding box center [767, 194] width 15 height 15
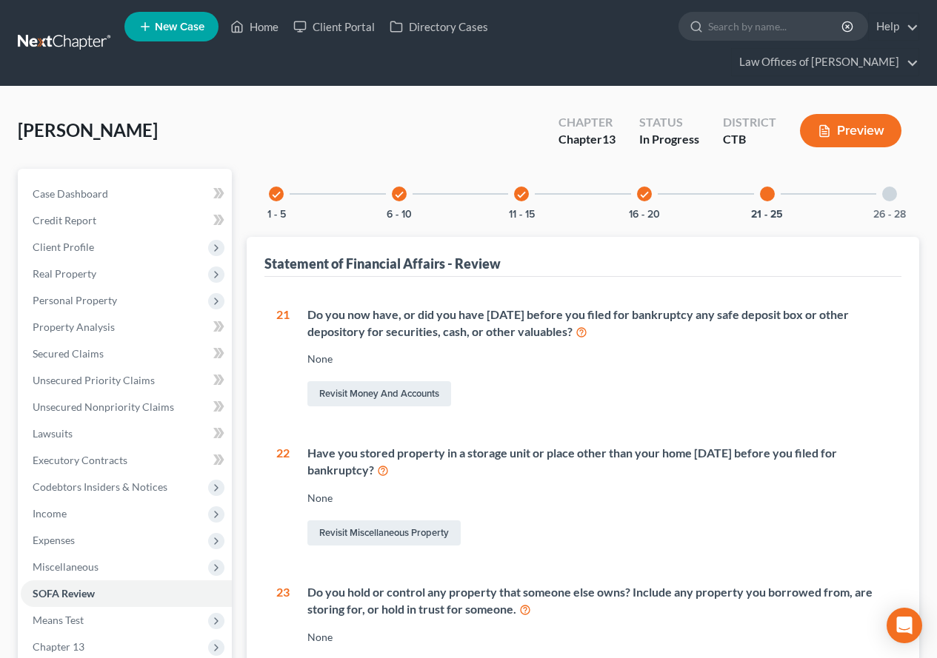
click at [888, 196] on div at bounding box center [889, 194] width 15 height 15
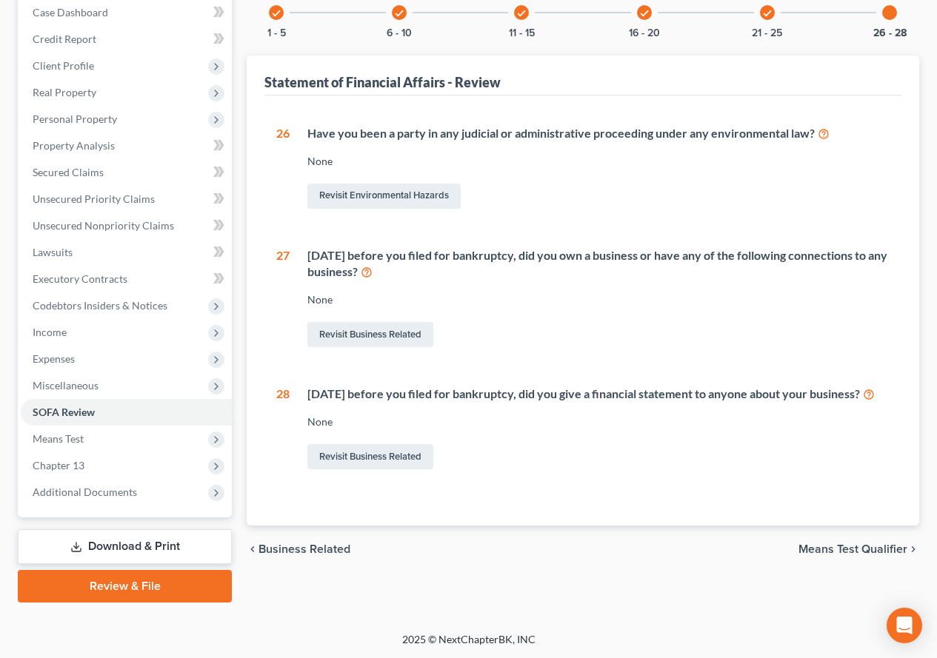
scroll to position [182, 0]
click at [98, 547] on link "Download & Print" at bounding box center [125, 546] width 214 height 35
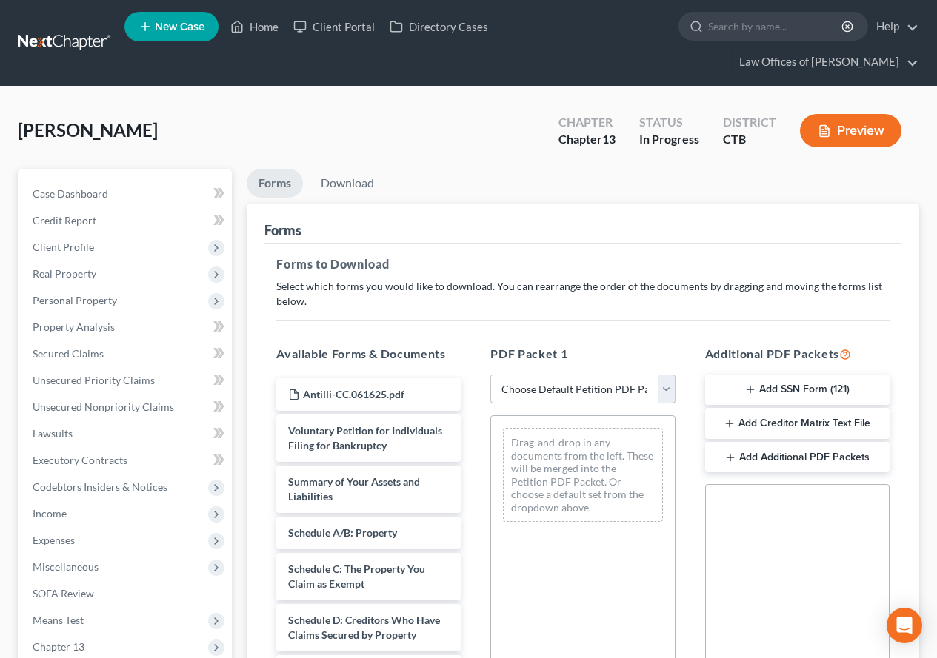
click at [669, 392] on select "Choose Default Petition PDF Packet Complete Bankruptcy Petition (all forms and …" at bounding box center [582, 390] width 184 height 30
select select "0"
click at [490, 375] on select "Choose Default Petition PDF Packet Complete Bankruptcy Petition (all forms and …" at bounding box center [582, 390] width 184 height 30
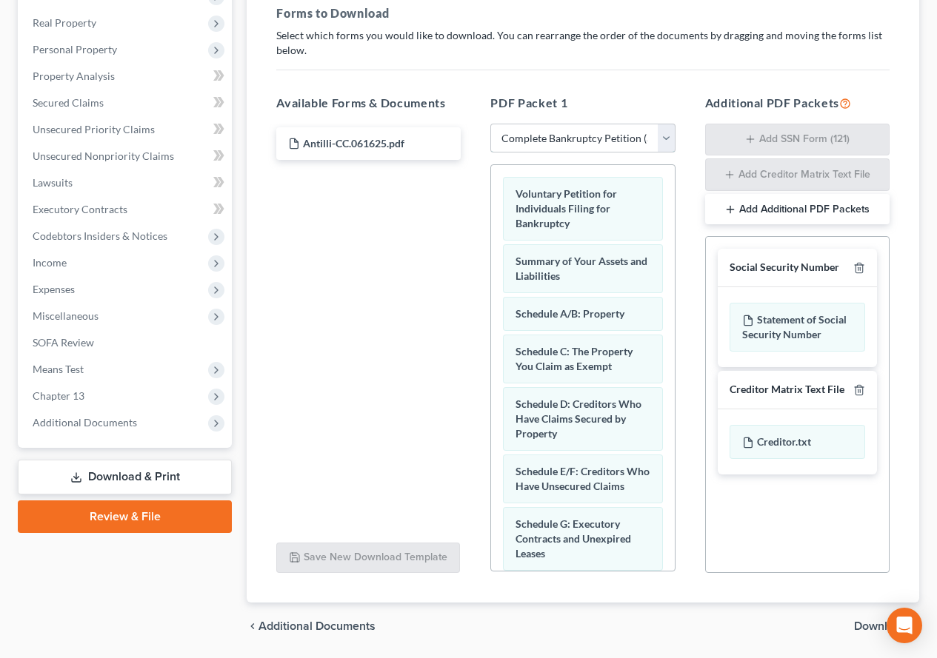
scroll to position [299, 0]
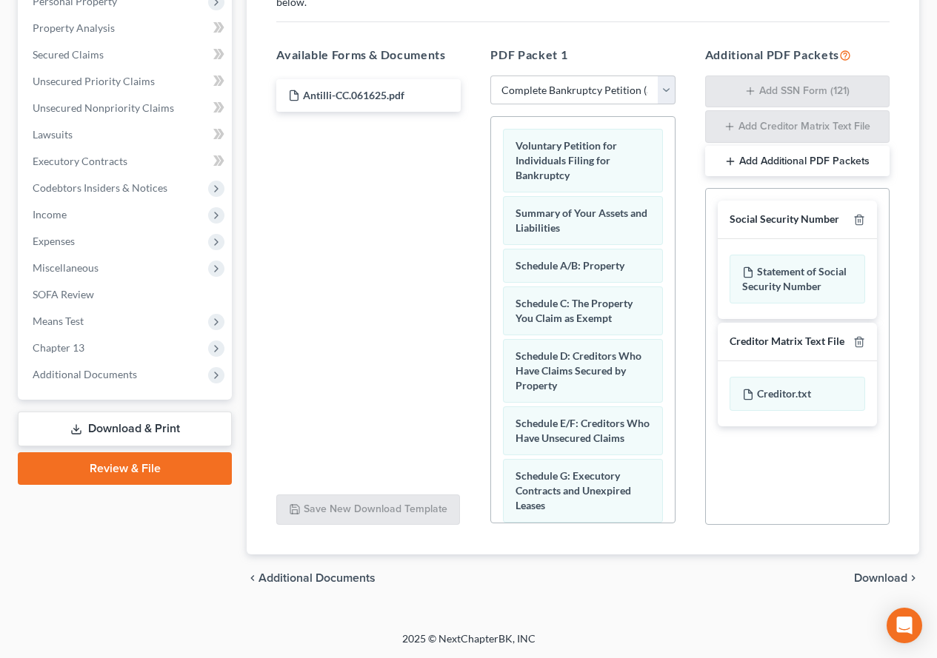
click at [864, 574] on span "Download" at bounding box center [880, 578] width 53 height 12
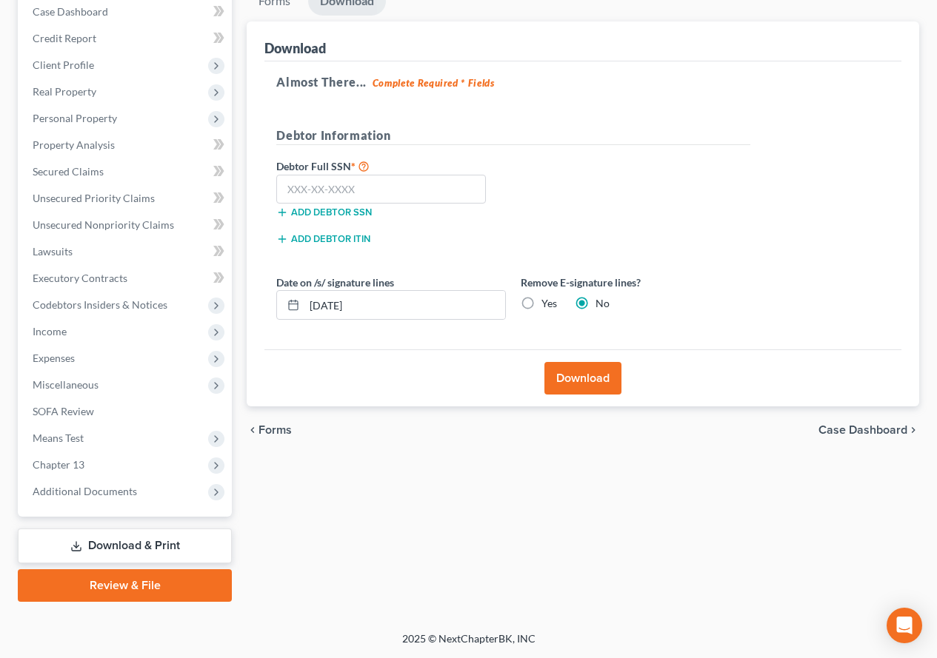
click at [541, 304] on label "Yes" at bounding box center [549, 303] width 16 height 15
click at [547, 304] on input "Yes" at bounding box center [552, 301] width 10 height 10
radio input "true"
radio input "false"
drag, startPoint x: 403, startPoint y: 312, endPoint x: 281, endPoint y: 304, distance: 122.4
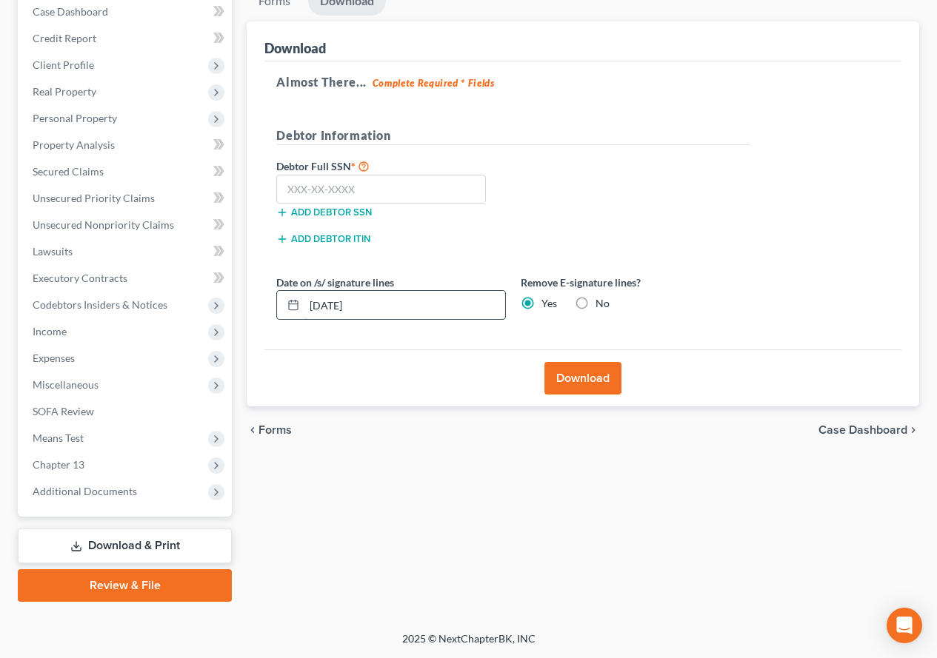
click at [281, 304] on div "[DATE]" at bounding box center [391, 305] width 230 height 30
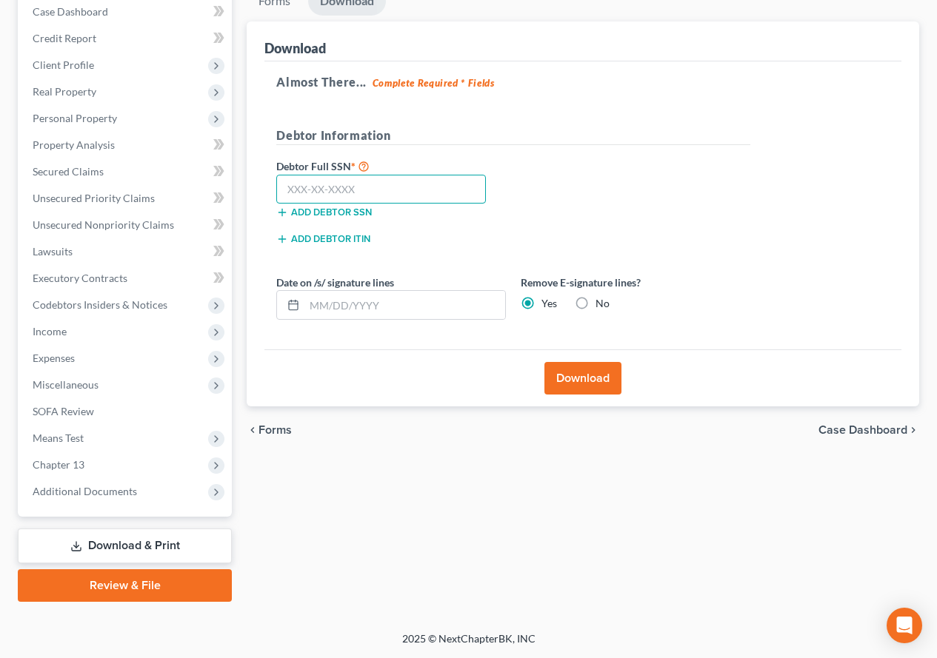
click at [295, 184] on input "text" at bounding box center [381, 190] width 210 height 30
paste input "047-58-9395"
type input "047-58-9395"
click at [579, 386] on button "Download" at bounding box center [582, 378] width 77 height 33
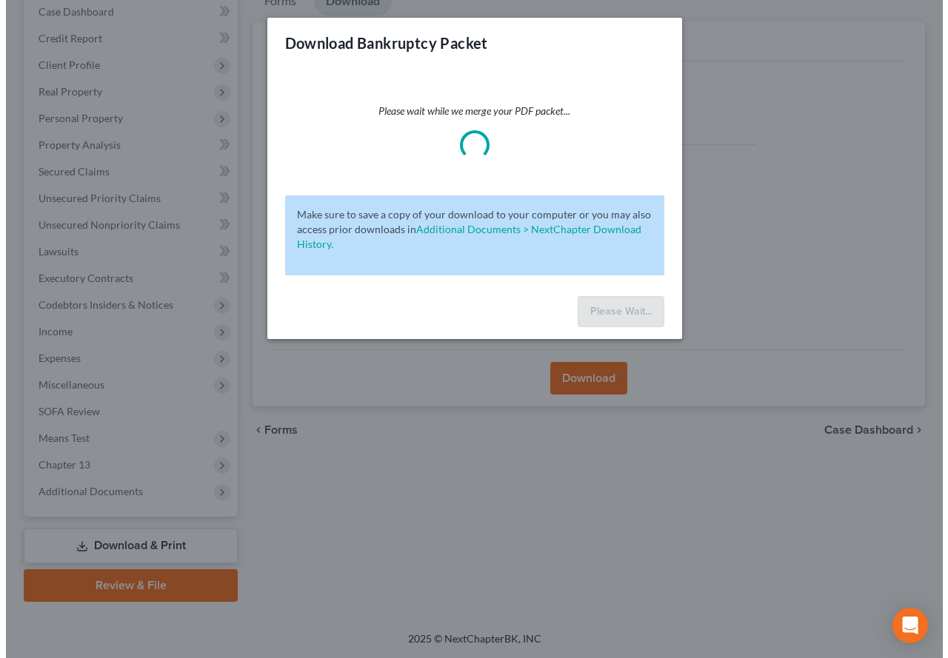
scroll to position [156, 0]
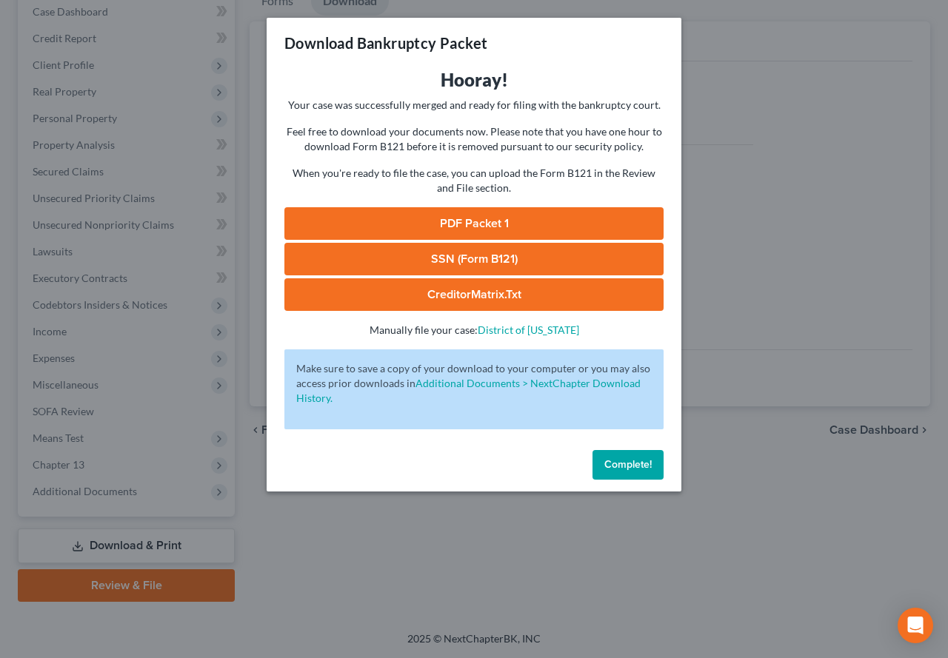
click at [495, 291] on link "CreditorMatrix.txt" at bounding box center [473, 294] width 379 height 33
click at [515, 258] on link "SSN (Form B121)" at bounding box center [473, 259] width 379 height 33
click at [446, 218] on link "PDF Packet 1" at bounding box center [473, 223] width 379 height 33
click at [635, 466] on span "Complete!" at bounding box center [627, 464] width 47 height 13
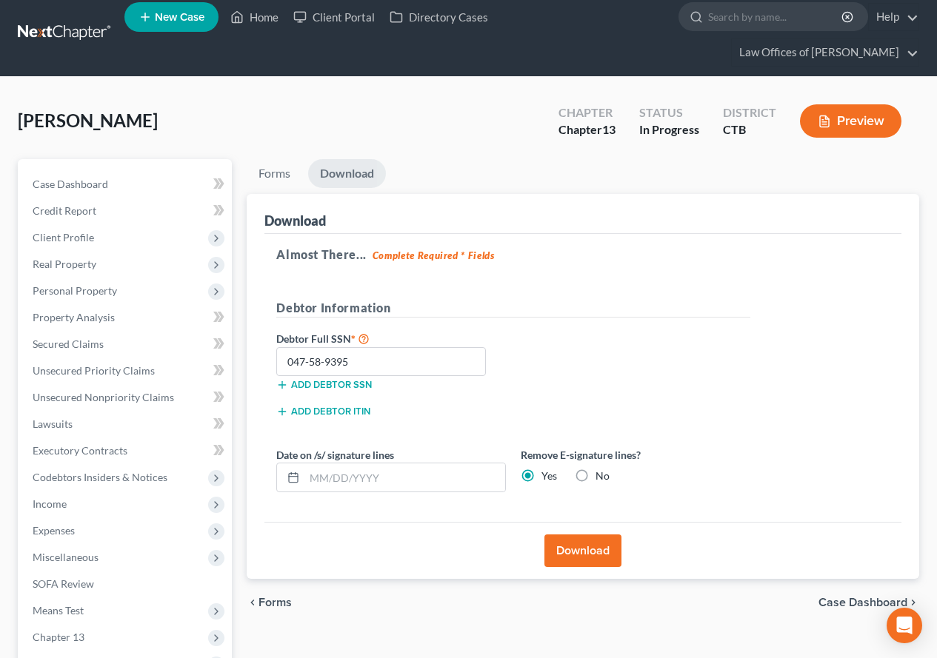
scroll to position [0, 0]
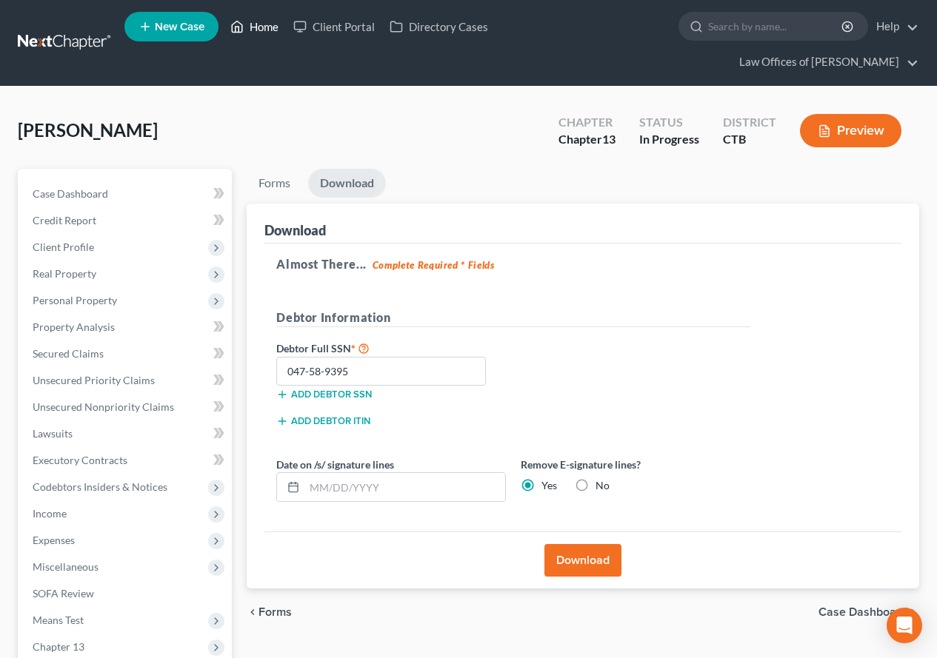
click at [259, 30] on link "Home" at bounding box center [254, 26] width 63 height 27
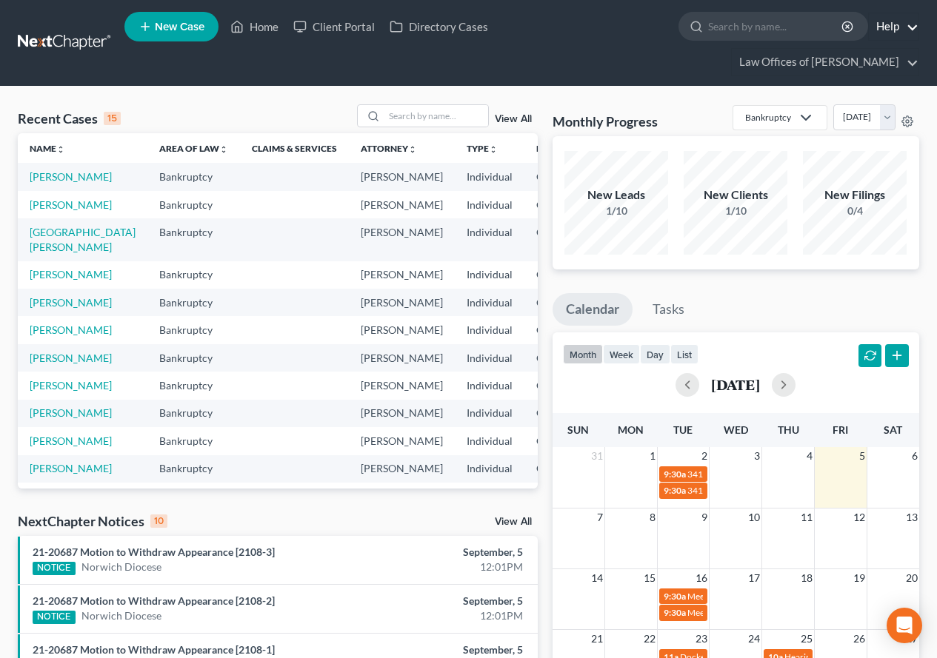
click at [884, 28] on link "Help" at bounding box center [894, 26] width 50 height 27
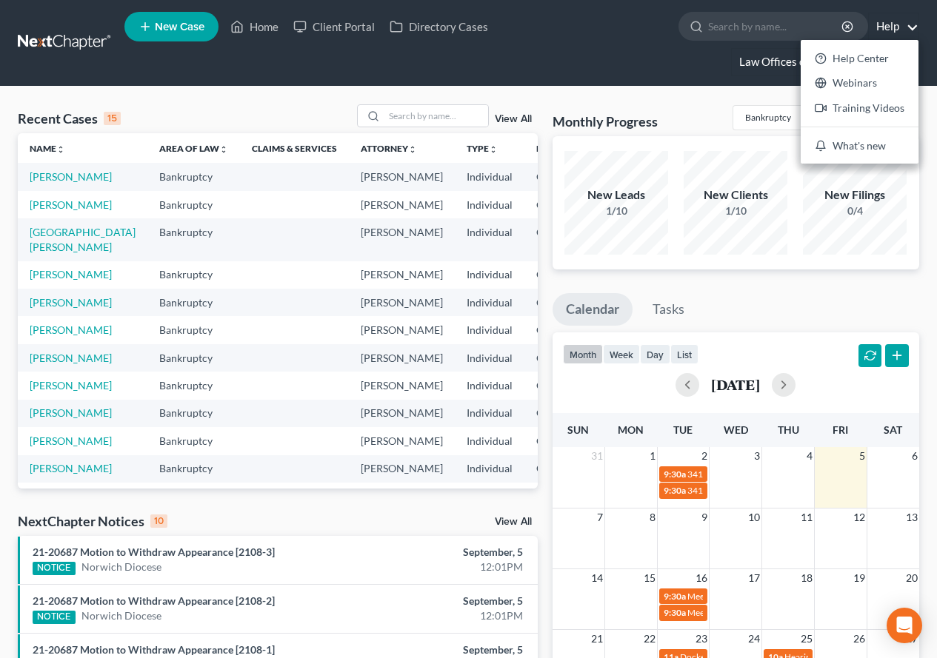
click at [783, 65] on link "Law Offices of [PERSON_NAME]" at bounding box center [825, 62] width 187 height 27
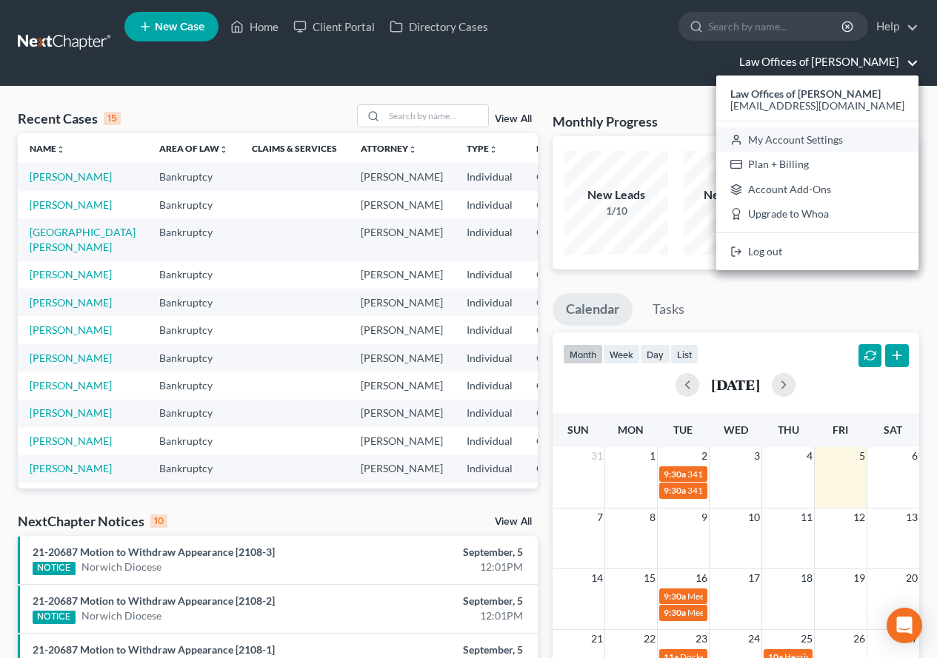
click at [806, 135] on link "My Account Settings" at bounding box center [817, 139] width 202 height 25
select select "24"
select select "6"
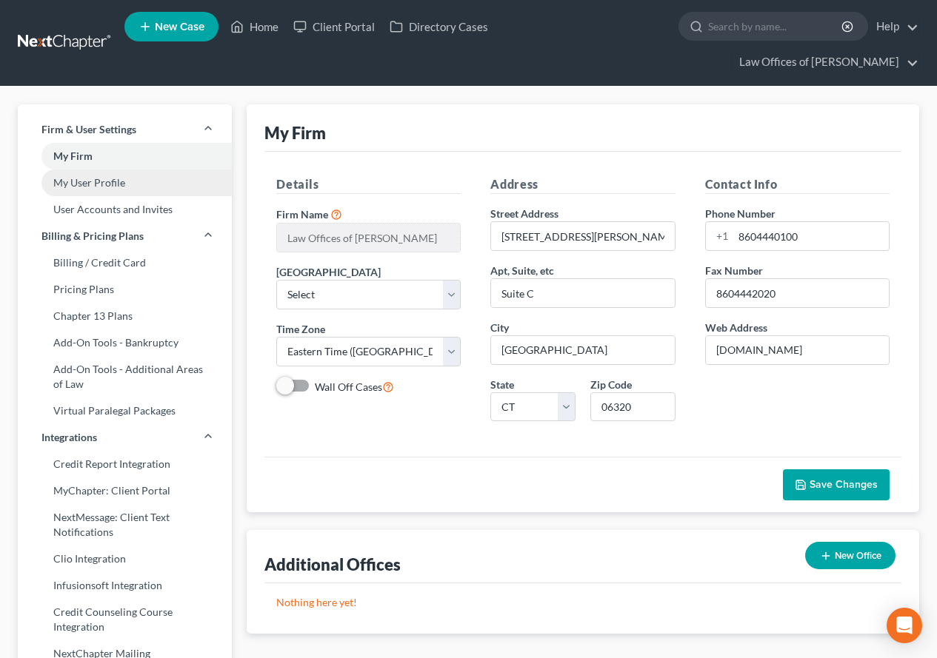
click at [87, 181] on link "My User Profile" at bounding box center [125, 183] width 214 height 27
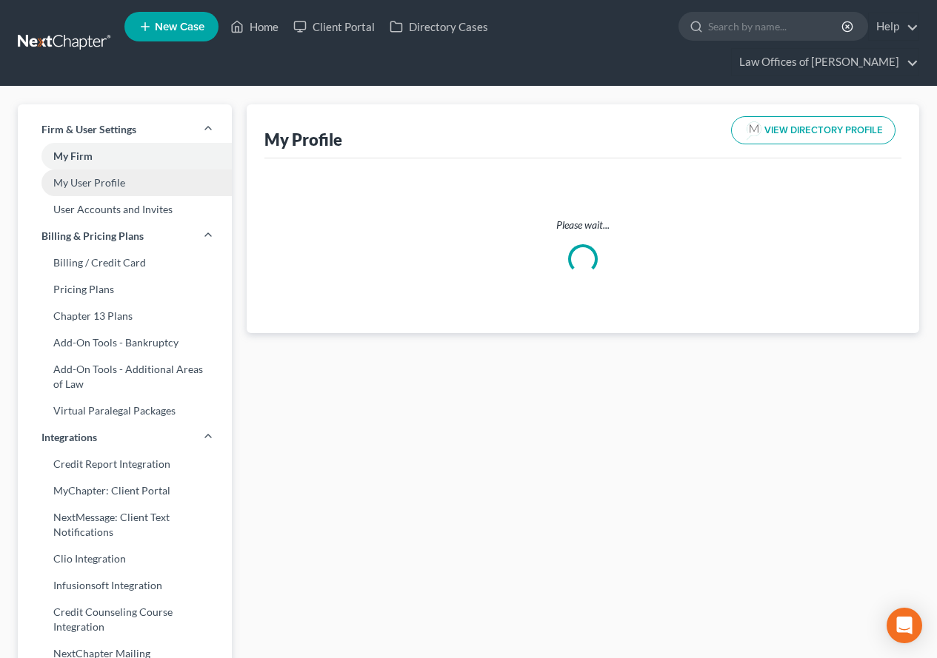
select select "6"
select select "12"
select select "attorney"
select select "1"
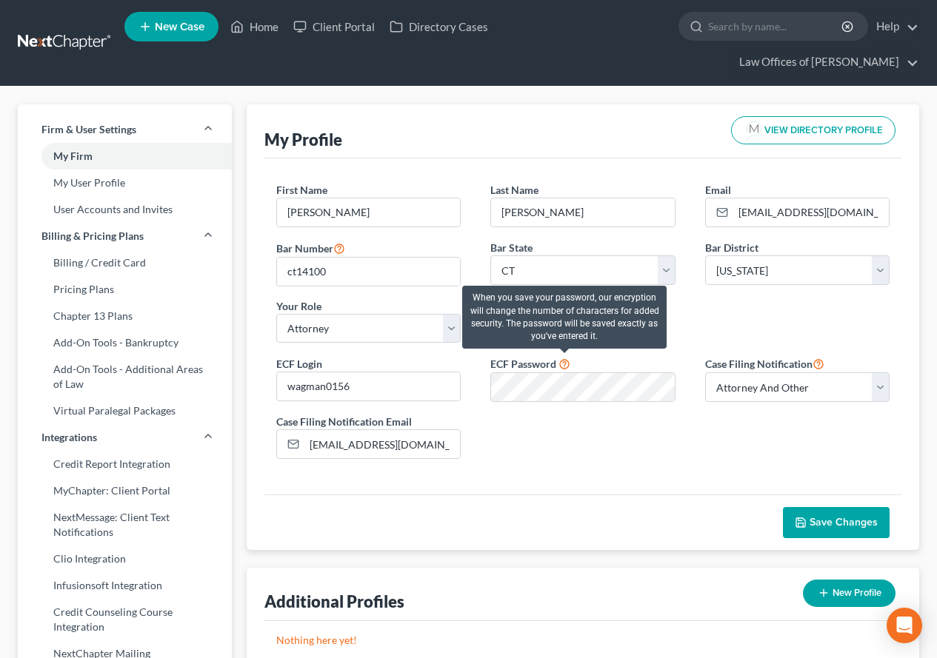
click at [564, 366] on icon at bounding box center [564, 363] width 12 height 14
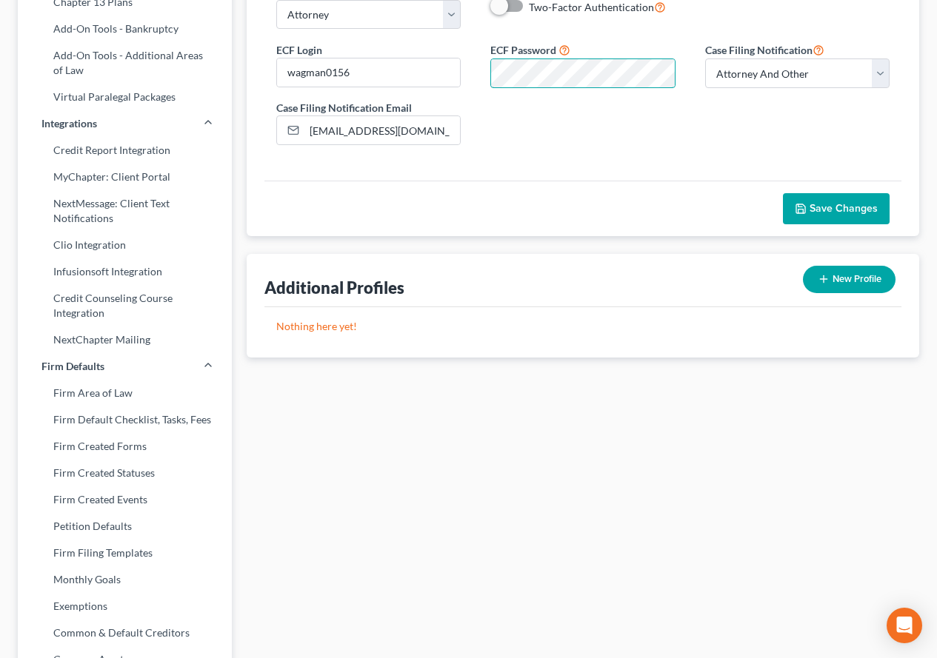
scroll to position [18, 0]
